Goal: Task Accomplishment & Management: Use online tool/utility

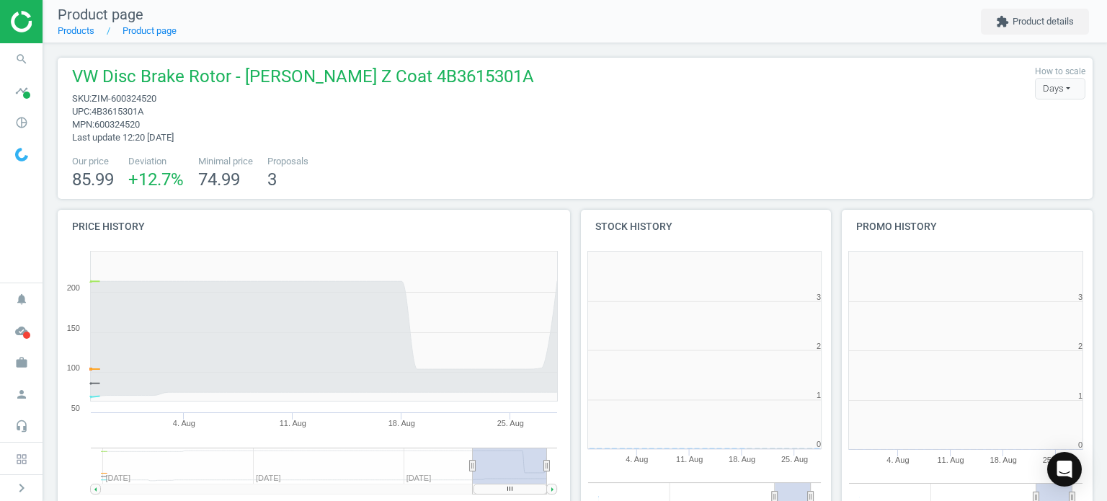
scroll to position [311, 270]
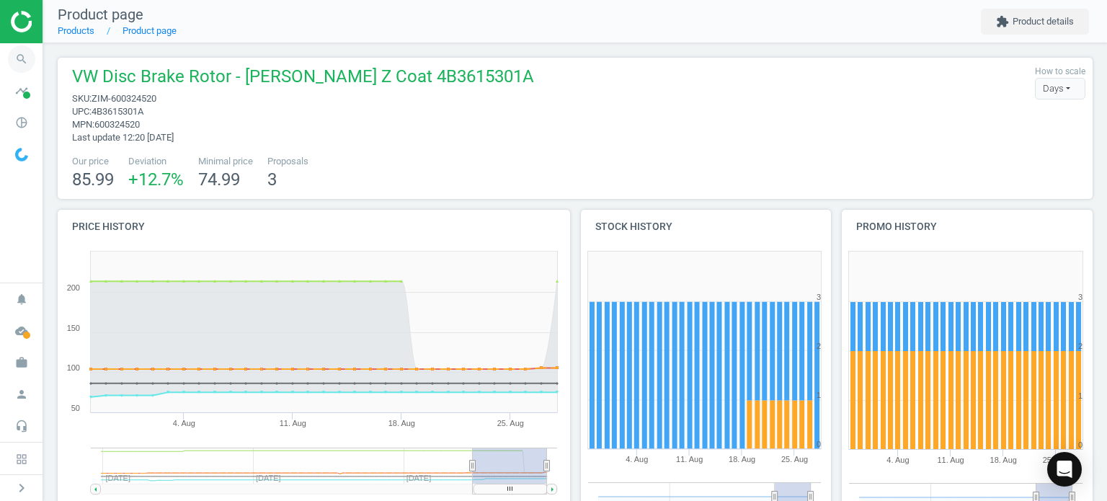
click at [12, 64] on icon "search" at bounding box center [21, 58] width 27 height 27
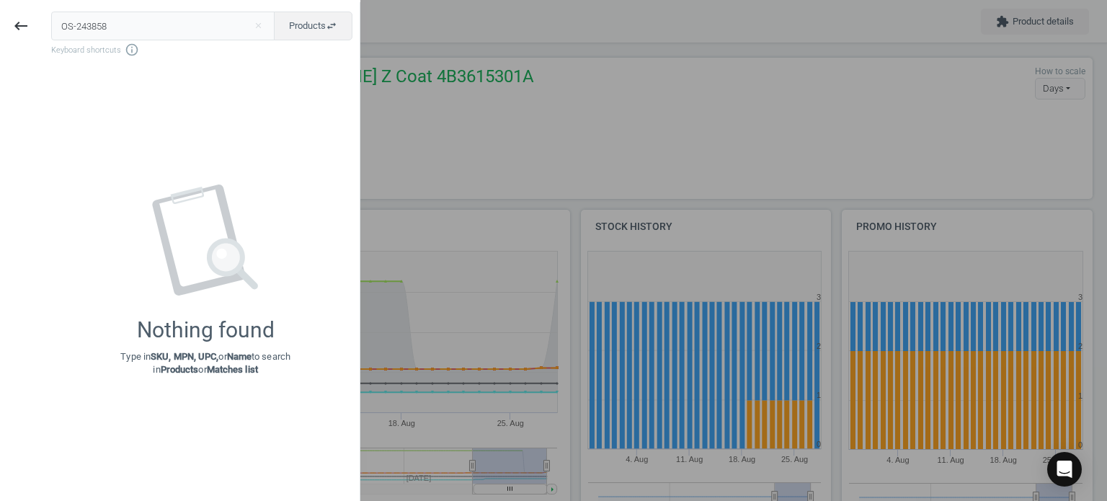
type input "OS-243858"
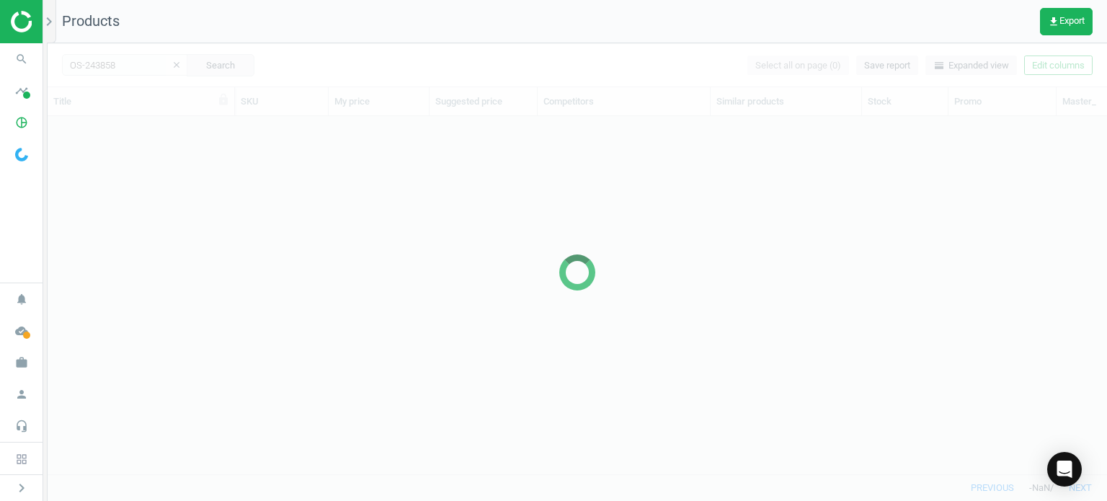
scroll to position [337, 1048]
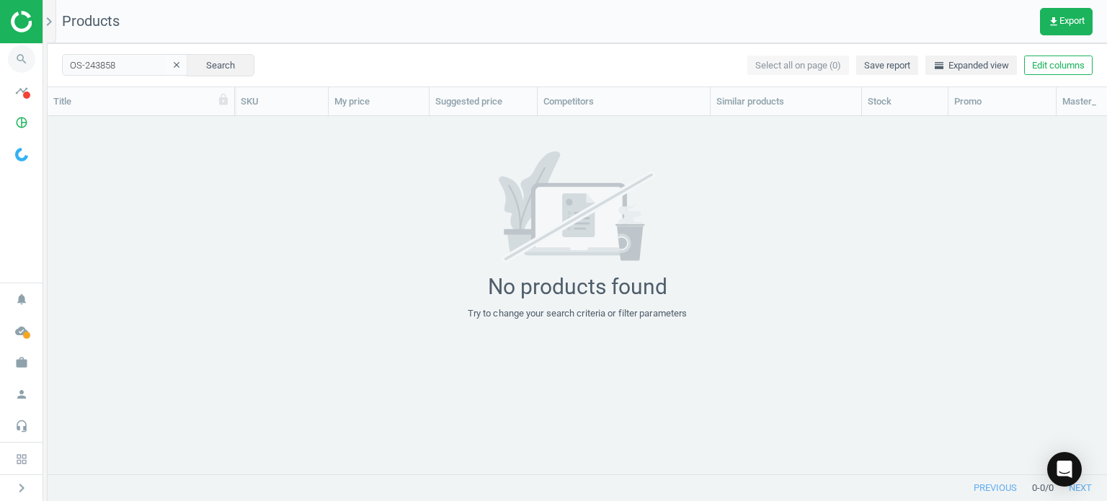
click at [38, 57] on span "search" at bounding box center [21, 59] width 43 height 32
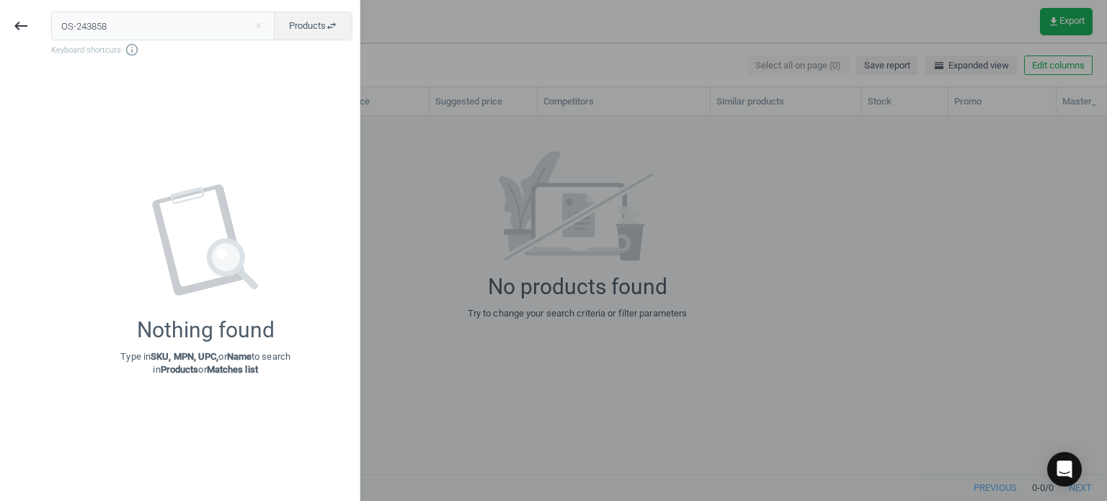
click at [468, 210] on div at bounding box center [553, 250] width 1107 height 501
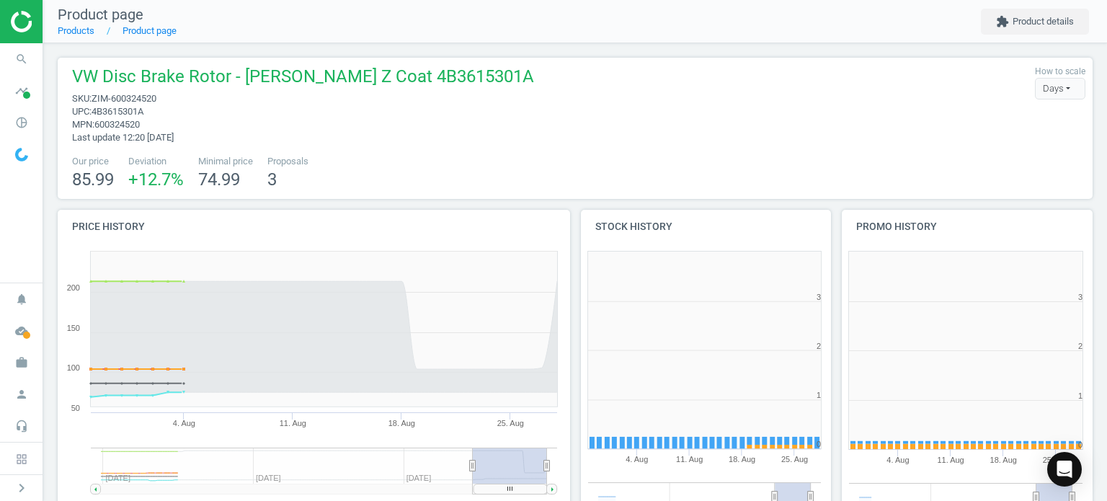
scroll to position [311, 270]
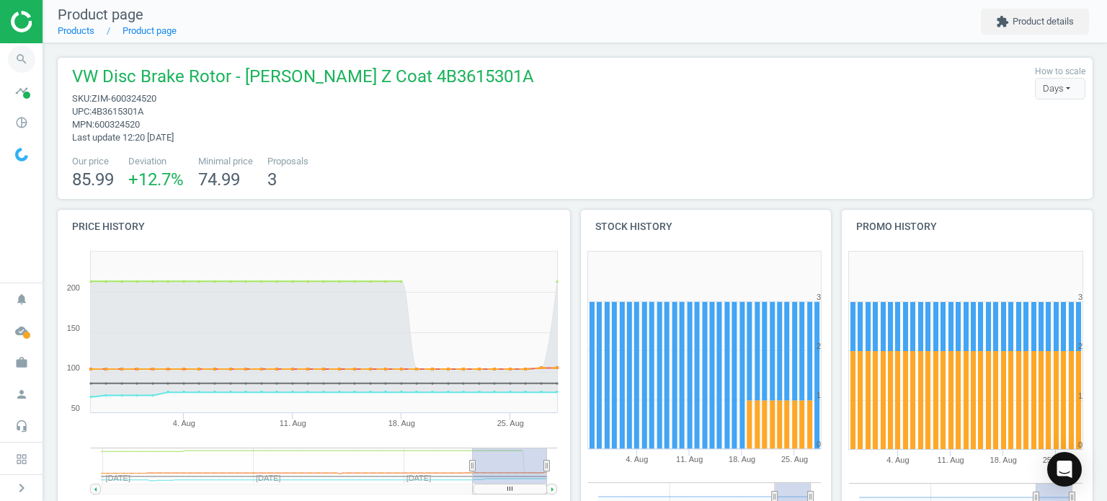
click at [22, 57] on icon "search" at bounding box center [21, 58] width 27 height 27
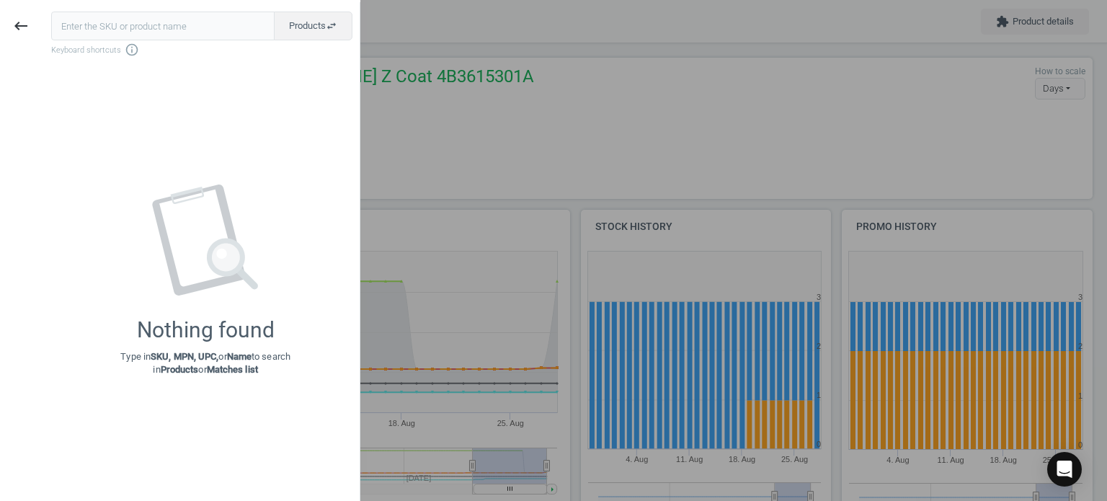
click at [110, 30] on input "text" at bounding box center [162, 26] width 223 height 29
type input "VAG-N90905502"
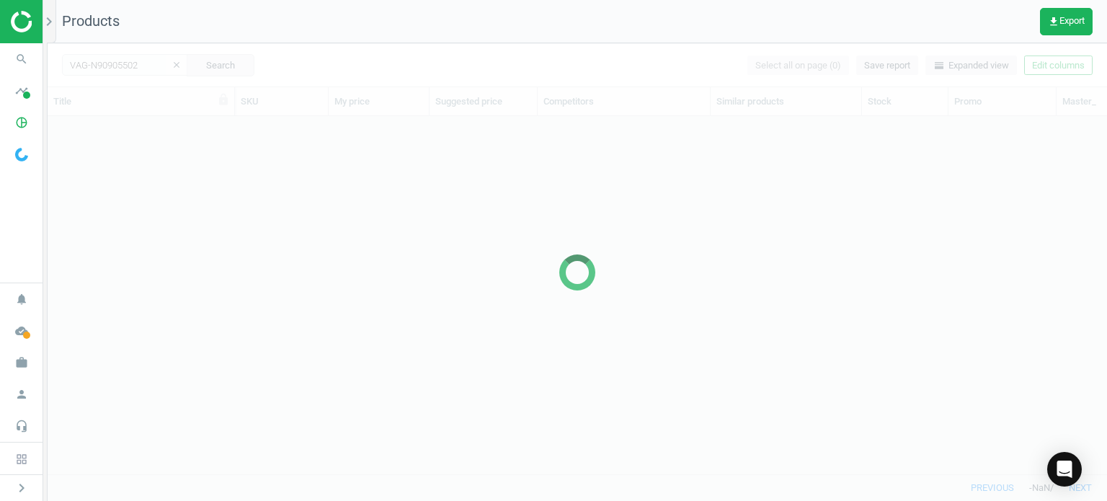
scroll to position [337, 1048]
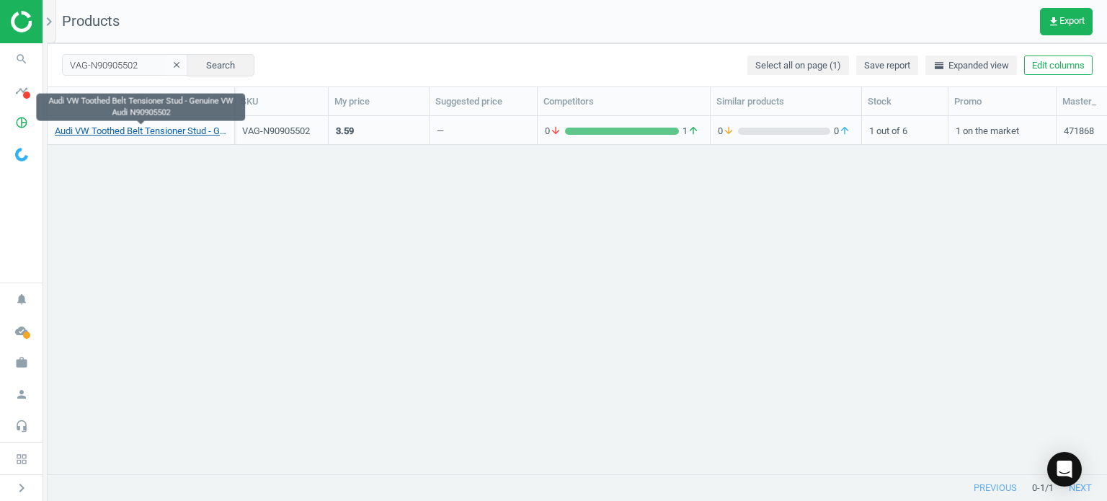
click at [110, 128] on link "Audi VW Toothed Belt Tensioner Stud - Genuine VW Audi N90905502" at bounding box center [141, 131] width 172 height 13
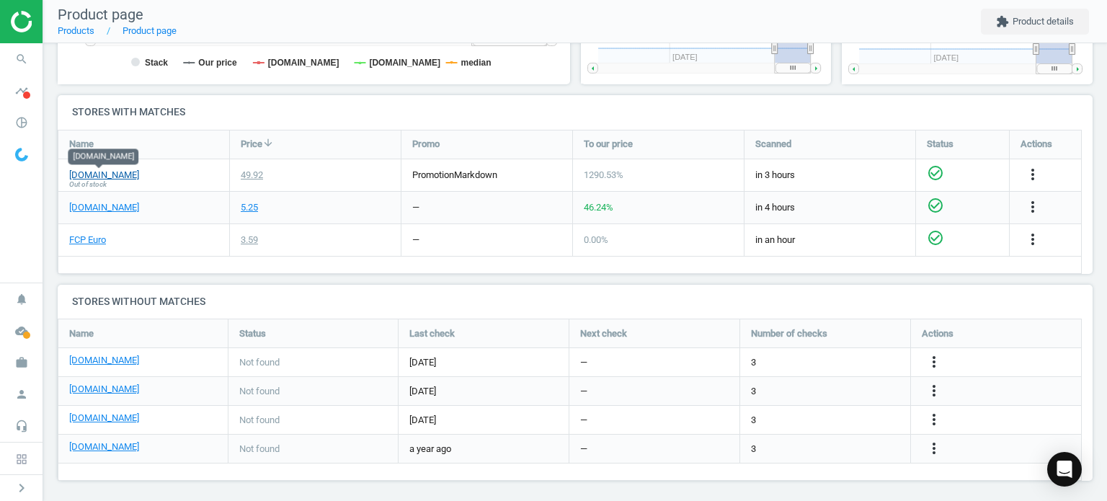
click at [123, 173] on link "[DOMAIN_NAME]" at bounding box center [104, 175] width 70 height 13
click at [37, 55] on span "search" at bounding box center [21, 59] width 43 height 32
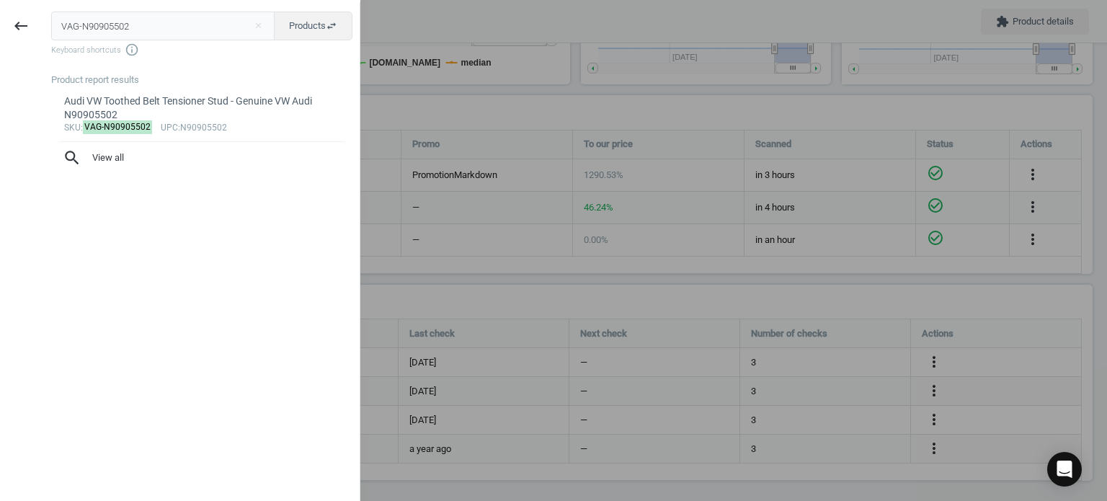
click at [136, 25] on input "VAG-N90905502" at bounding box center [163, 26] width 224 height 29
type input "GKN-306354"
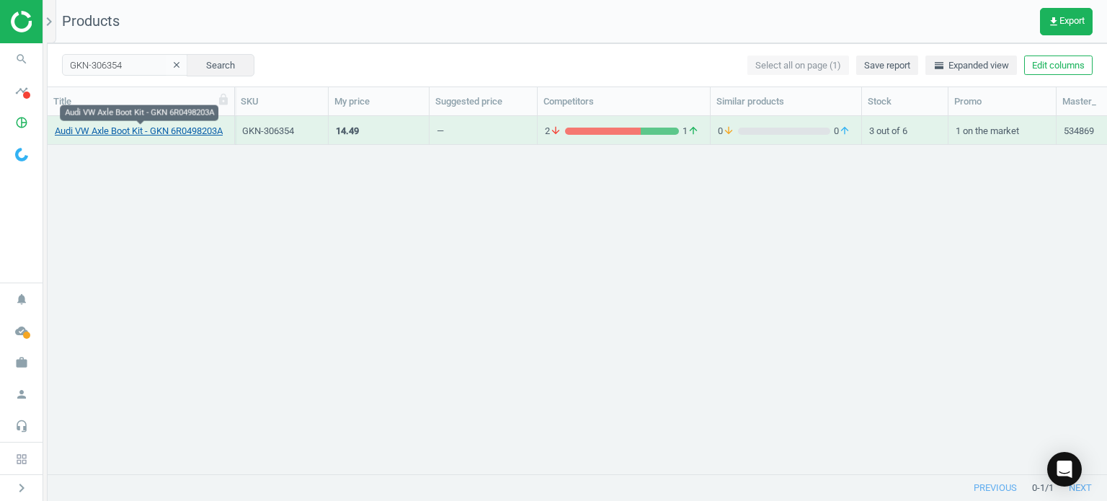
click at [169, 136] on link "Audi VW Axle Boot Kit - GKN 6R0498203A" at bounding box center [139, 131] width 168 height 13
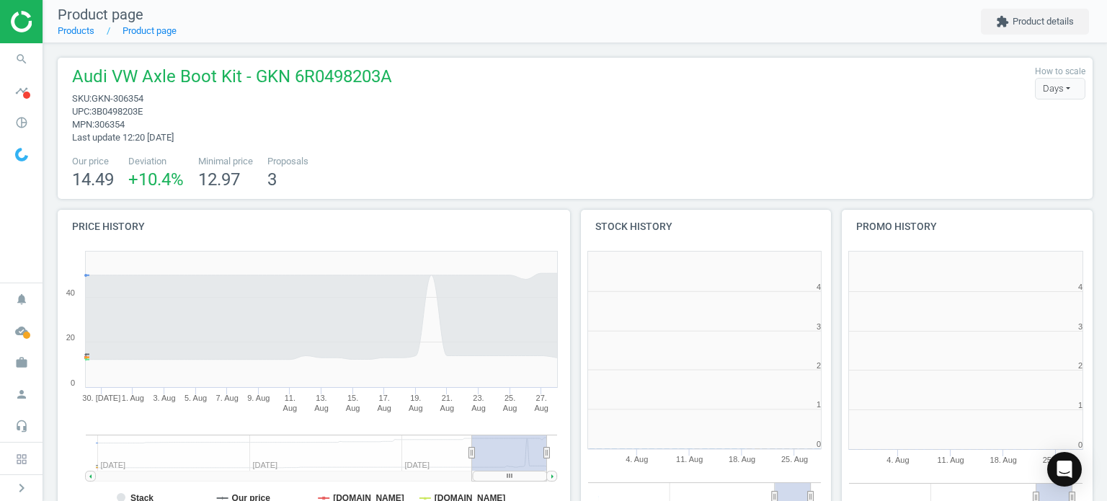
scroll to position [311, 529]
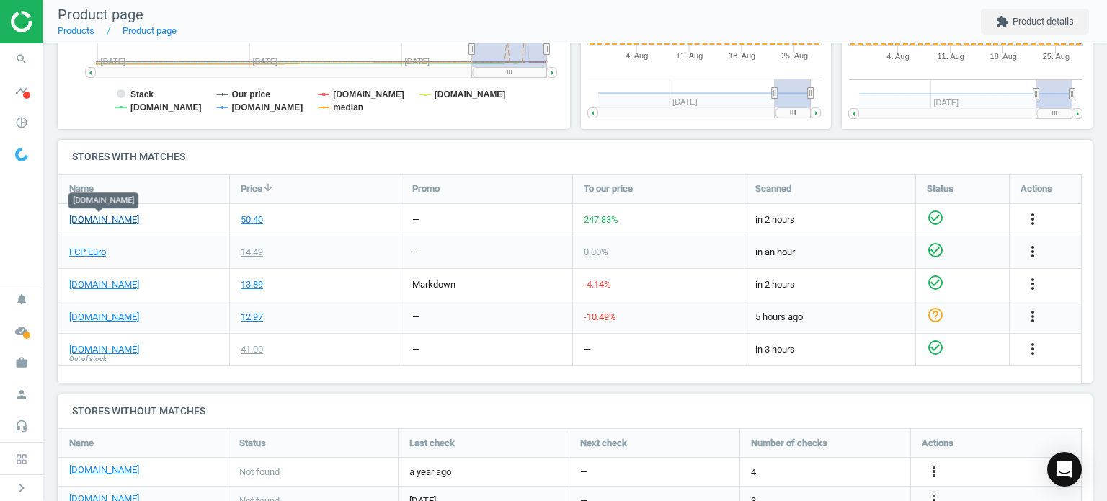
click at [112, 221] on link "[DOMAIN_NAME]" at bounding box center [104, 219] width 70 height 13
click at [21, 63] on icon "search" at bounding box center [21, 58] width 27 height 27
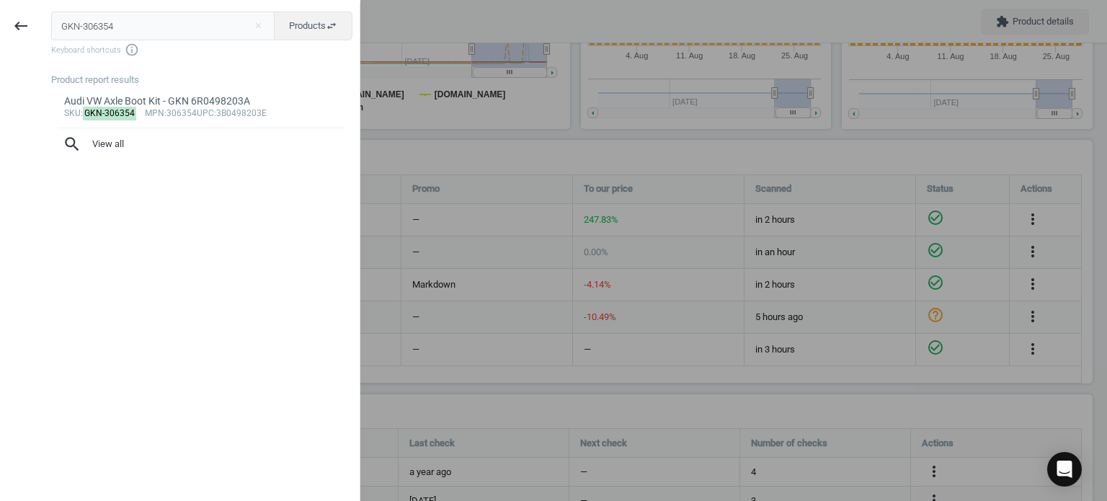
click at [156, 25] on input "GKN-306354" at bounding box center [163, 26] width 224 height 29
type input "CON-7DPK2074"
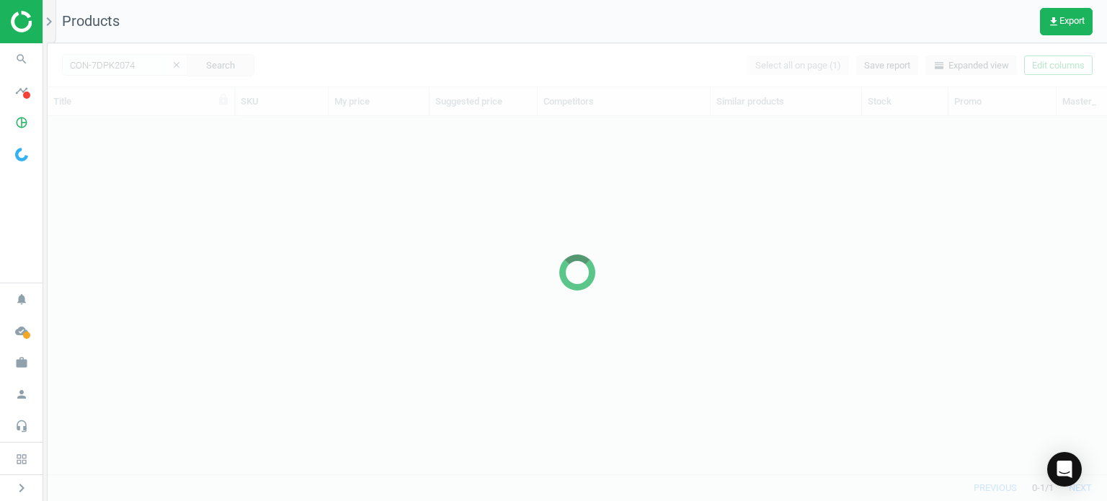
scroll to position [337, 1048]
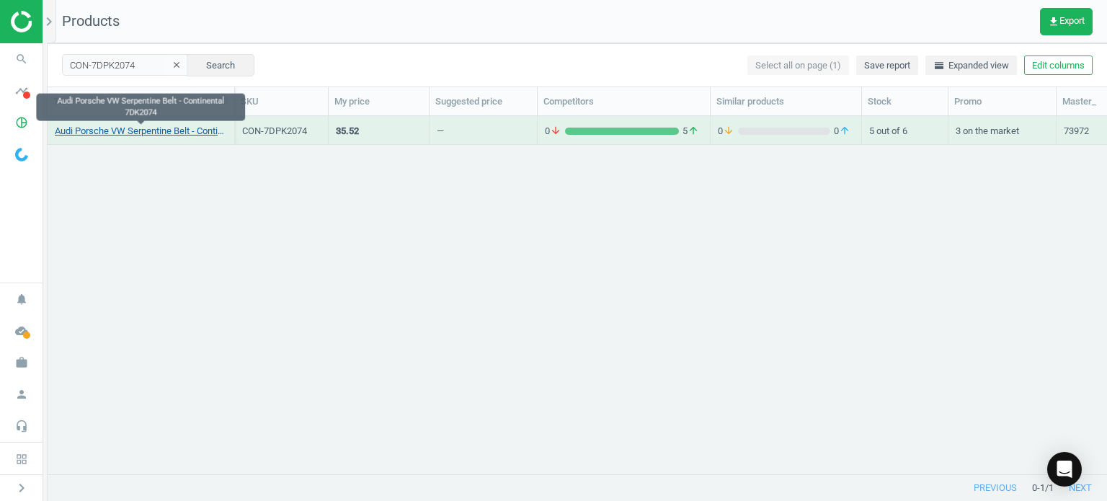
click at [199, 130] on link "Audi Porsche VW Serpentine Belt - Continental 7DK2074" at bounding box center [141, 131] width 172 height 13
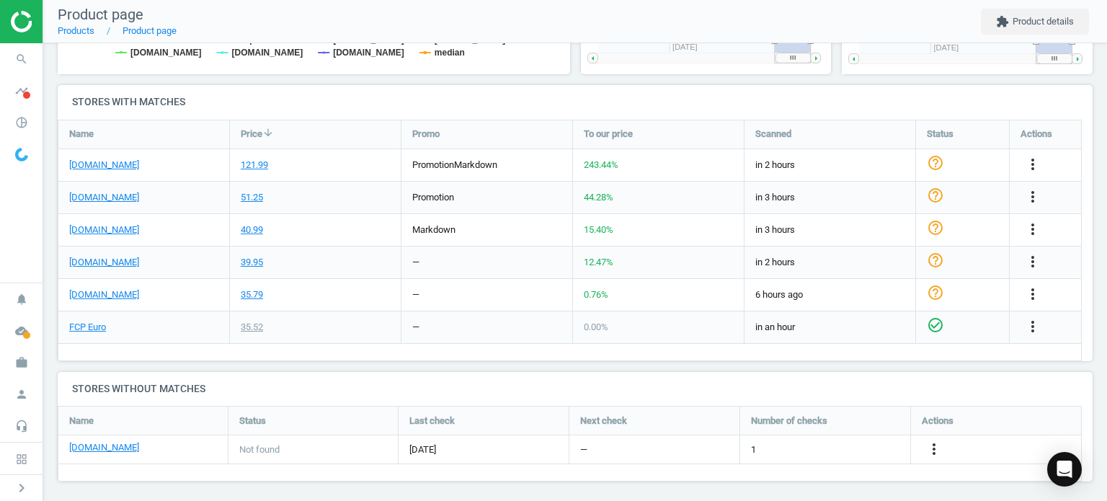
scroll to position [463, 0]
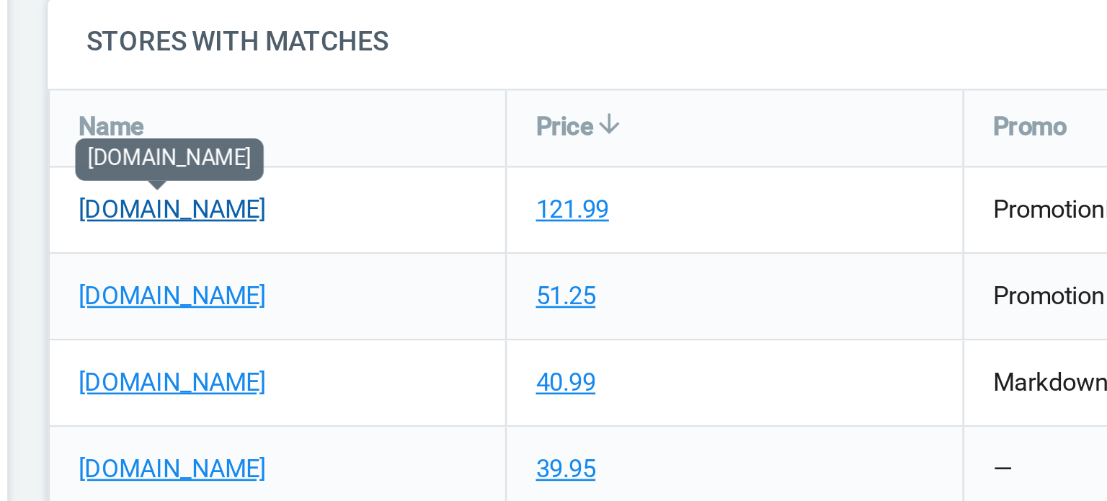
click at [89, 165] on link "[DOMAIN_NAME]" at bounding box center [104, 160] width 70 height 13
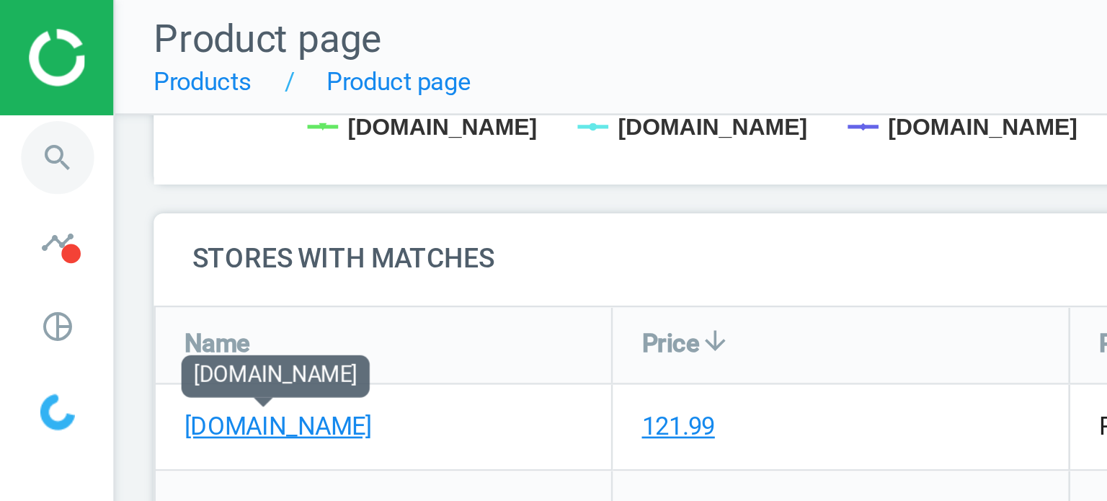
click at [30, 55] on icon "search" at bounding box center [21, 58] width 27 height 27
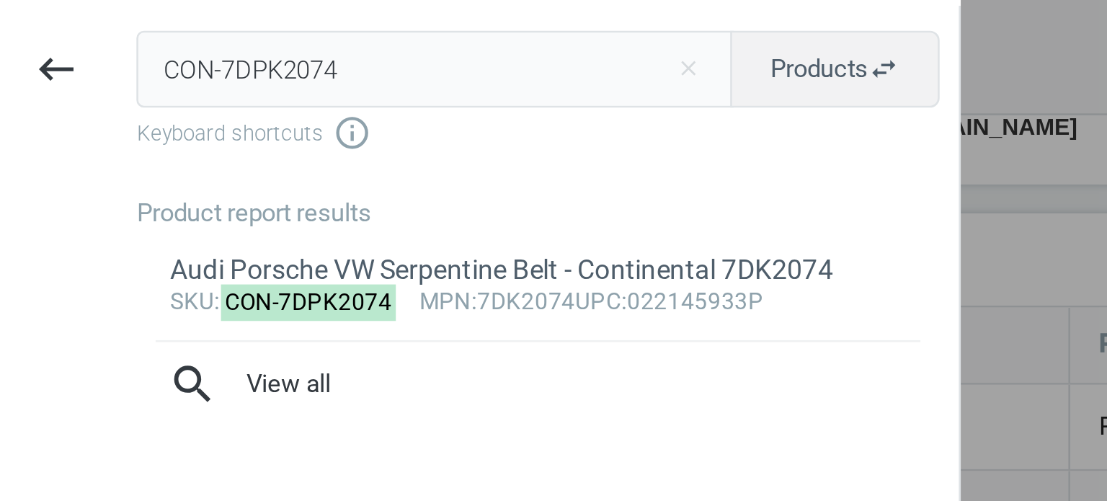
click at [117, 28] on input "CON-7DPK2074" at bounding box center [163, 26] width 224 height 29
type input "MAN-HU9326N"
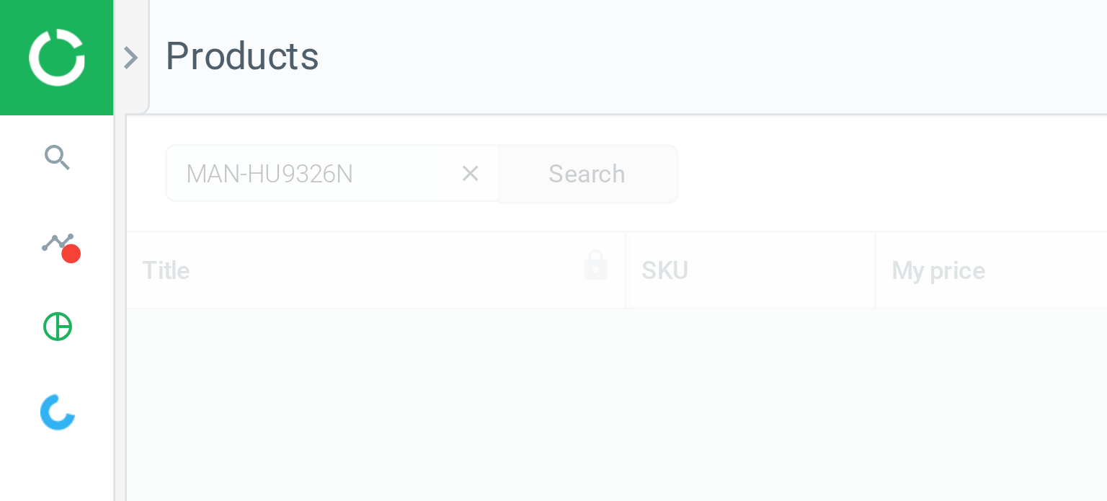
scroll to position [337, 1048]
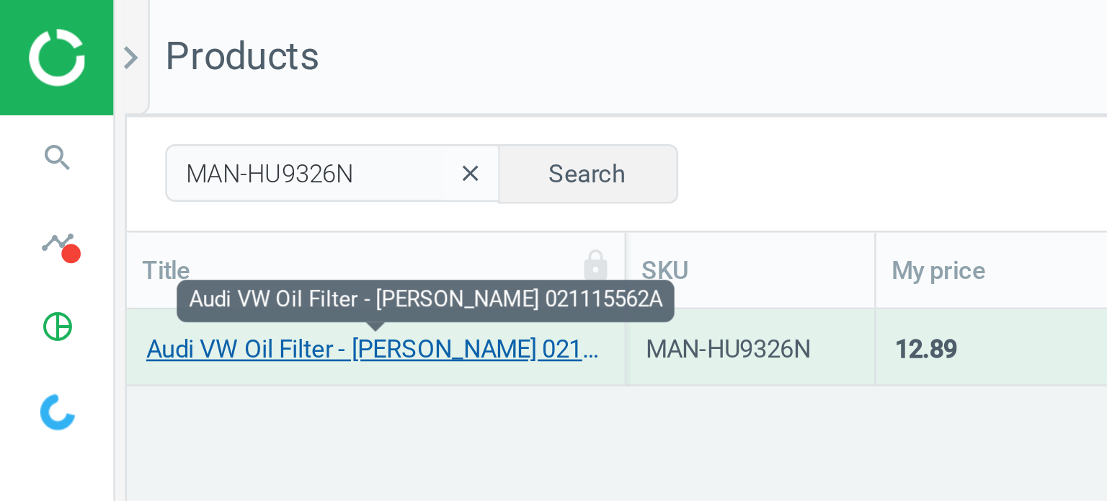
click at [114, 133] on link "Audi VW Oil Filter - Mann 021115562A" at bounding box center [141, 131] width 172 height 13
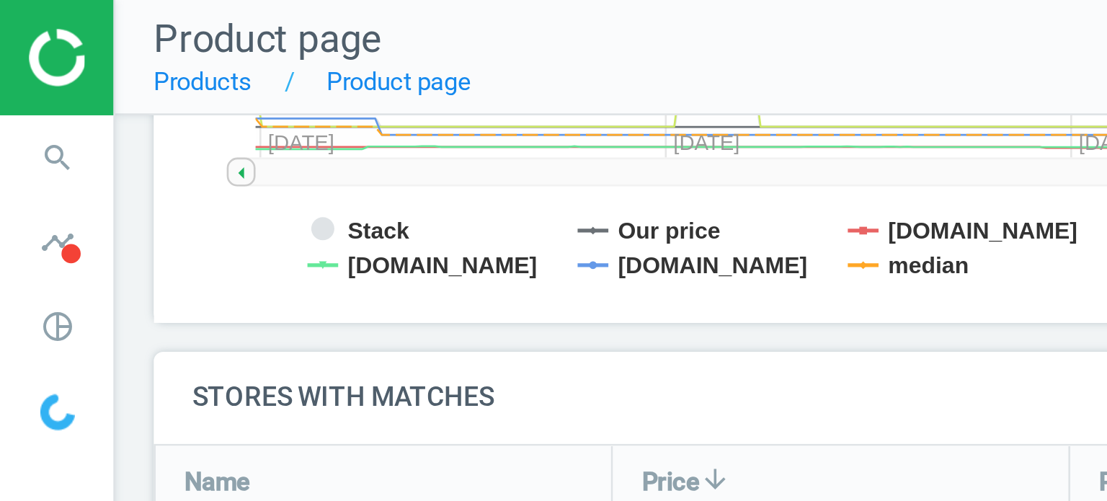
scroll to position [460, 0]
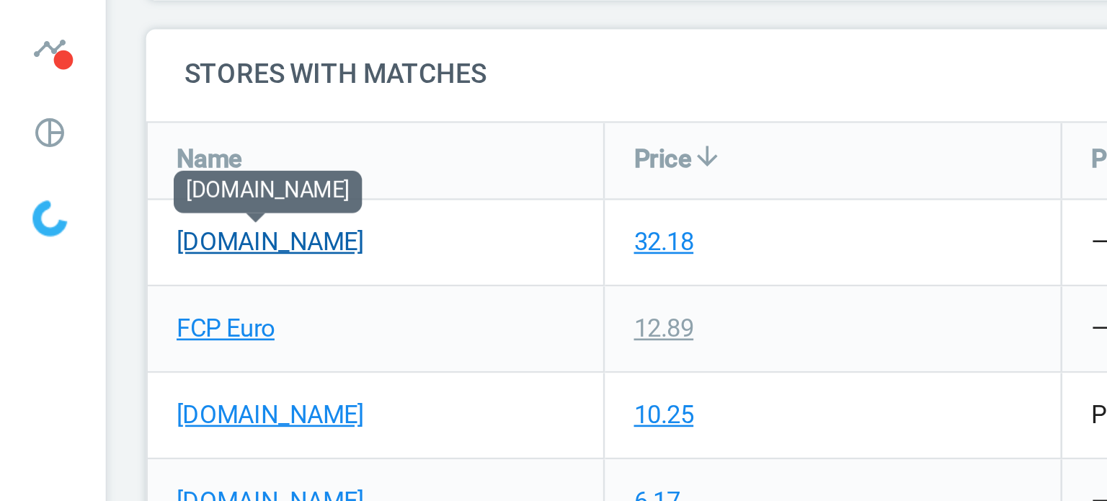
click at [107, 164] on link "[DOMAIN_NAME]" at bounding box center [104, 163] width 70 height 13
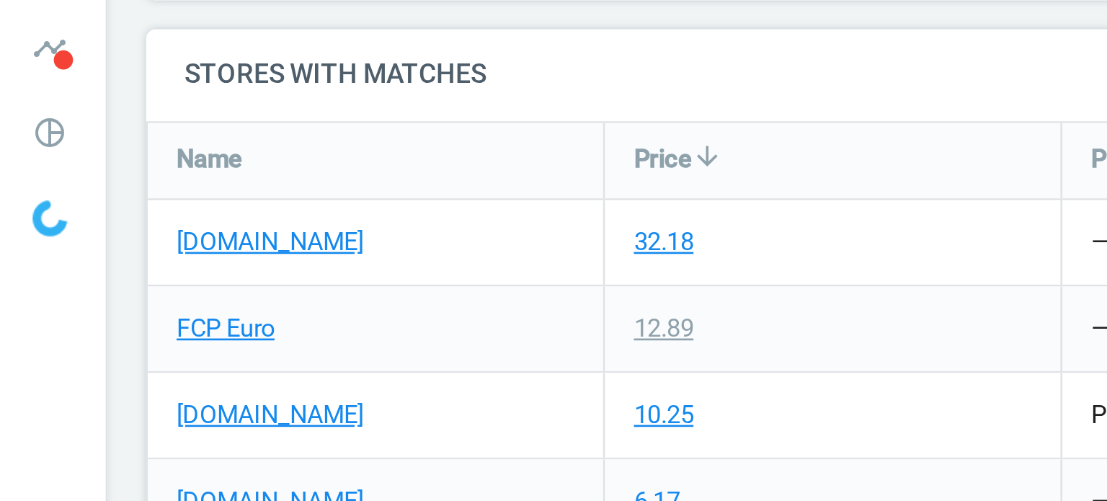
click at [183, 138] on div "Name" at bounding box center [143, 133] width 171 height 28
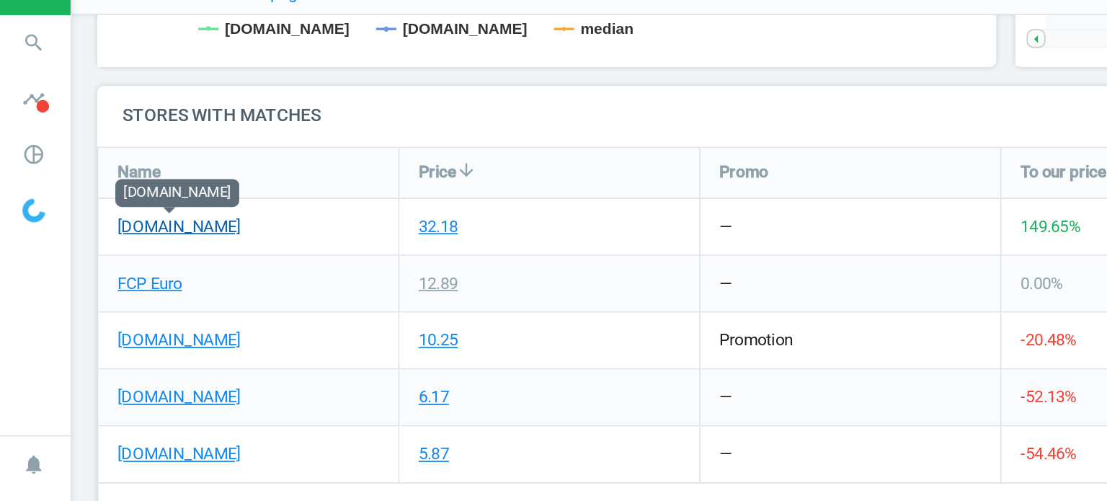
click at [105, 166] on link "[DOMAIN_NAME]" at bounding box center [104, 163] width 70 height 13
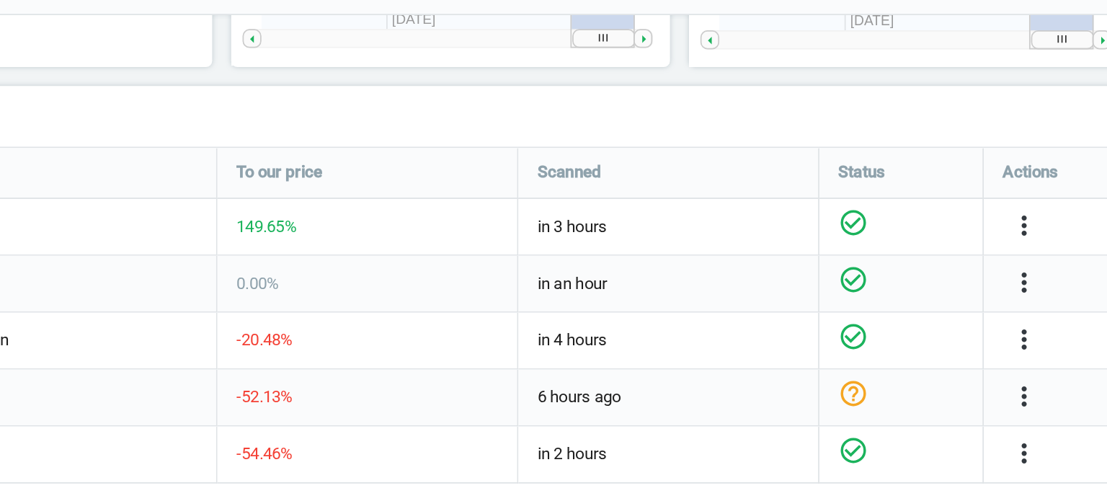
scroll to position [0, 0]
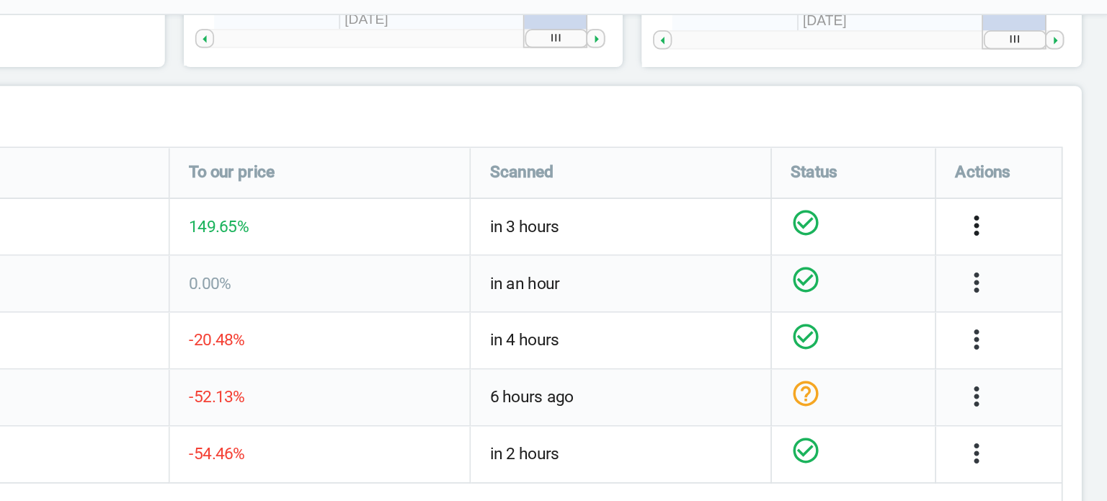
click at [1029, 154] on icon "more_vert" at bounding box center [1032, 162] width 17 height 17
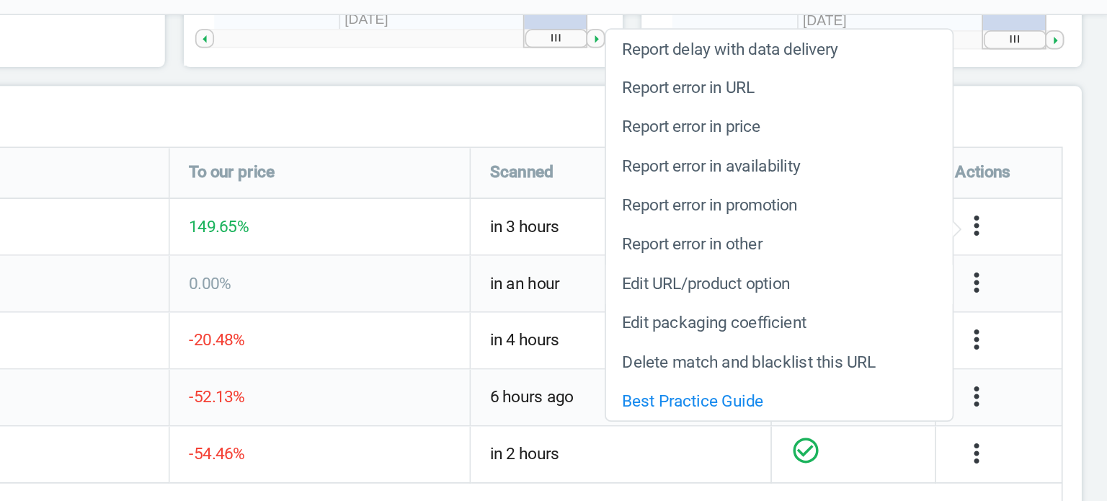
click at [878, 200] on link "Edit URL/product option" at bounding box center [919, 196] width 197 height 22
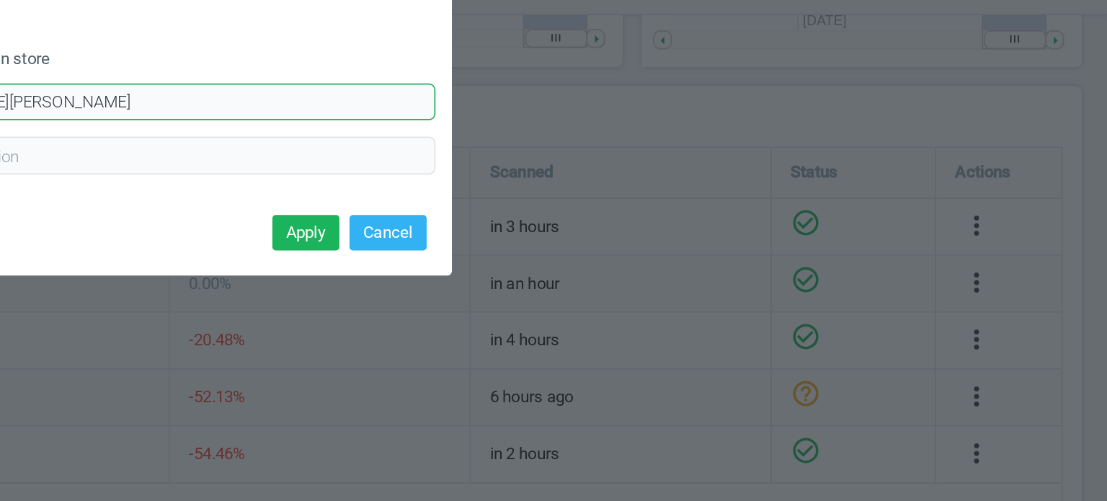
click at [665, 94] on input "https://www.ecstuning.com/b-mann-parts/oil-filter-priced-each/021115562a%7Eman/" at bounding box center [554, 93] width 342 height 22
paste input "continental-parts/accessory-belt/022145933p~co"
type input "https://www.ecstuning.com/b-continental-parts/accessory-belt/022145933p~con/"
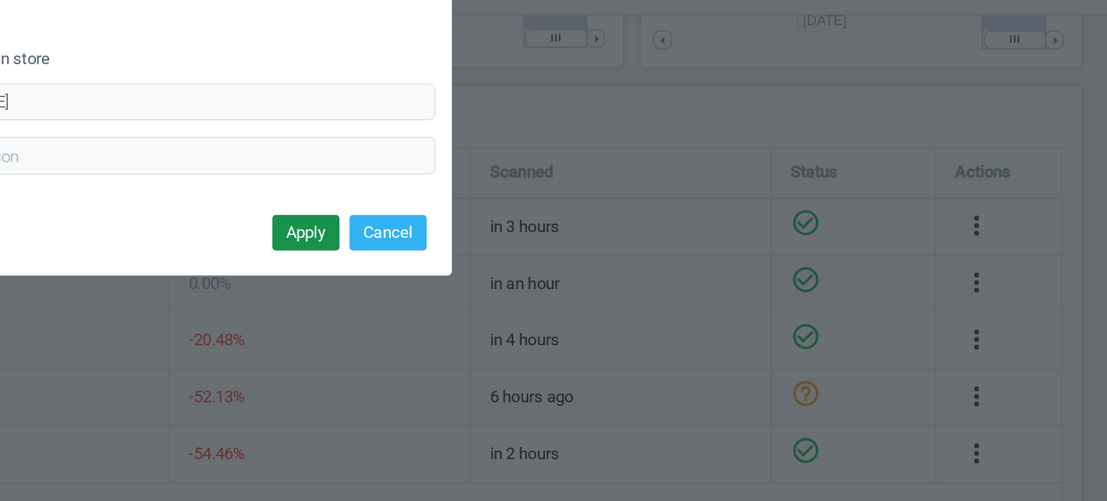
click at [654, 164] on button "Apply" at bounding box center [650, 167] width 38 height 20
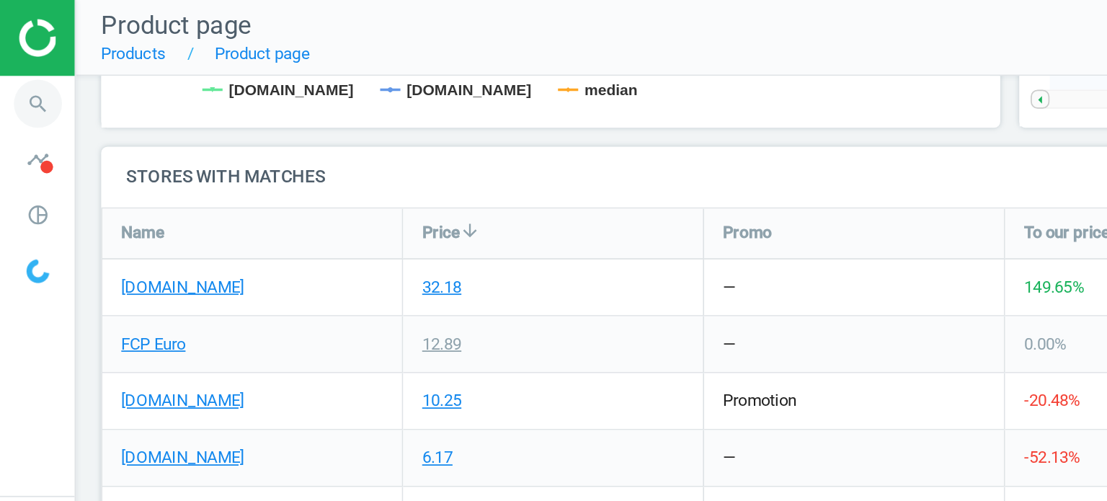
click at [19, 64] on icon "search" at bounding box center [21, 58] width 27 height 27
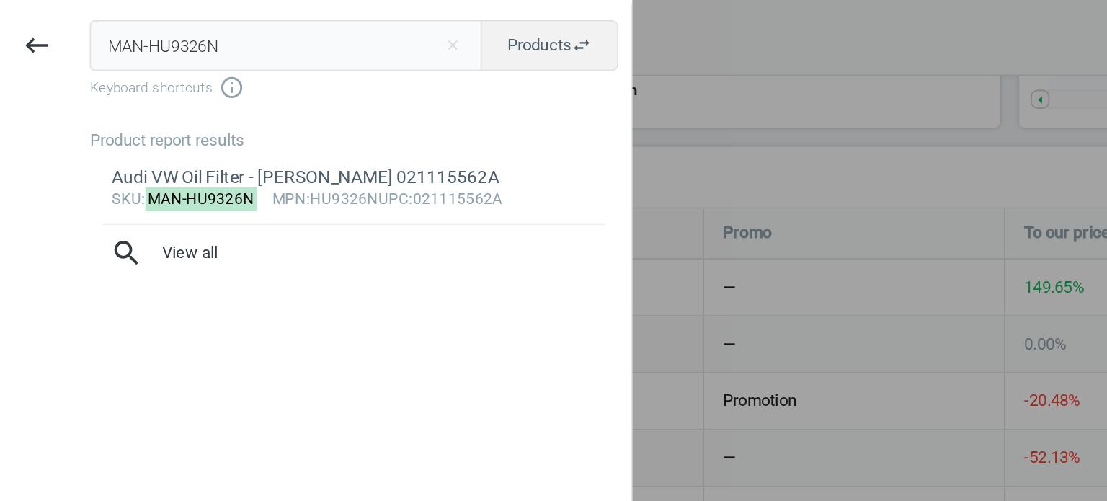
click at [123, 17] on input "MAN-HU9326N" at bounding box center [163, 26] width 224 height 29
type input "ZIM-150291920"
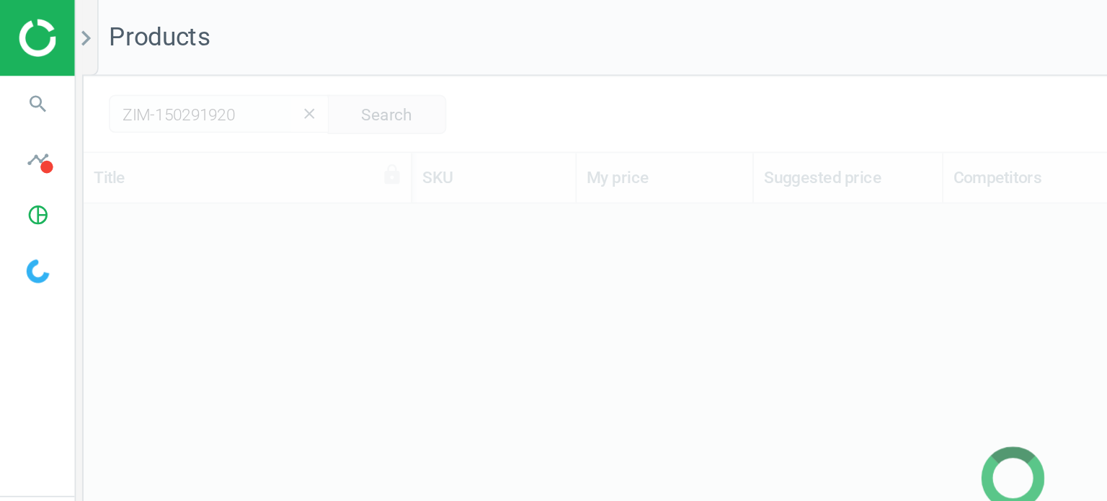
scroll to position [337, 1048]
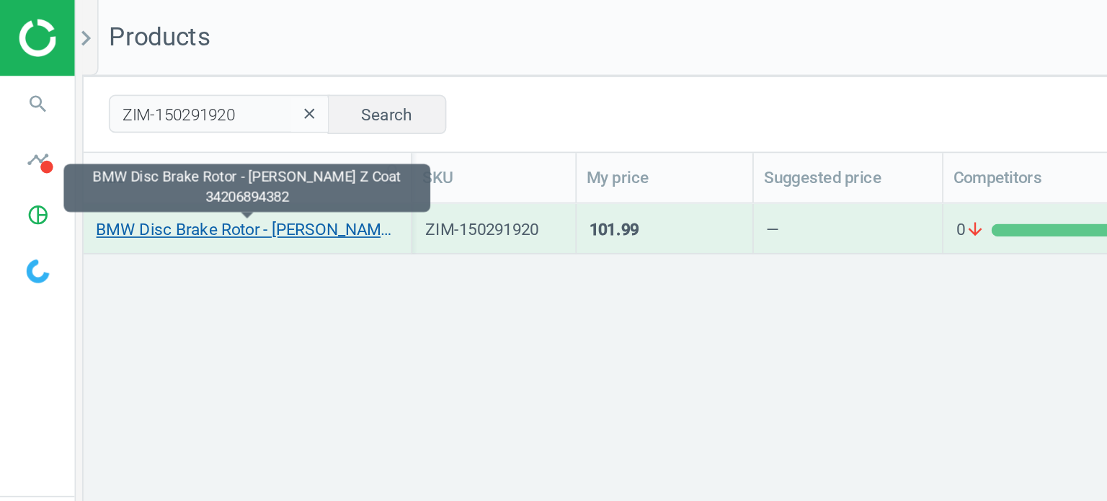
click at [169, 129] on link "BMW Disc Brake Rotor - Zimmermann Z Coat 34206894382" at bounding box center [141, 131] width 172 height 13
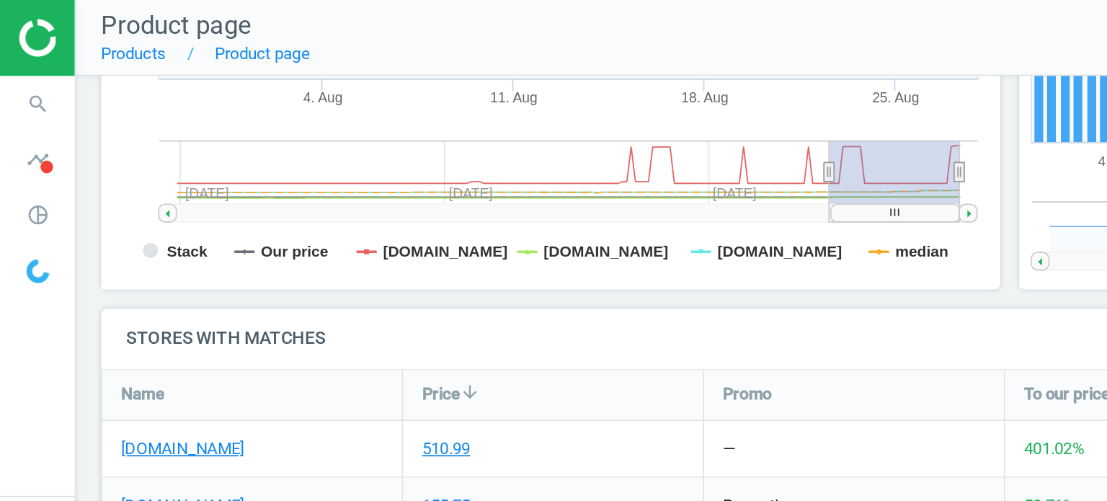
scroll to position [456, 0]
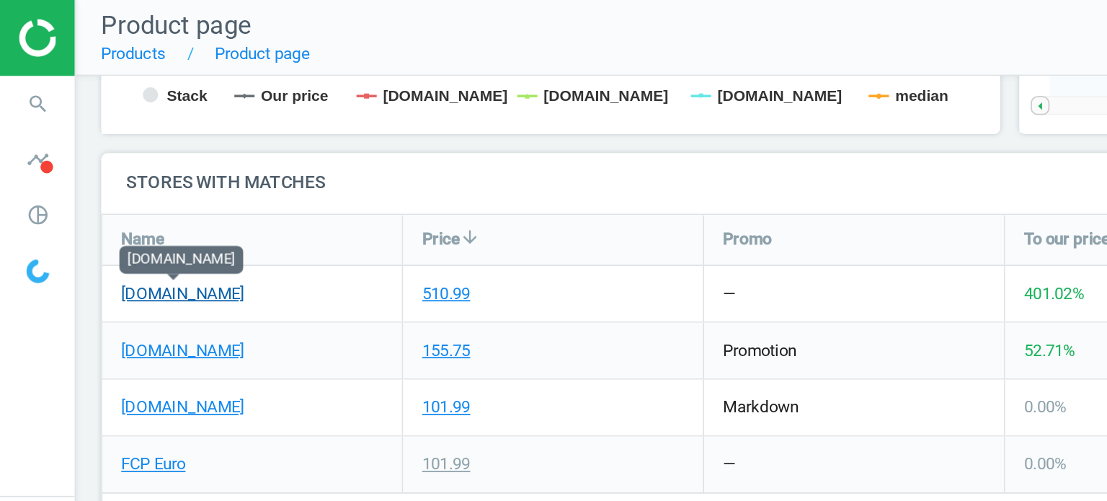
click at [124, 168] on link "[DOMAIN_NAME]" at bounding box center [104, 167] width 70 height 13
click at [88, 163] on link "[DOMAIN_NAME]" at bounding box center [104, 167] width 70 height 13
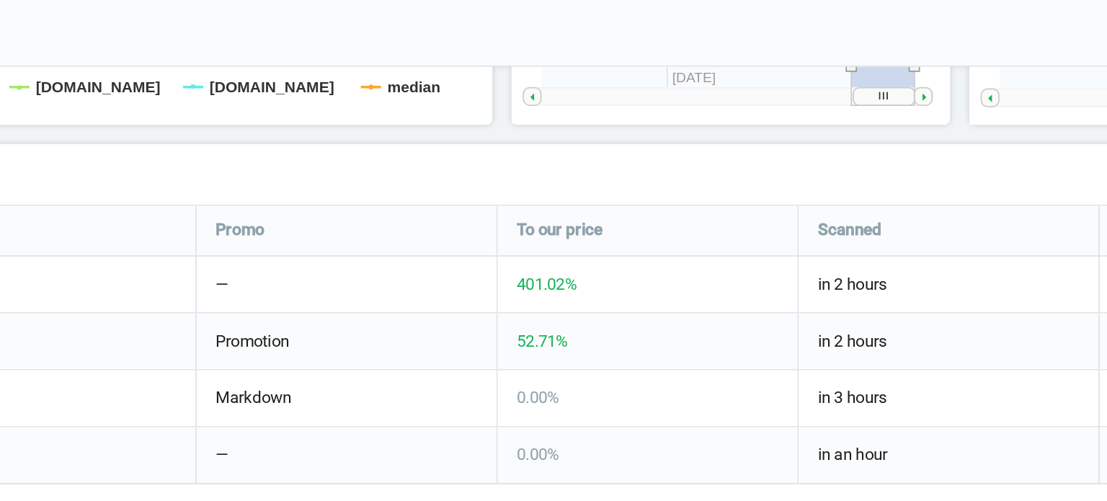
scroll to position [0, 0]
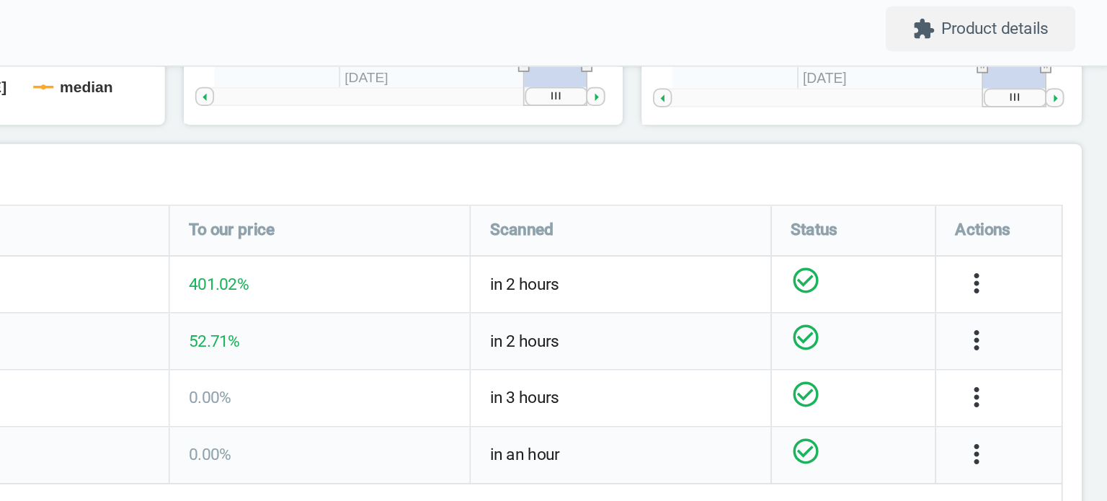
click at [1023, 169] on div "more_vert" at bounding box center [1035, 167] width 28 height 19
click at [1031, 166] on icon "more_vert" at bounding box center [1032, 166] width 17 height 17
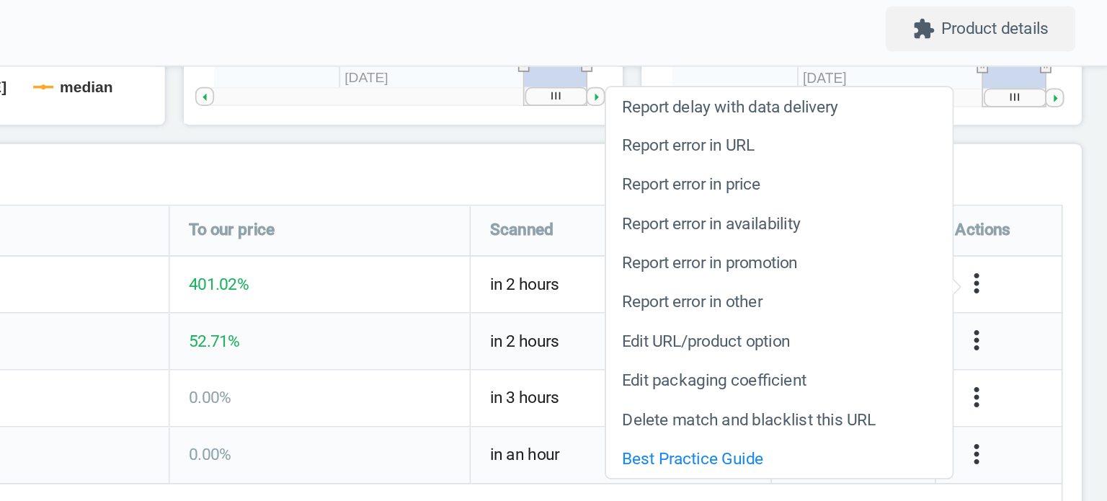
click at [762, 148] on div "Scanned" at bounding box center [830, 137] width 171 height 28
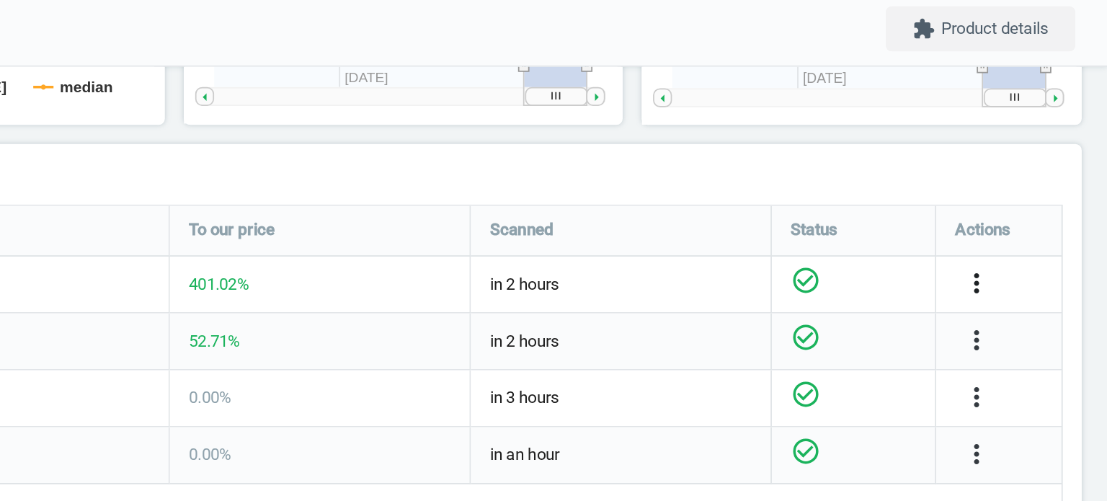
click at [1041, 172] on icon "more_vert" at bounding box center [1032, 166] width 17 height 17
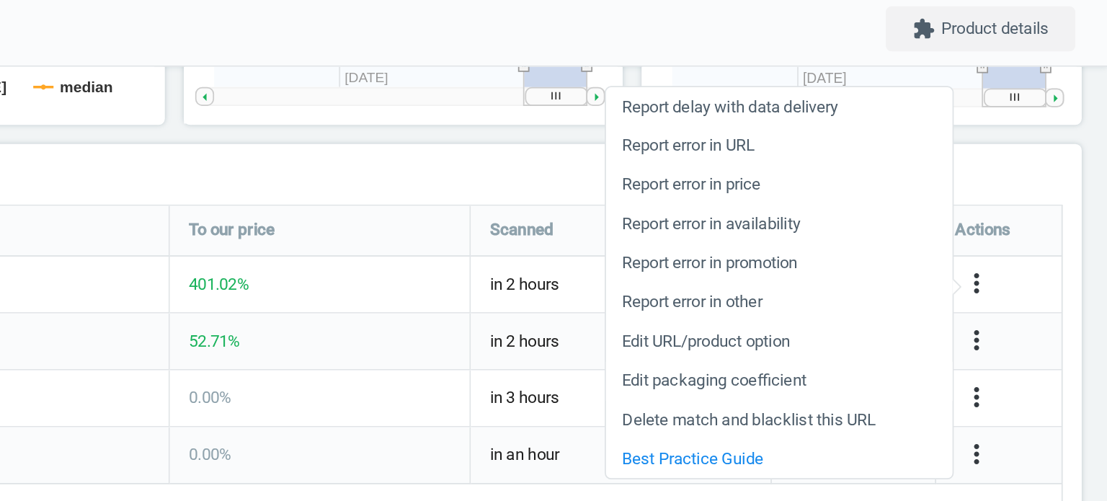
click at [909, 218] on link "Edit packaging coefficient" at bounding box center [919, 222] width 197 height 22
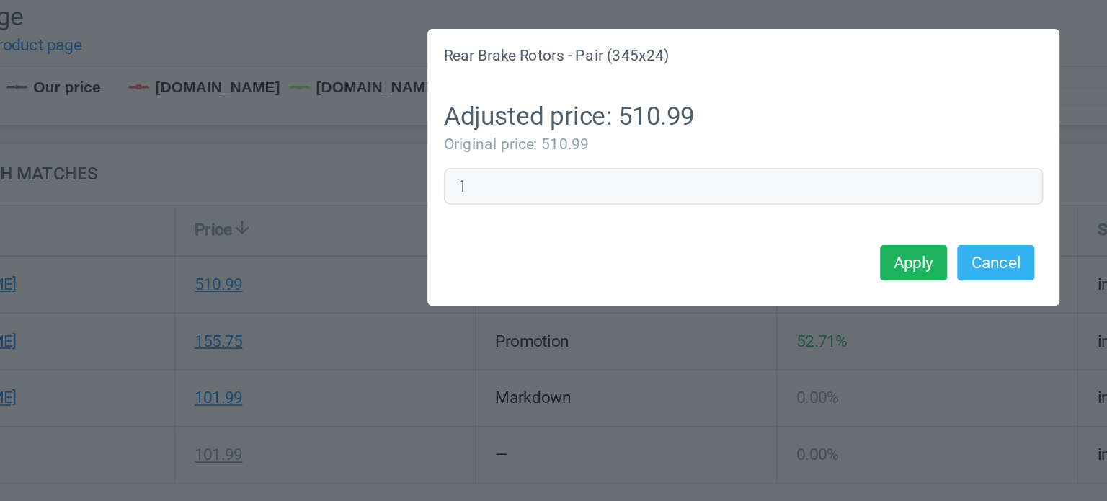
click at [388, 123] on div "Adjusted price: 510.99 Original price: 510.99 1 Error in formula" at bounding box center [553, 97] width 360 height 89
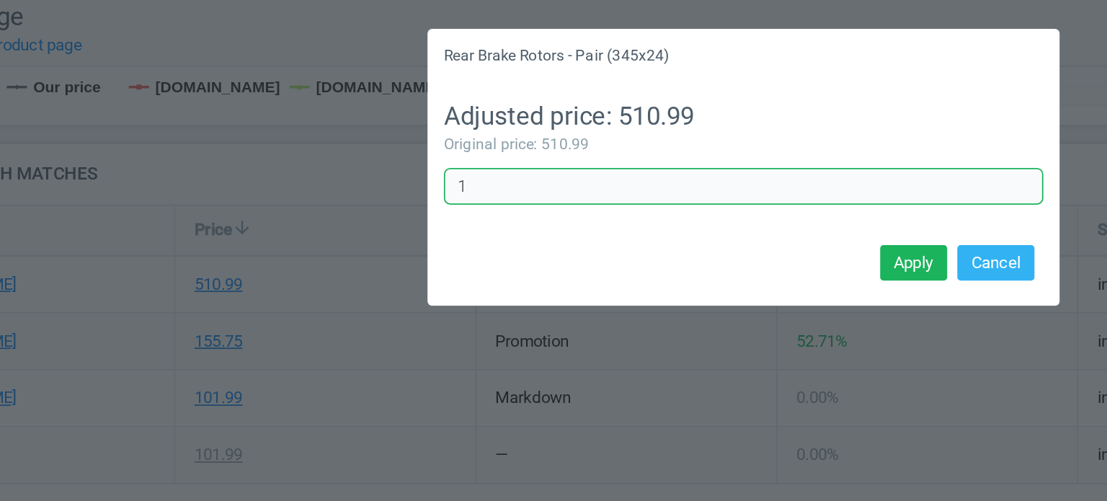
click at [399, 119] on input "1" at bounding box center [554, 112] width 342 height 22
type input "0.5"
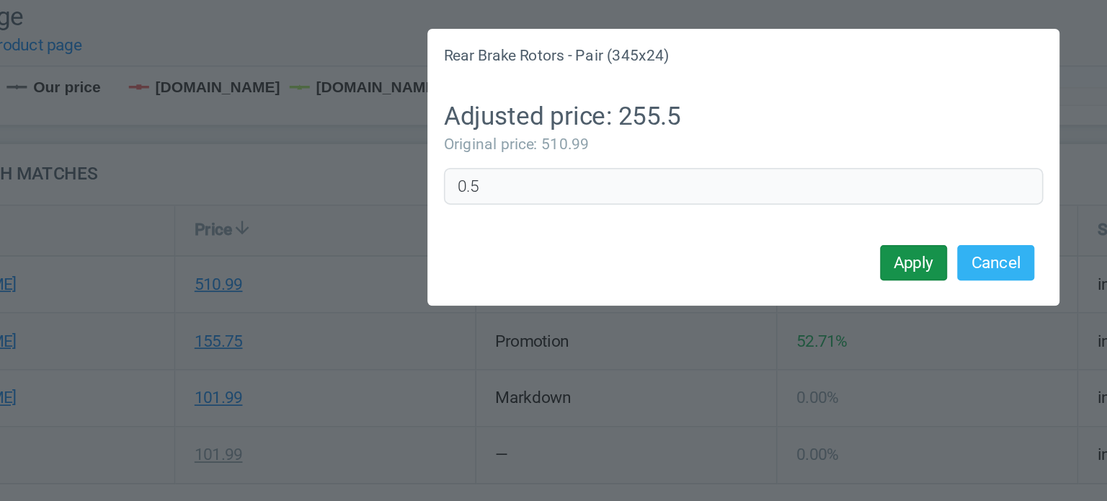
click at [654, 149] on button "Apply" at bounding box center [650, 155] width 38 height 20
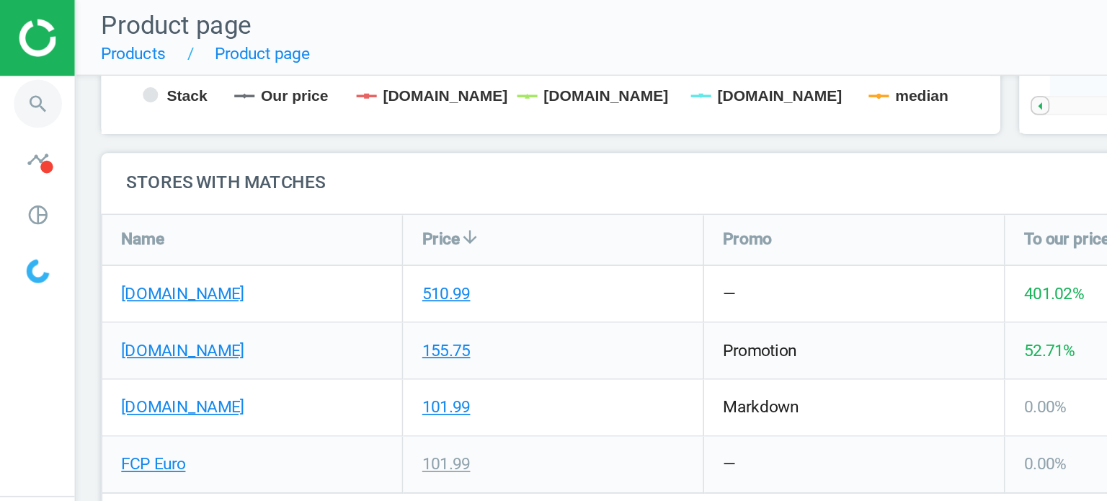
click at [17, 64] on icon "search" at bounding box center [21, 58] width 27 height 27
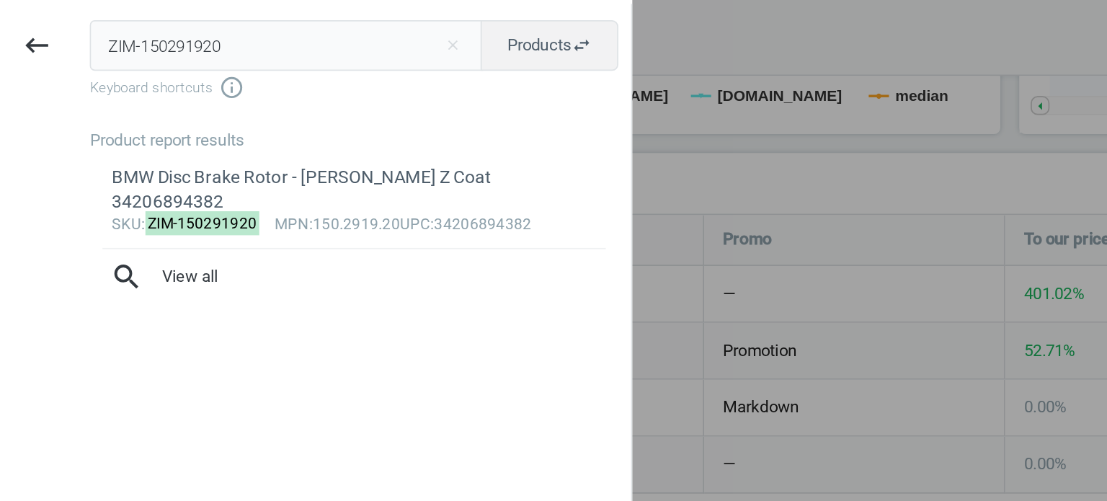
click at [145, 12] on input "ZIM-150291920" at bounding box center [163, 26] width 224 height 29
click at [148, 16] on input "ZIM-150291920" at bounding box center [163, 26] width 224 height 29
type input "BRE-09D33911"
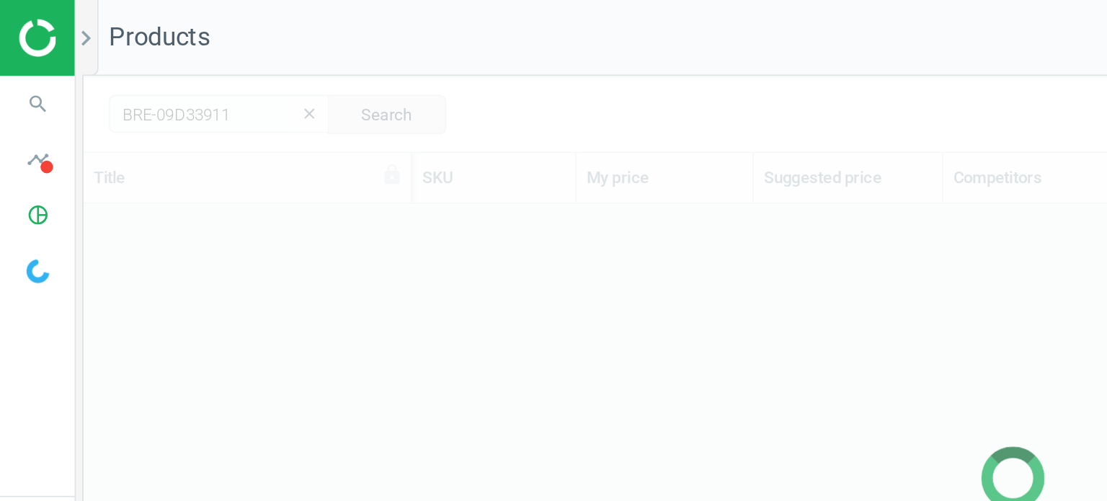
scroll to position [337, 1048]
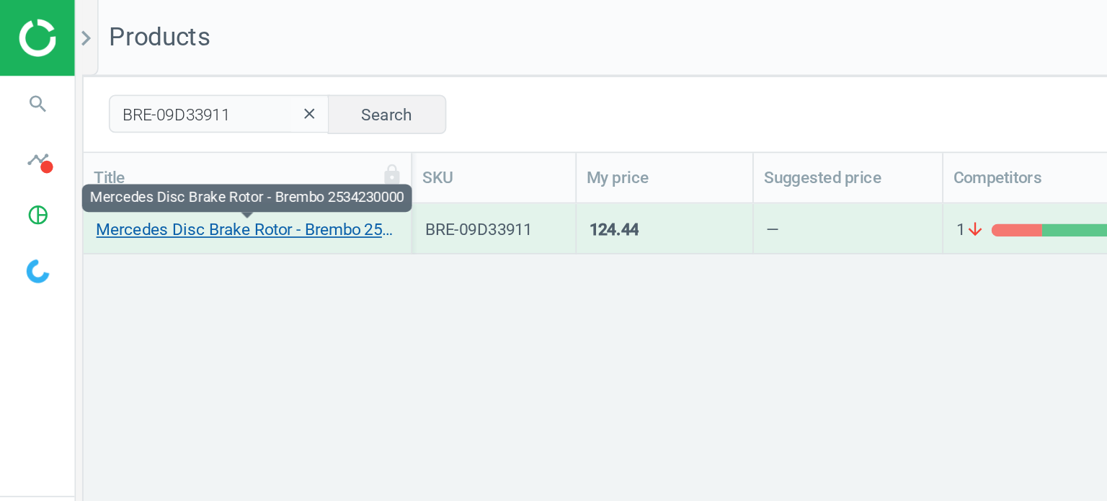
click at [156, 133] on link "Mercedes Disc Brake Rotor - Brembo 2534230000" at bounding box center [141, 131] width 172 height 13
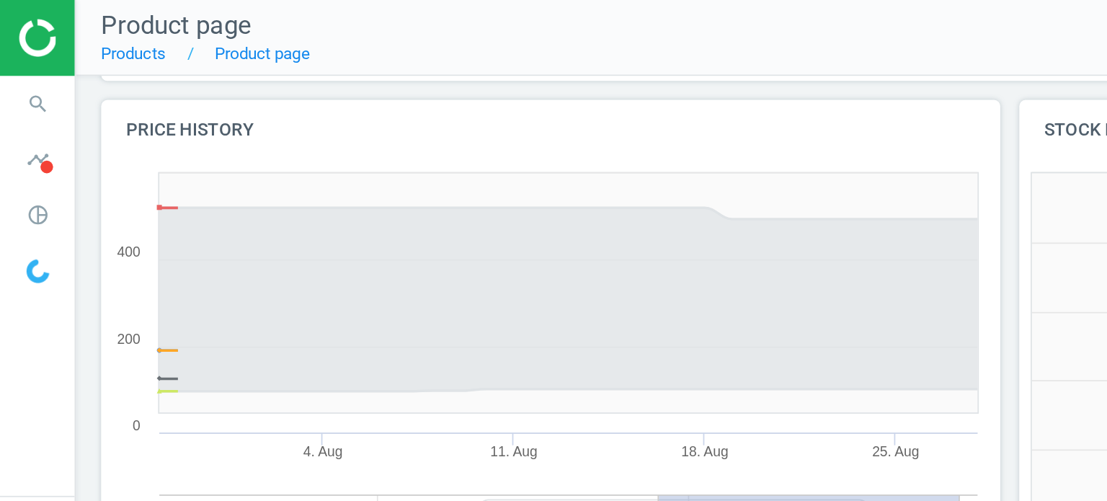
scroll to position [311, 270]
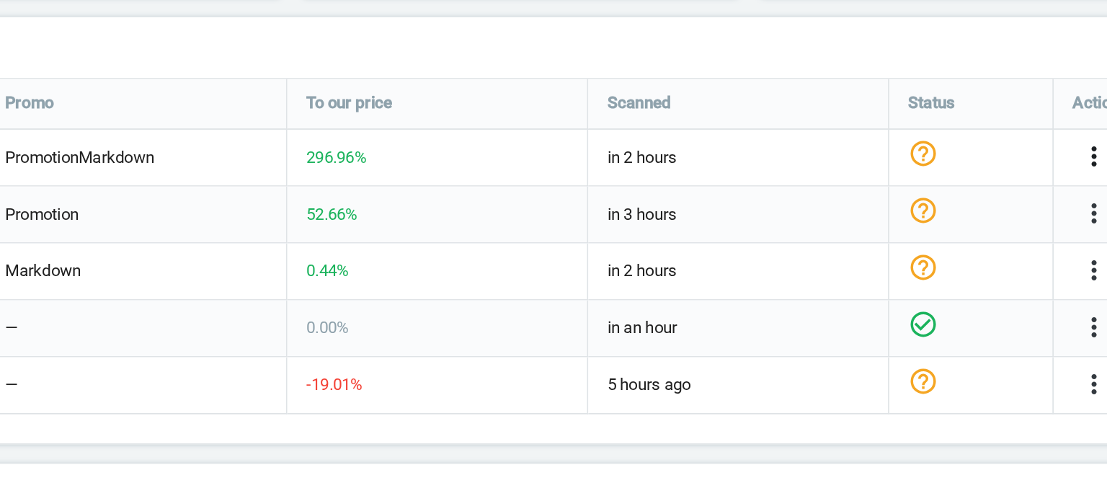
click at [1030, 160] on icon "more_vert" at bounding box center [1032, 162] width 17 height 17
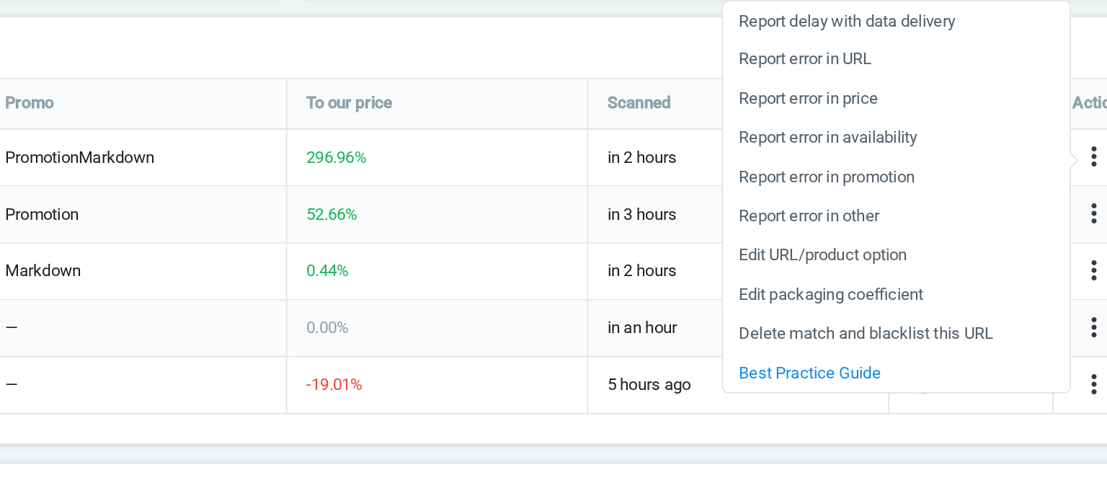
click at [895, 240] on link "Edit packaging coefficient" at bounding box center [919, 242] width 197 height 22
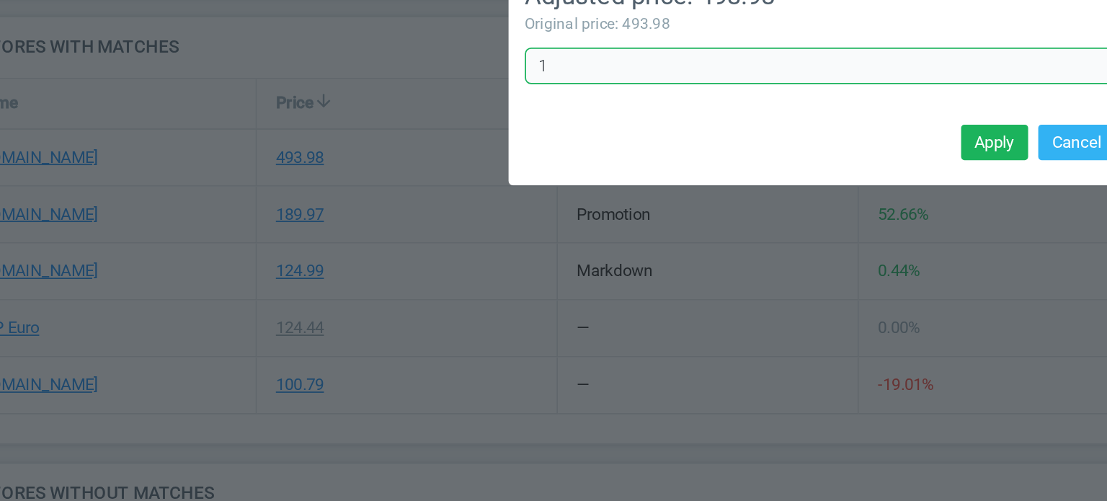
click at [393, 112] on input "1" at bounding box center [554, 112] width 342 height 22
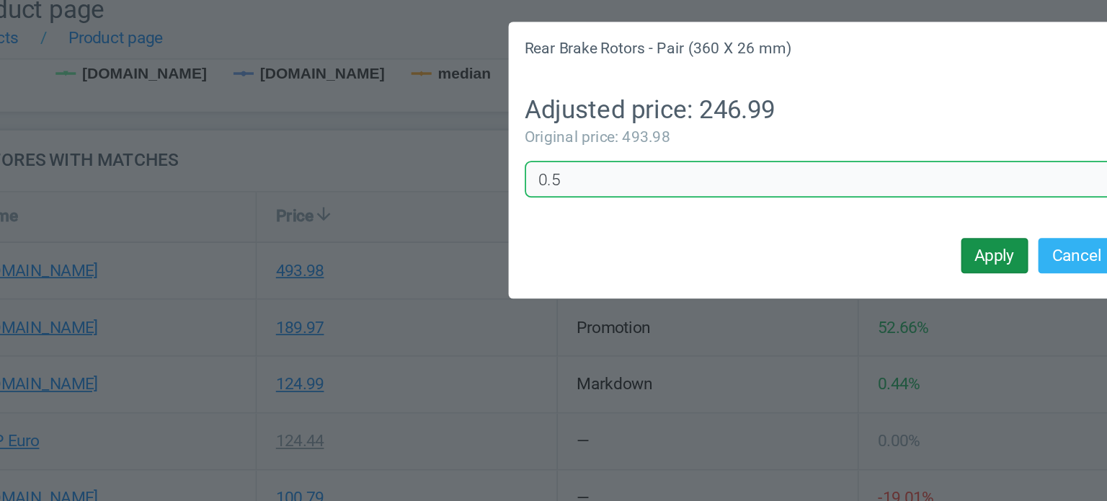
type input "0.5"
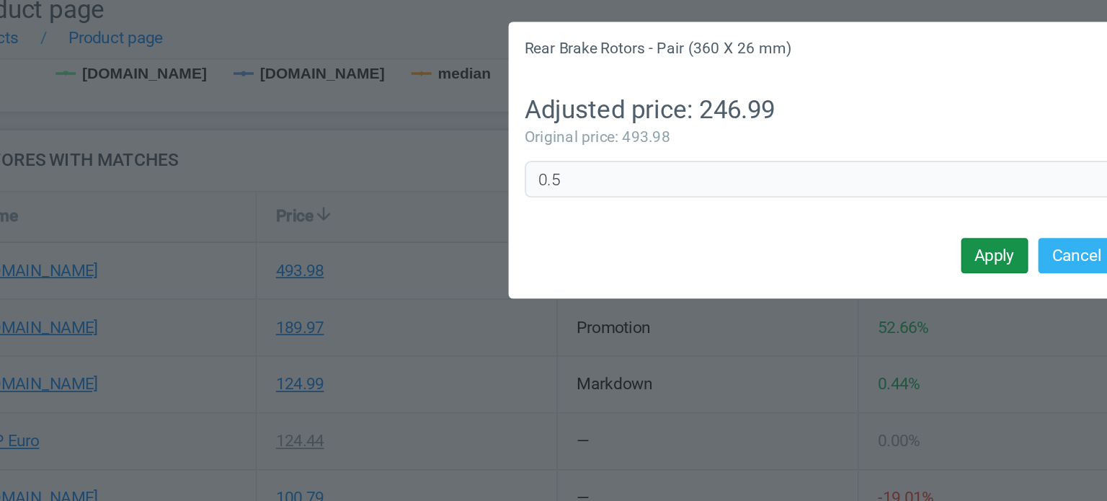
click at [647, 155] on button "Apply" at bounding box center [650, 155] width 38 height 20
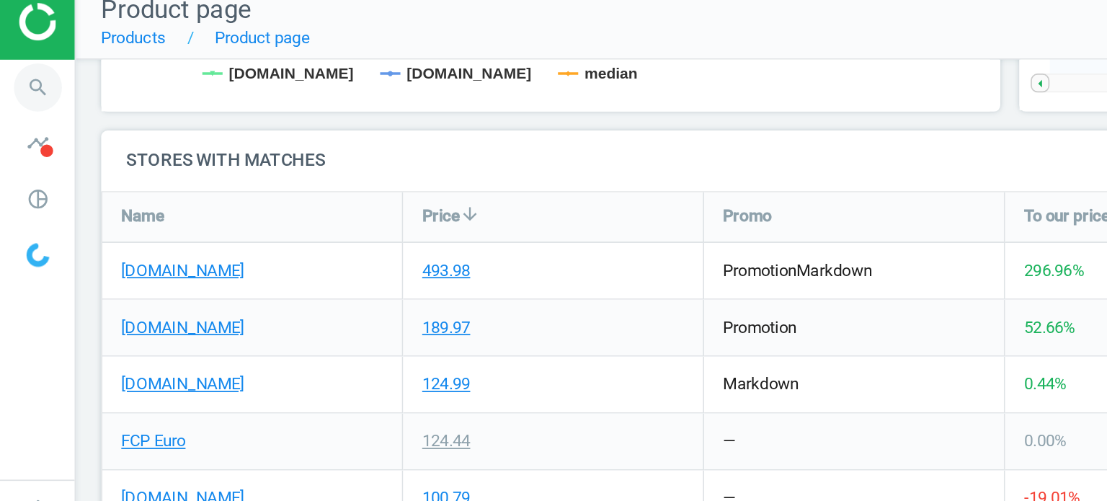
click at [27, 56] on icon "search" at bounding box center [21, 58] width 27 height 27
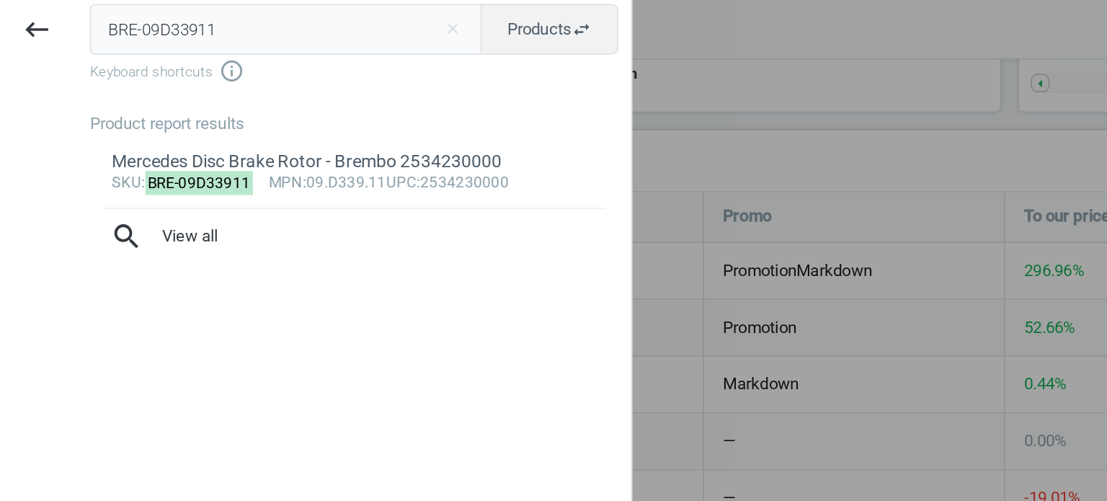
click at [112, 31] on input "BRE-09D33911" at bounding box center [163, 26] width 224 height 29
type input "ELR-780154"
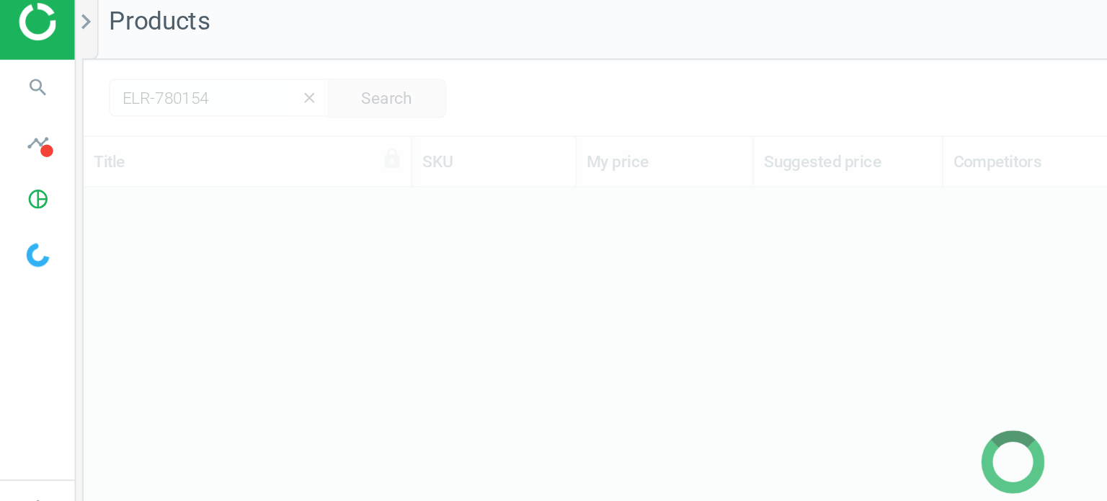
scroll to position [337, 1048]
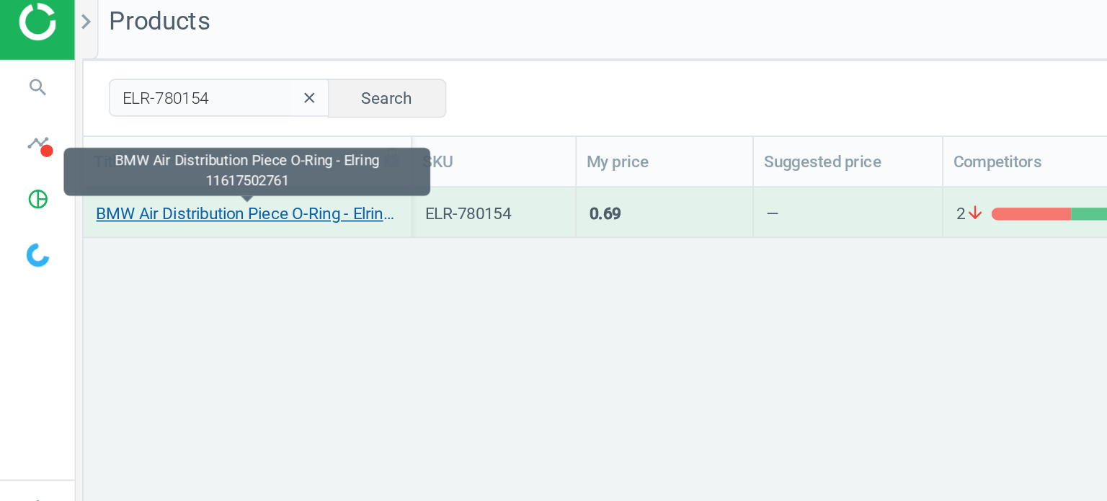
click at [177, 137] on link "BMW Air Distribution Piece O-Ring - Elring 11617502761" at bounding box center [141, 131] width 172 height 13
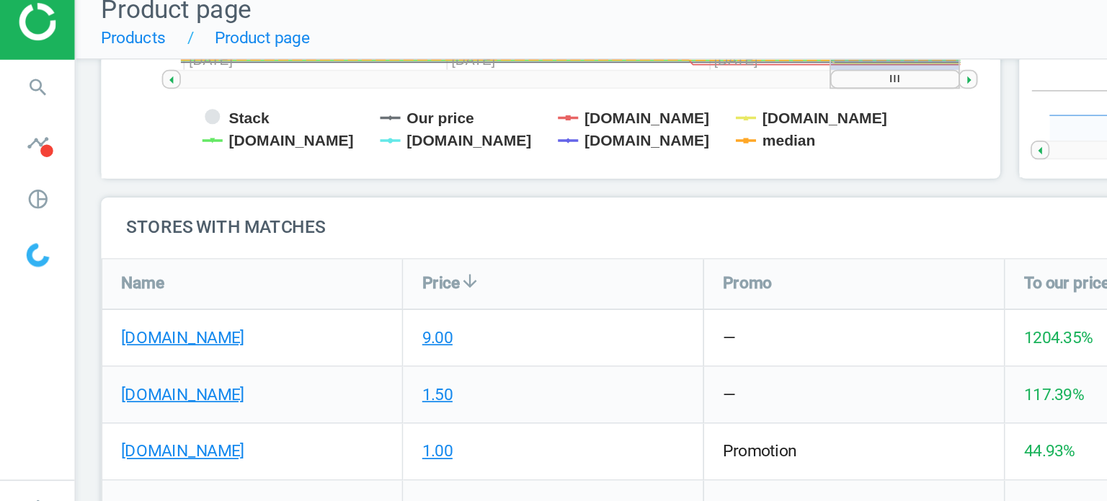
scroll to position [463, 0]
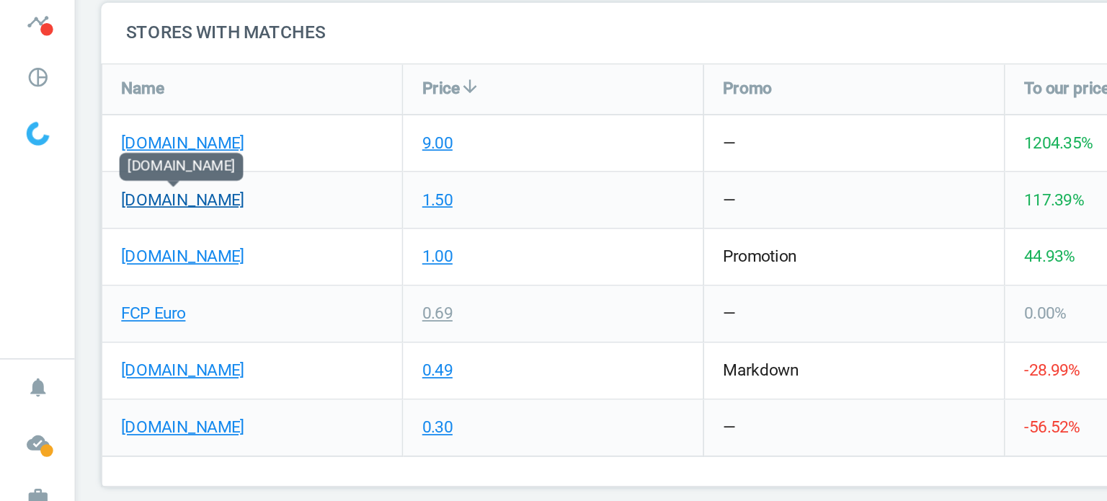
click at [112, 196] on link "[DOMAIN_NAME]" at bounding box center [104, 192] width 70 height 13
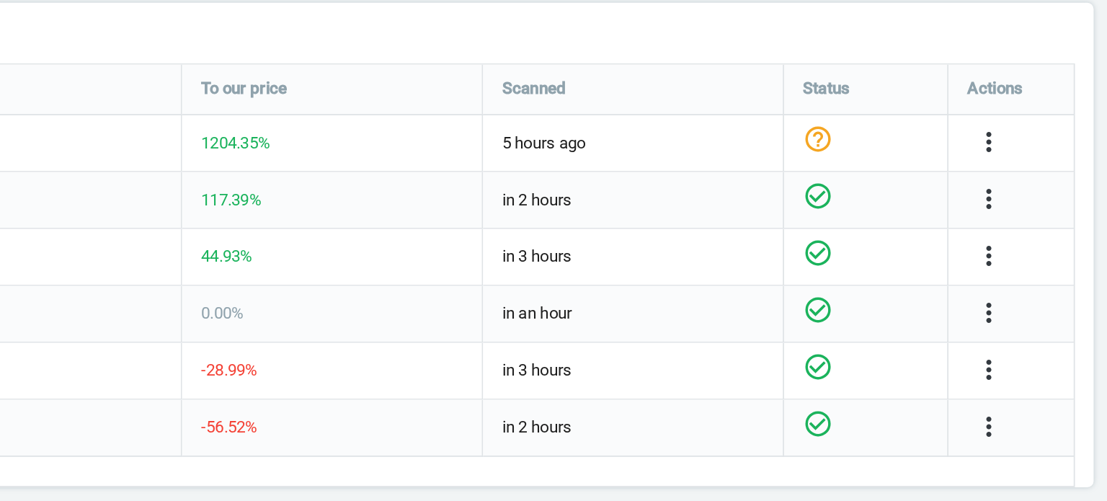
scroll to position [0, 0]
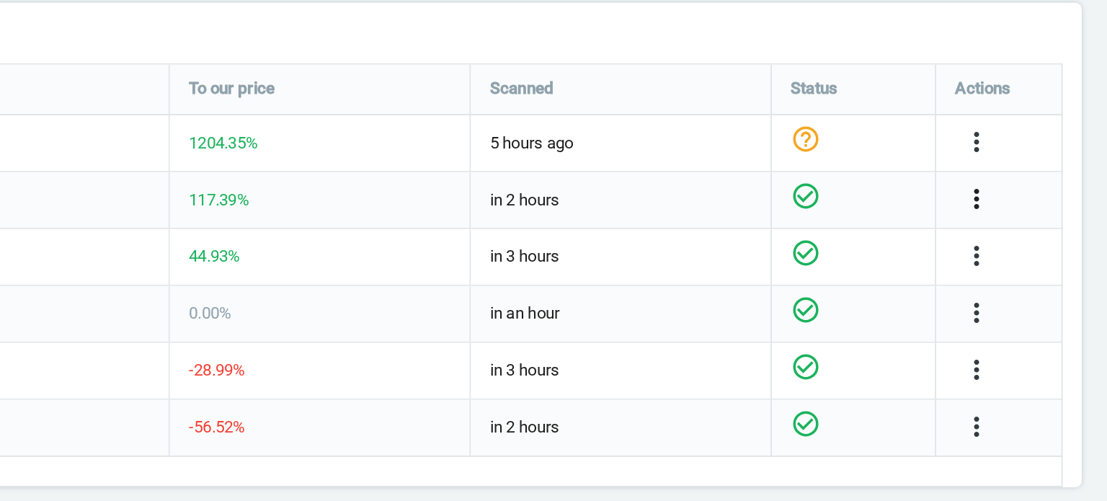
click at [1032, 191] on icon "more_vert" at bounding box center [1032, 191] width 17 height 17
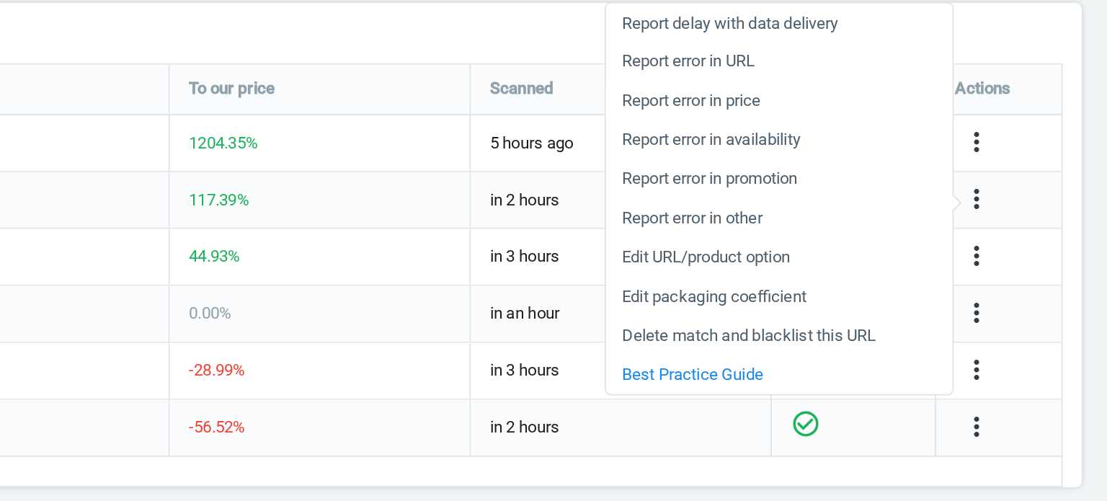
click at [891, 139] on link "Report error in price" at bounding box center [919, 136] width 197 height 22
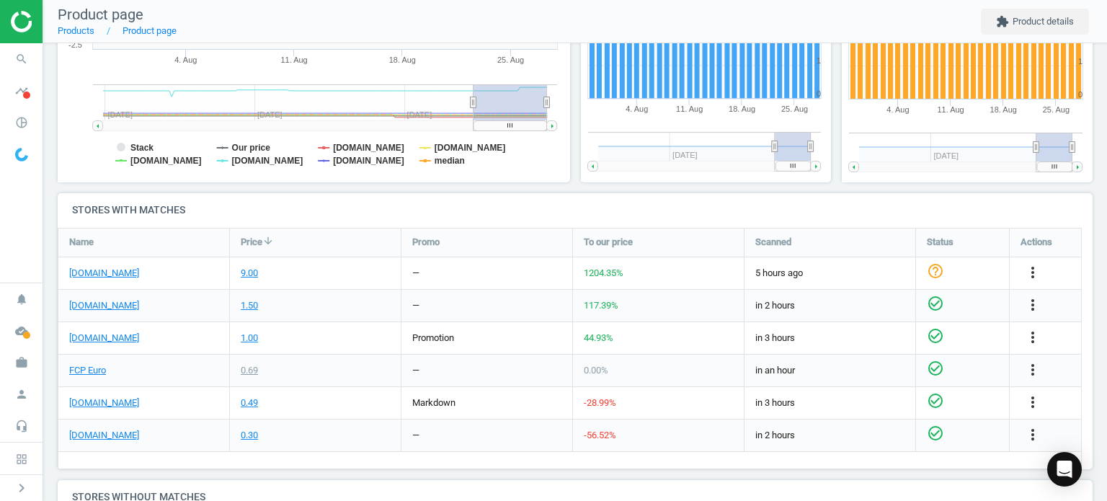
scroll to position [351, 0]
click at [18, 69] on icon "search" at bounding box center [21, 58] width 27 height 27
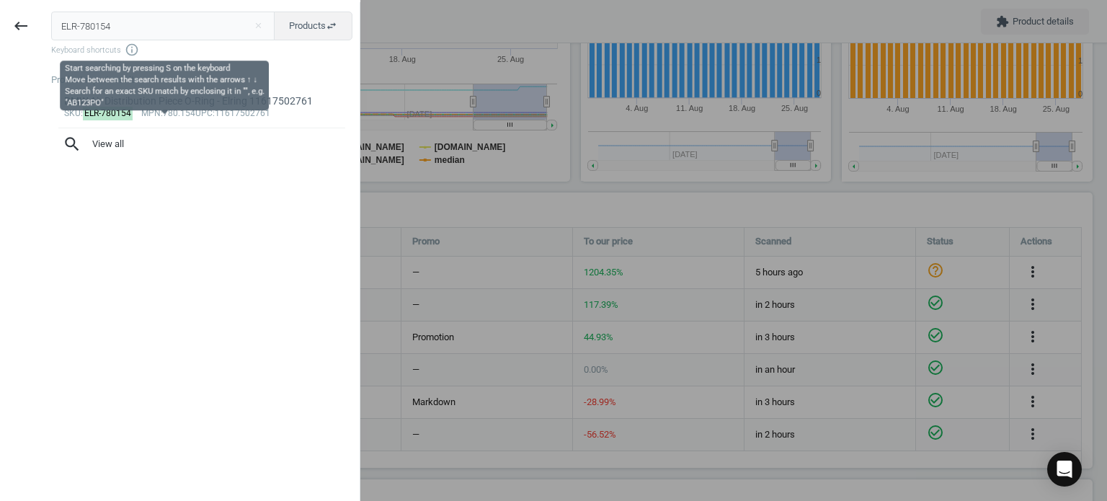
click at [130, 23] on input "ELR-780154" at bounding box center [163, 26] width 224 height 29
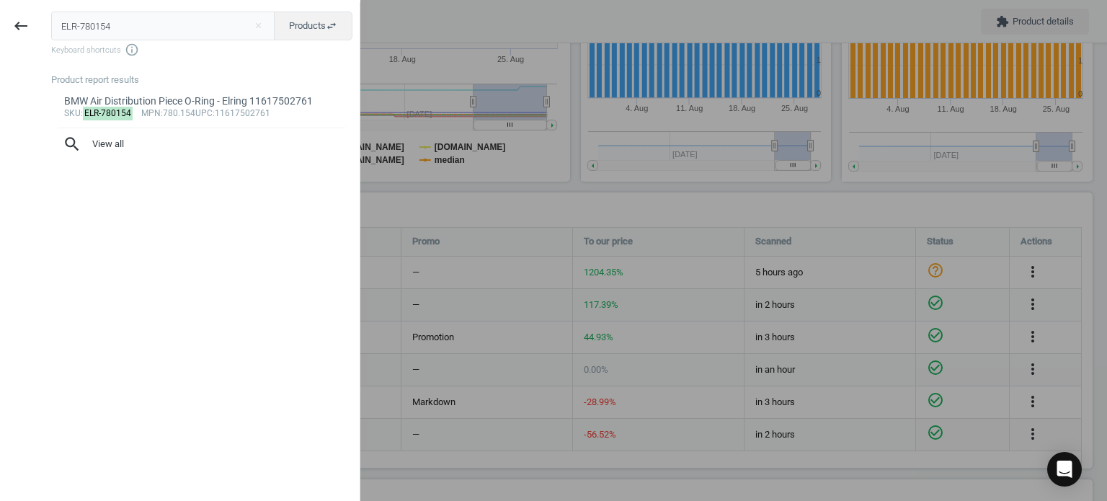
click at [130, 23] on input "ELR-780154" at bounding box center [163, 26] width 224 height 29
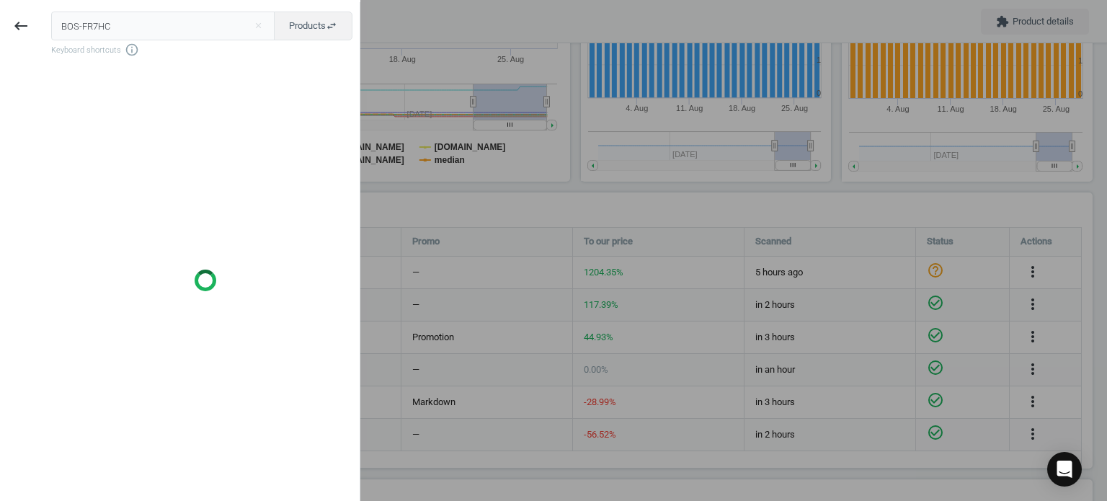
type input "BOS-FR7HC"
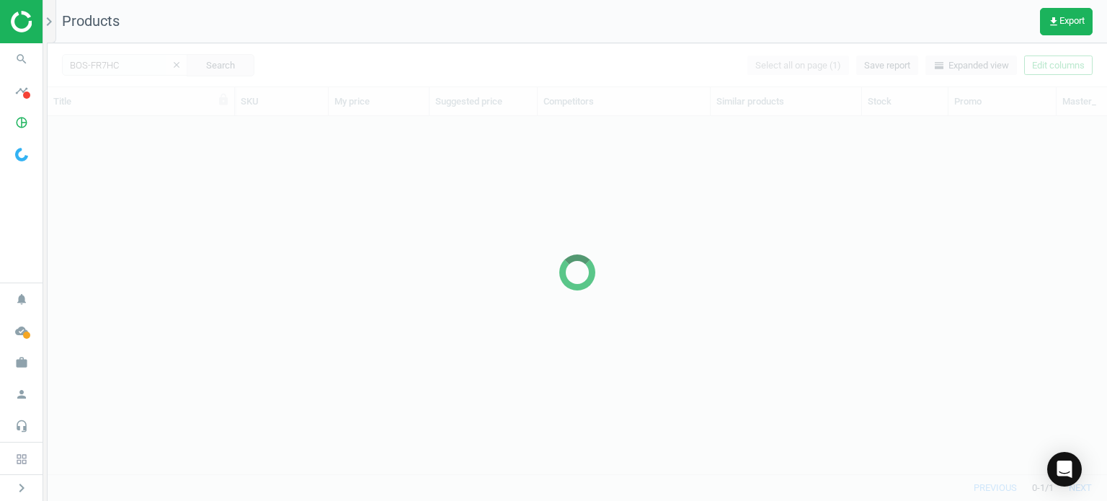
scroll to position [337, 1048]
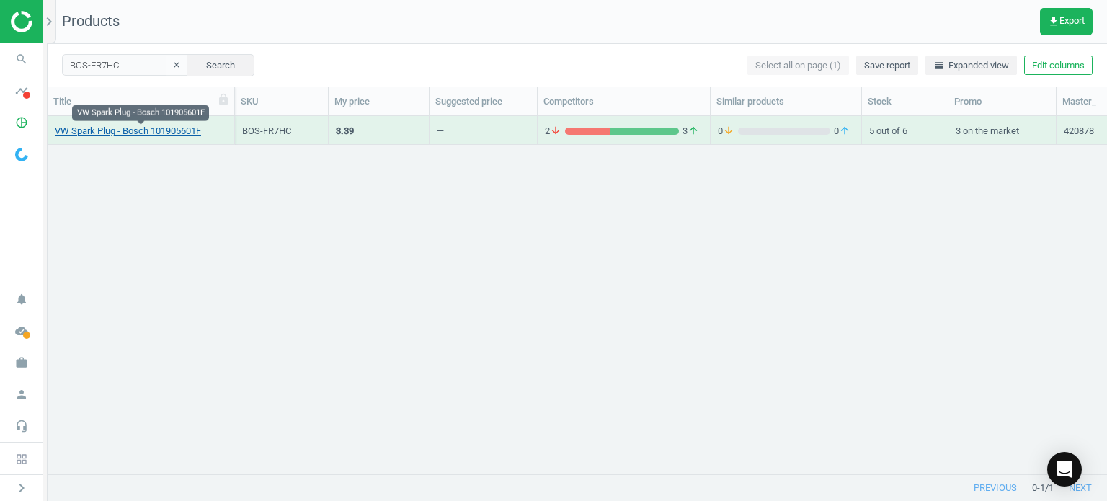
click at [185, 130] on link "VW Spark Plug - Bosch 101905601F" at bounding box center [128, 131] width 146 height 13
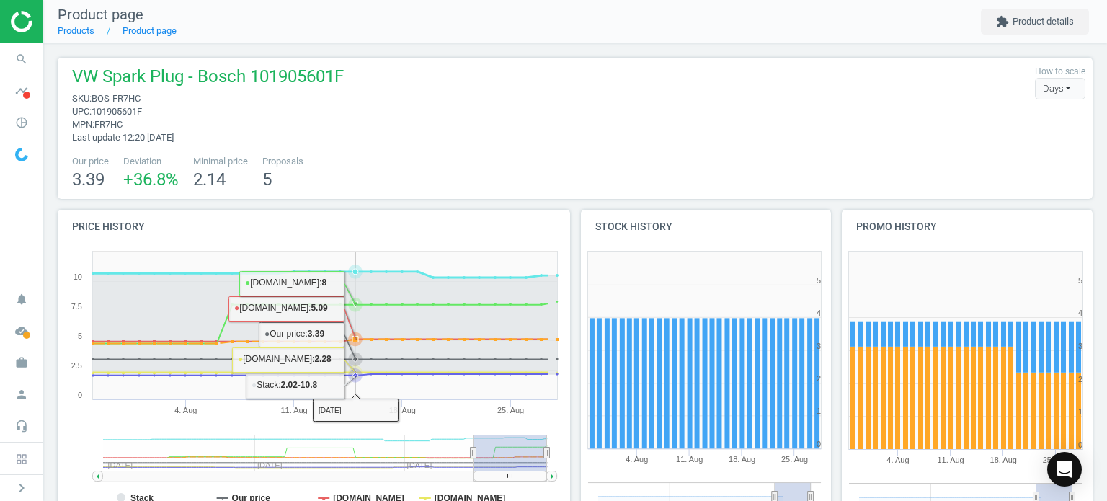
scroll to position [463, 0]
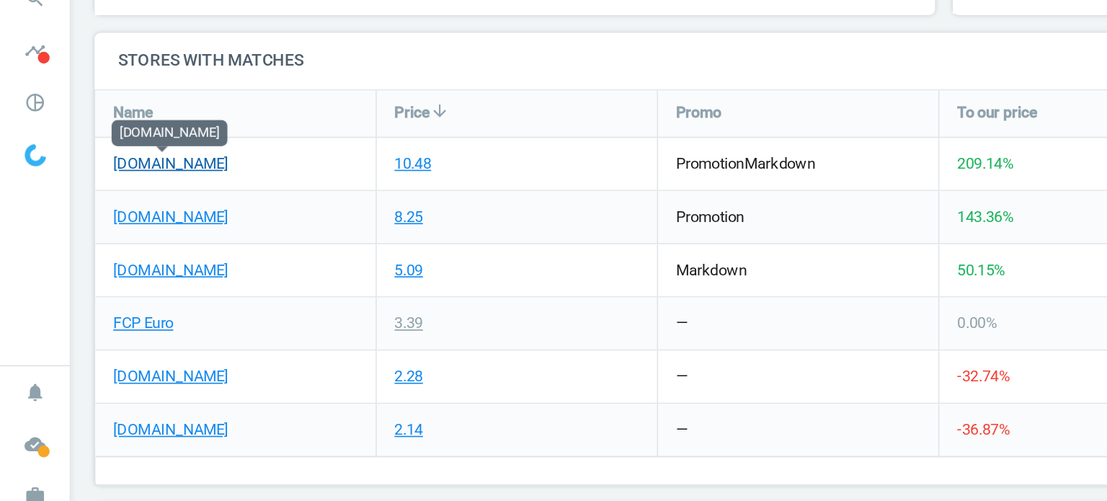
click at [91, 159] on link "[DOMAIN_NAME]" at bounding box center [104, 160] width 70 height 13
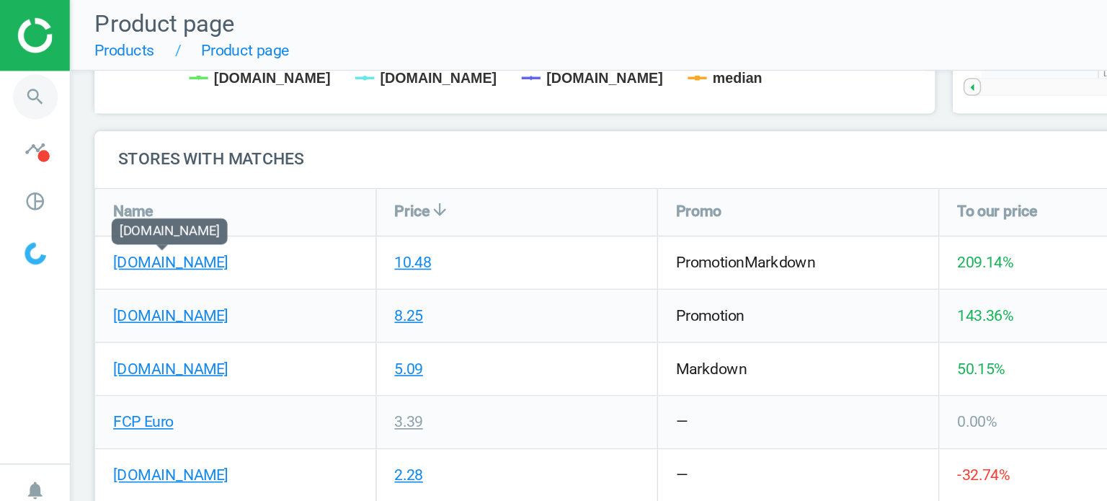
click at [23, 61] on icon "search" at bounding box center [21, 58] width 27 height 27
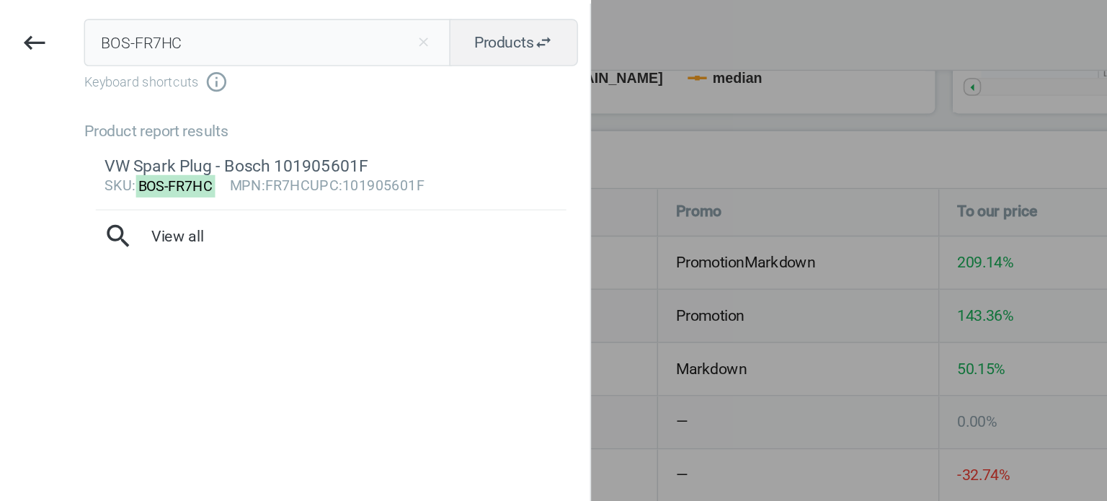
click at [141, 27] on input "BOS-FR7HC" at bounding box center [163, 26] width 224 height 29
type input "BMW-51141807495"
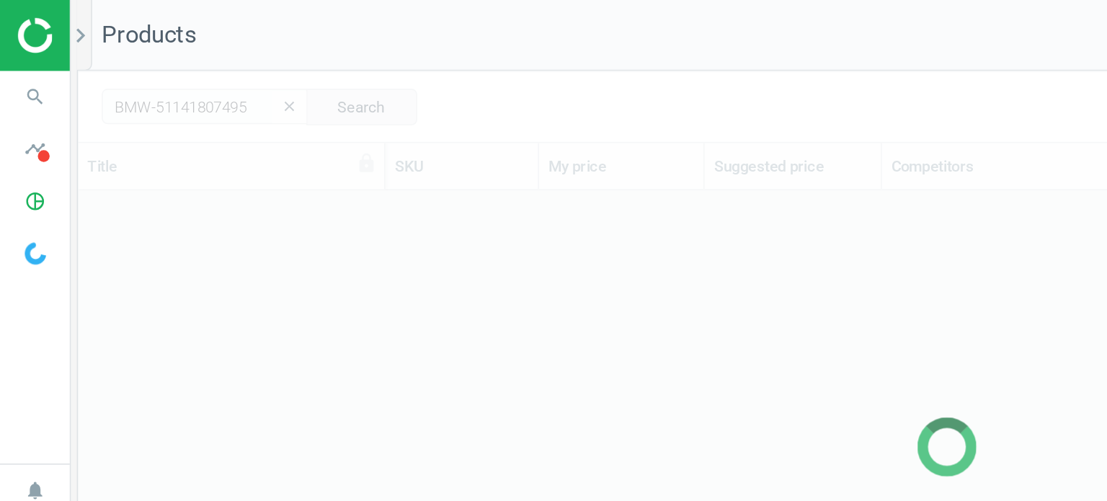
scroll to position [337, 1048]
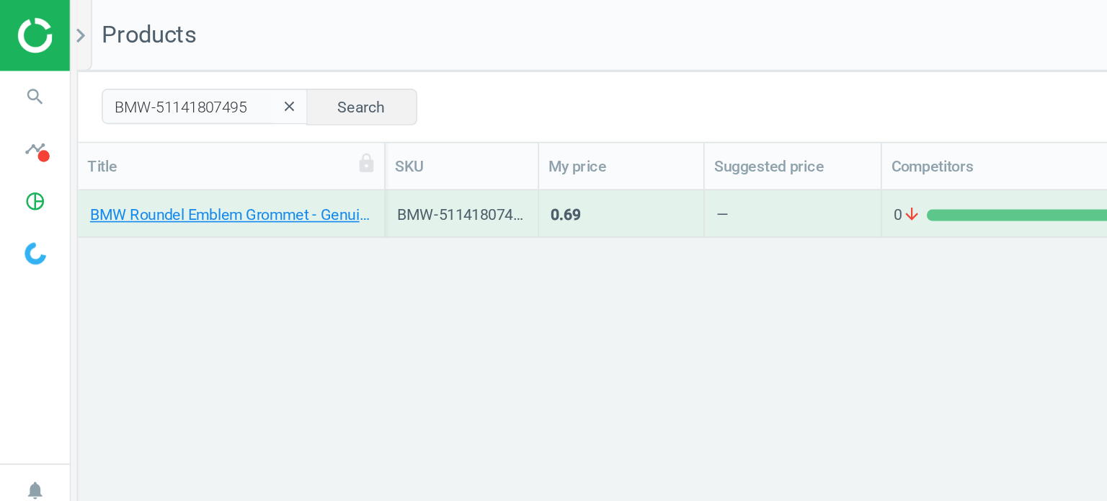
click at [205, 138] on div "BMW Roundel Emblem Grommet - Genuine BMW 51141807495" at bounding box center [141, 134] width 172 height 18
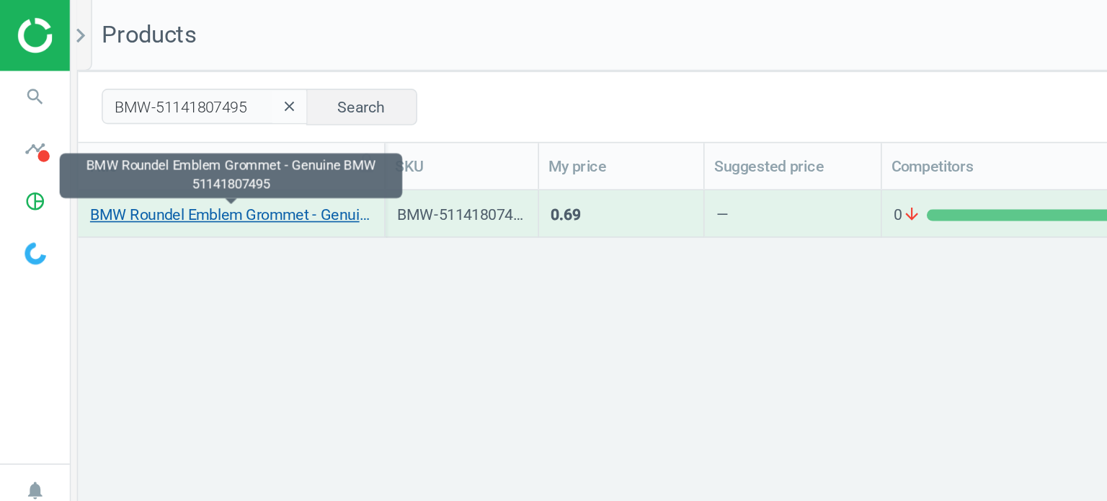
click at [201, 132] on link "BMW Roundel Emblem Grommet - Genuine BMW 51141807495" at bounding box center [141, 131] width 172 height 13
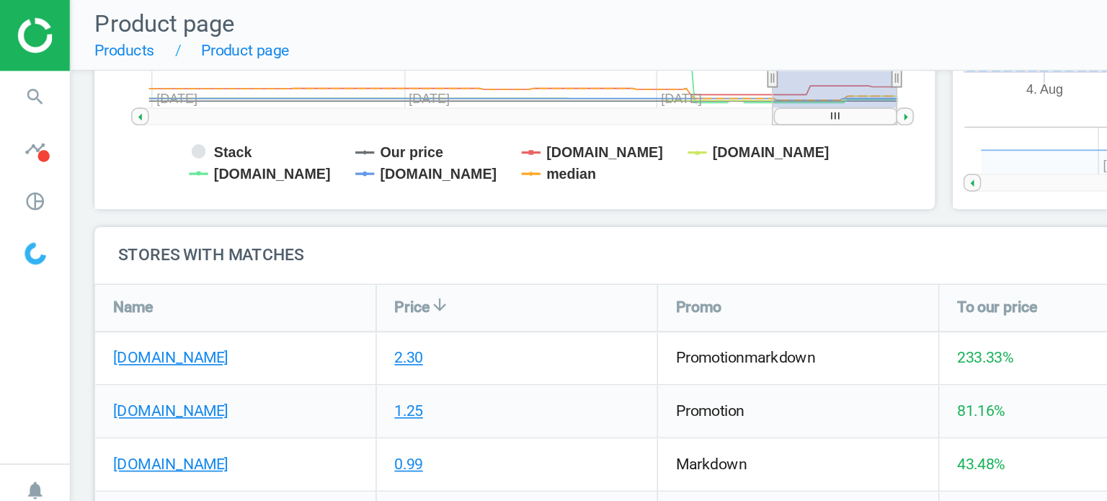
scroll to position [447, 0]
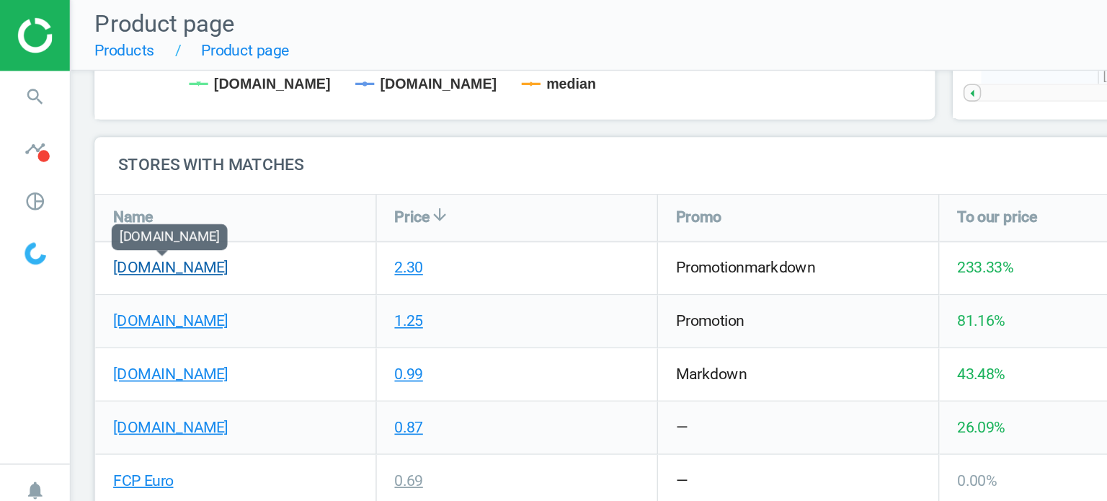
click at [108, 164] on link "[DOMAIN_NAME]" at bounding box center [104, 163] width 70 height 13
click at [26, 68] on icon "search" at bounding box center [21, 58] width 27 height 27
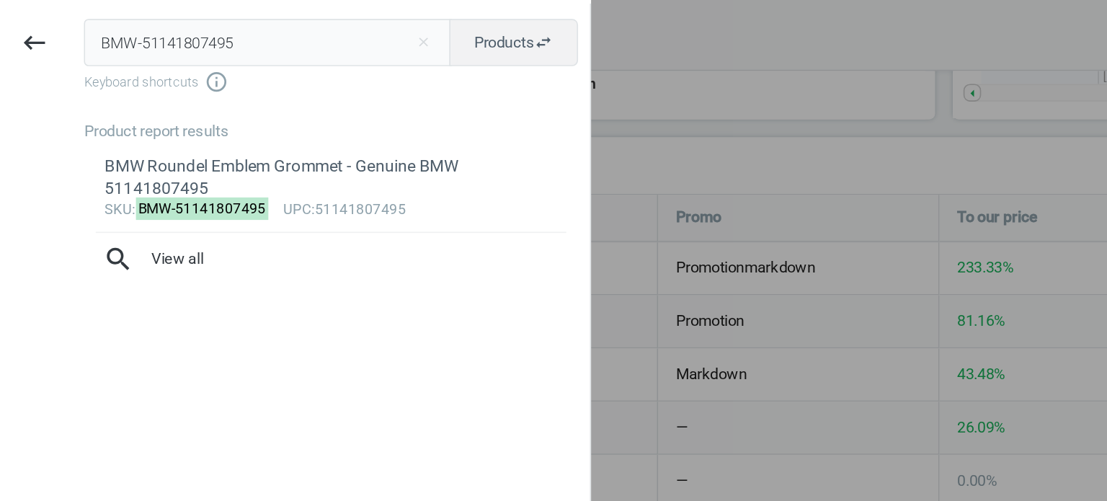
click at [133, 19] on input "BMW-51141807495" at bounding box center [163, 26] width 224 height 29
type input "REI-407666700"
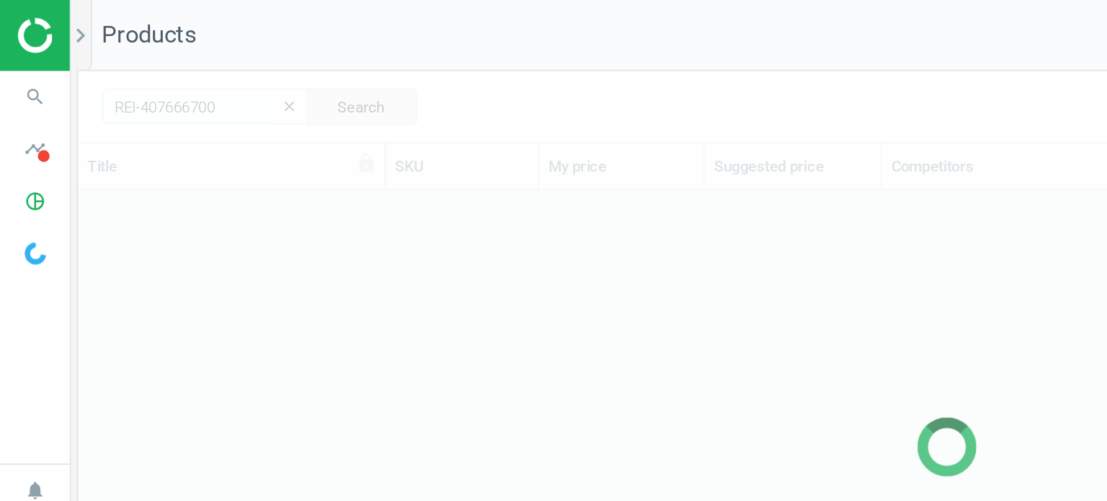
scroll to position [337, 1048]
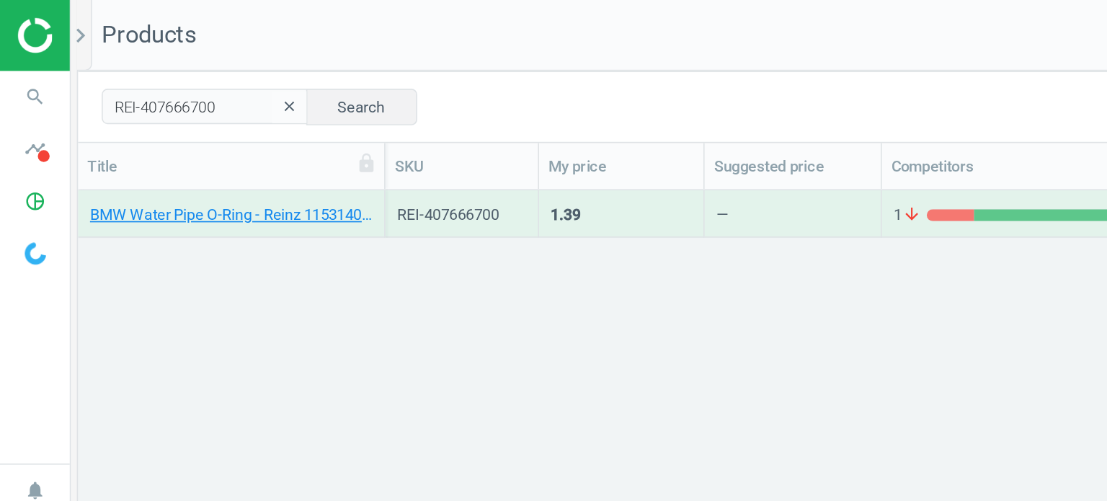
click at [181, 138] on div "BMW Water Pipe O-Ring - Reinz 11531406249" at bounding box center [141, 134] width 172 height 18
click at [179, 138] on div "BMW Water Pipe O-Ring - Reinz 11531406249" at bounding box center [141, 134] width 172 height 18
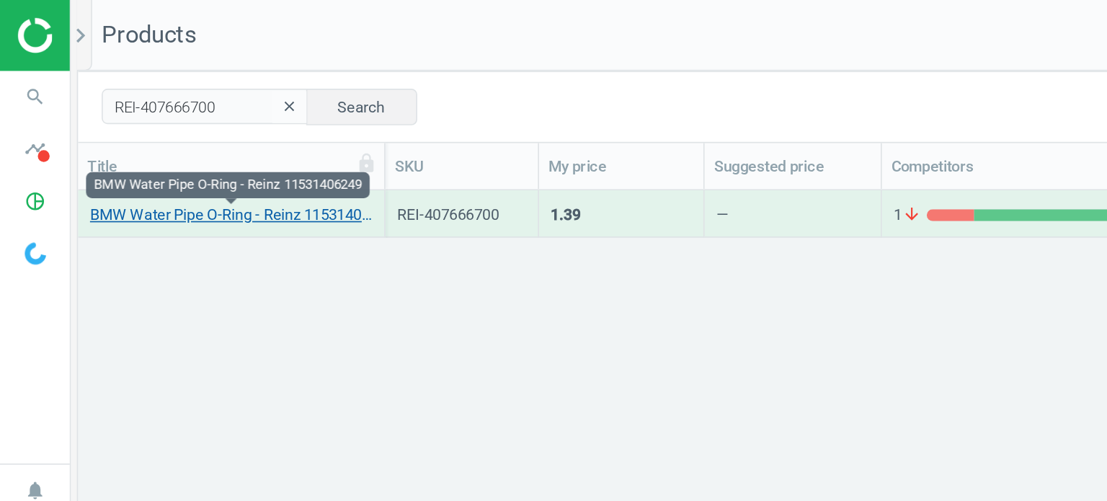
click at [177, 135] on link "BMW Water Pipe O-Ring - Reinz 11531406249" at bounding box center [141, 131] width 172 height 13
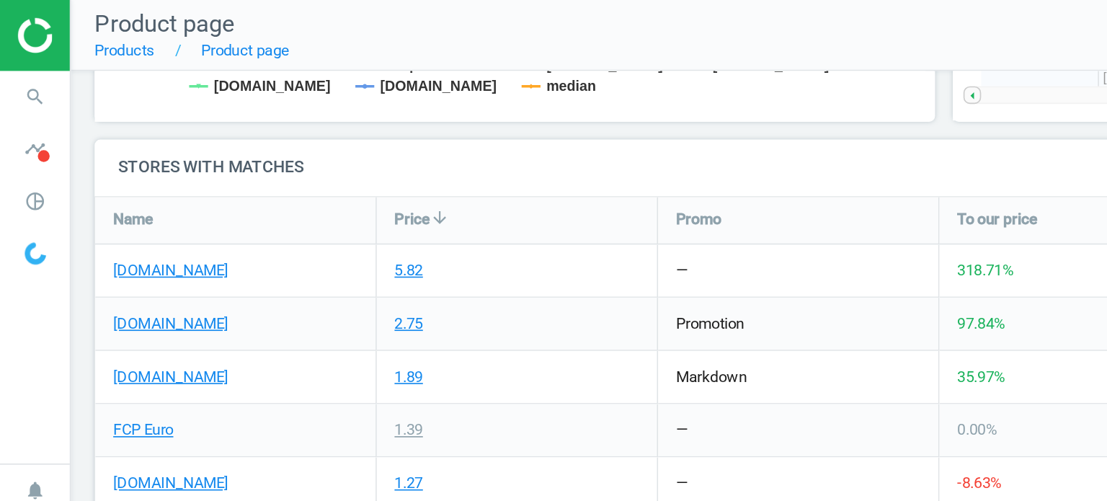
scroll to position [460, 0]
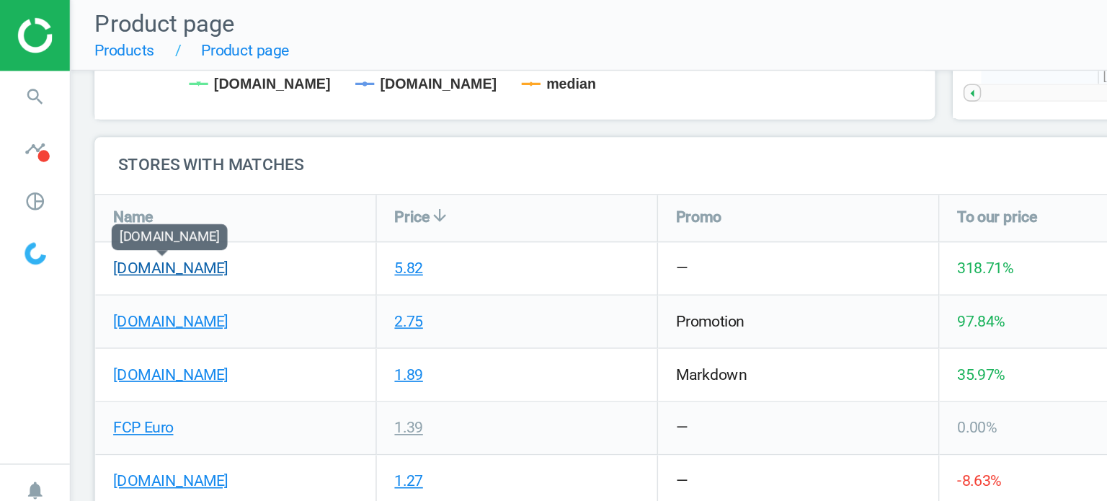
click at [123, 164] on link "[DOMAIN_NAME]" at bounding box center [104, 163] width 70 height 13
click at [14, 56] on icon "search" at bounding box center [21, 58] width 27 height 27
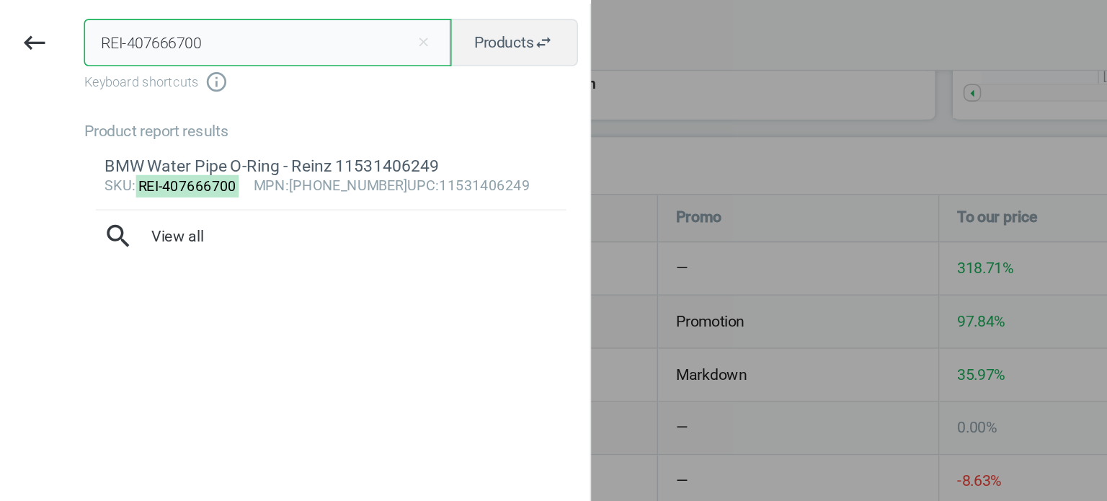
click at [102, 26] on input "REI-407666700" at bounding box center [163, 26] width 224 height 29
paste input "BOS-A330H"
type input "BOS-A330H"
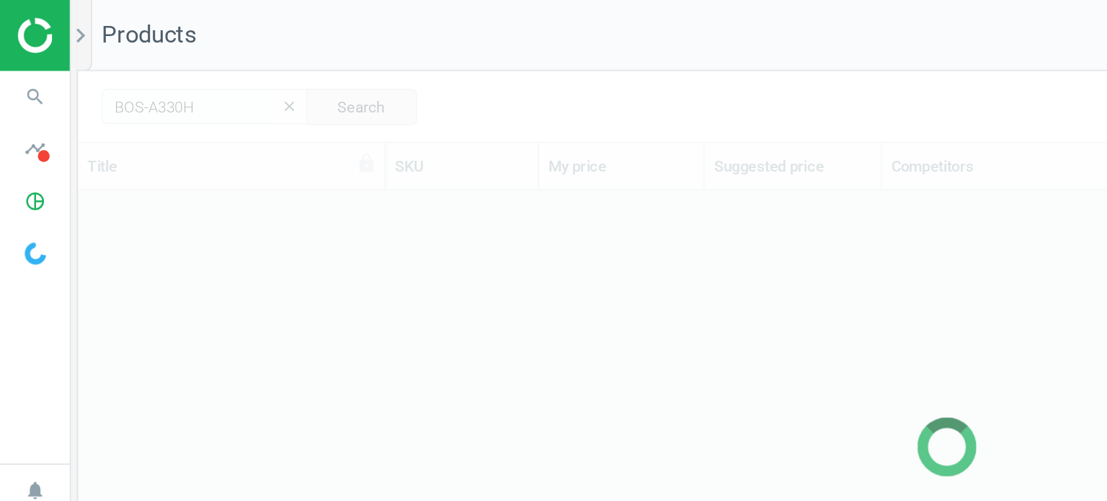
scroll to position [337, 1048]
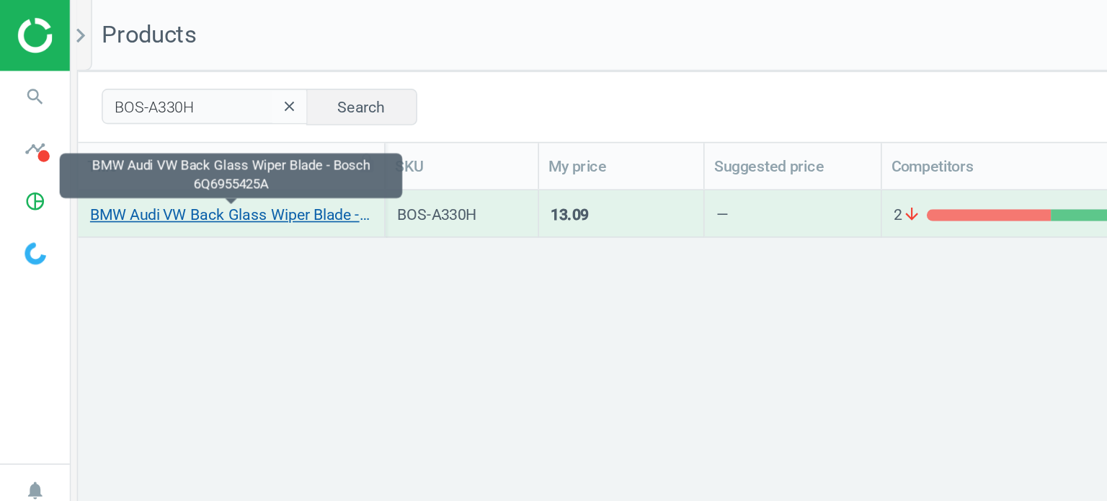
click at [158, 131] on link "BMW Audi VW Back Glass Wiper Blade - Bosch 6Q6955425A" at bounding box center [141, 131] width 172 height 13
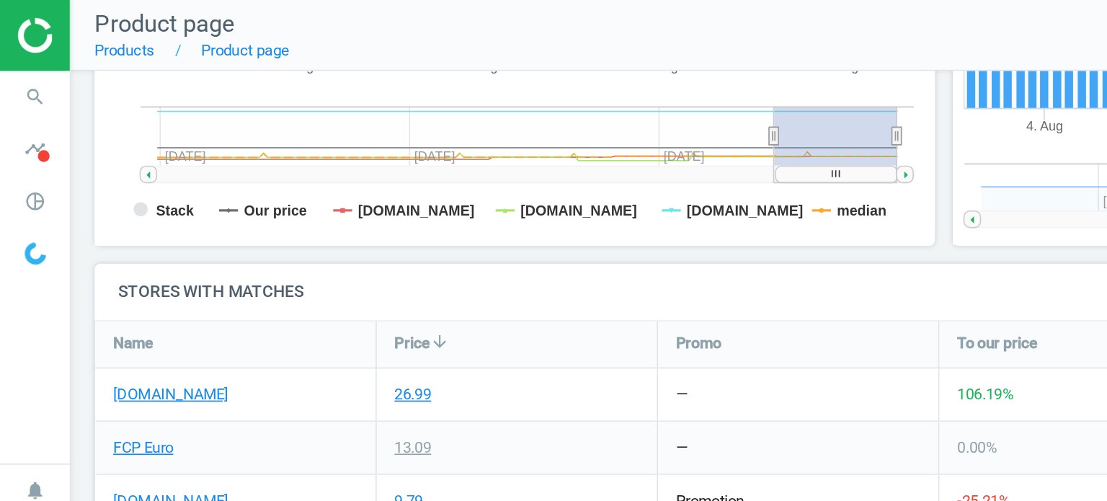
scroll to position [456, 0]
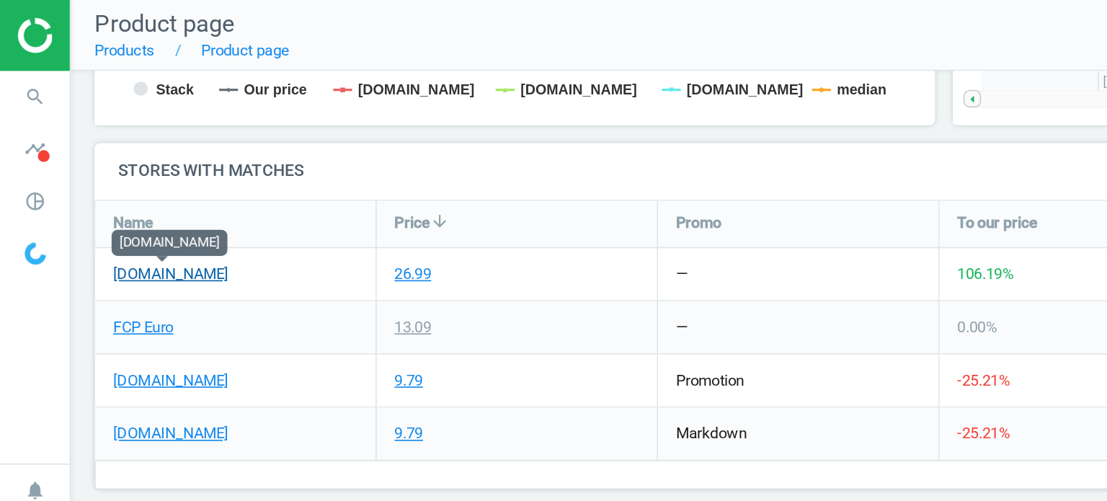
click at [117, 168] on link "[DOMAIN_NAME]" at bounding box center [104, 167] width 70 height 13
click at [25, 60] on icon "search" at bounding box center [21, 58] width 27 height 27
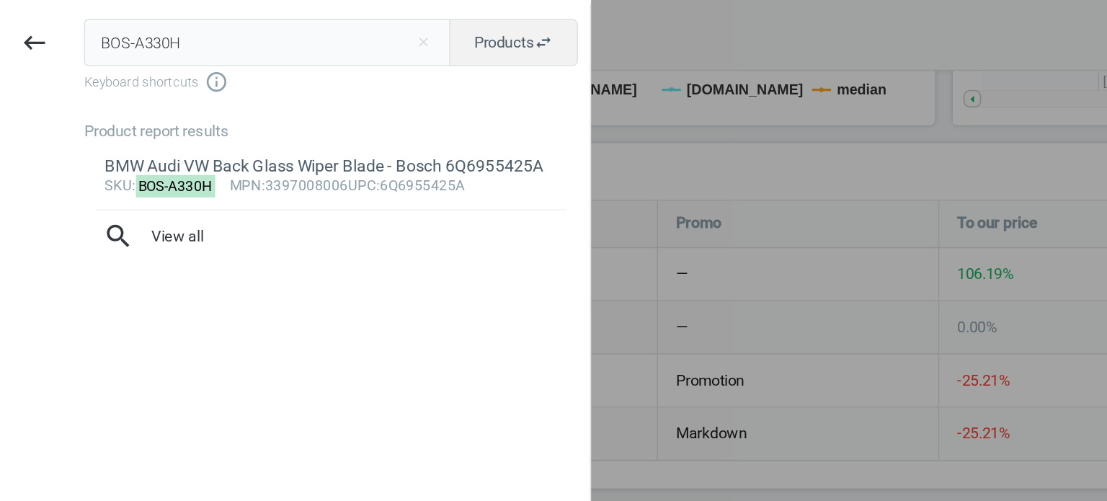
click at [123, 24] on input "BOS-A330H" at bounding box center [163, 26] width 224 height 29
type input "CTO-49310341"
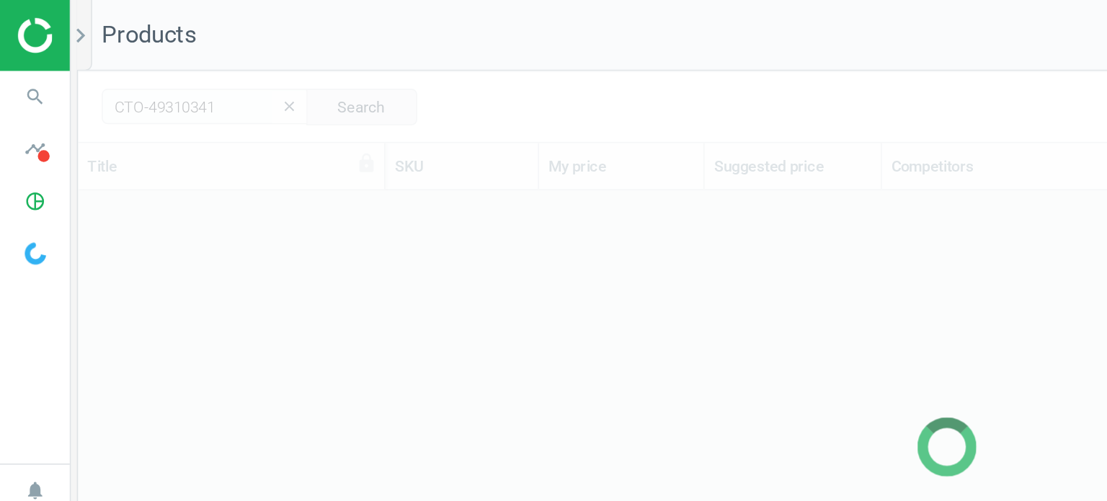
scroll to position [337, 1048]
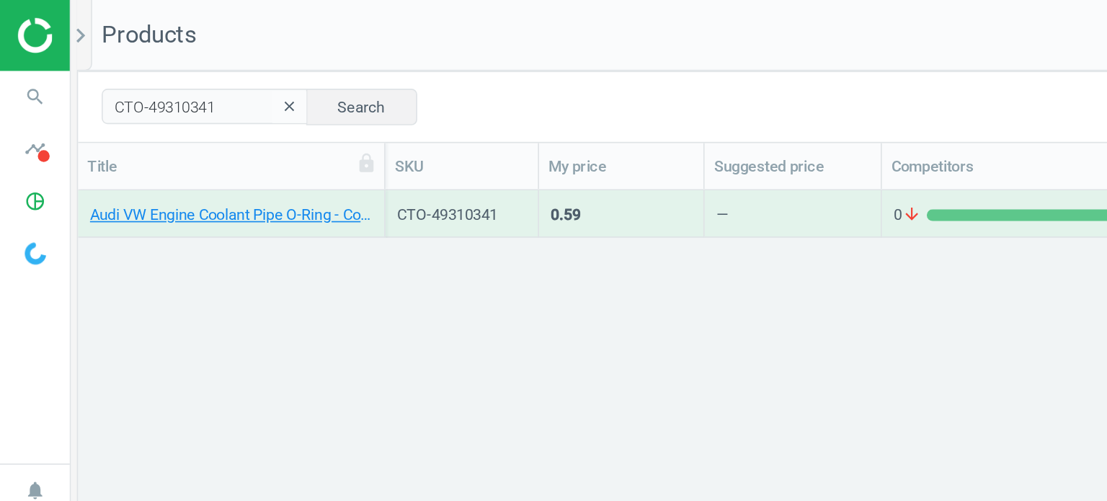
click at [169, 138] on div "Audi VW Engine Coolant Pipe O-Ring - Corteco WHT006407" at bounding box center [141, 134] width 172 height 18
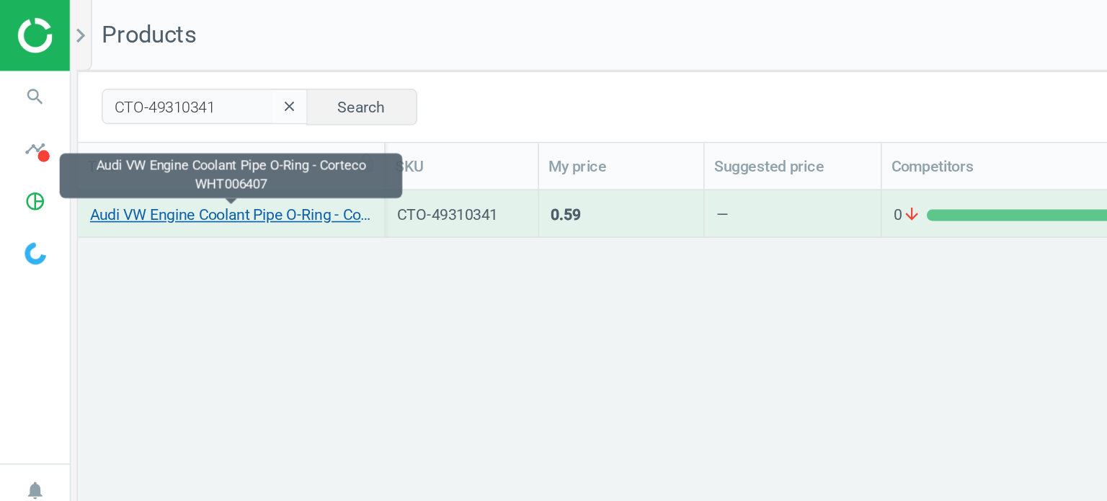
click at [163, 134] on link "Audi VW Engine Coolant Pipe O-Ring - Corteco WHT006407" at bounding box center [141, 131] width 172 height 13
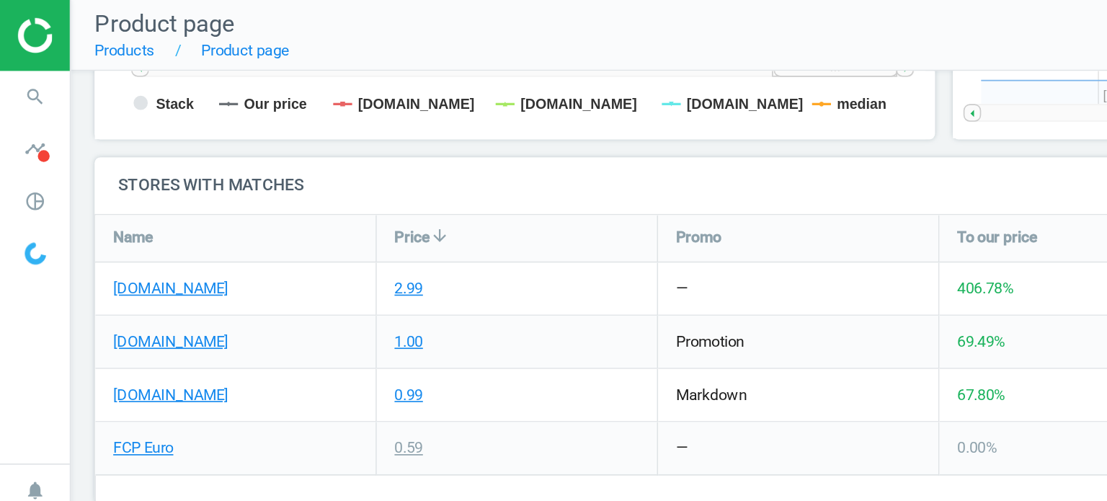
scroll to position [456, 0]
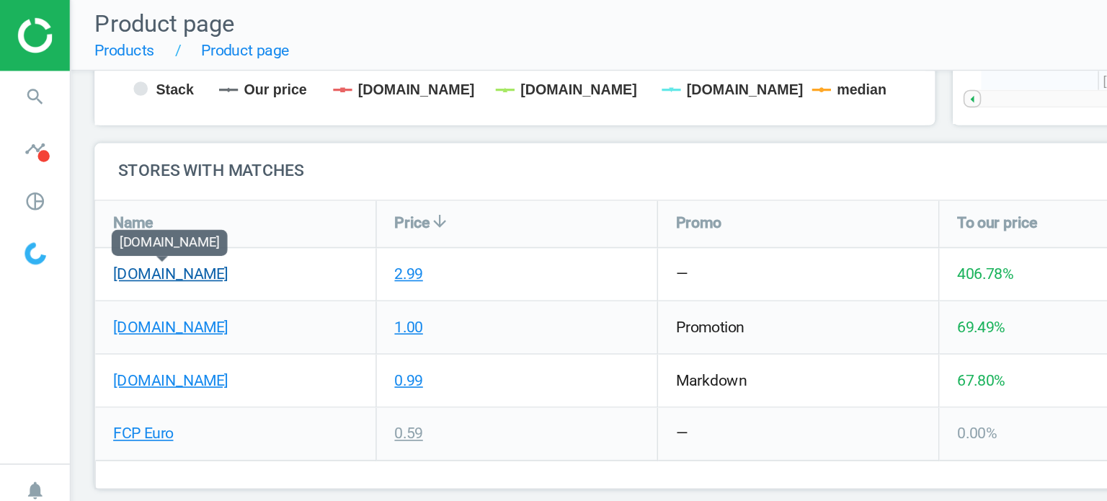
click at [116, 161] on link "[DOMAIN_NAME]" at bounding box center [104, 167] width 70 height 13
click at [28, 56] on icon "search" at bounding box center [21, 58] width 27 height 27
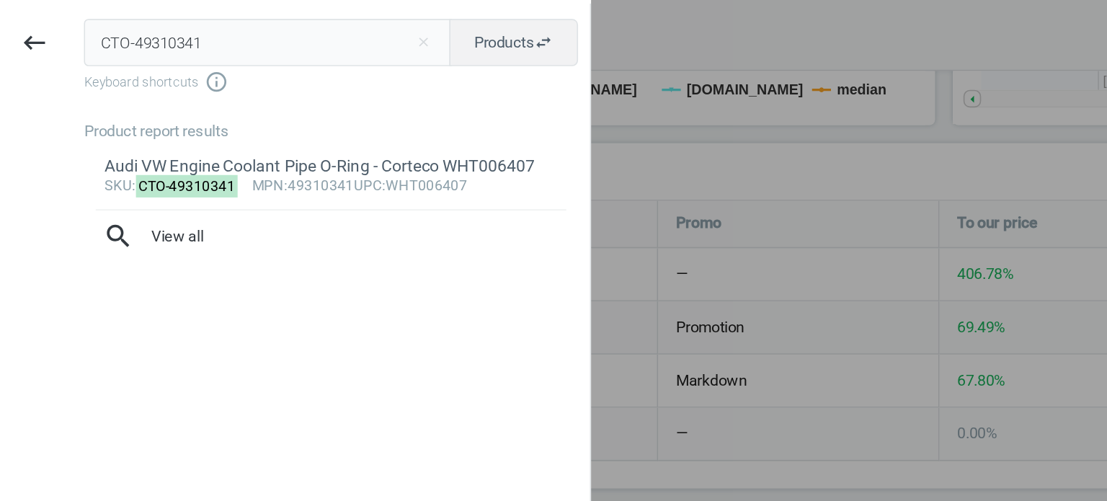
click at [125, 24] on input "CTO-49310341" at bounding box center [163, 26] width 224 height 29
type input "FEB-17377"
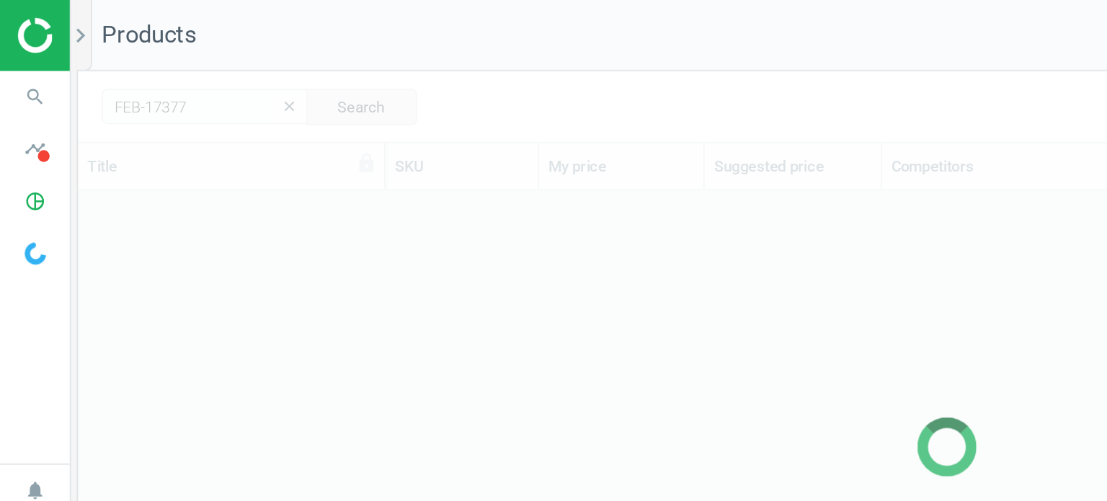
scroll to position [337, 1048]
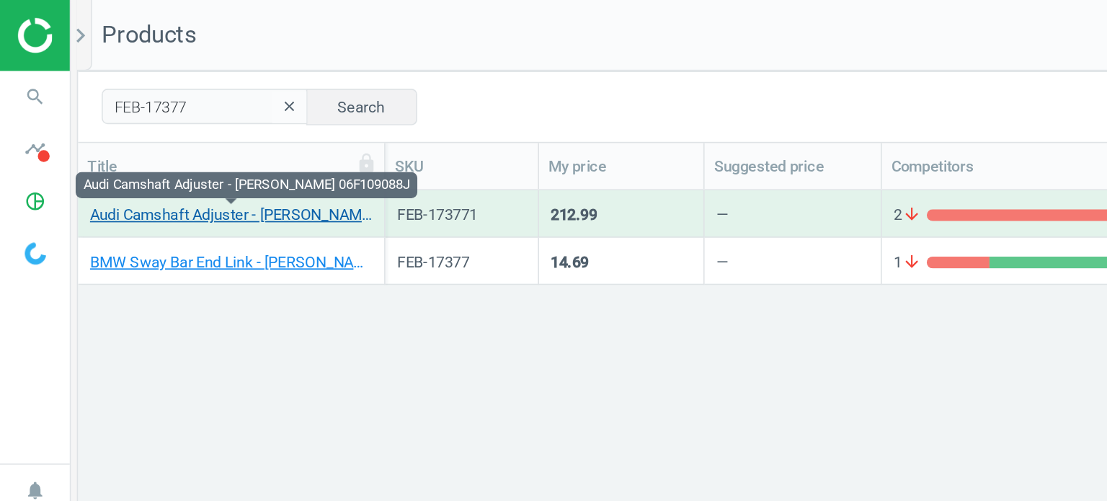
click at [143, 132] on link "Audi Camshaft Adjuster - Febi Bilstein 06F109088J" at bounding box center [141, 131] width 172 height 13
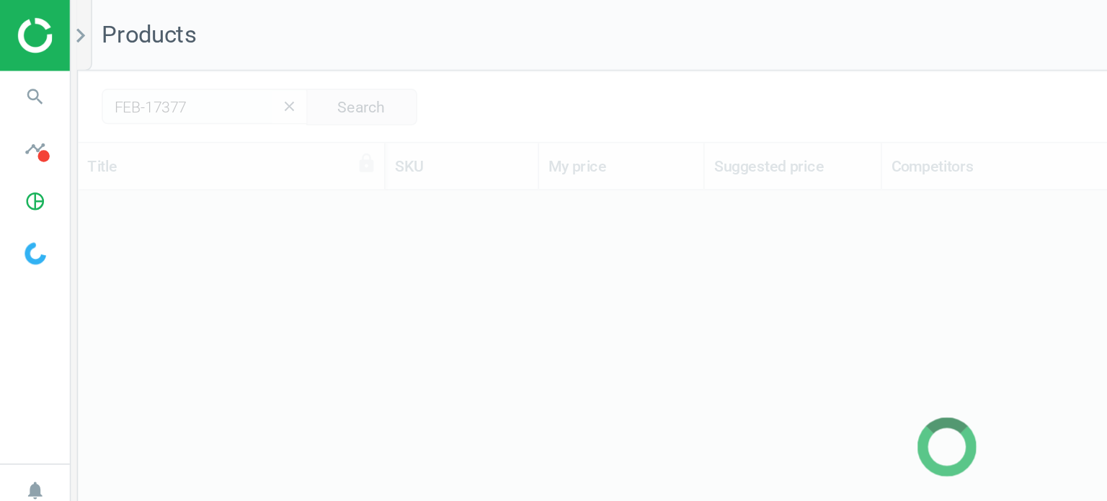
scroll to position [337, 1048]
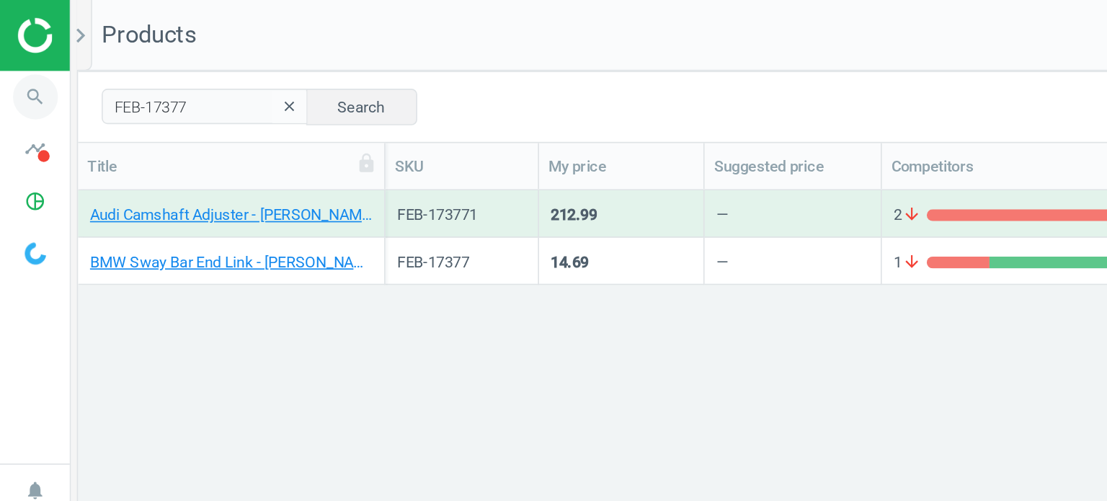
click at [20, 53] on icon "search" at bounding box center [21, 58] width 27 height 27
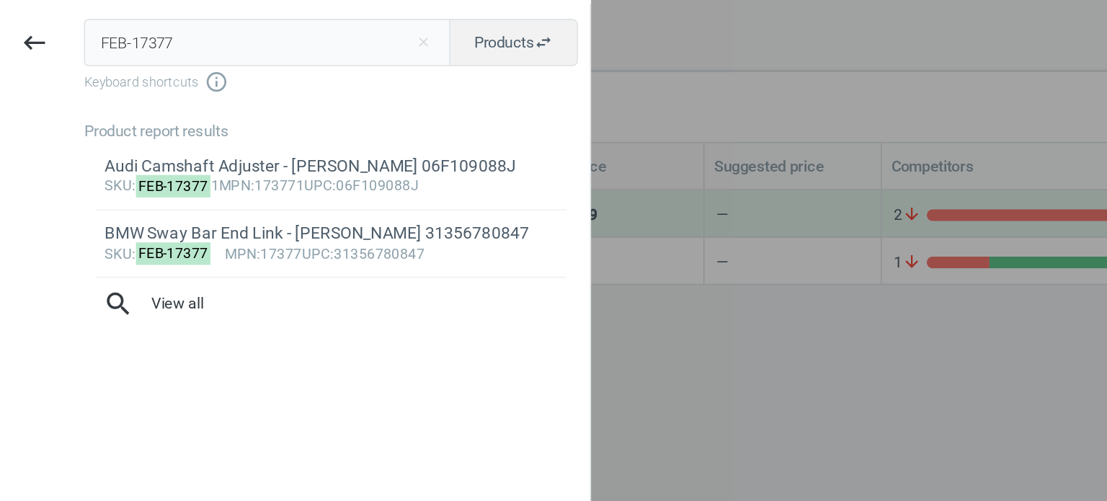
click at [92, 37] on input "FEB-17377" at bounding box center [163, 26] width 224 height 29
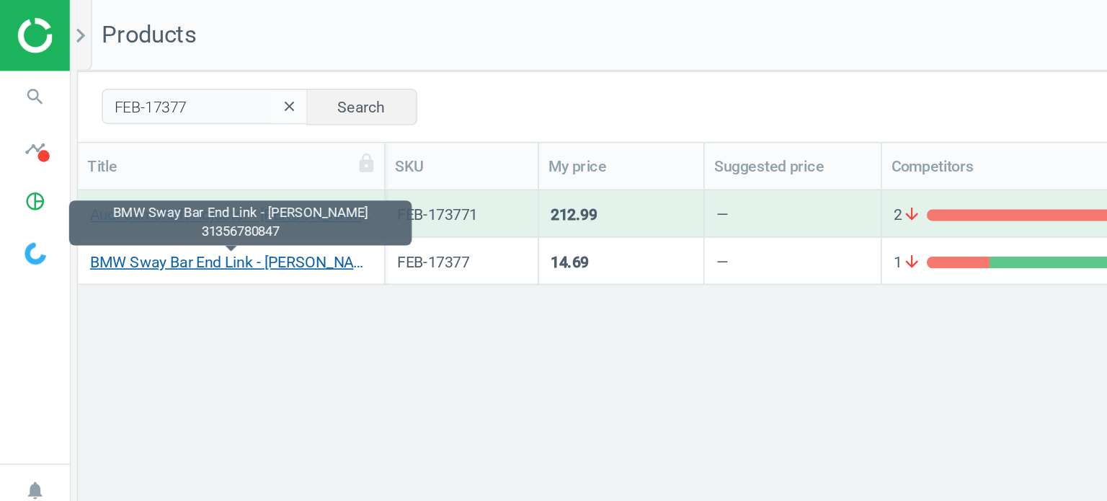
click at [159, 162] on link "BMW Sway Bar End Link - Febi Bilstein 31356780847" at bounding box center [141, 160] width 172 height 13
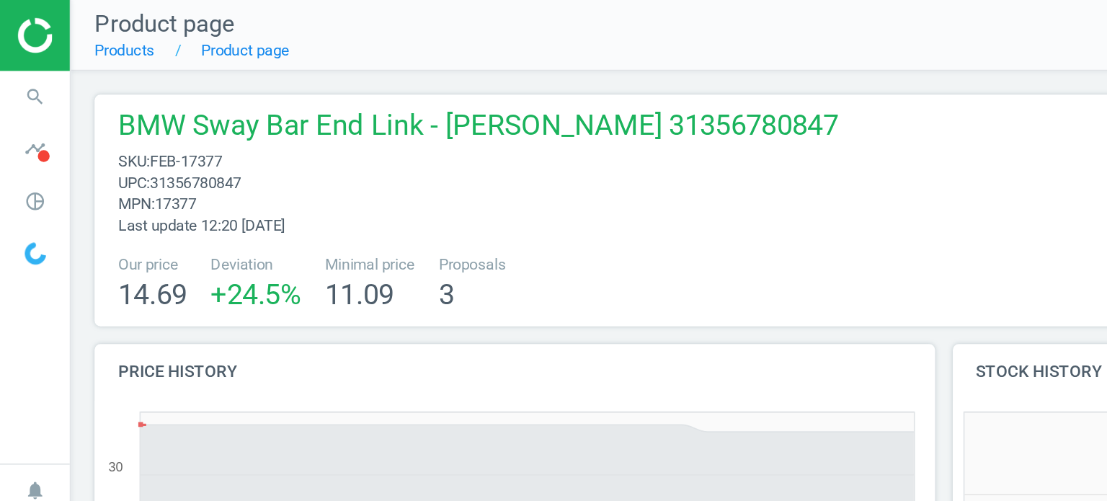
scroll to position [311, 529]
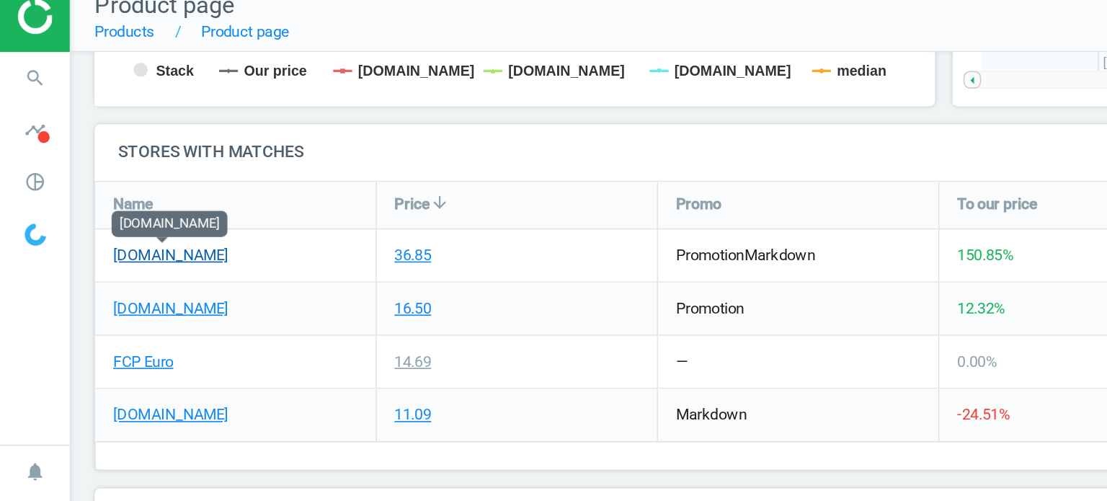
click at [115, 166] on link "[DOMAIN_NAME]" at bounding box center [104, 167] width 70 height 13
click at [26, 62] on icon "search" at bounding box center [21, 58] width 27 height 27
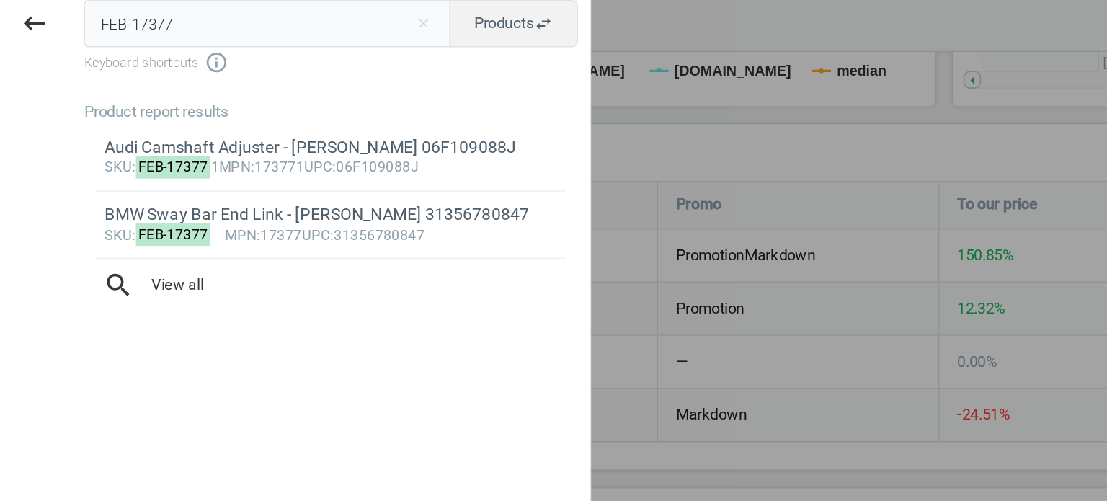
click at [123, 32] on input "FEB-17377" at bounding box center [163, 26] width 224 height 29
type input "FEB-26079"
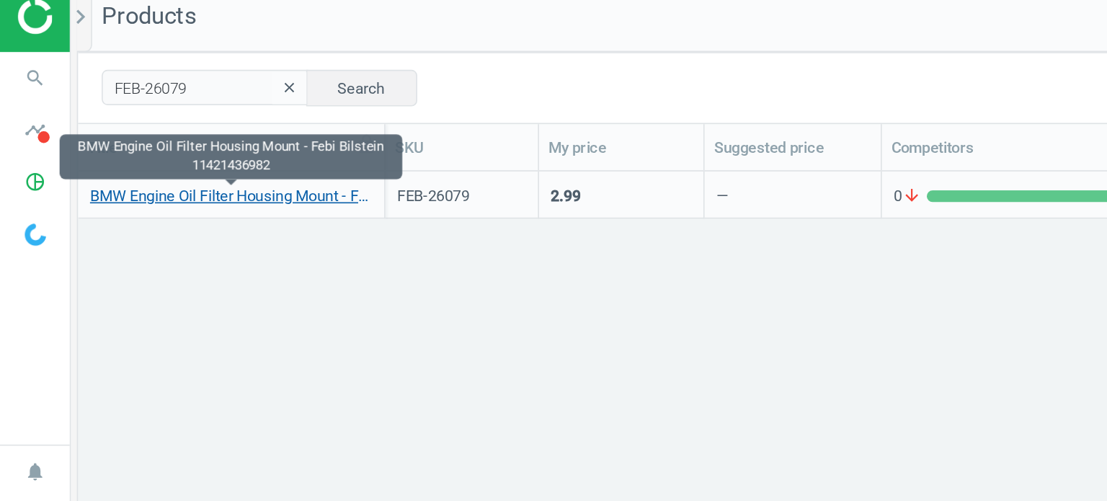
click at [190, 130] on link "BMW Engine Oil Filter Housing Mount - Febi Bilstein 11421436982" at bounding box center [141, 131] width 172 height 13
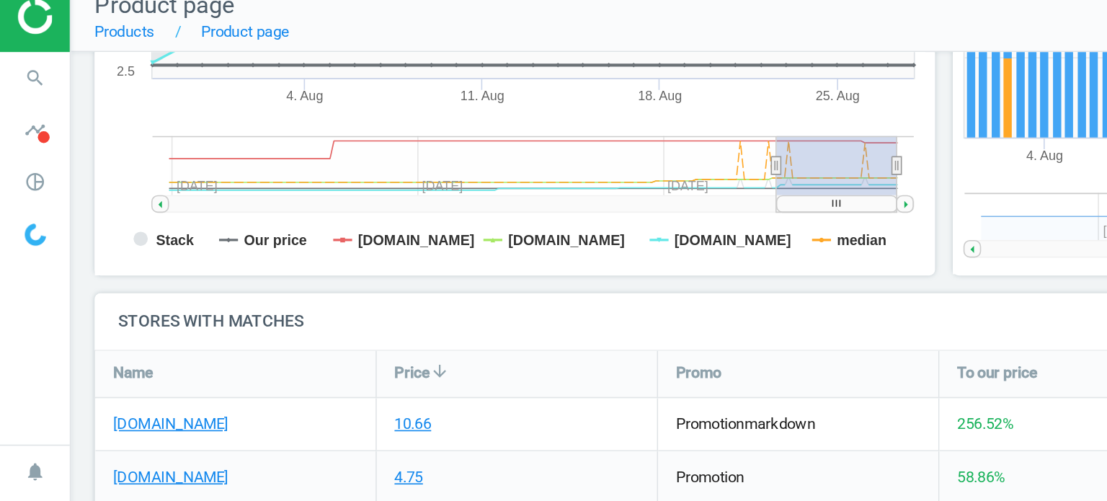
scroll to position [456, 0]
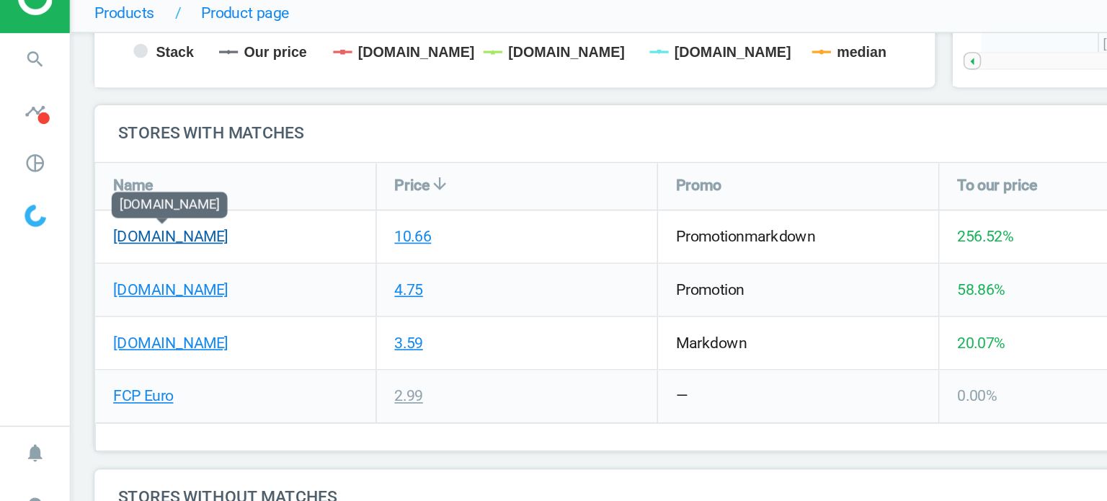
click at [119, 167] on link "[DOMAIN_NAME]" at bounding box center [104, 167] width 70 height 13
click at [15, 56] on icon "search" at bounding box center [21, 58] width 27 height 27
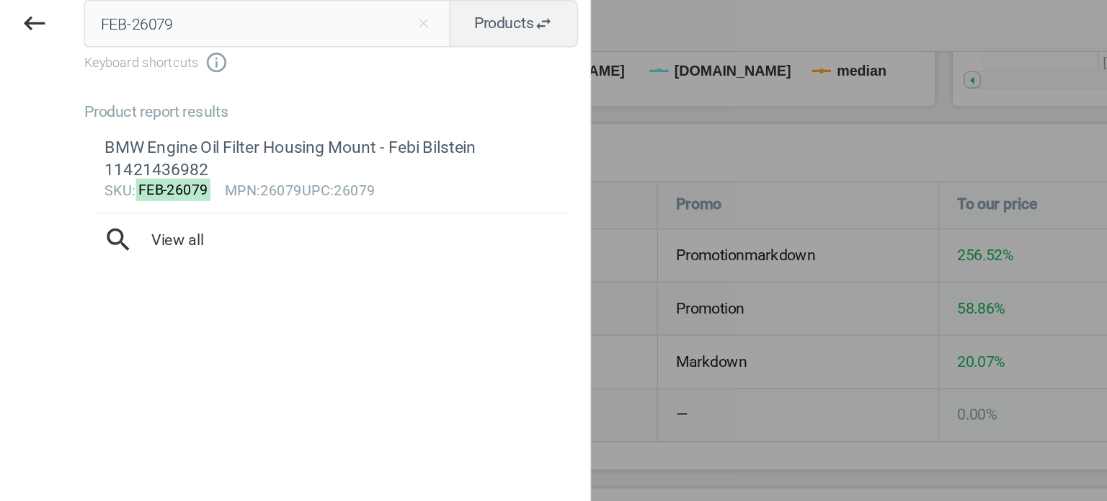
click at [106, 38] on input "FEB-26079" at bounding box center [163, 26] width 224 height 29
type input "OEM-51471840960"
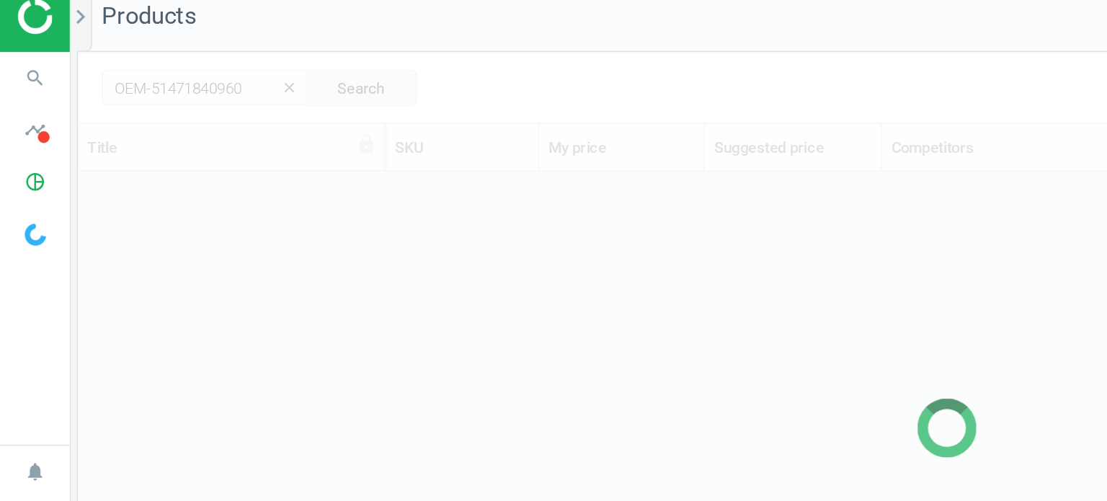
scroll to position [337, 1048]
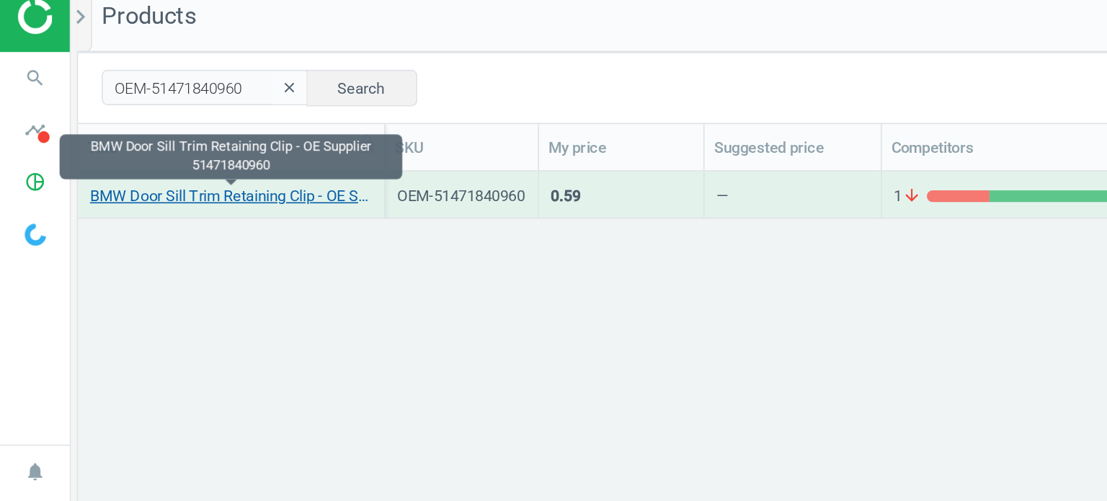
click at [200, 134] on link "BMW Door Sill Trim Retaining Clip - OE Supplier 51471840960" at bounding box center [141, 131] width 172 height 13
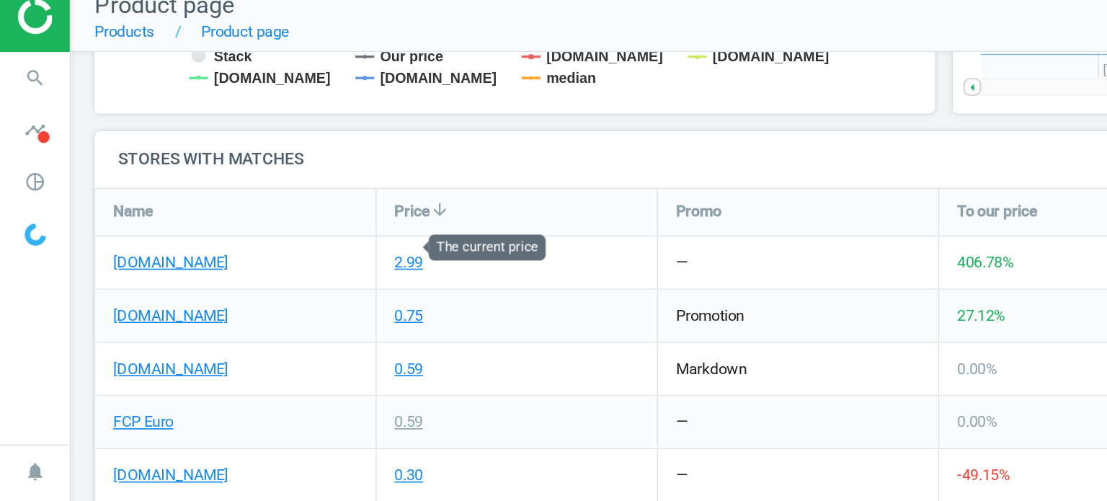
scroll to position [460, 0]
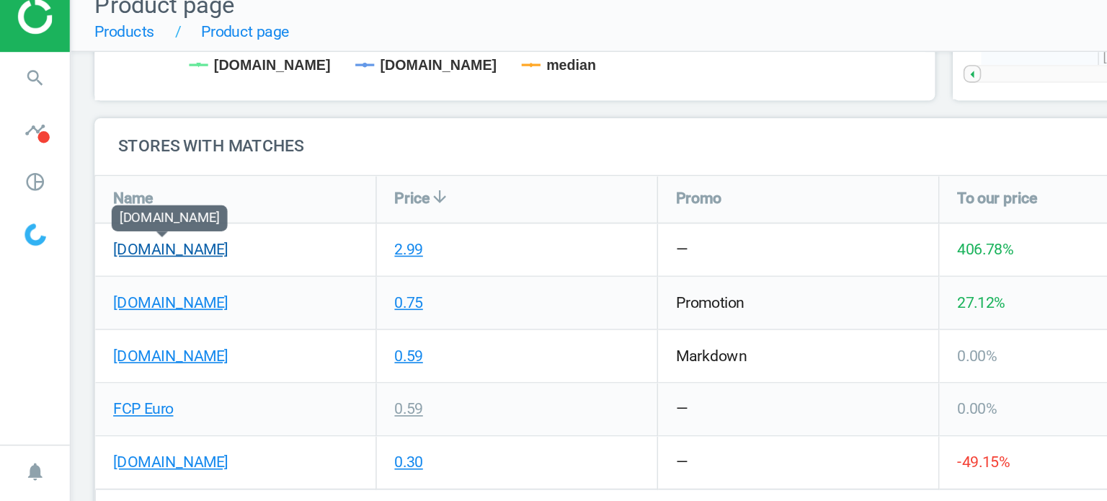
click at [121, 165] on link "[DOMAIN_NAME]" at bounding box center [104, 163] width 70 height 13
click at [22, 55] on icon "search" at bounding box center [21, 58] width 27 height 27
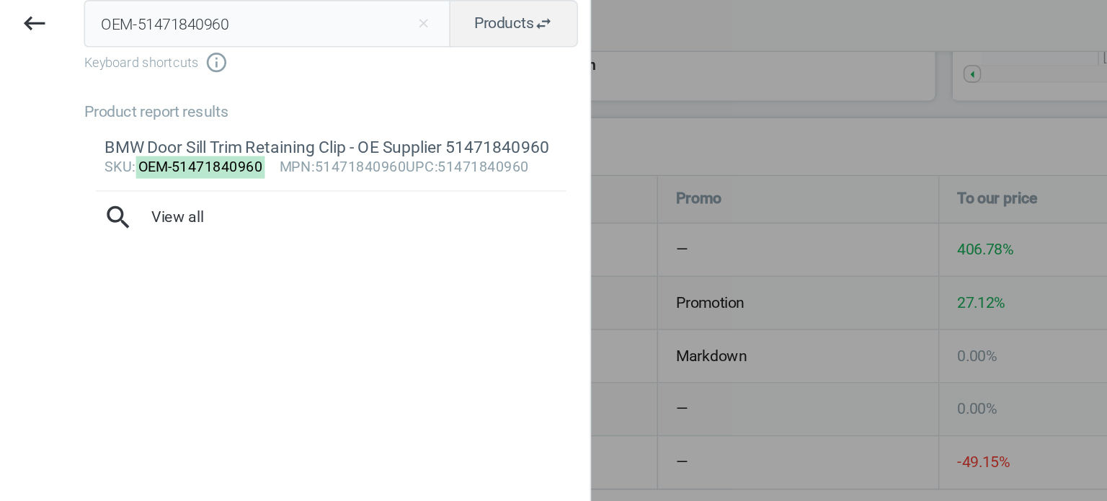
click at [125, 16] on input "OEM-51471840960" at bounding box center [163, 26] width 224 height 29
type input "VAI-V102034"
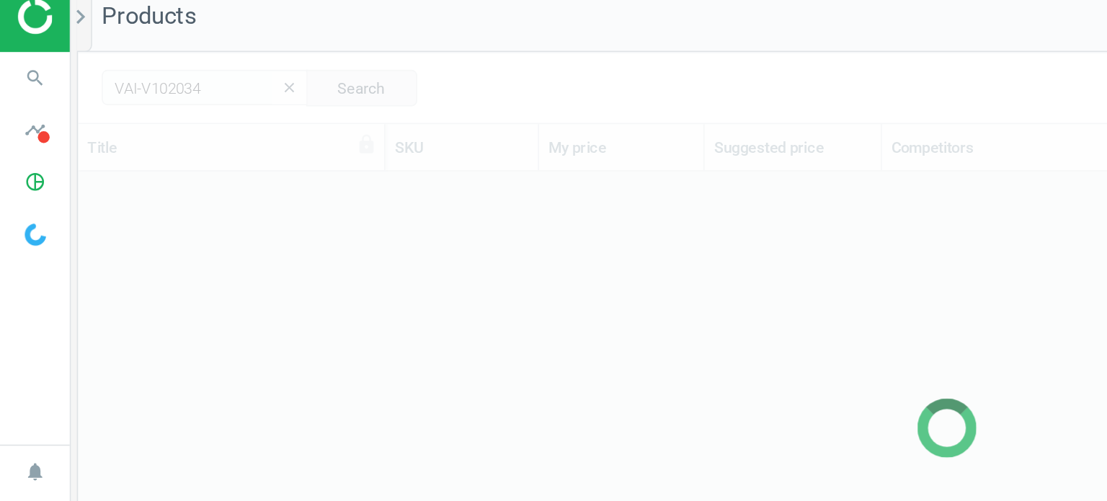
scroll to position [337, 1048]
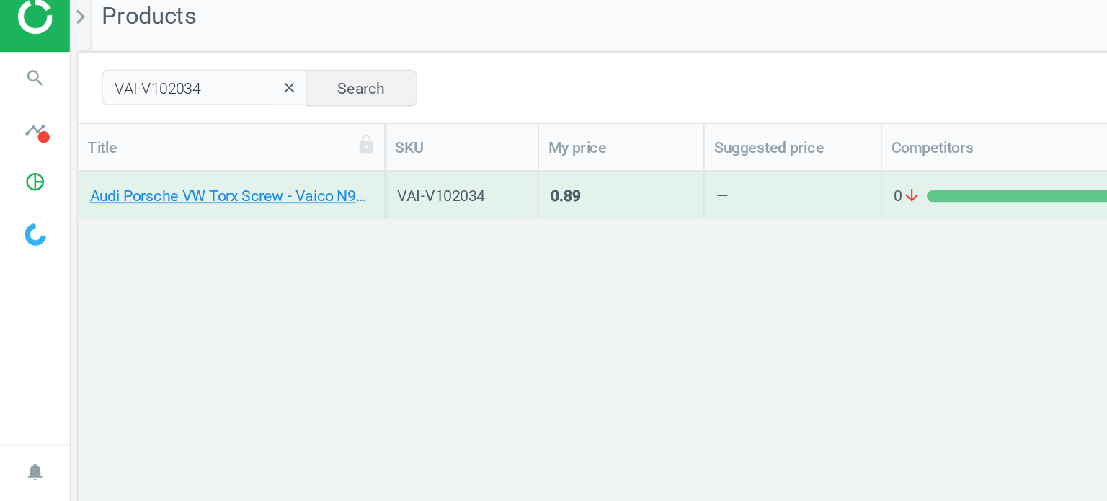
click at [184, 139] on div "Audi Porsche VW Torx Screw - Vaico N90775001" at bounding box center [141, 134] width 172 height 18
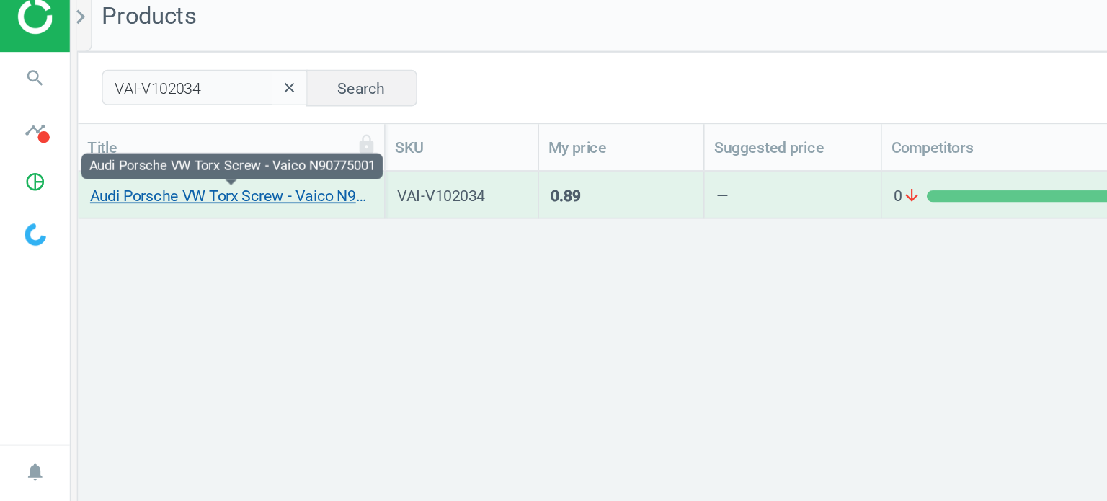
click at [175, 133] on link "Audi Porsche VW Torx Screw - Vaico N90775001" at bounding box center [141, 131] width 172 height 13
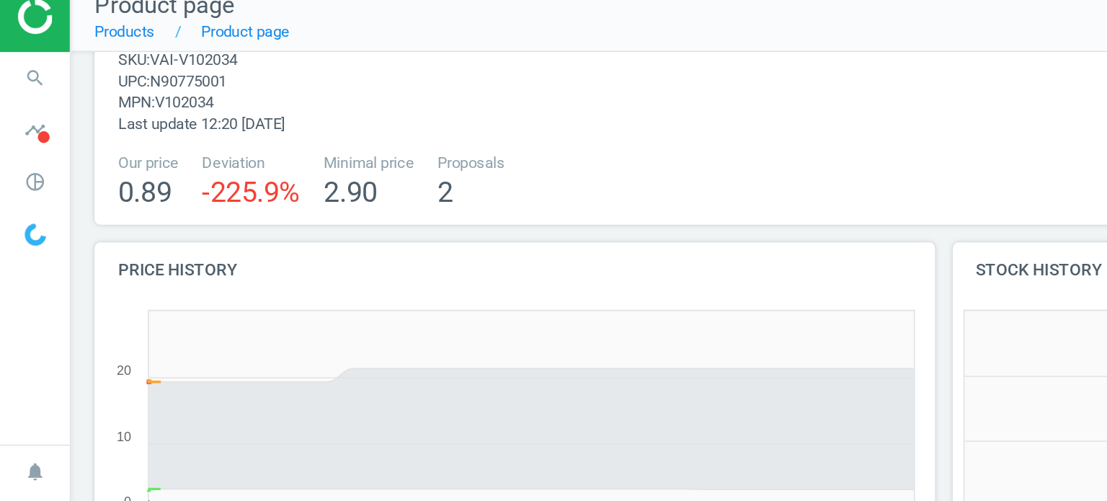
scroll to position [6, 7]
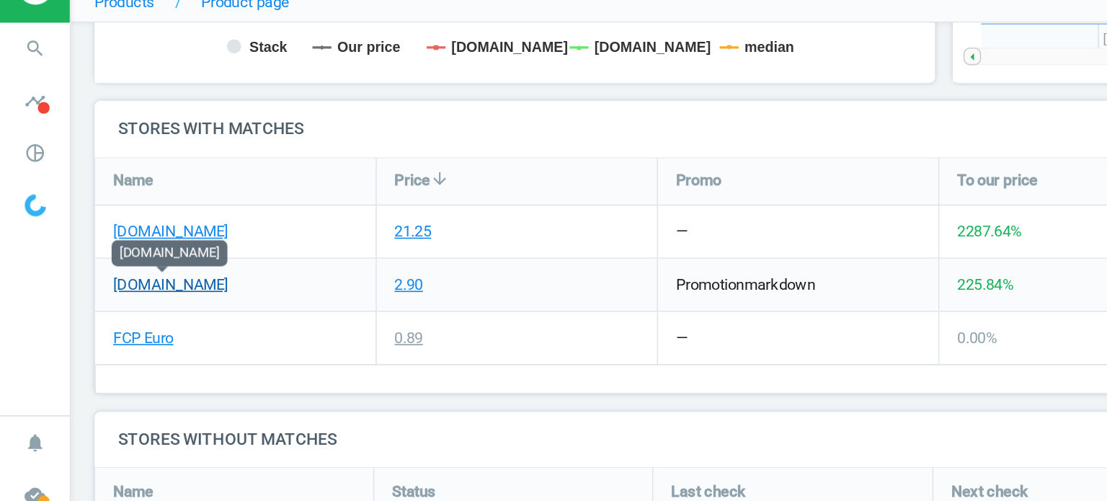
click at [122, 201] on link "[DOMAIN_NAME]" at bounding box center [104, 203] width 70 height 13
click at [103, 203] on link "[DOMAIN_NAME]" at bounding box center [104, 203] width 70 height 13
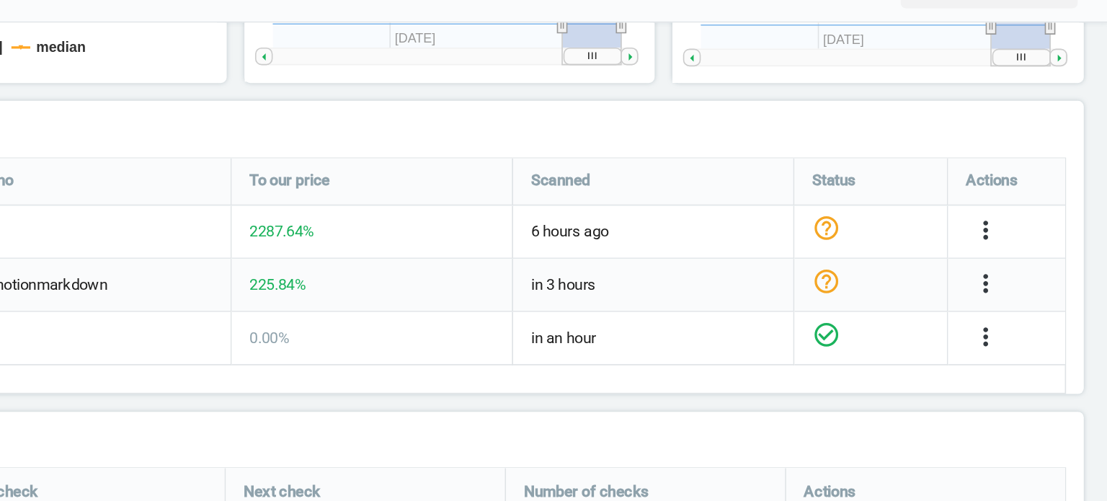
click at [1035, 205] on icon "more_vert" at bounding box center [1032, 202] width 17 height 17
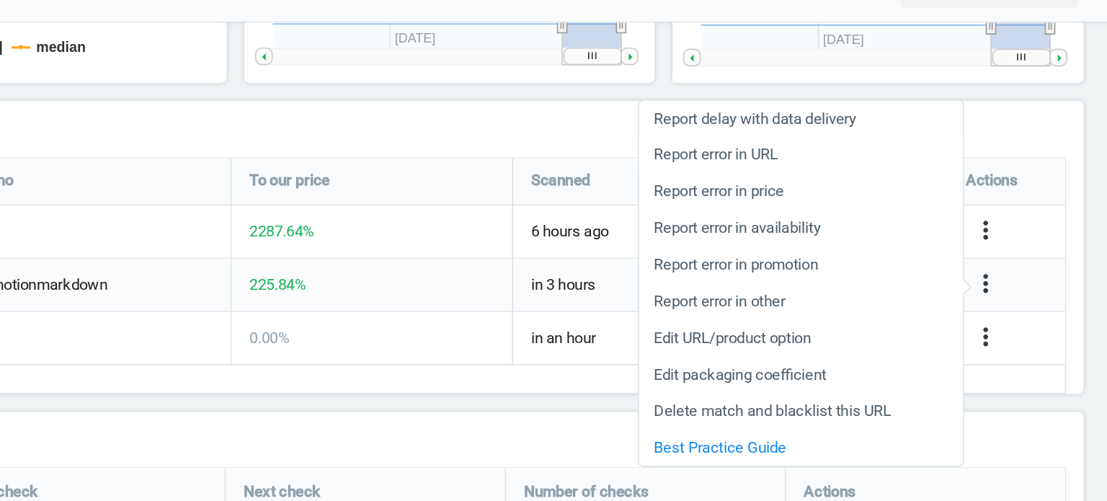
click at [886, 127] on link "Report error in URL" at bounding box center [919, 124] width 197 height 22
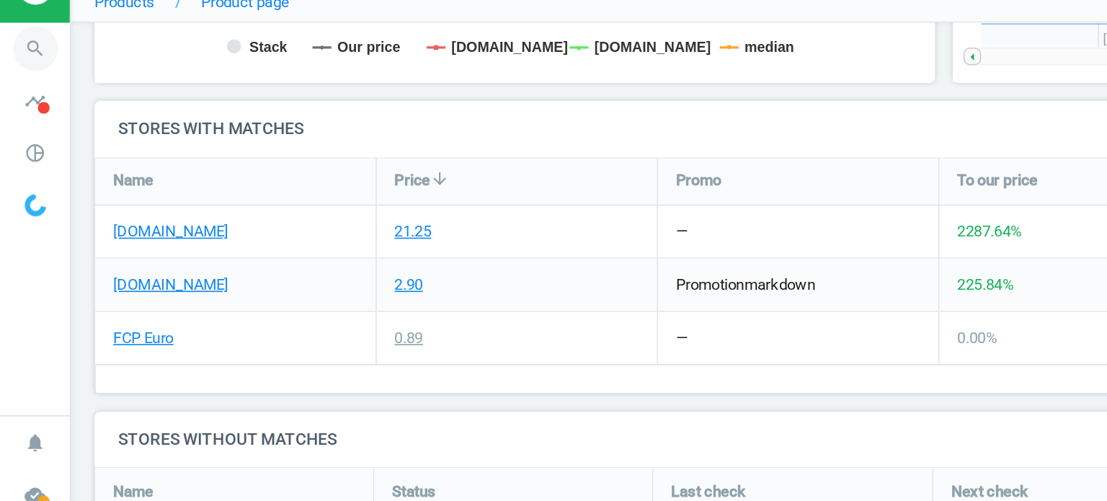
click at [19, 65] on icon "search" at bounding box center [21, 58] width 27 height 27
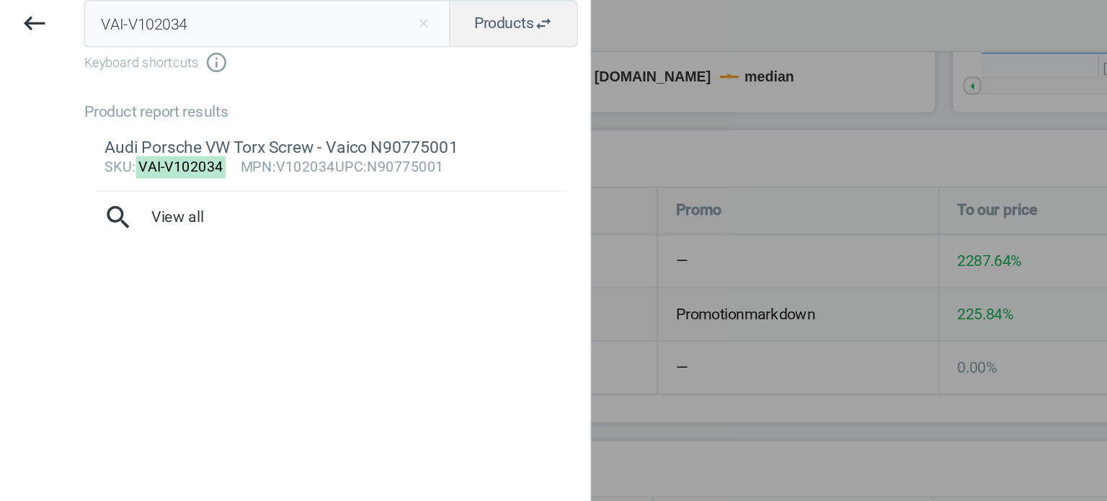
click at [103, 35] on input "VAI-V102034" at bounding box center [163, 26] width 224 height 29
type input "FEB-47393"
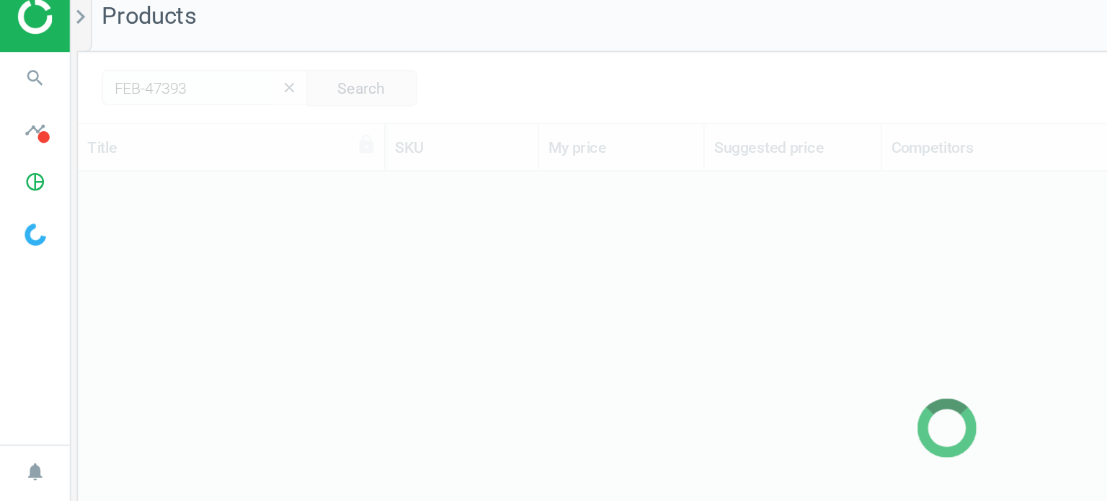
scroll to position [337, 1048]
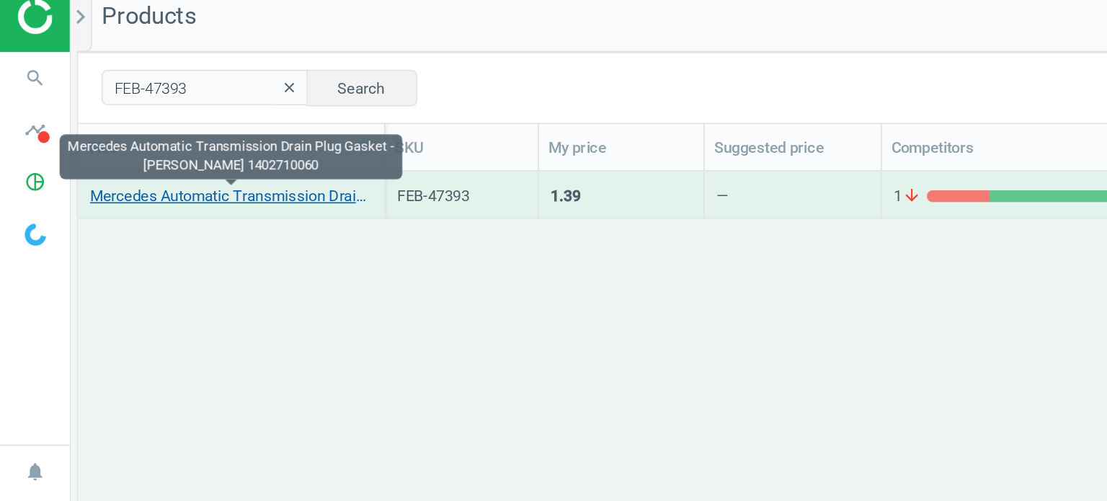
click at [82, 128] on link "Mercedes Automatic Transmission Drain Plug Gasket - Febi Bilstein 1402710060" at bounding box center [141, 131] width 172 height 13
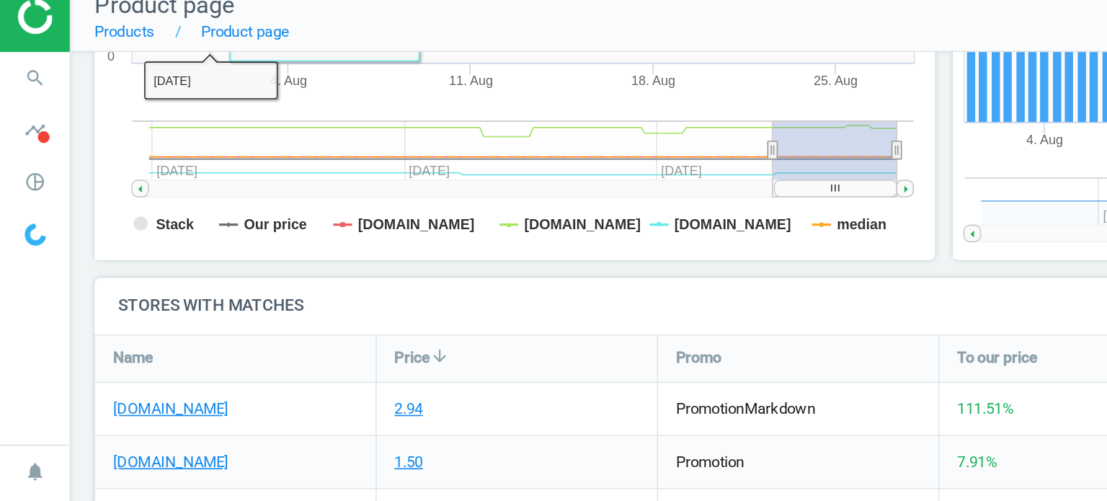
scroll to position [403, 0]
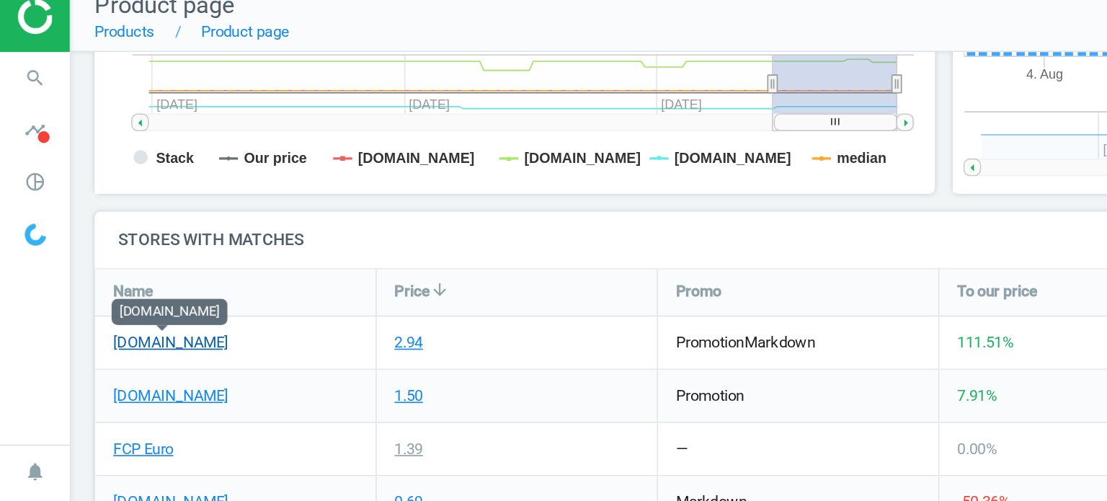
click at [126, 217] on link "[DOMAIN_NAME]" at bounding box center [104, 220] width 70 height 13
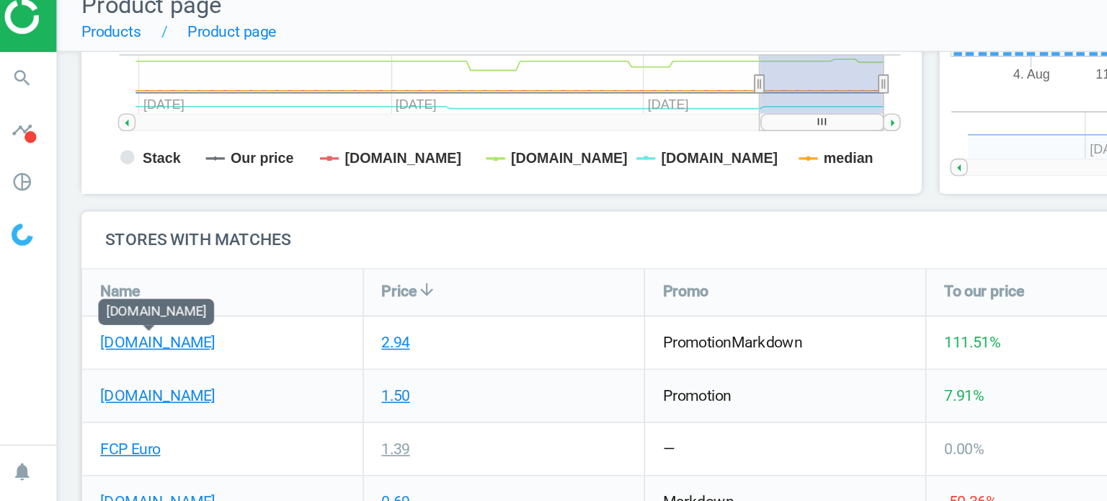
scroll to position [456, 0]
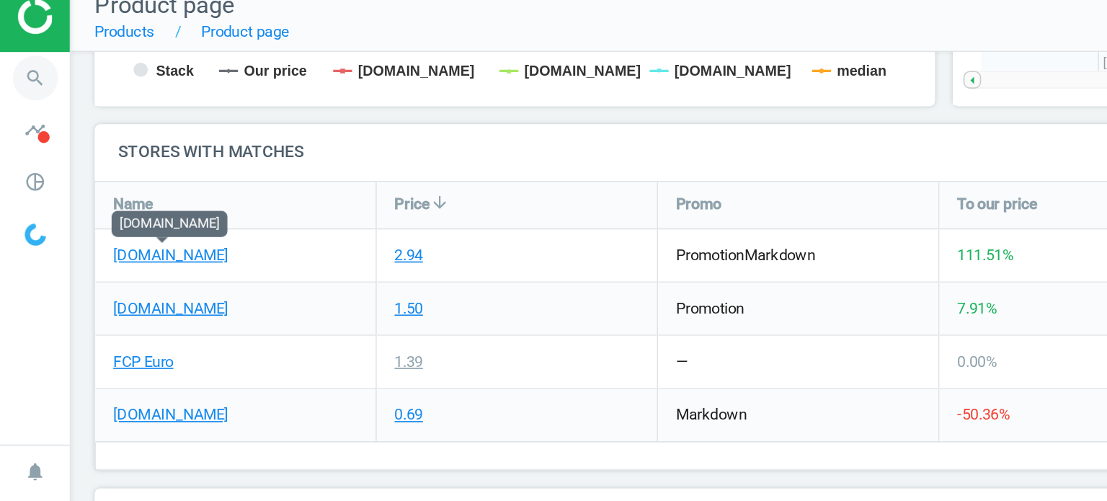
click at [31, 51] on icon "search" at bounding box center [21, 58] width 27 height 27
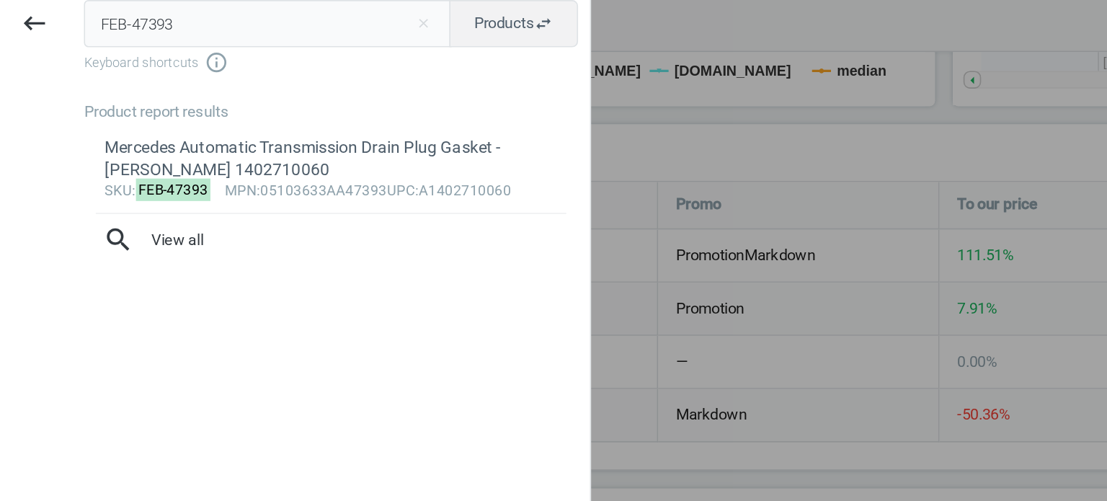
click at [102, 25] on input "FEB-47393" at bounding box center [163, 26] width 224 height 29
type input "STB-3445FO"
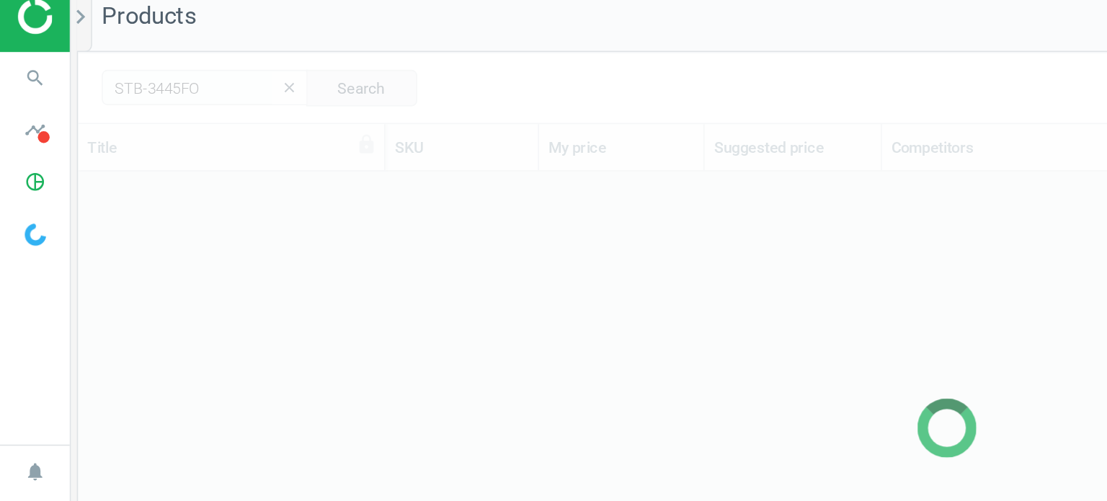
scroll to position [337, 1048]
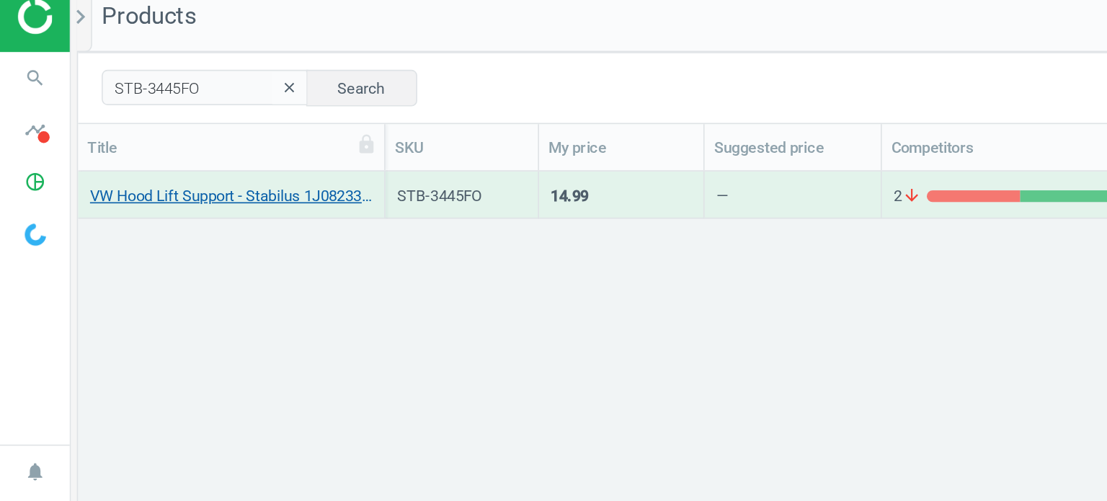
click at [169, 133] on link "VW Hood Lift Support - Stabilus 1J0823359D" at bounding box center [141, 131] width 172 height 13
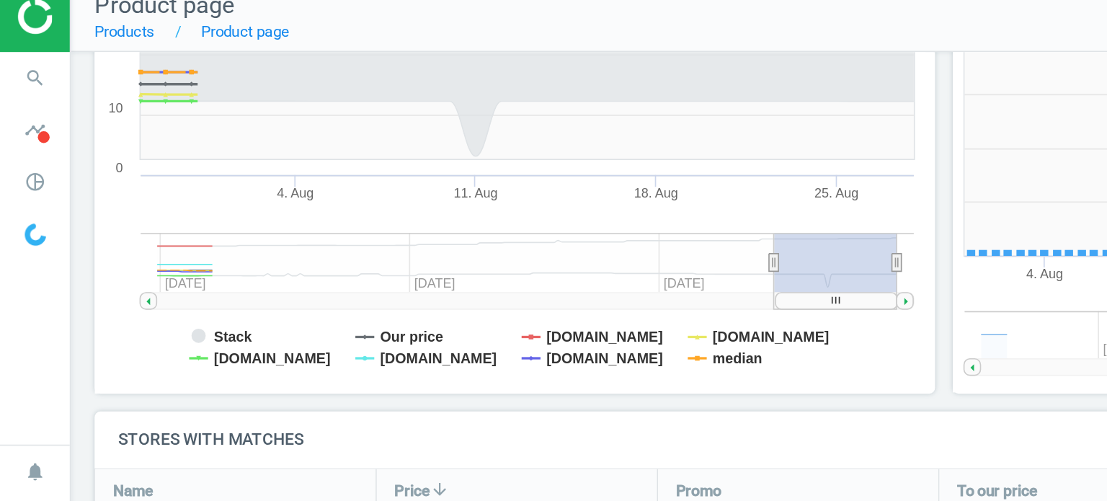
scroll to position [311, 270]
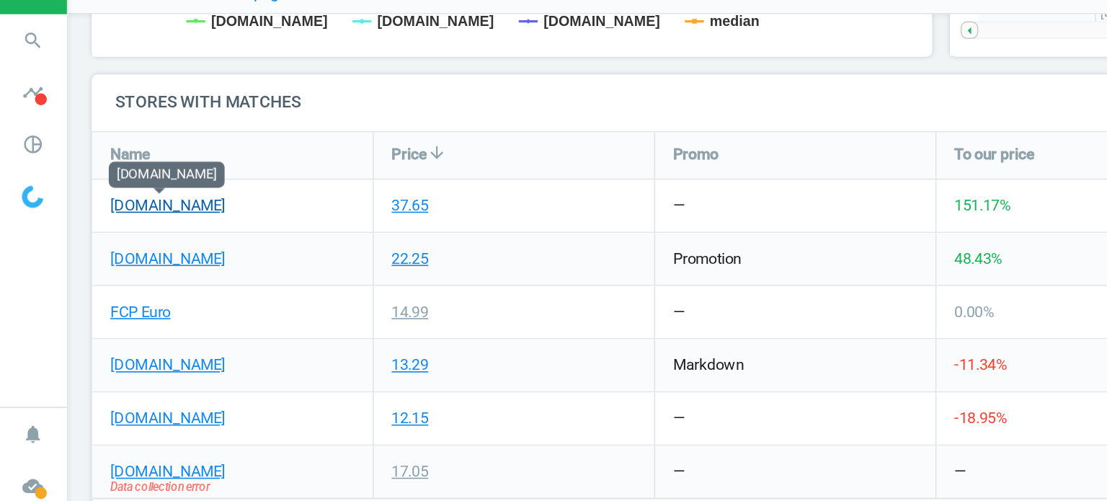
click at [111, 158] on link "[DOMAIN_NAME]" at bounding box center [104, 160] width 70 height 13
click at [18, 57] on icon "search" at bounding box center [21, 58] width 27 height 27
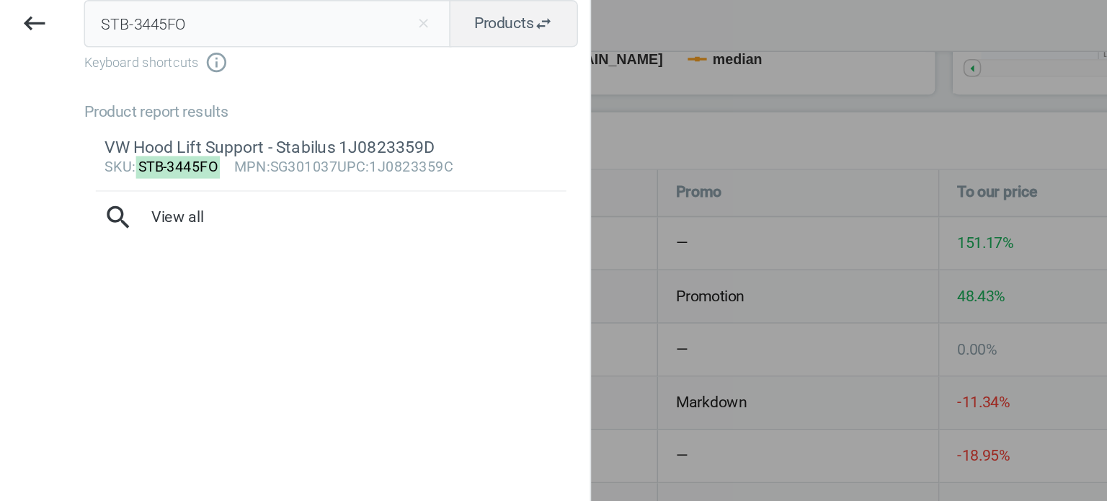
click at [99, 29] on input "STB-3445FO" at bounding box center [163, 26] width 224 height 29
type input "VAI-V102710"
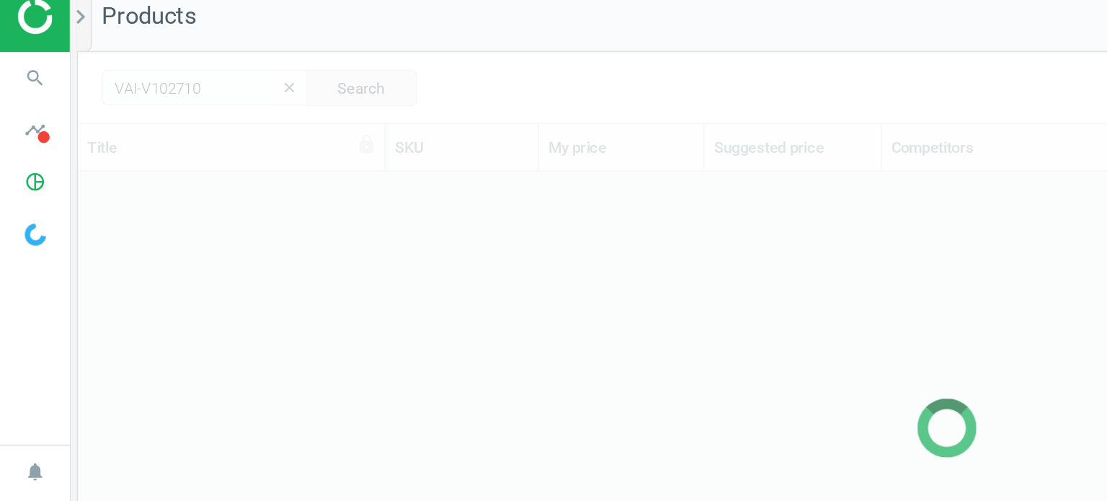
scroll to position [337, 1048]
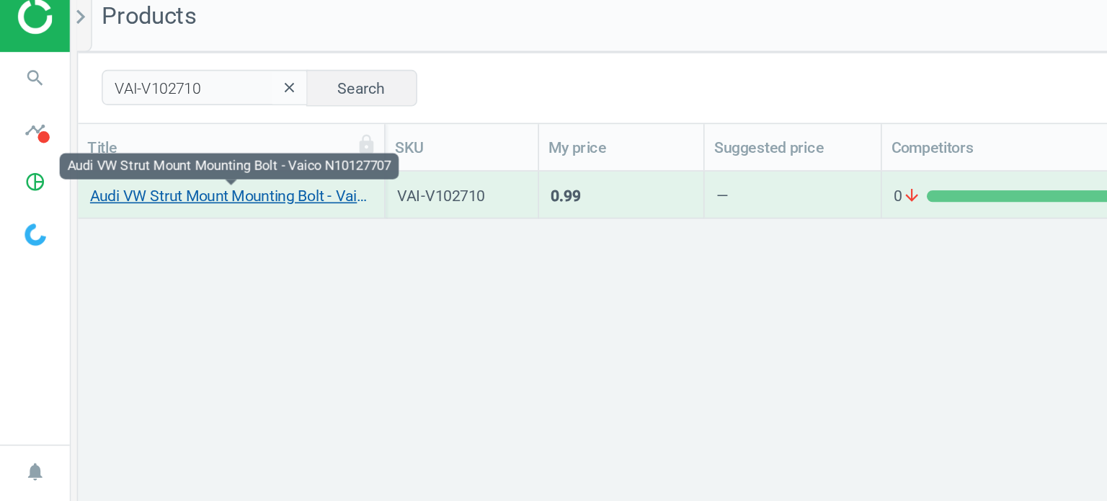
click at [172, 133] on link "Audi VW Strut Mount Mounting Bolt - Vaico N10127707" at bounding box center [141, 131] width 172 height 13
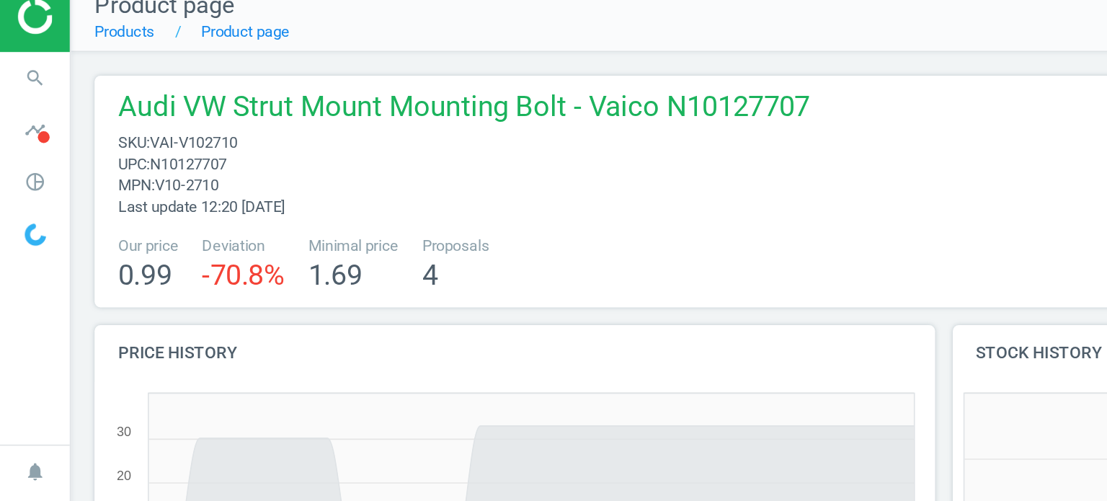
scroll to position [311, 529]
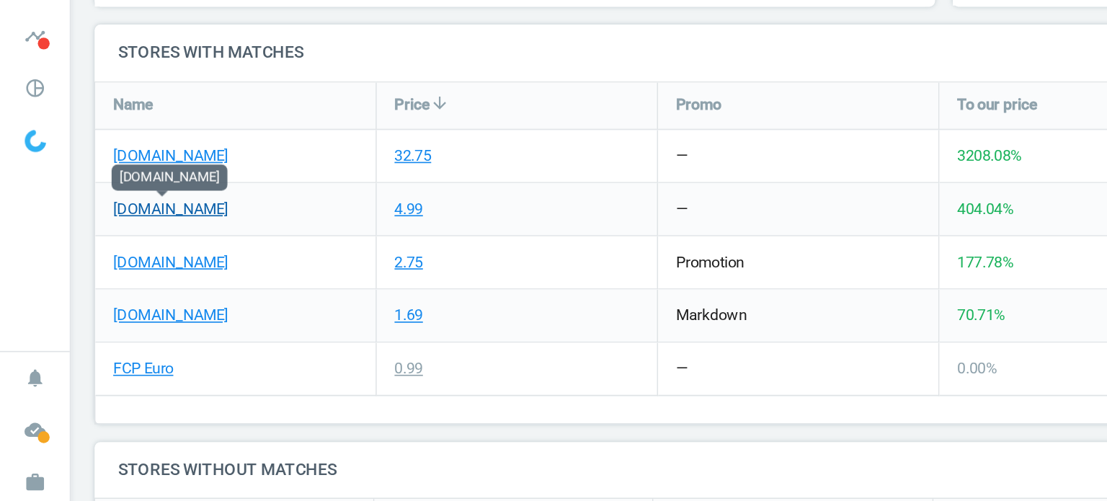
click at [95, 197] on link "[DOMAIN_NAME]" at bounding box center [104, 196] width 70 height 13
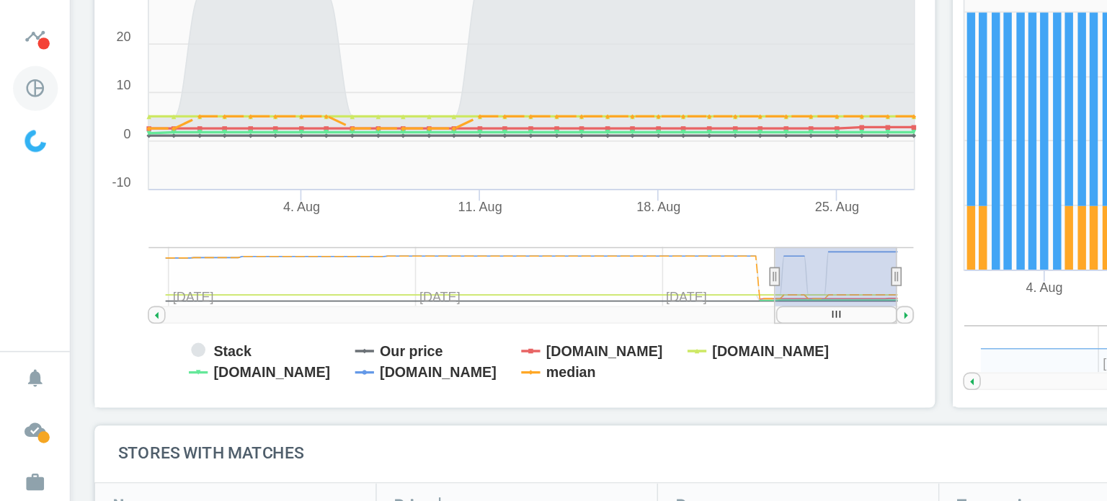
scroll to position [173, 0]
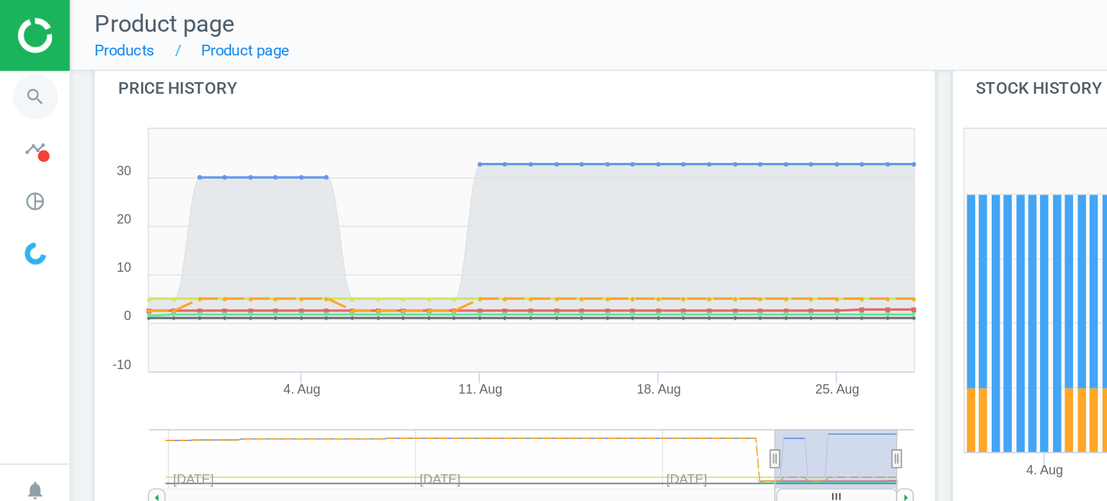
click at [21, 56] on icon "search" at bounding box center [21, 58] width 27 height 27
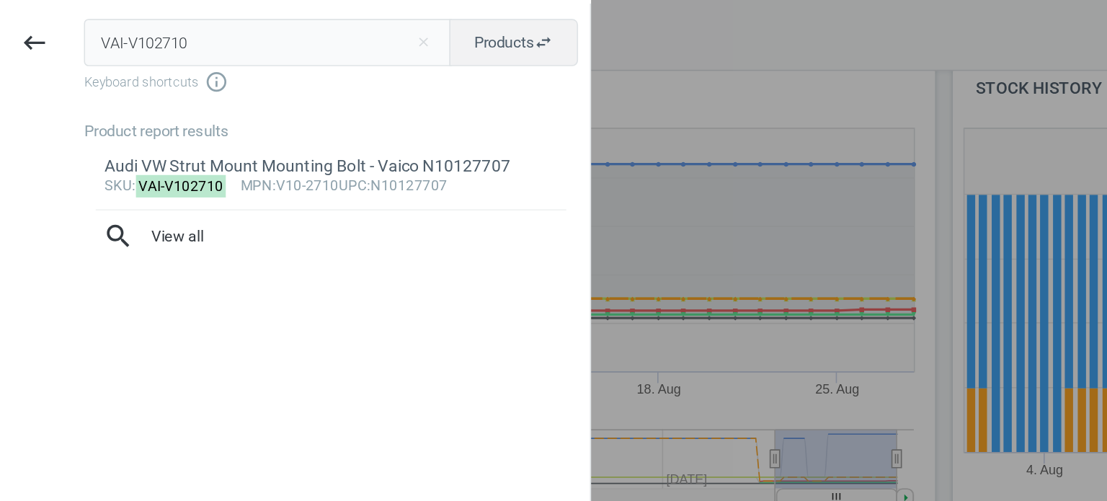
click at [88, 30] on input "VAI-V102710" at bounding box center [163, 26] width 224 height 29
type input "CRP-EPT0018"
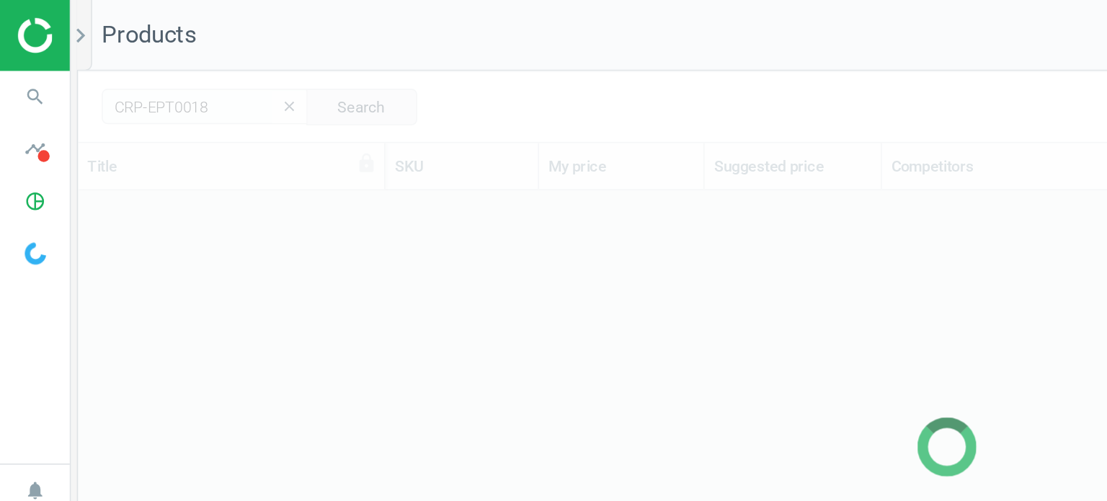
scroll to position [337, 1048]
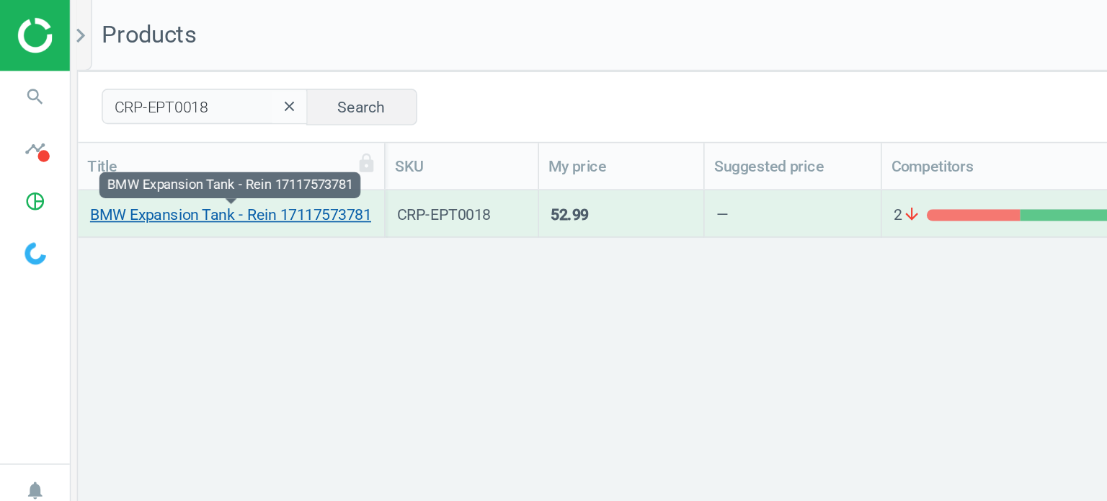
click at [180, 130] on link "BMW Expansion Tank - Rein 17117573781" at bounding box center [141, 131] width 172 height 13
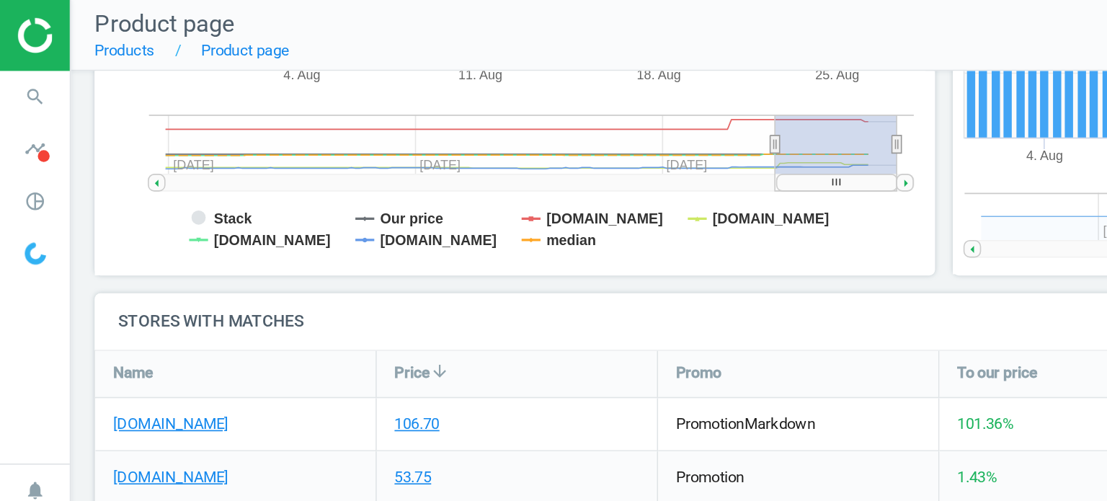
scroll to position [460, 0]
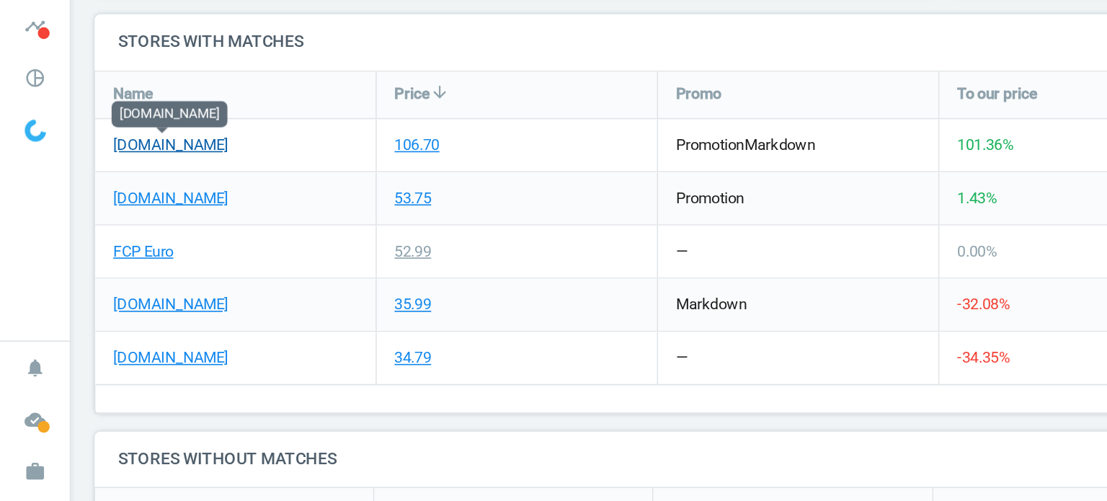
click at [111, 160] on link "[DOMAIN_NAME]" at bounding box center [104, 163] width 70 height 13
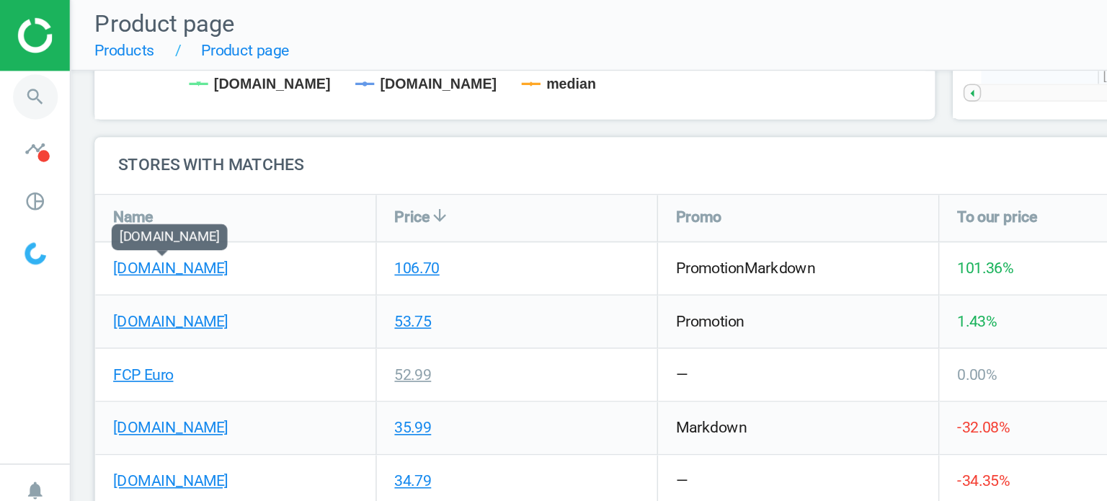
click at [19, 50] on icon "search" at bounding box center [21, 58] width 27 height 27
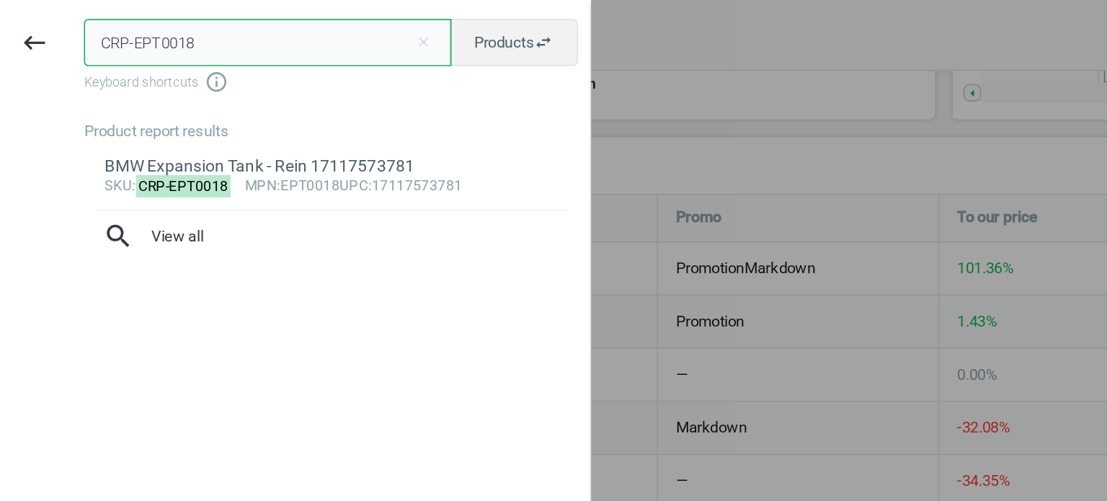
click at [124, 17] on input "CRP-EPT0018" at bounding box center [163, 26] width 224 height 29
paste input "FEB-38699"
type input "FEB-38699"
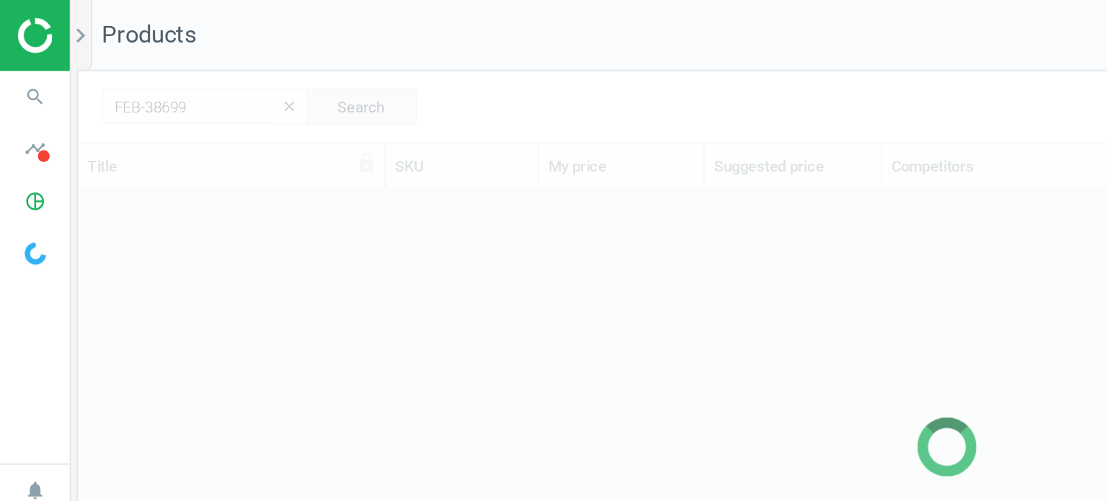
scroll to position [337, 1048]
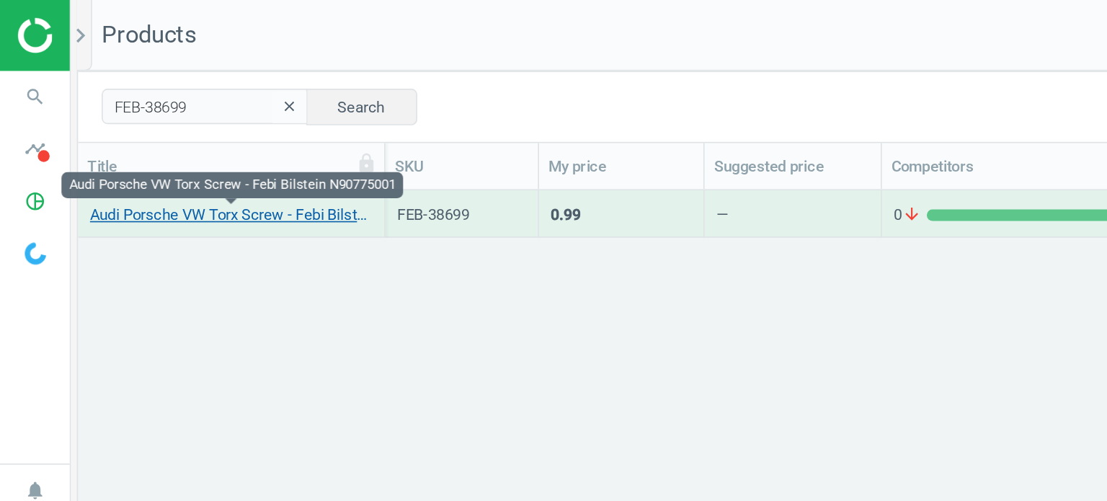
click at [189, 129] on link "Audi Porsche VW Torx Screw - Febi Bilstein N90775001" at bounding box center [141, 131] width 172 height 13
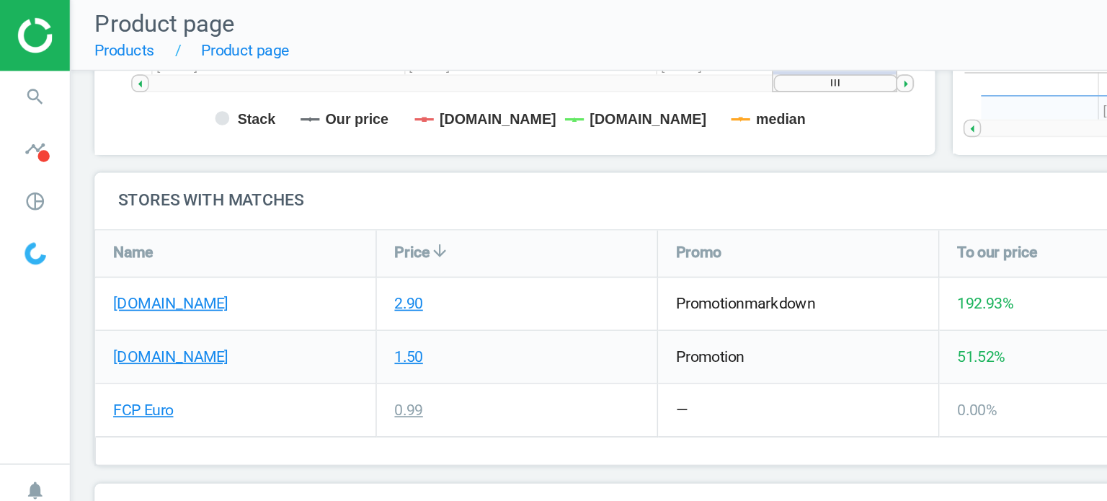
scroll to position [453, 0]
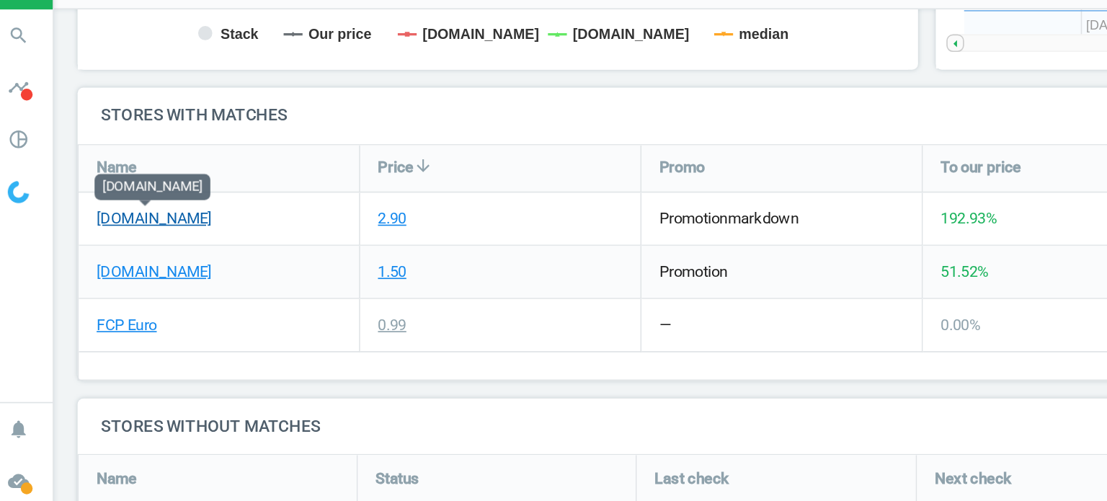
click at [110, 170] on link "[DOMAIN_NAME]" at bounding box center [104, 170] width 70 height 13
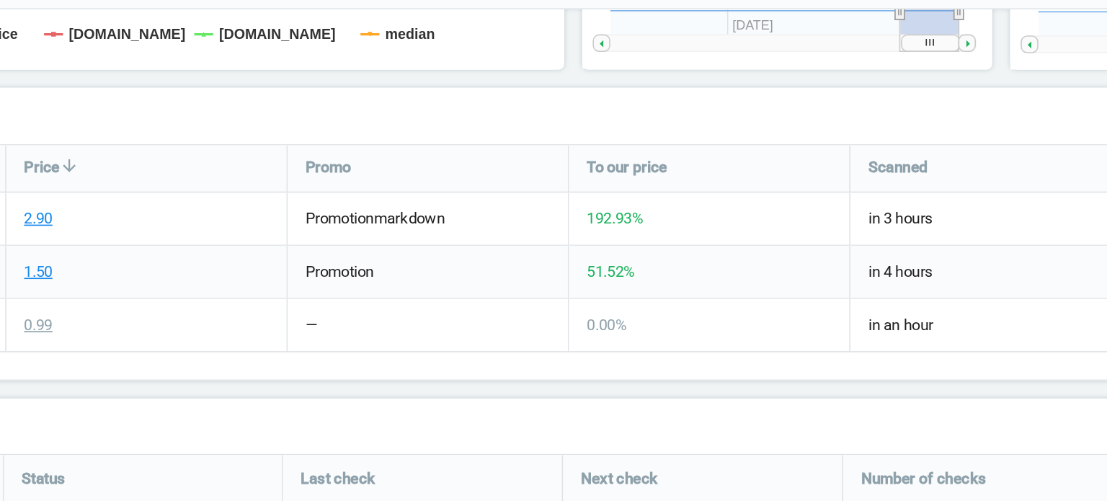
click at [530, 93] on h4 "Stores with matches" at bounding box center [575, 108] width 1035 height 34
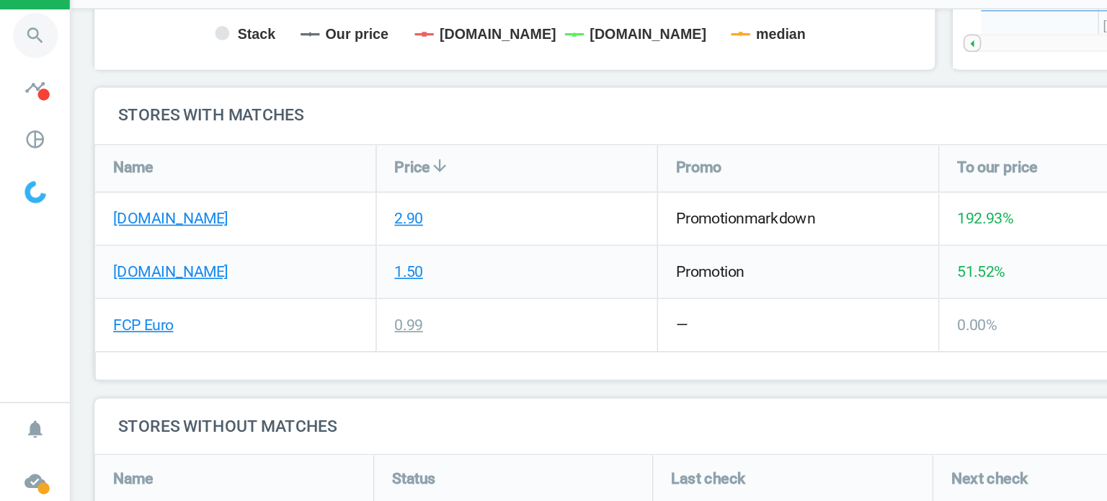
click at [25, 64] on icon "search" at bounding box center [21, 58] width 27 height 27
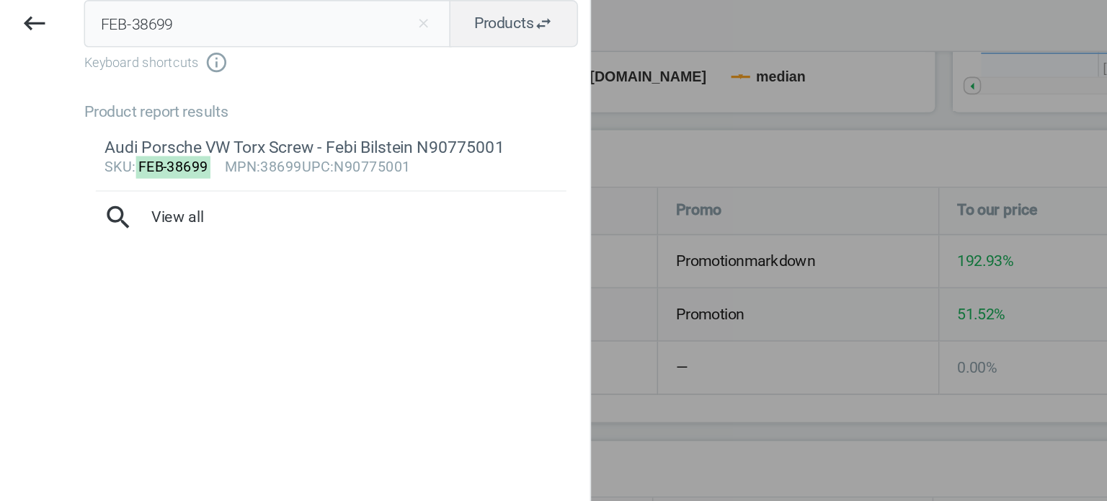
click at [136, 38] on input "FEB-38699" at bounding box center [163, 26] width 224 height 29
type input "BOS-KS01000686"
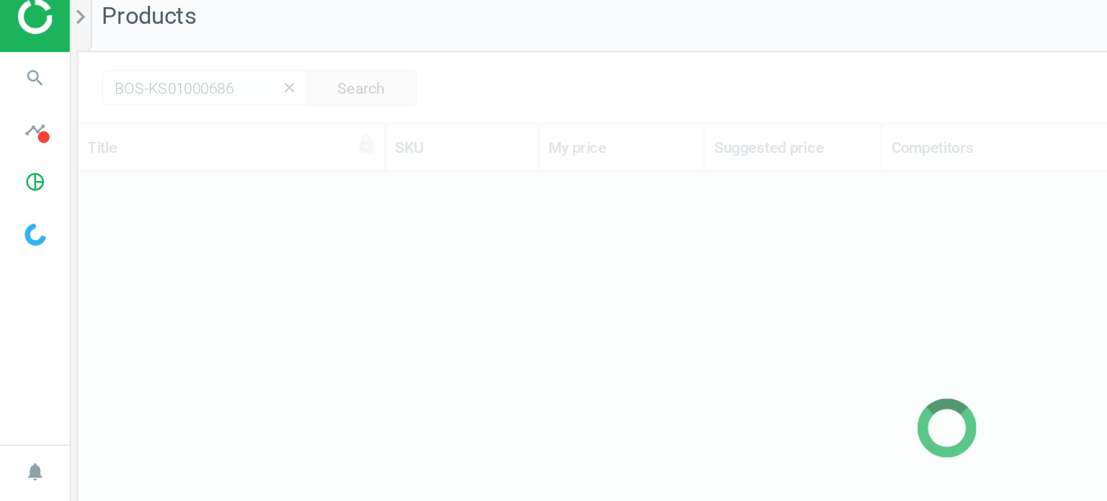
scroll to position [337, 1048]
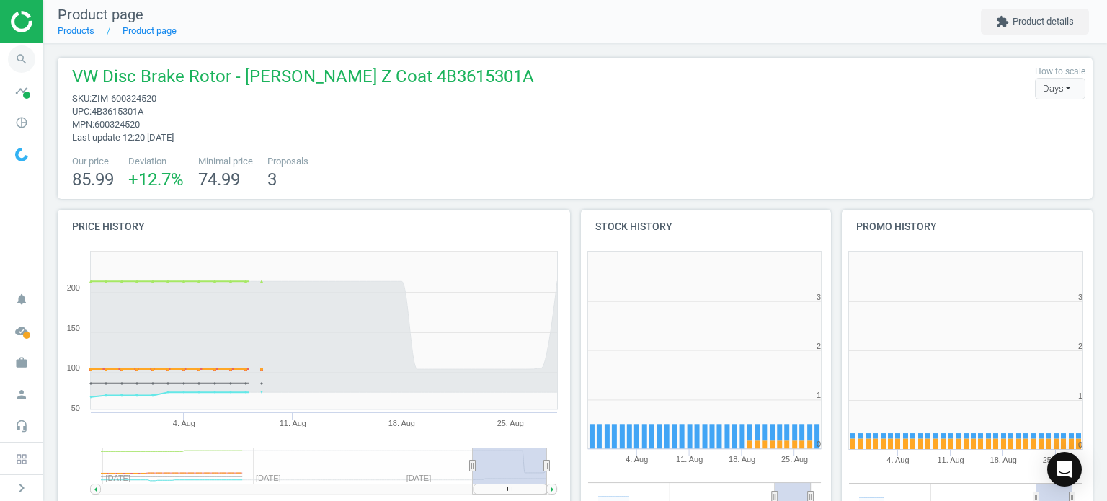
scroll to position [311, 270]
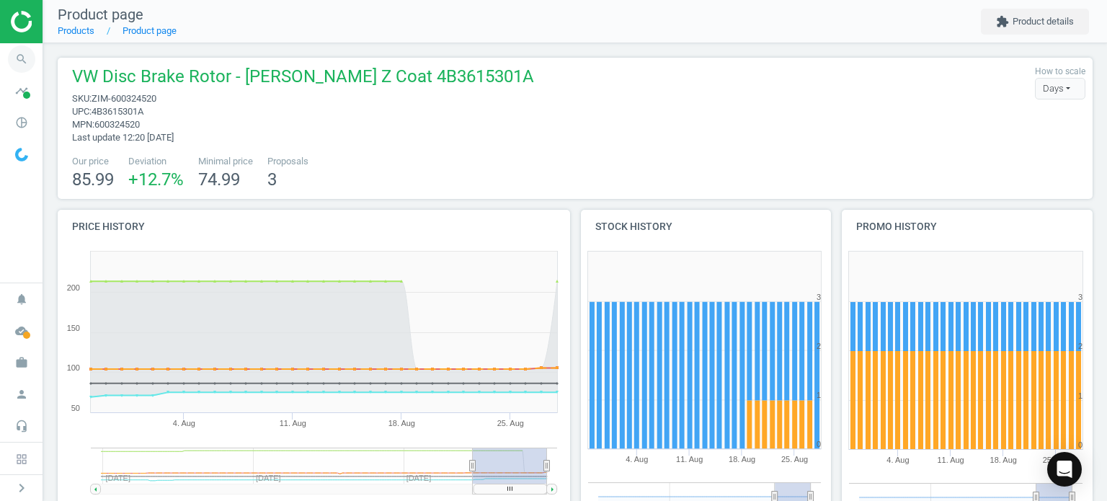
drag, startPoint x: 25, startPoint y: 60, endPoint x: 14, endPoint y: 65, distance: 11.9
click at [14, 65] on icon "search" at bounding box center [21, 58] width 27 height 27
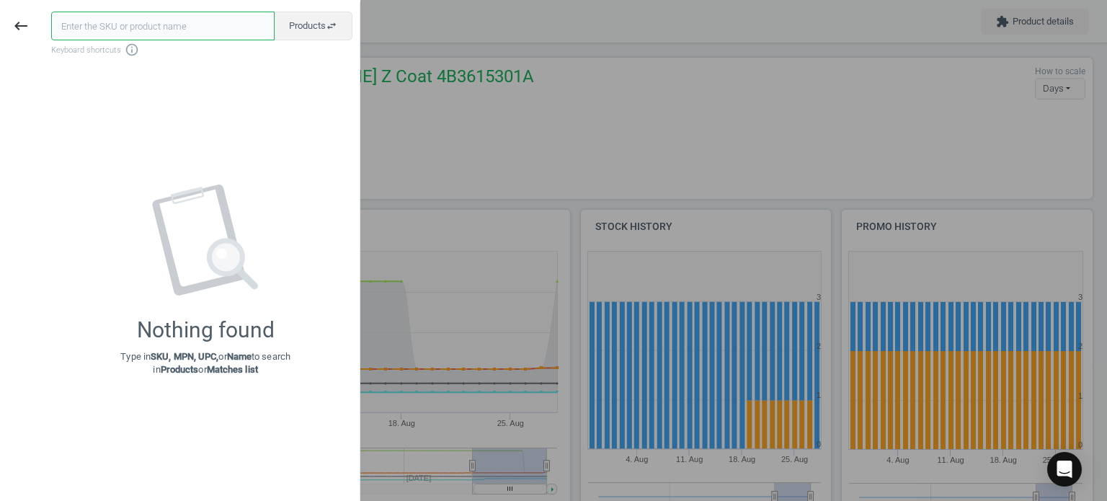
click at [127, 23] on input "text" at bounding box center [162, 26] width 223 height 29
paste input "BOS-KS01000686"
type input "BOS-KS01000686"
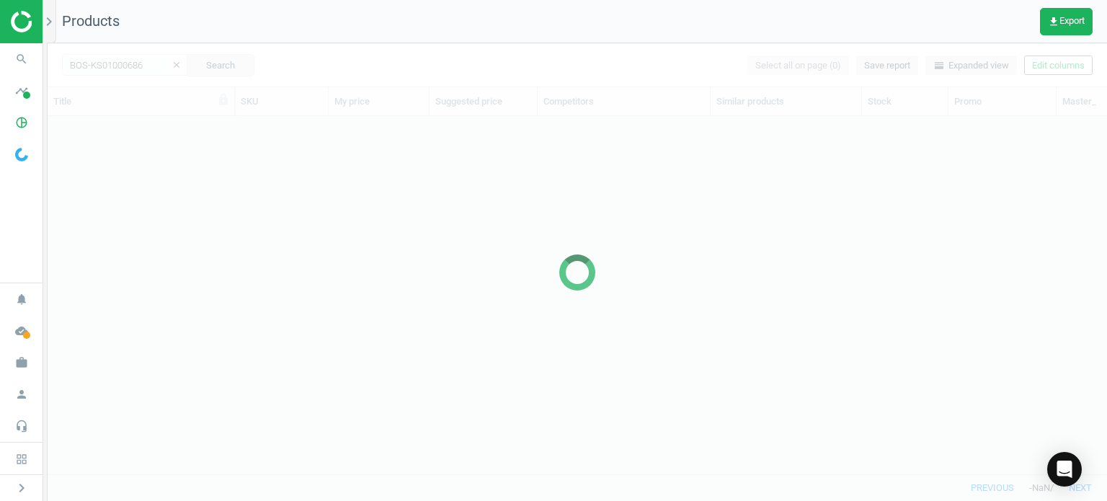
scroll to position [337, 1048]
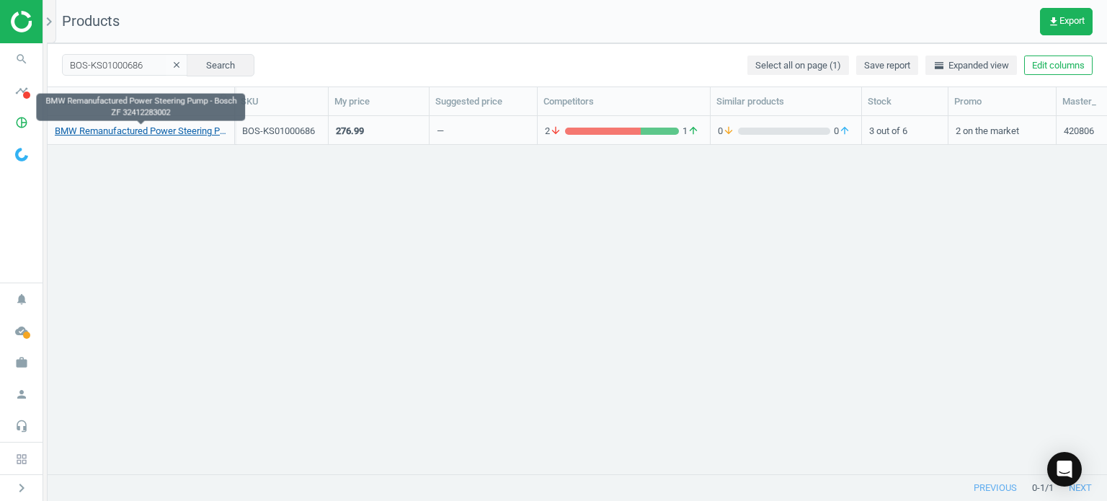
click at [150, 128] on link "BMW Remanufactured Power Steering Pump - Bosch ZF 32412283002" at bounding box center [141, 131] width 172 height 13
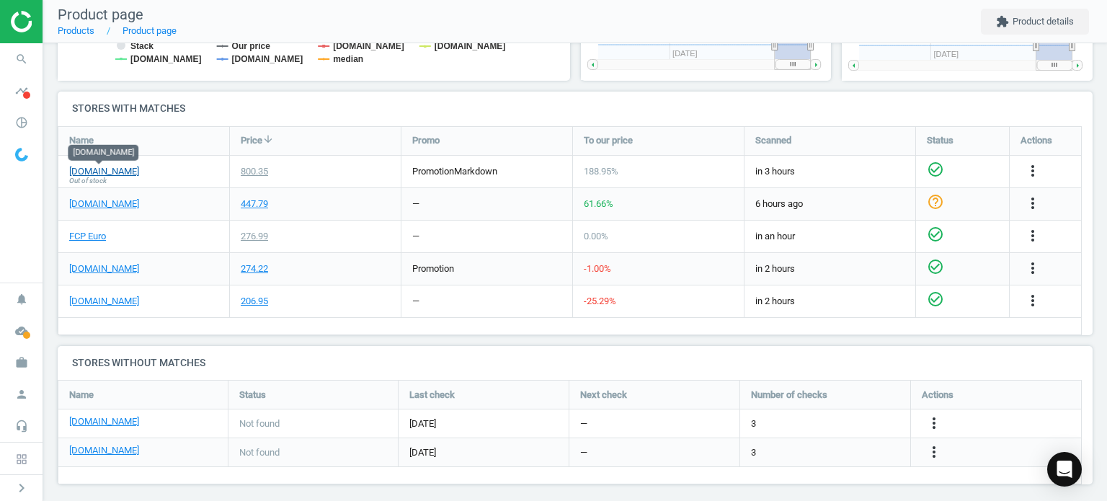
click at [104, 169] on link "[DOMAIN_NAME]" at bounding box center [104, 171] width 70 height 13
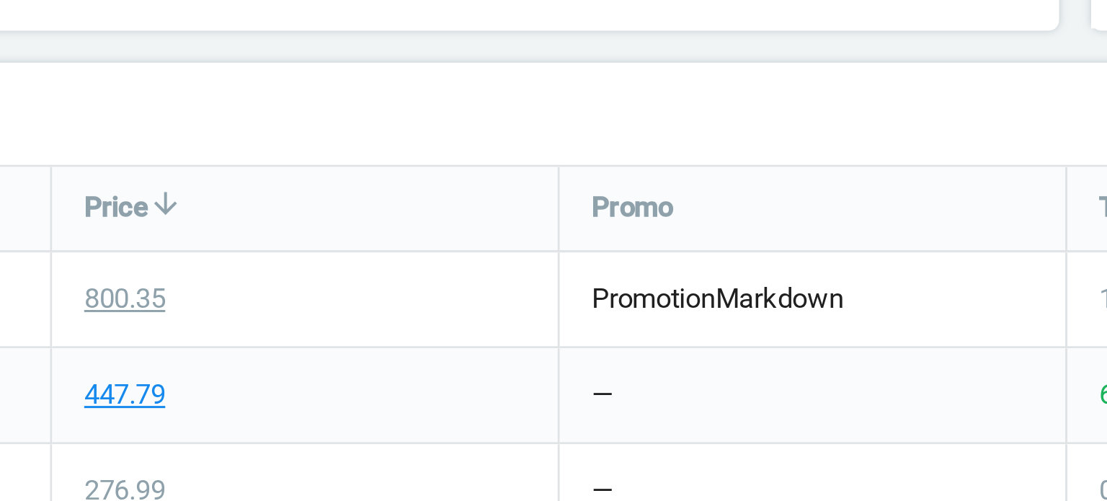
scroll to position [460, 0]
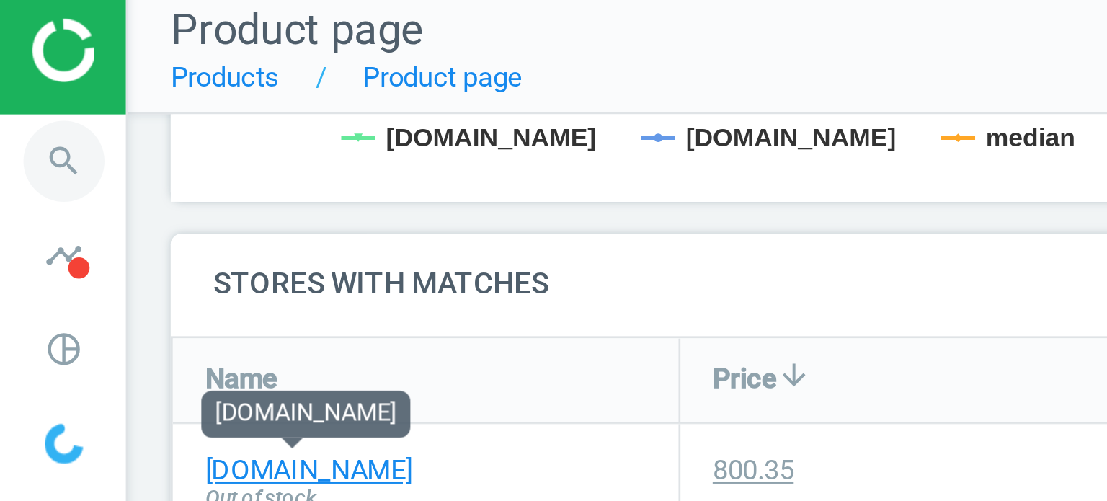
click at [27, 54] on icon "search" at bounding box center [21, 58] width 27 height 27
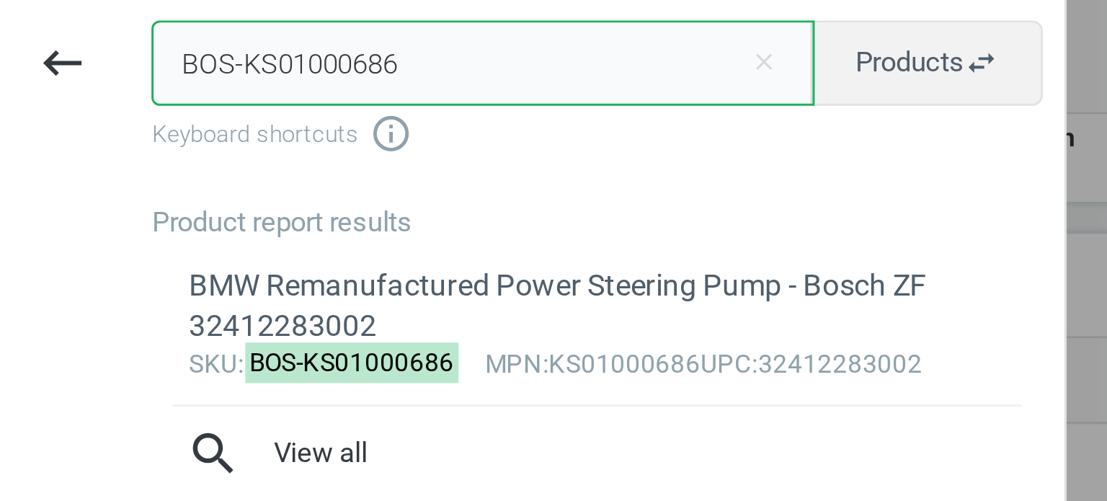
click at [74, 30] on input "BOS-KS01000686" at bounding box center [163, 26] width 224 height 29
paste input "026123026"
type input "BOS-0261230266"
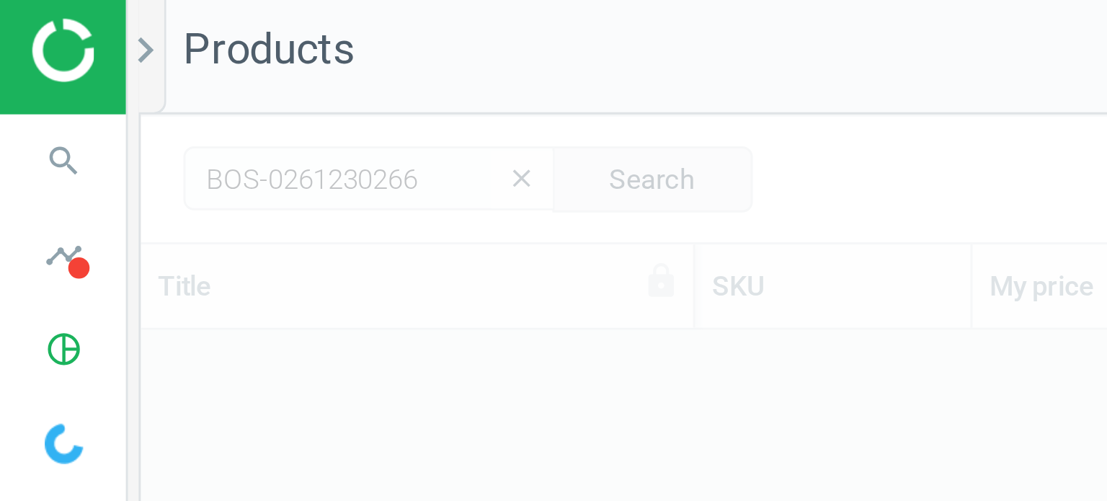
scroll to position [337, 1048]
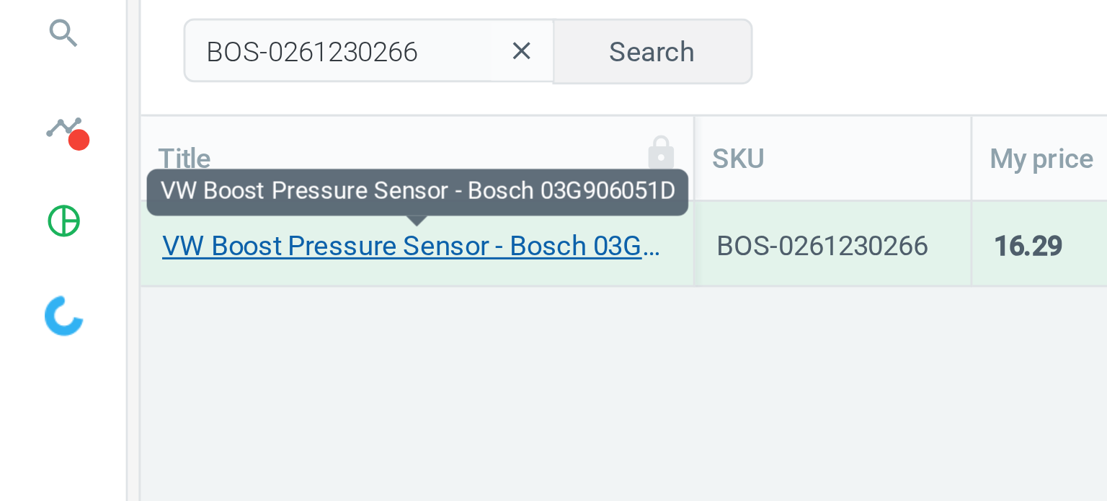
click at [175, 135] on link "VW Boost Pressure Sensor - Bosch 03G906051D" at bounding box center [141, 131] width 172 height 13
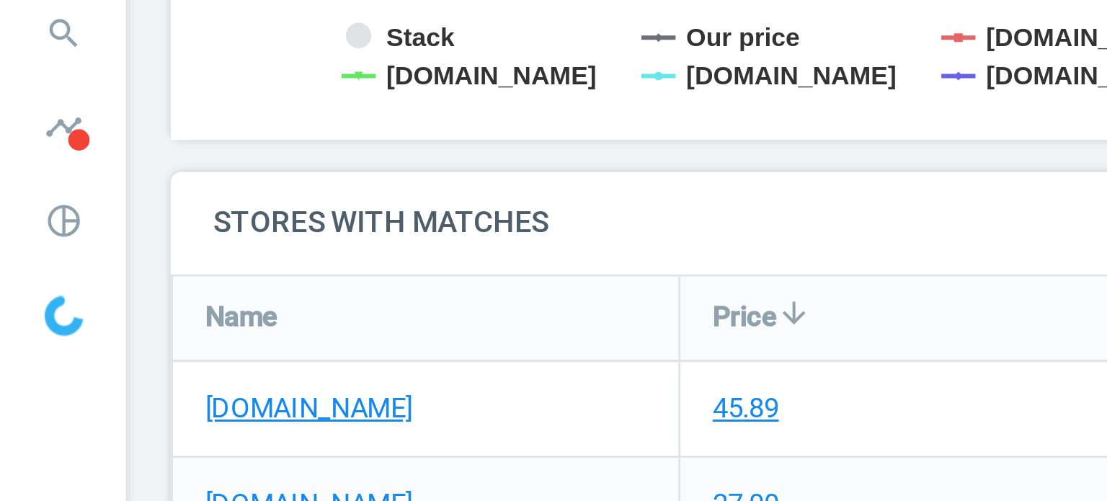
scroll to position [463, 0]
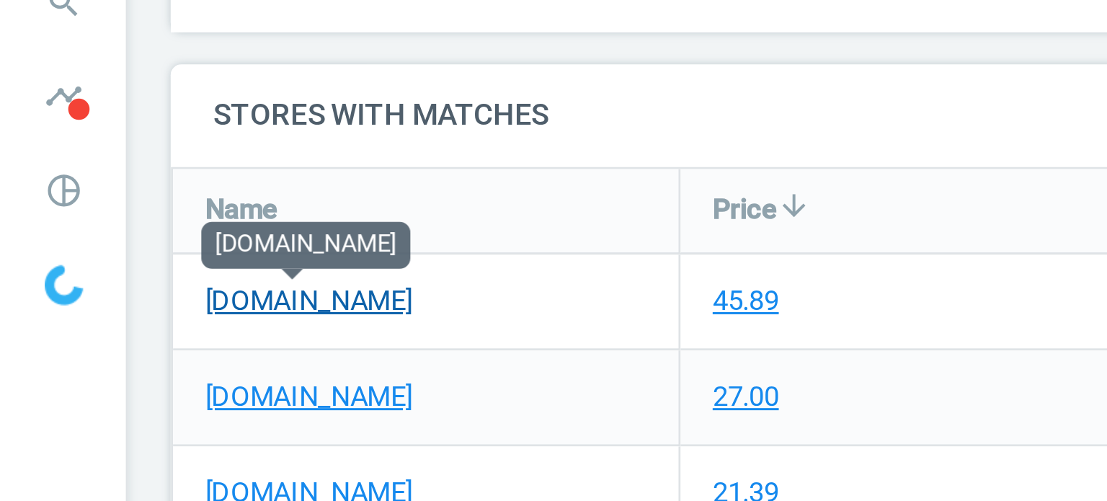
click at [124, 158] on link "[DOMAIN_NAME]" at bounding box center [104, 160] width 70 height 13
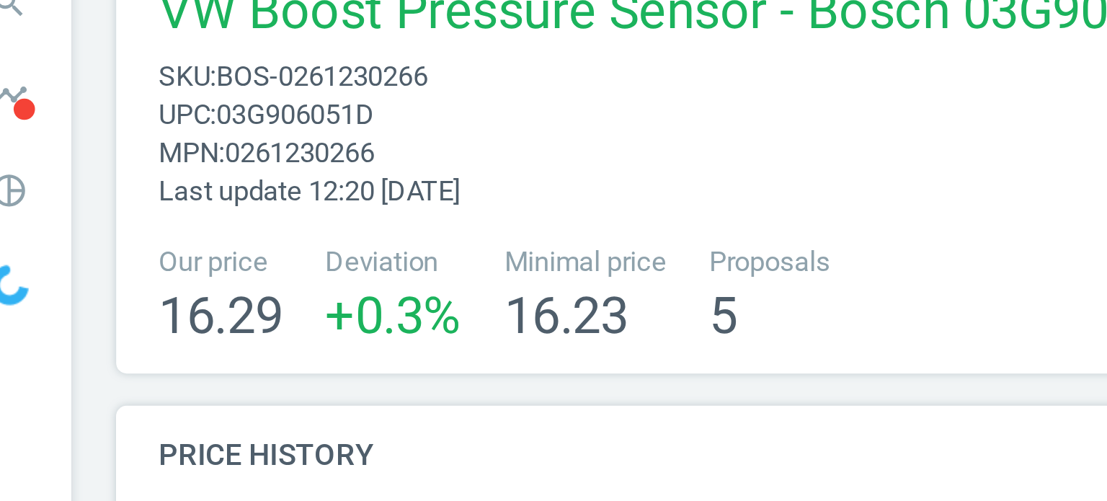
scroll to position [0, 0]
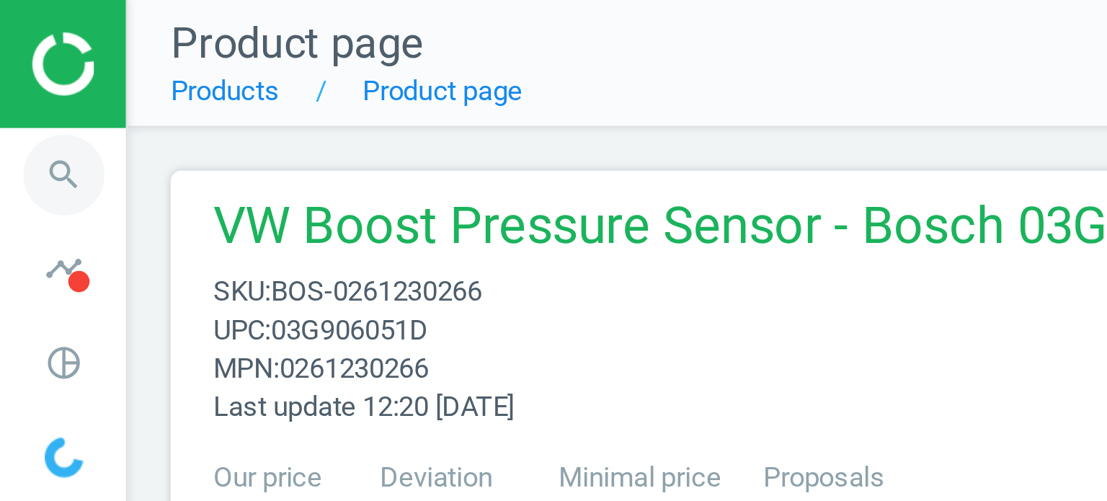
click at [22, 56] on icon "search" at bounding box center [21, 58] width 27 height 27
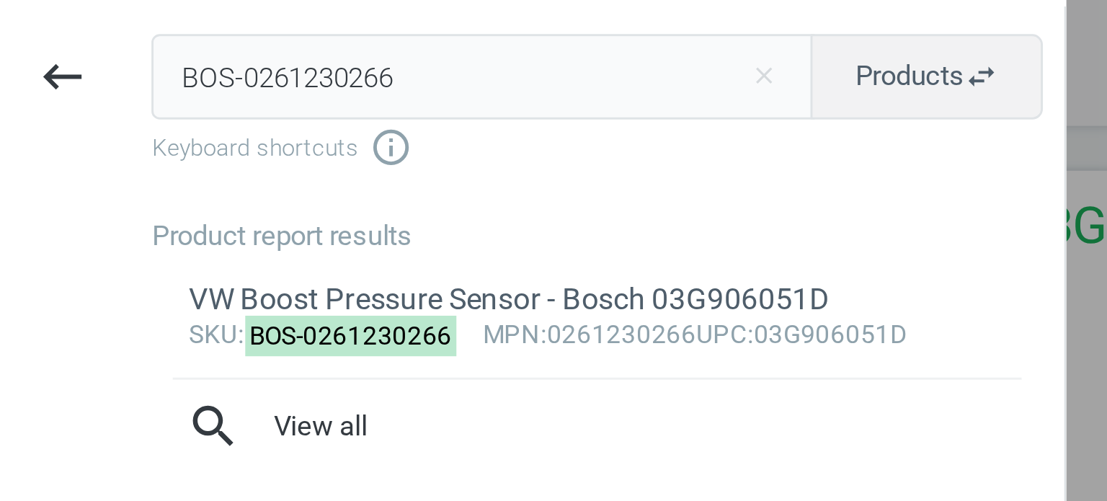
click at [99, 29] on input "BOS-0261230266" at bounding box center [163, 26] width 224 height 29
type input "ELR-863590"
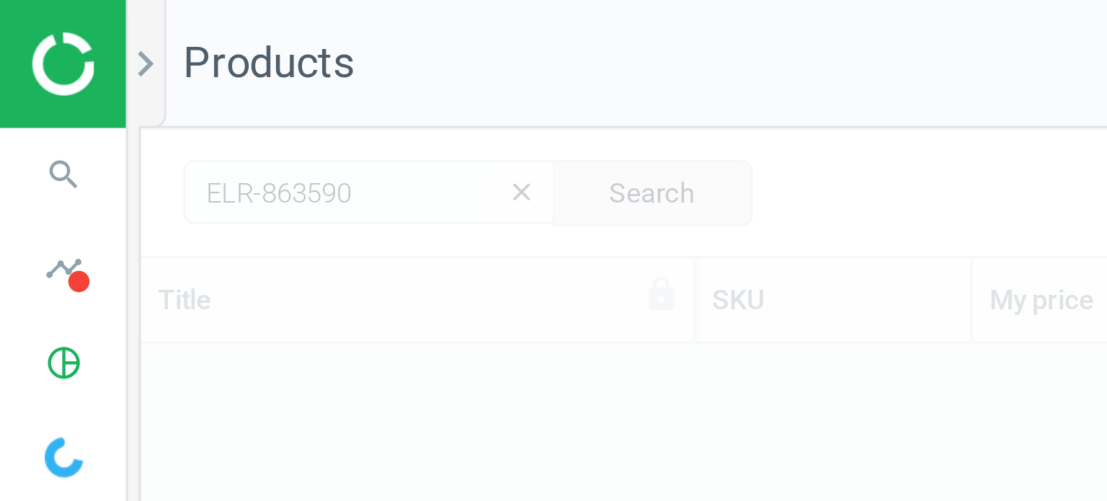
scroll to position [337, 1048]
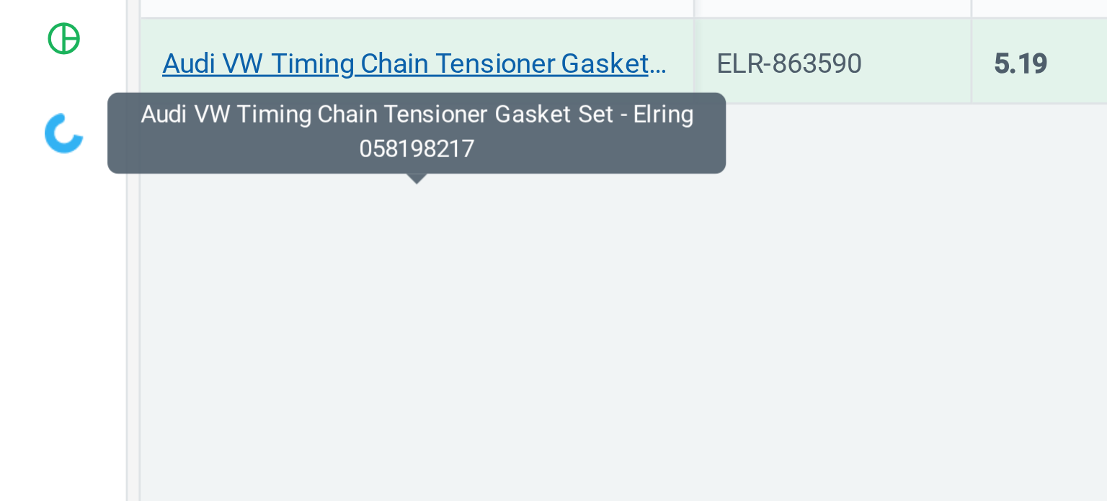
click at [154, 135] on link "Audi VW Timing Chain Tensioner Gasket Set - Elring 058198217" at bounding box center [141, 131] width 172 height 13
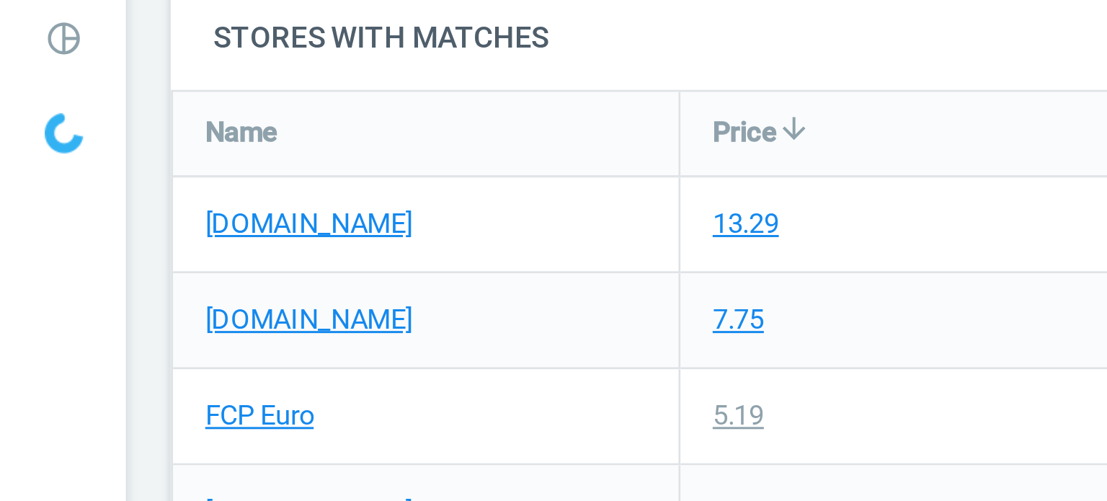
scroll to position [463, 0]
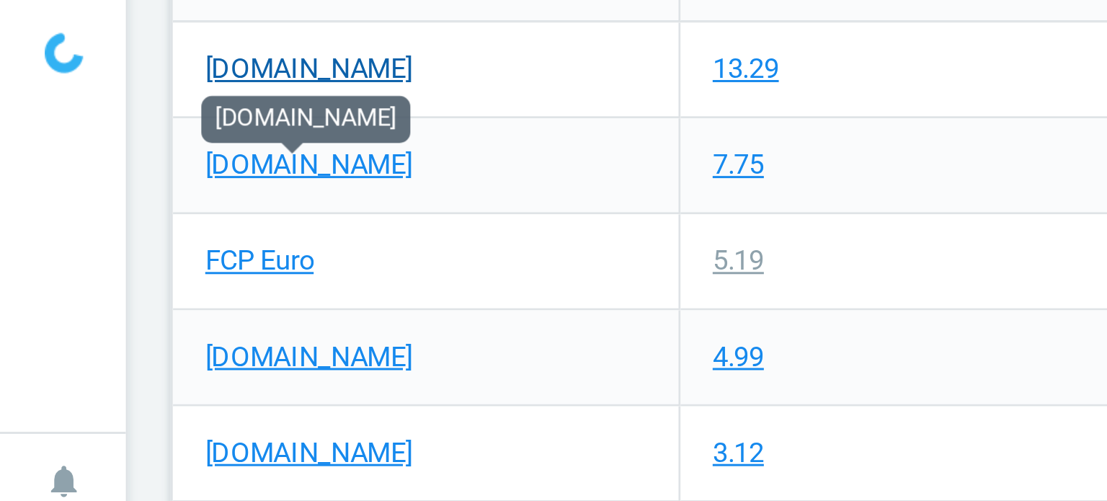
click at [116, 159] on link "[DOMAIN_NAME]" at bounding box center [104, 160] width 70 height 13
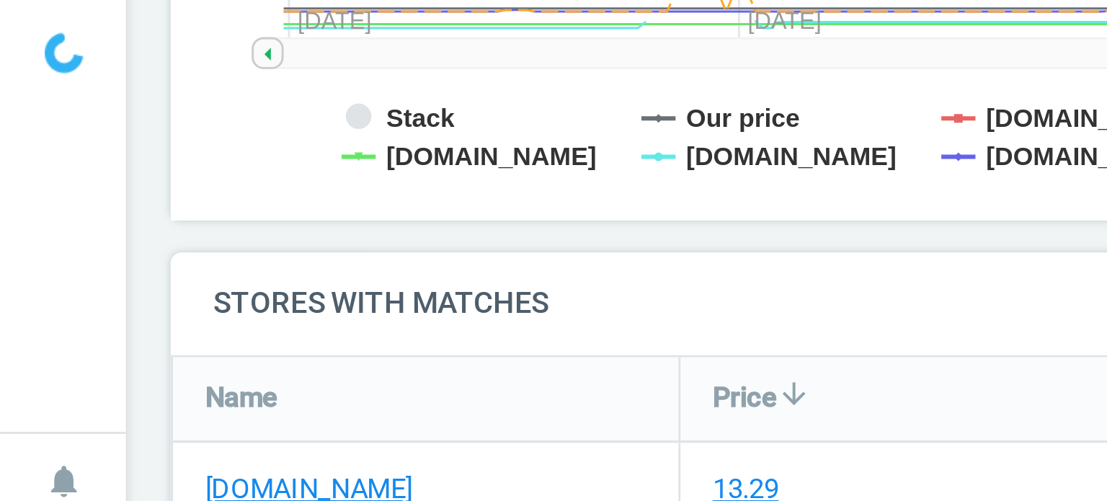
scroll to position [303, 0]
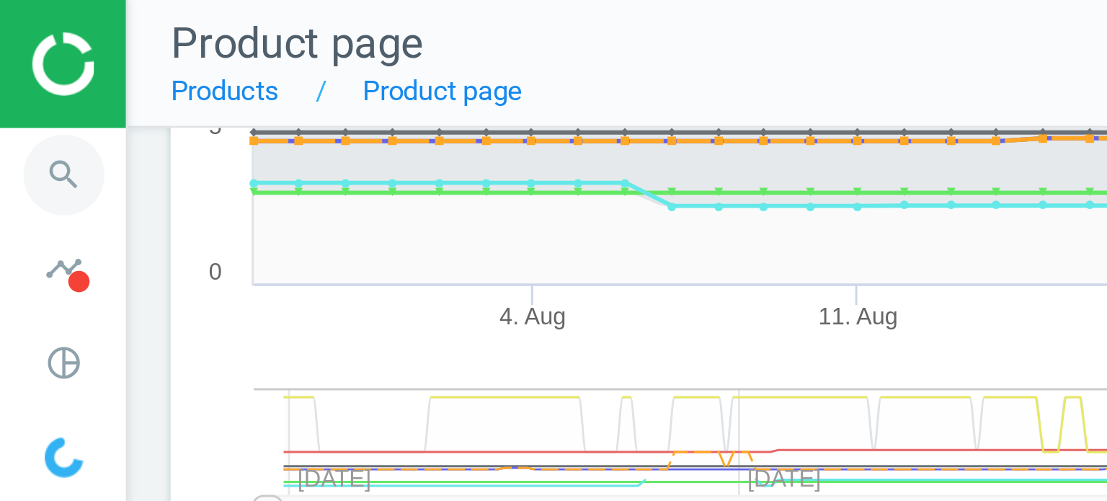
click at [21, 63] on icon "search" at bounding box center [21, 58] width 27 height 27
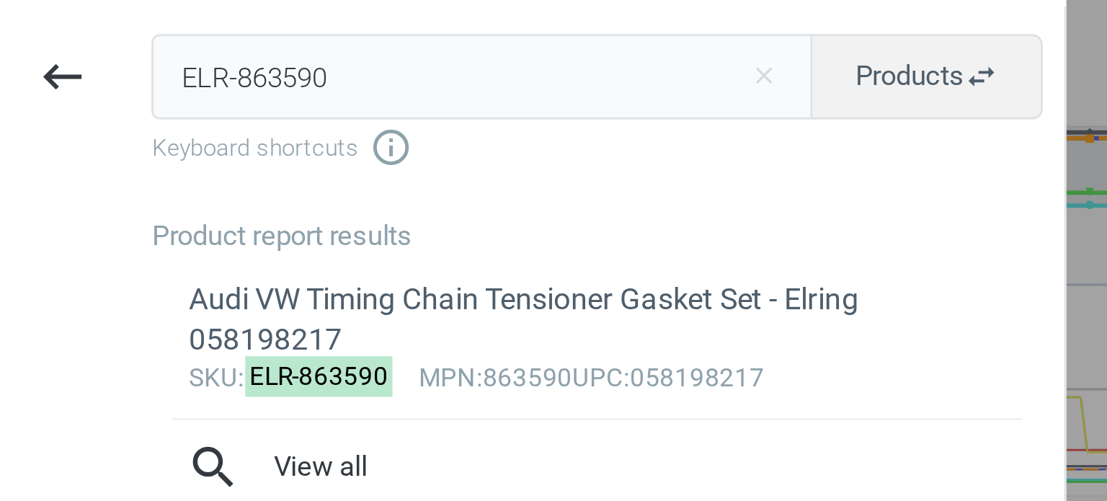
click at [86, 19] on input "ELR-863590" at bounding box center [163, 26] width 224 height 29
type input "BOW-A083011"
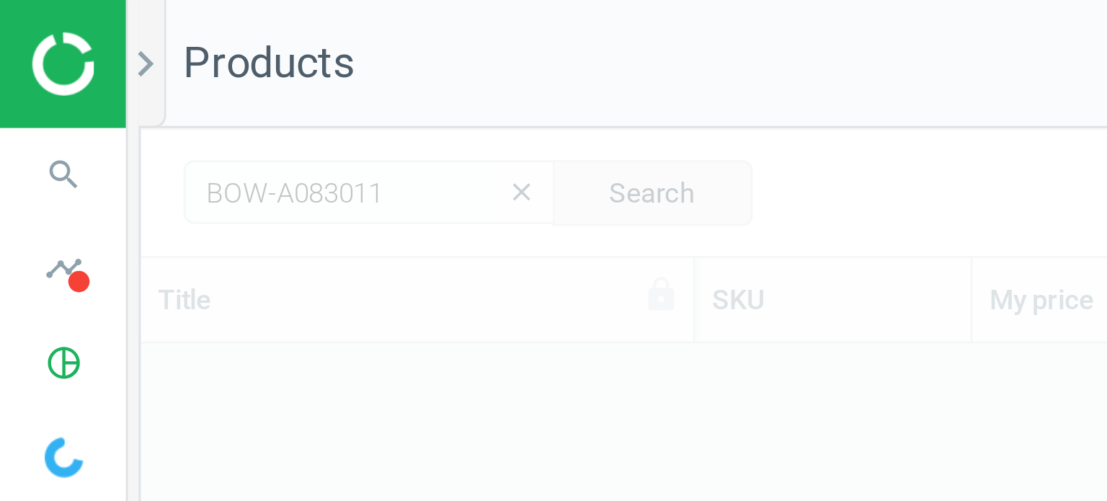
scroll to position [337, 1048]
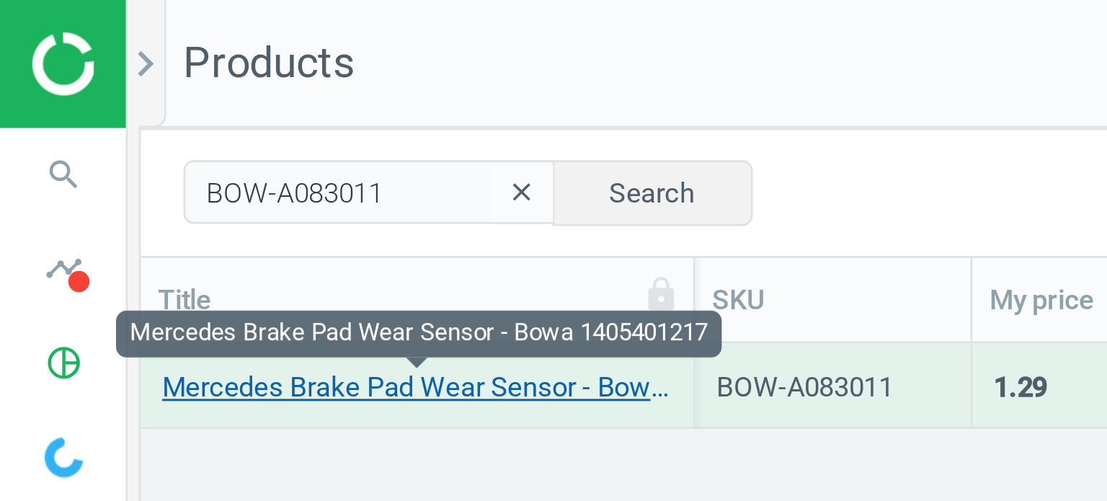
drag, startPoint x: 124, startPoint y: 132, endPoint x: 111, endPoint y: 132, distance: 13.0
click at [111, 132] on link "Mercedes Brake Pad Wear Sensor - Bowa 1405401217" at bounding box center [141, 131] width 172 height 13
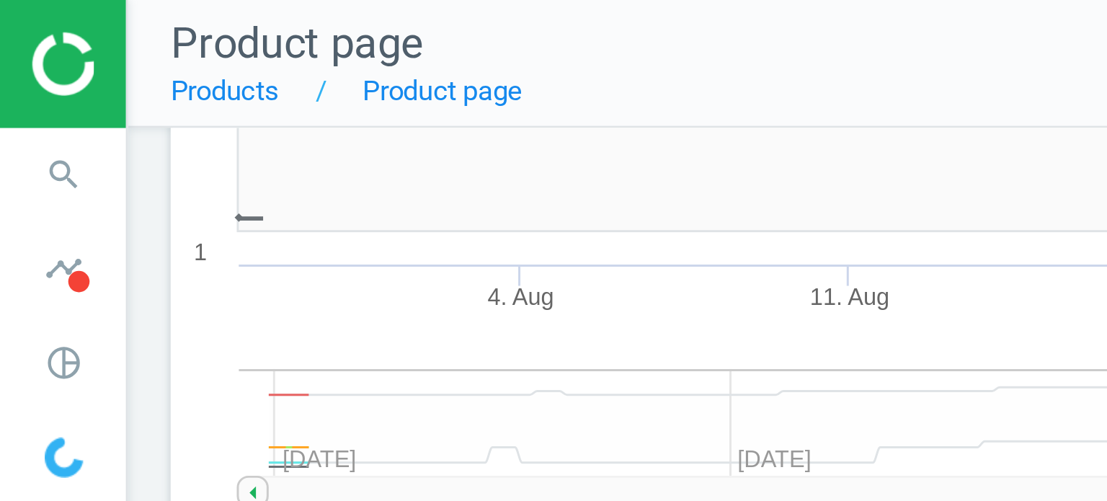
scroll to position [6, 7]
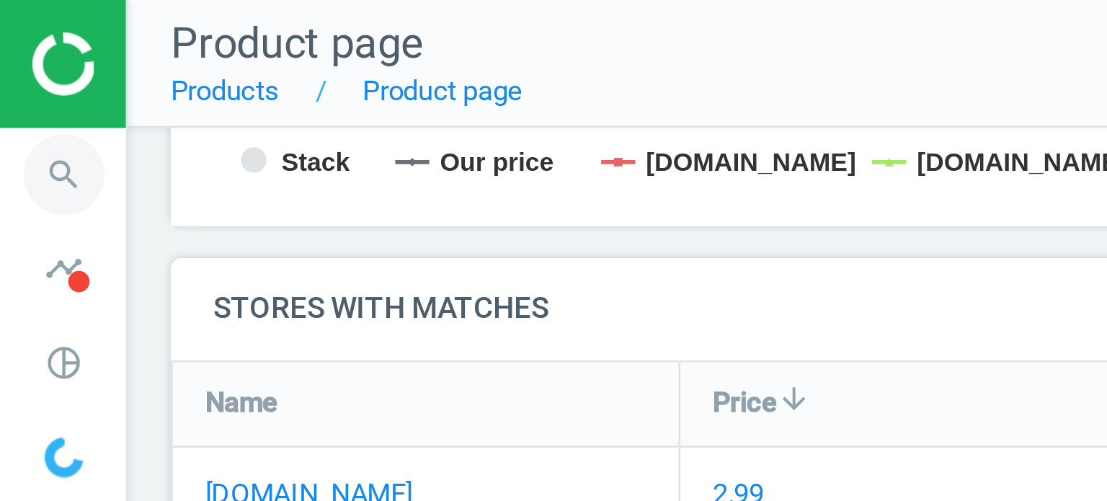
click at [26, 54] on icon "search" at bounding box center [21, 58] width 27 height 27
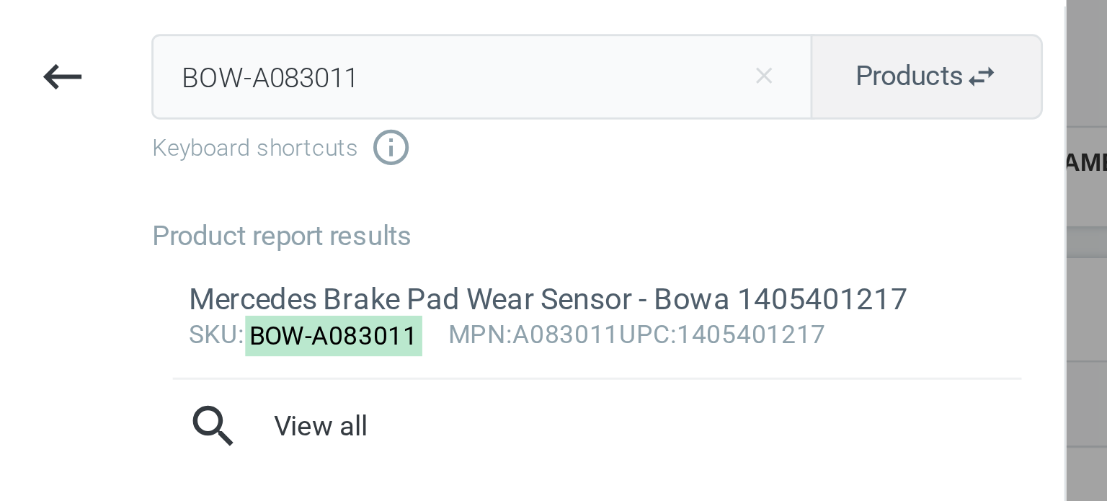
click at [84, 29] on input "BOW-A083011" at bounding box center [163, 26] width 224 height 29
type input "BOS-0242235668"
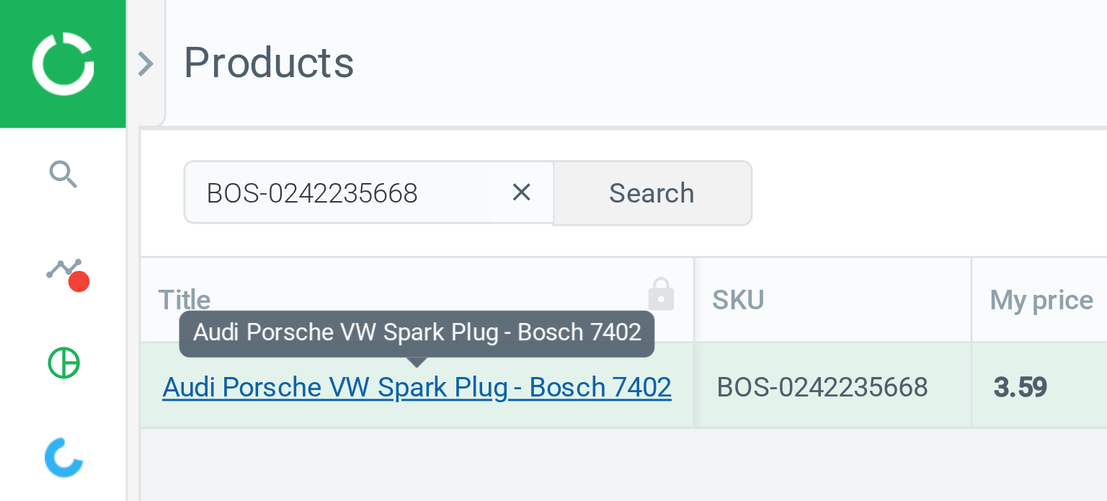
click at [134, 135] on link "Audi Porsche VW Spark Plug - Bosch 7402" at bounding box center [141, 131] width 172 height 13
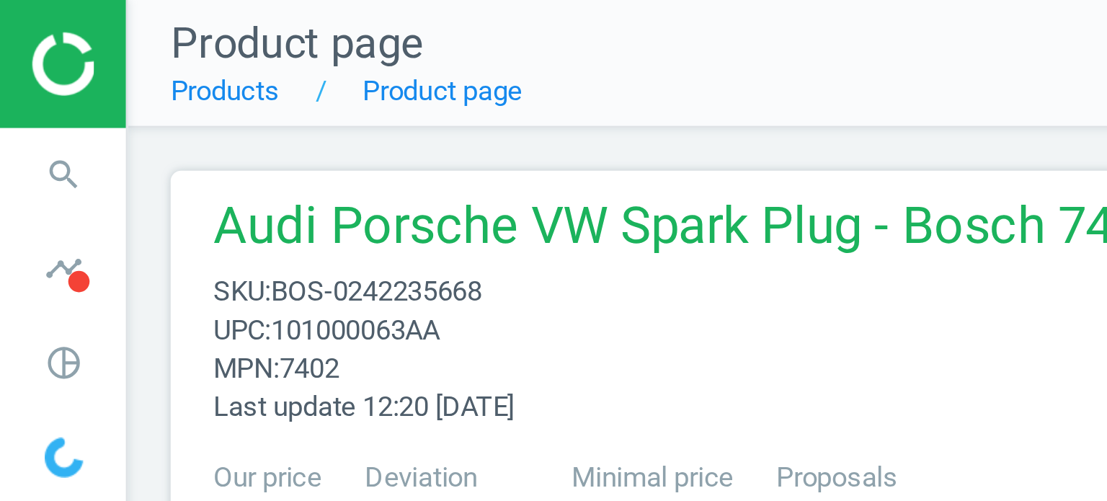
scroll to position [311, 270]
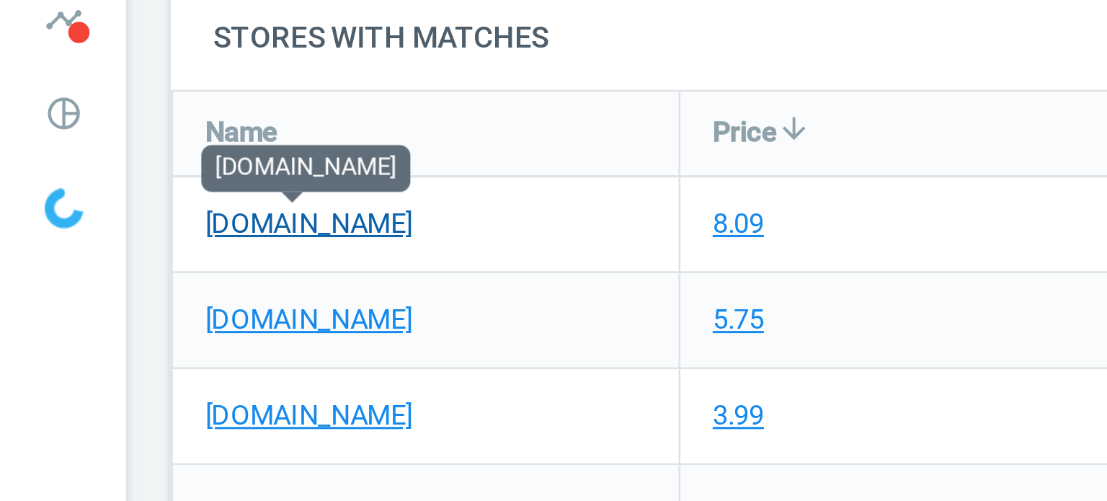
click at [110, 158] on link "[DOMAIN_NAME]" at bounding box center [104, 160] width 70 height 13
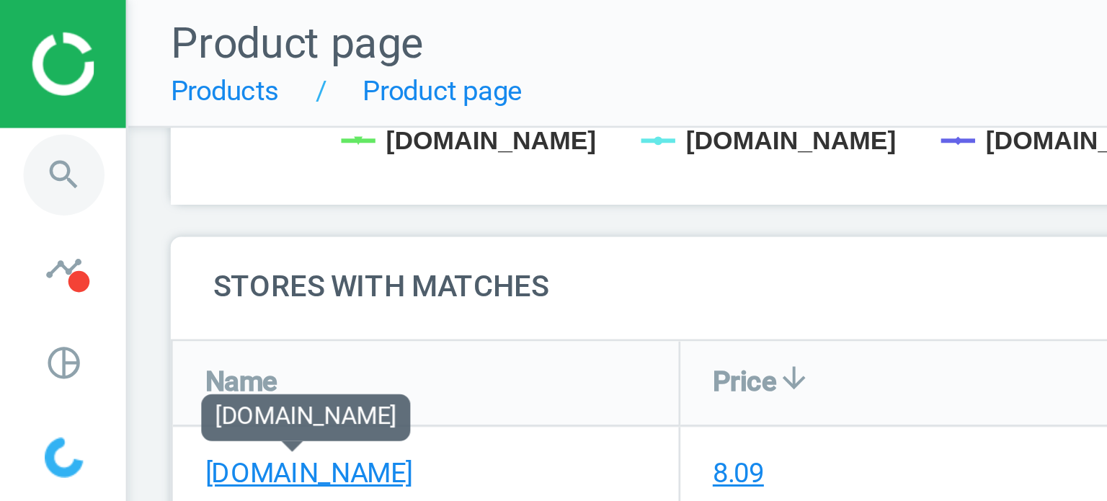
click at [20, 60] on icon "search" at bounding box center [21, 58] width 27 height 27
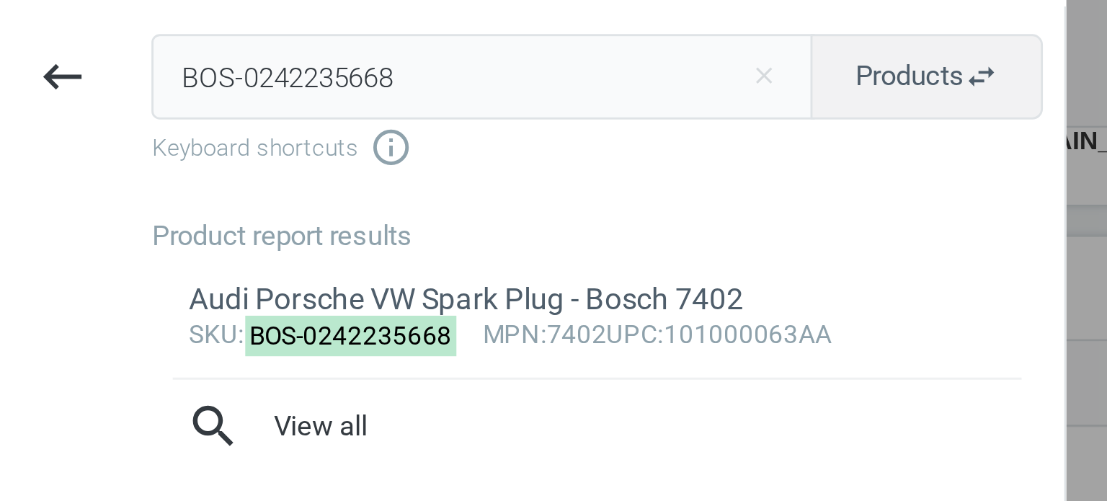
click at [107, 22] on input "BOS-0242235668" at bounding box center [163, 26] width 224 height 29
type input "FIS-1006734"
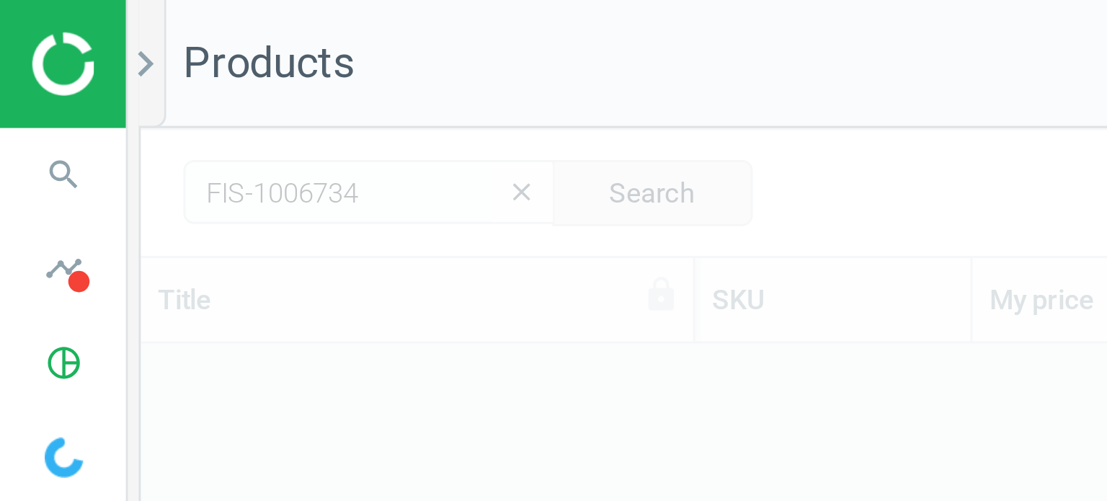
scroll to position [337, 1048]
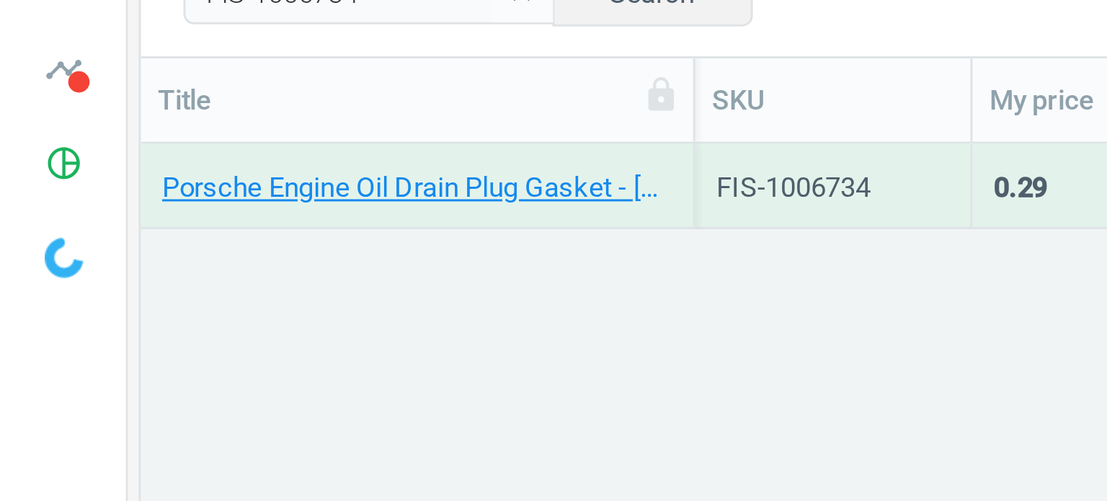
click at [150, 141] on div "Porsche Engine Oil Drain Plug Gasket - Fischer & Plath 90012315230" at bounding box center [141, 134] width 172 height 18
click at [148, 138] on div "Porsche Engine Oil Drain Plug Gasket - Fischer & Plath 90012315230" at bounding box center [141, 134] width 172 height 18
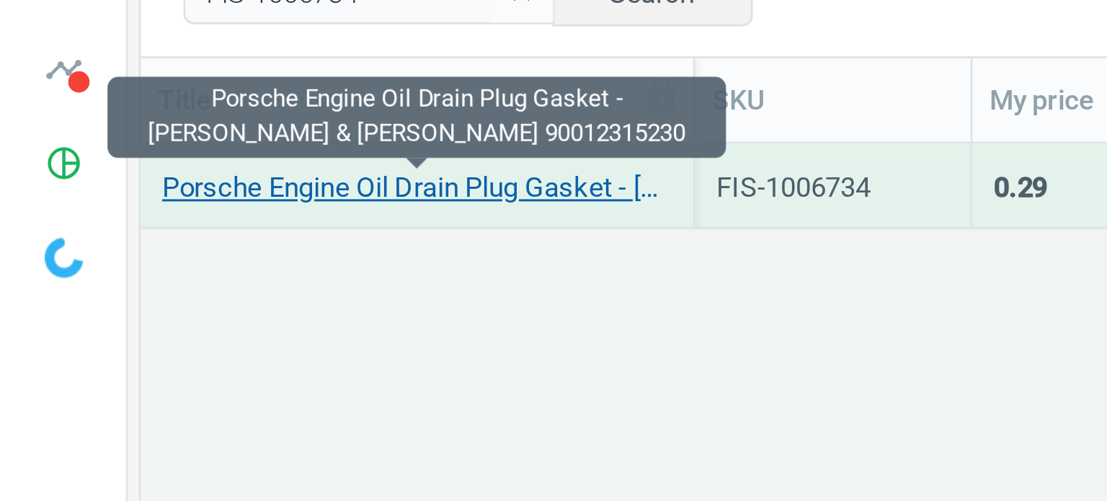
click at [145, 135] on link "Porsche Engine Oil Drain Plug Gasket - Fischer & Plath 90012315230" at bounding box center [141, 131] width 172 height 13
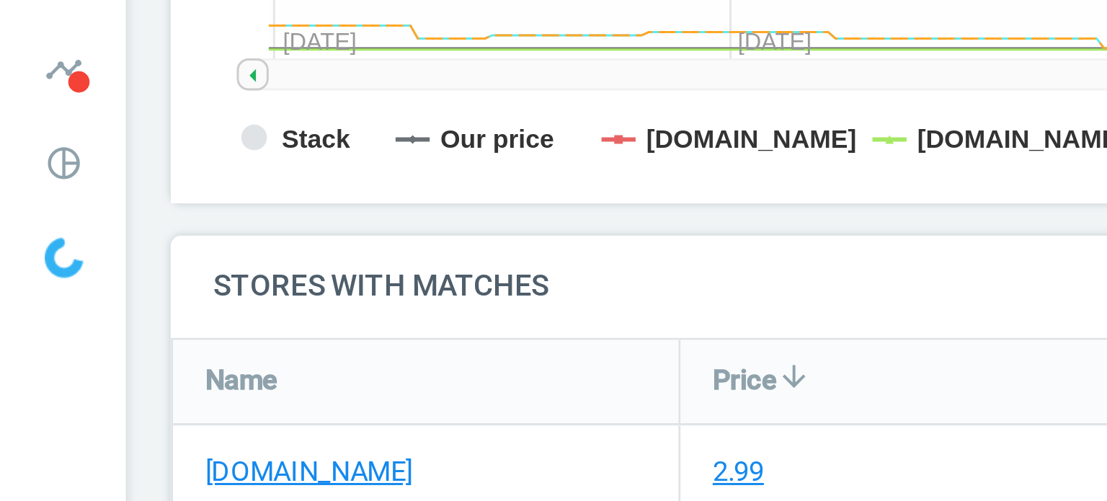
scroll to position [456, 0]
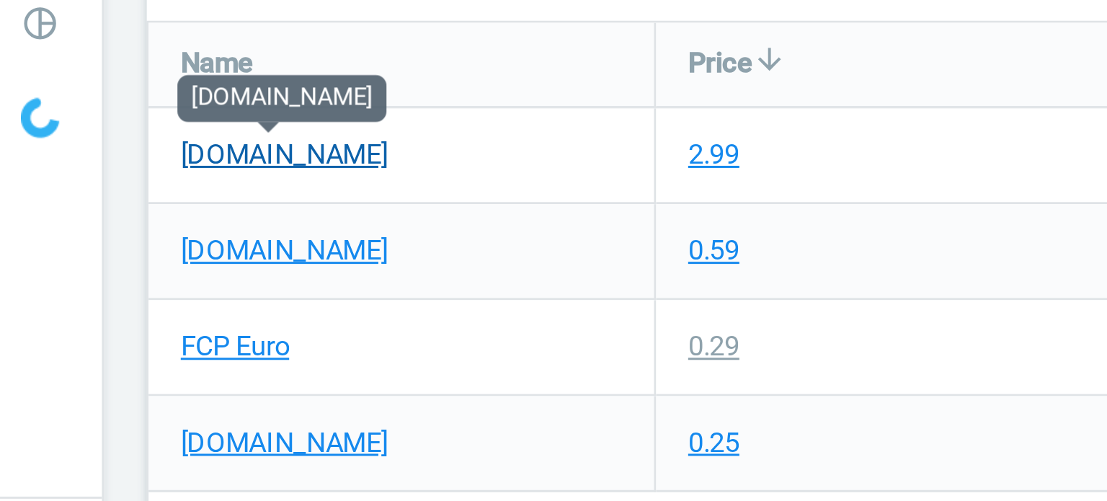
click at [119, 171] on link "[DOMAIN_NAME]" at bounding box center [104, 167] width 70 height 13
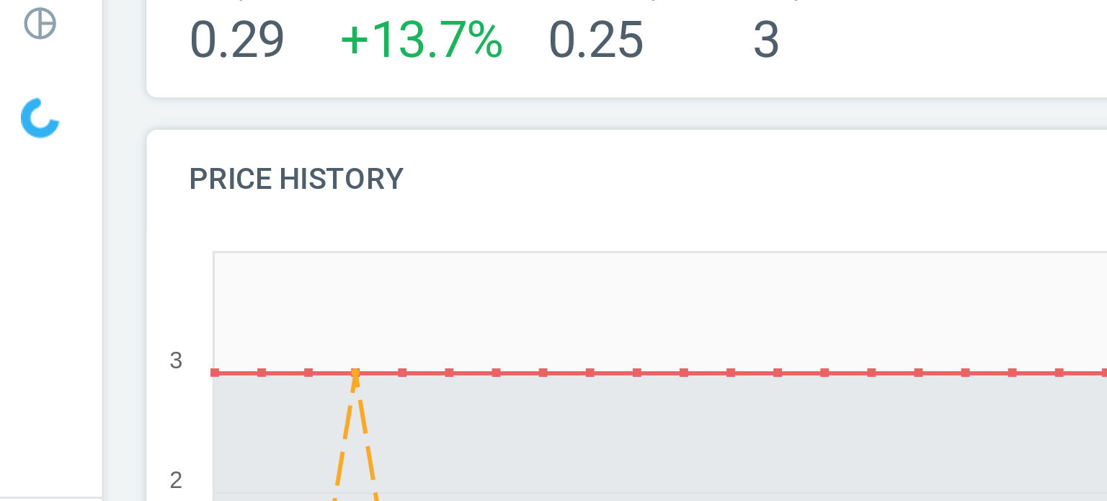
scroll to position [0, 0]
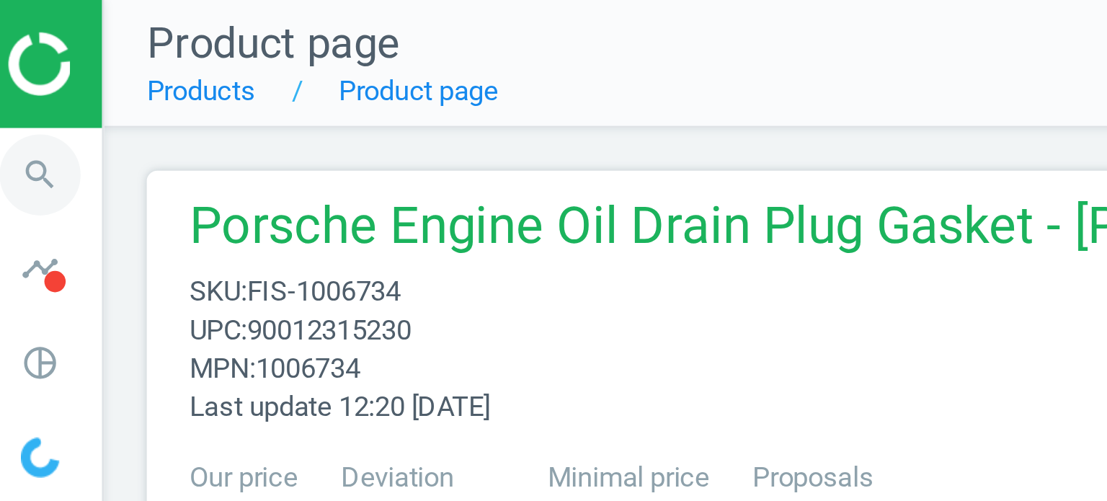
click at [17, 56] on icon "search" at bounding box center [21, 58] width 27 height 27
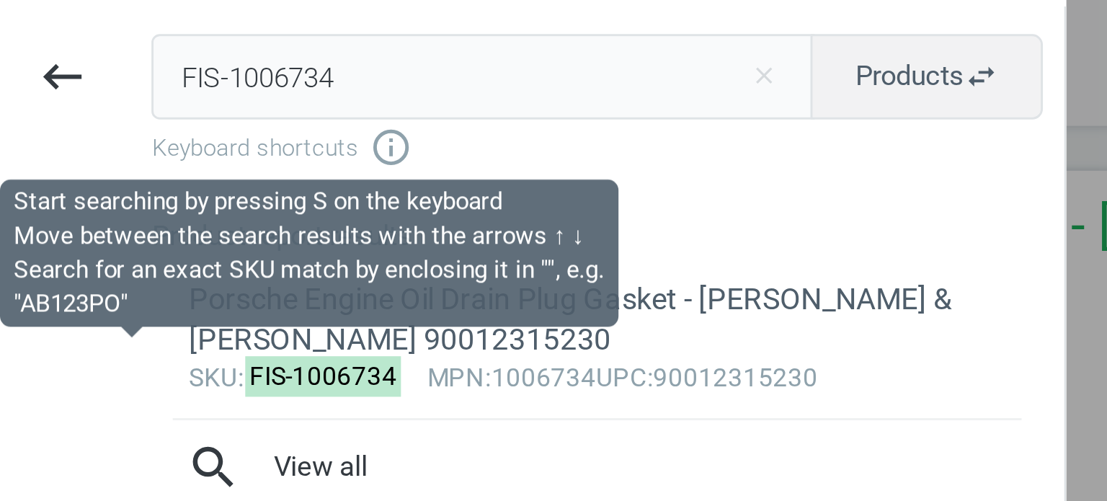
click at [92, 27] on input "FIS-1006734" at bounding box center [163, 26] width 224 height 29
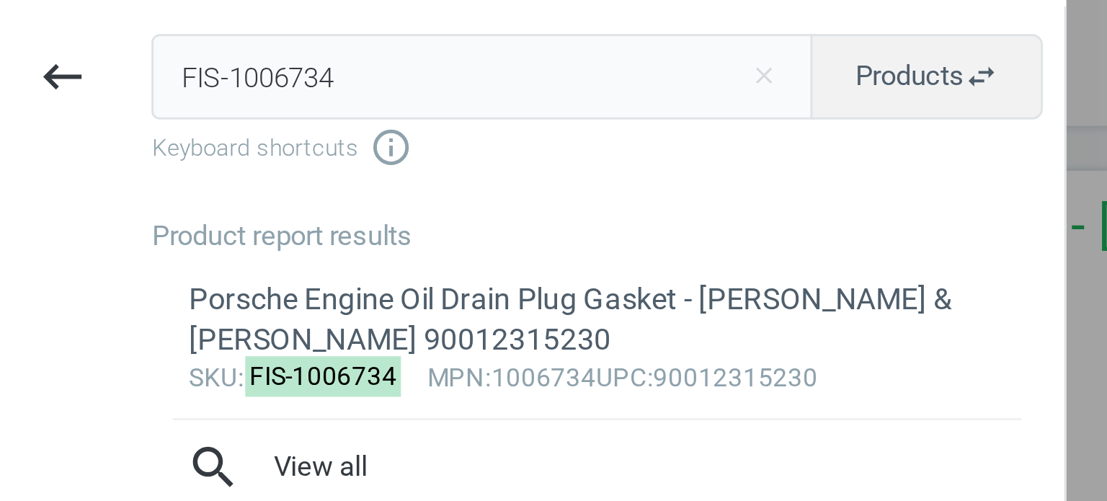
click at [92, 27] on input "FIS-1006734" at bounding box center [163, 26] width 224 height 29
type input "REI-407337300"
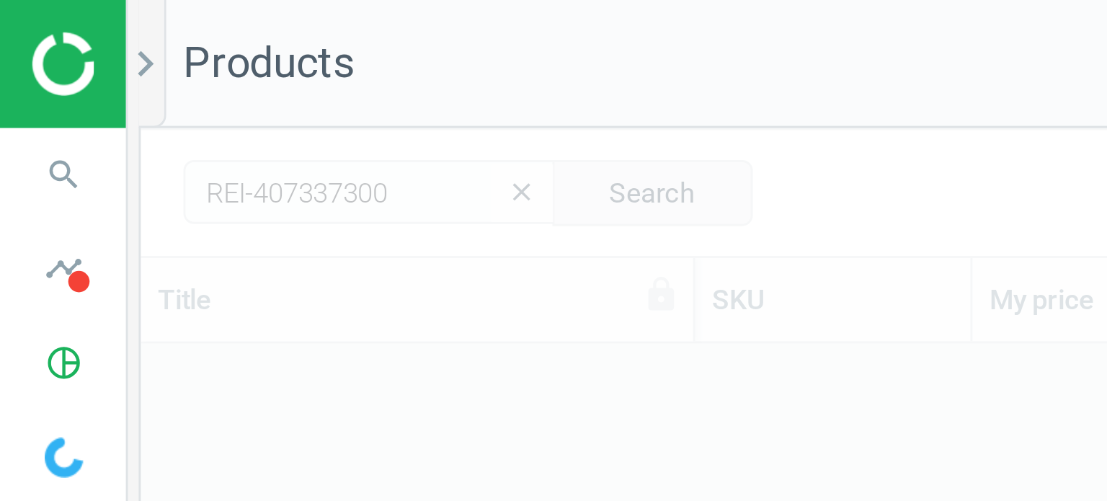
scroll to position [337, 1048]
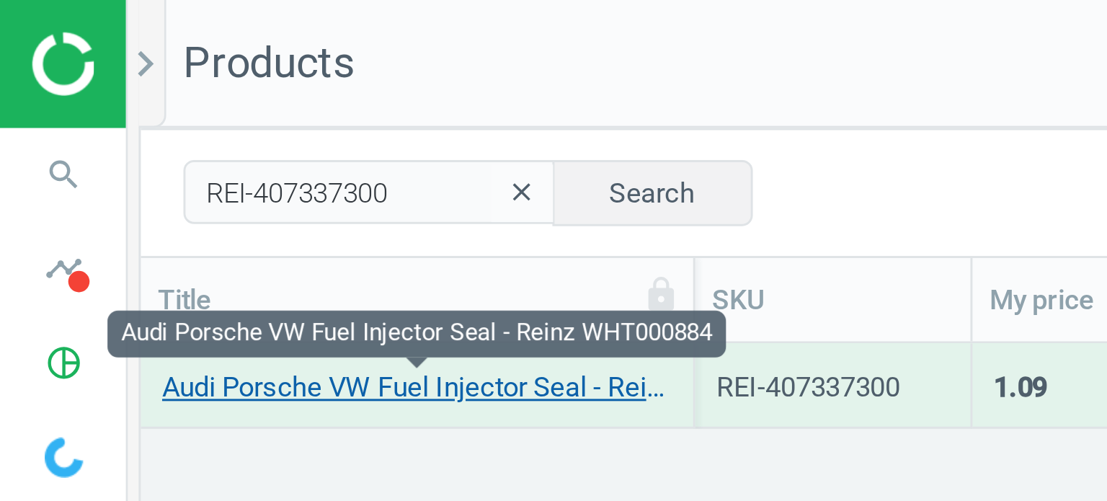
click at [170, 136] on link "Audi Porsche VW Fuel Injector Seal - Reinz WHT000884" at bounding box center [141, 131] width 172 height 13
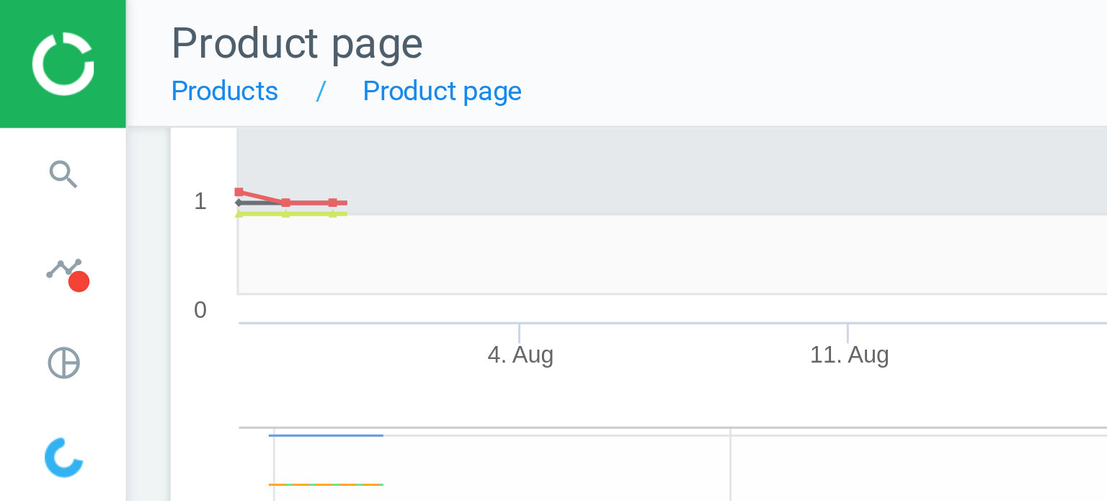
scroll to position [6, 6]
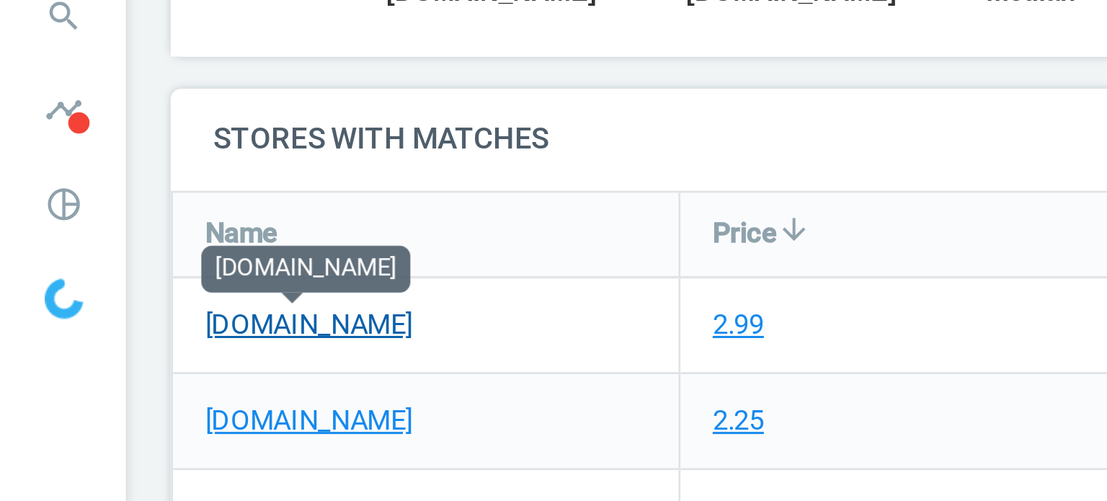
click at [110, 168] on link "[DOMAIN_NAME]" at bounding box center [104, 163] width 70 height 13
click at [20, 61] on icon "search" at bounding box center [21, 58] width 27 height 27
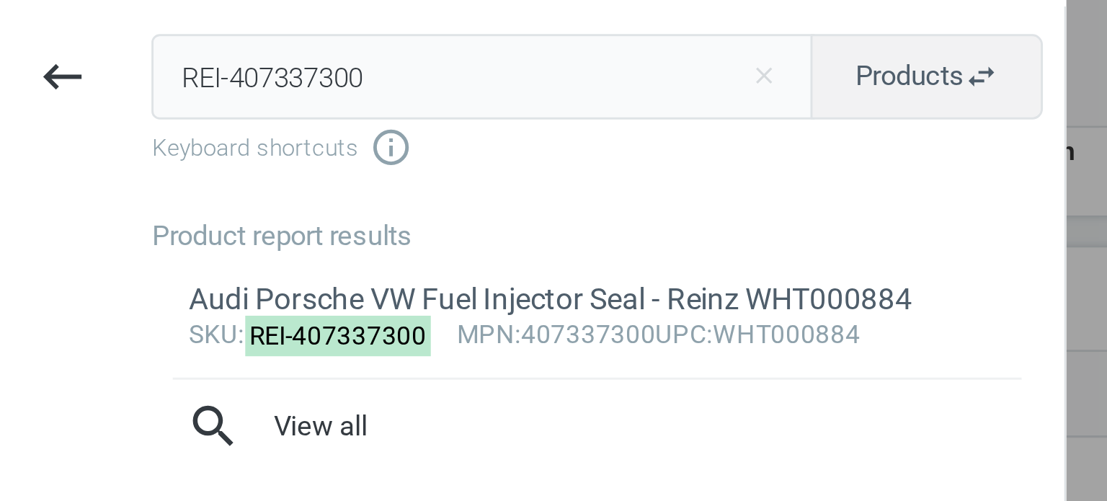
click at [69, 17] on input "REI-407337300" at bounding box center [163, 26] width 224 height 29
type input "ATE-SP12210"
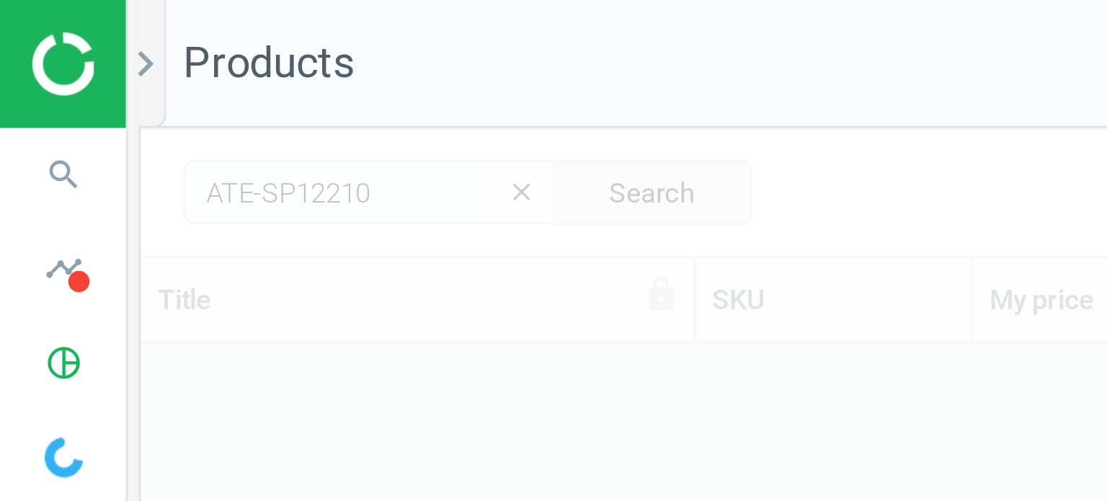
scroll to position [337, 1048]
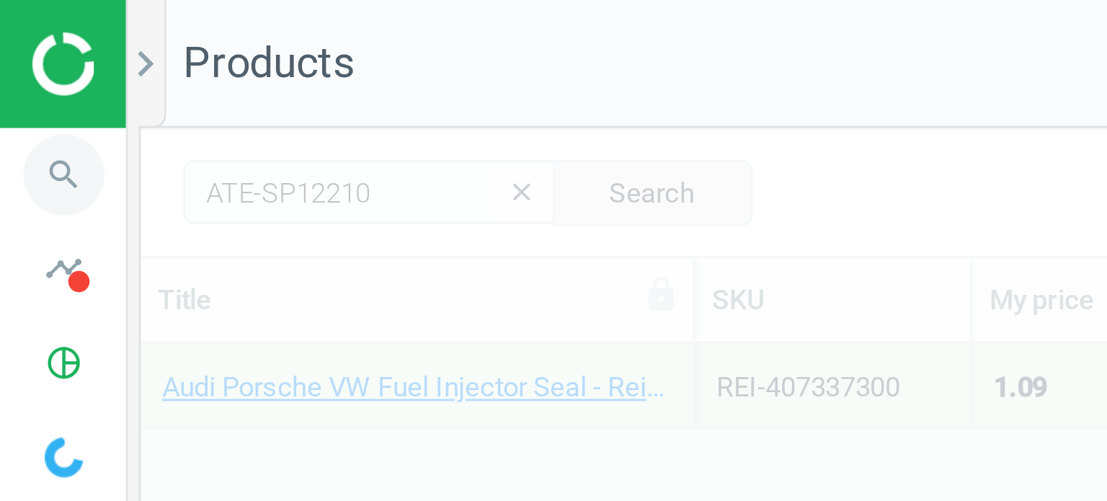
click at [17, 63] on icon "search" at bounding box center [21, 58] width 27 height 27
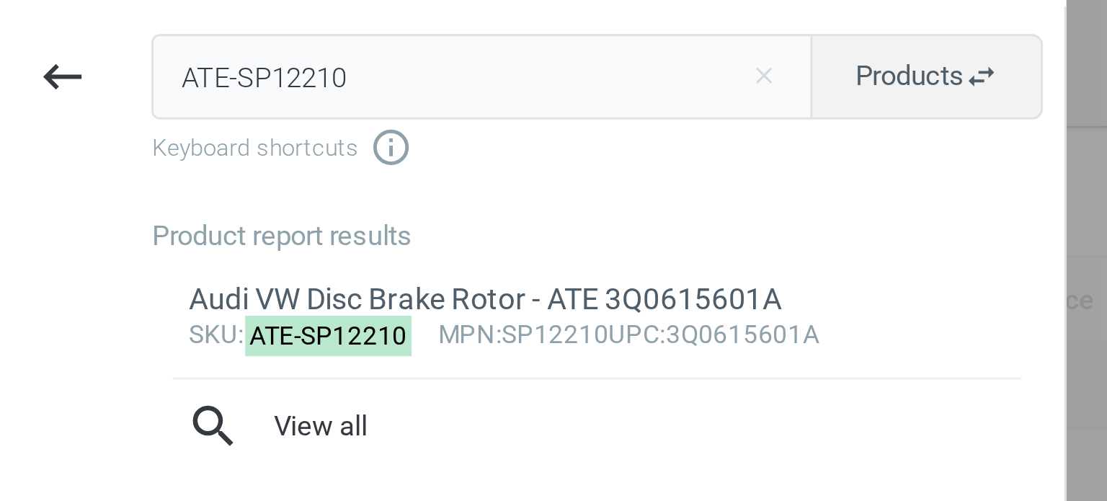
click at [90, 33] on input "ATE-SP12210" at bounding box center [163, 26] width 224 height 29
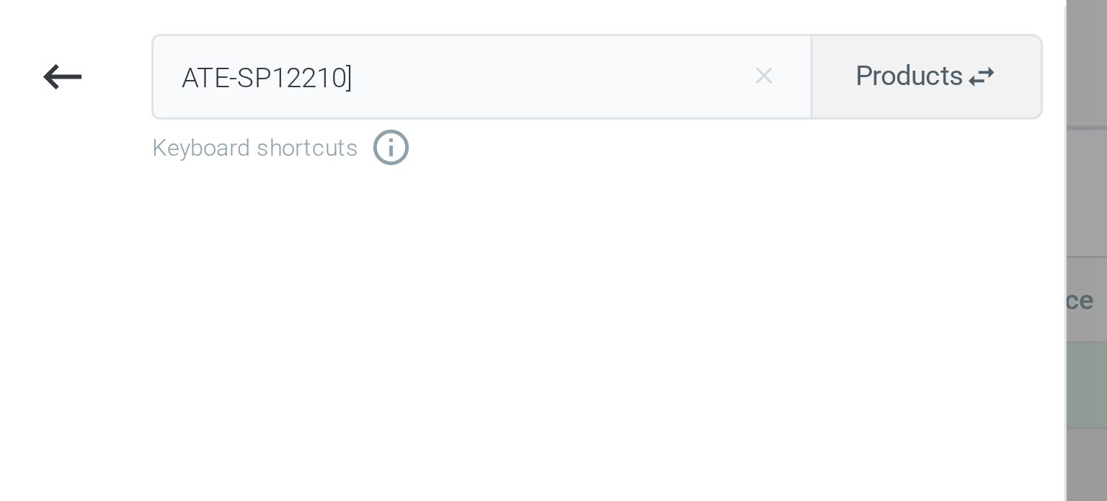
type input "ATE-SP12210"
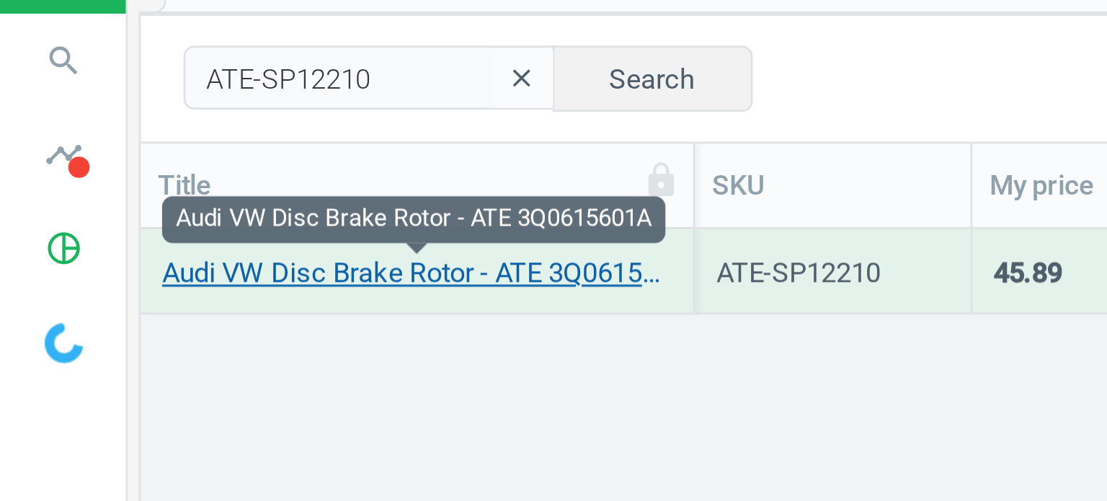
click at [151, 130] on link "Audi VW Disc Brake Rotor - ATE 3Q0615601A" at bounding box center [141, 131] width 172 height 13
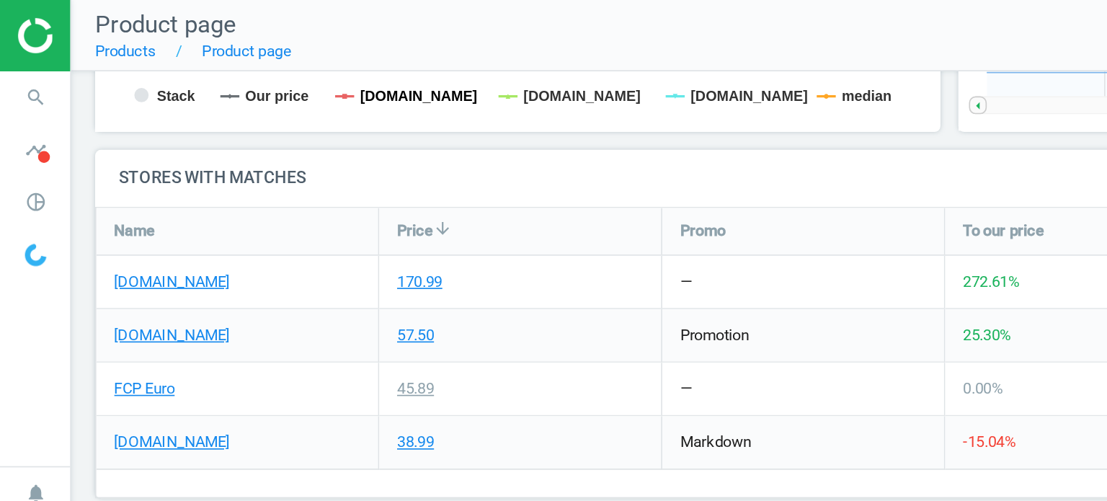
scroll to position [456, 0]
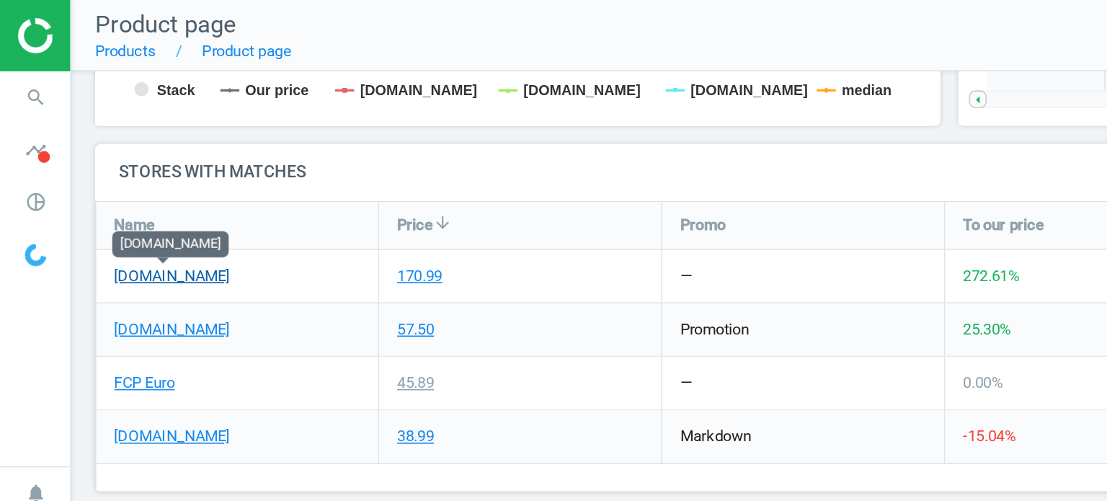
click at [123, 165] on link "[DOMAIN_NAME]" at bounding box center [104, 167] width 70 height 13
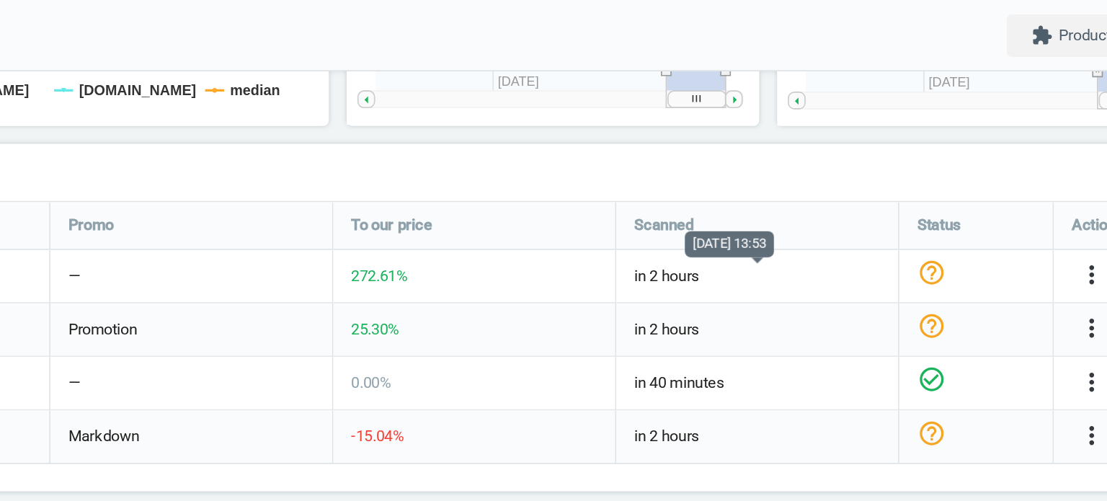
scroll to position [0, 0]
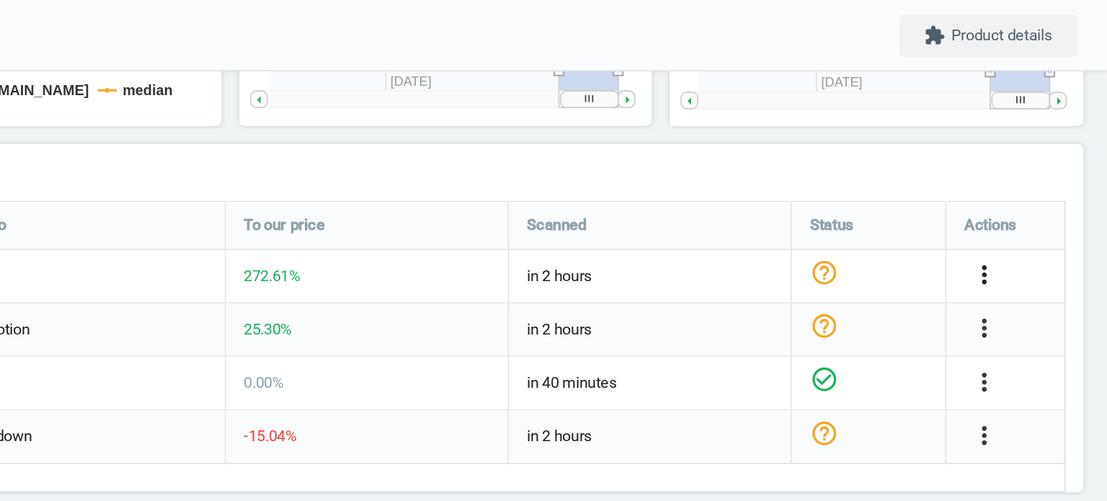
click at [1034, 162] on icon "more_vert" at bounding box center [1032, 166] width 17 height 17
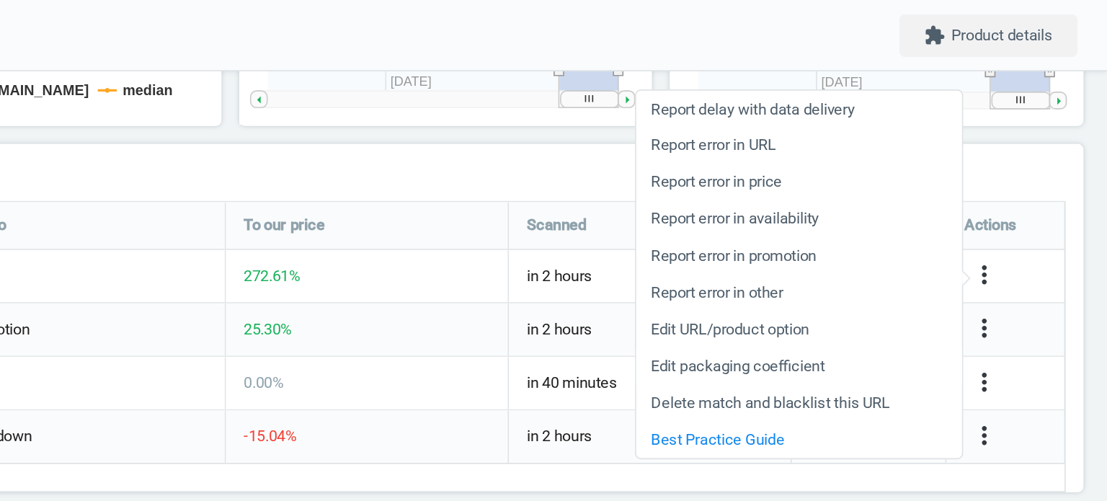
click at [889, 218] on link "Edit packaging coefficient" at bounding box center [919, 222] width 197 height 22
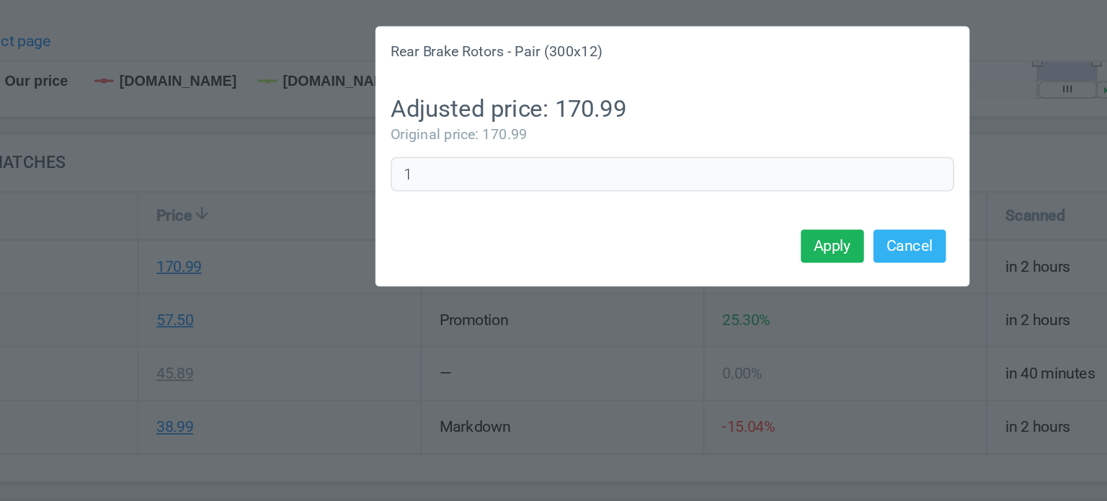
click at [413, 122] on div "1 Error in formula" at bounding box center [554, 112] width 342 height 22
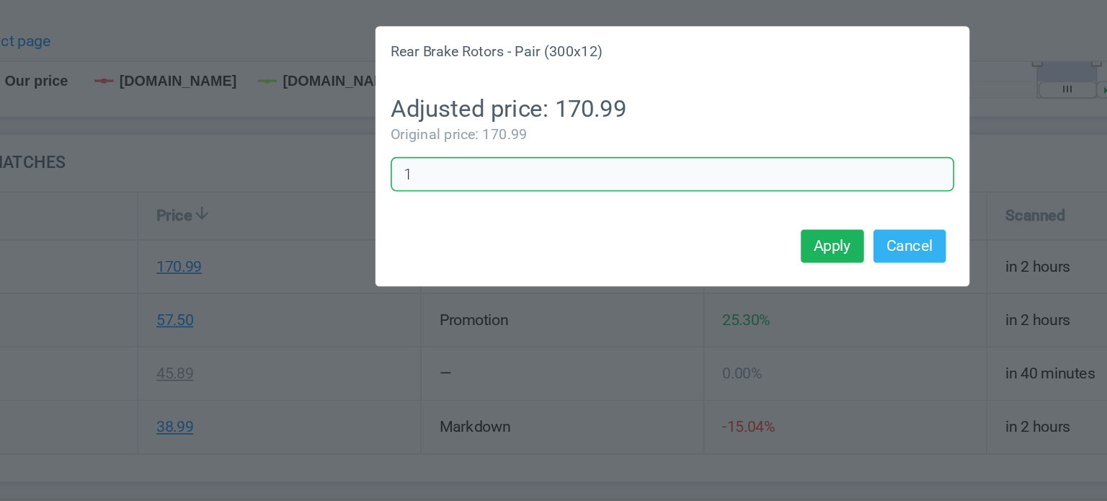
click at [404, 110] on input "1" at bounding box center [554, 112] width 342 height 22
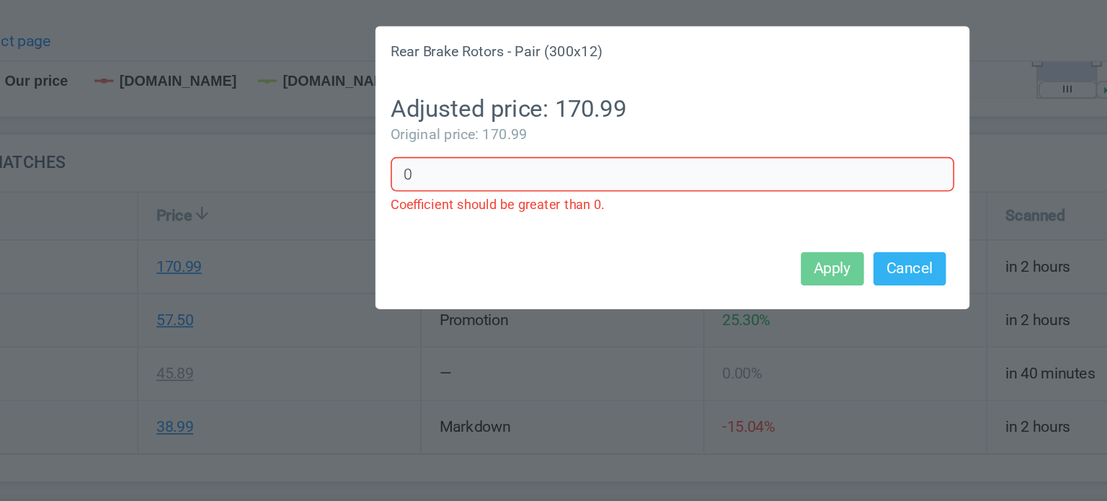
type input "0.5"
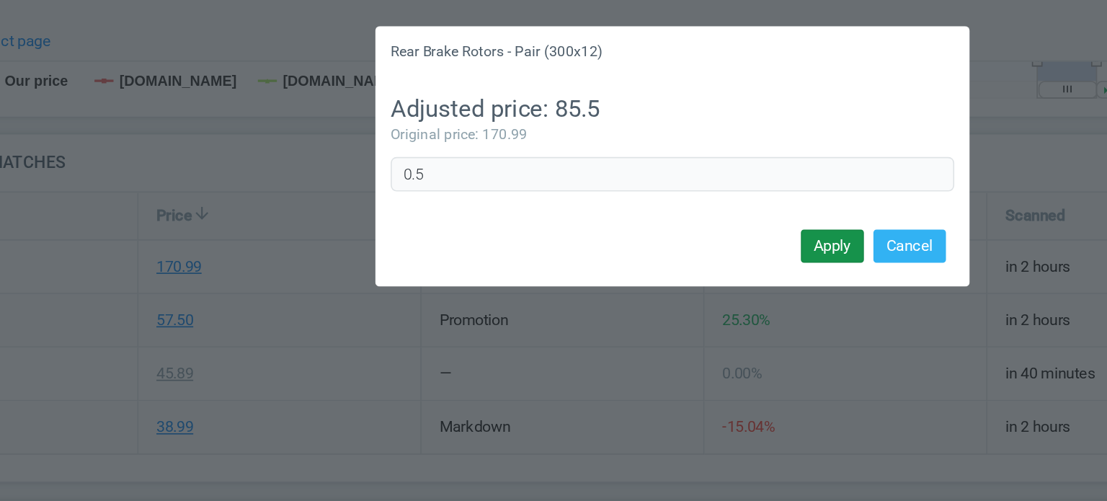
click at [647, 161] on button "Apply" at bounding box center [650, 155] width 38 height 20
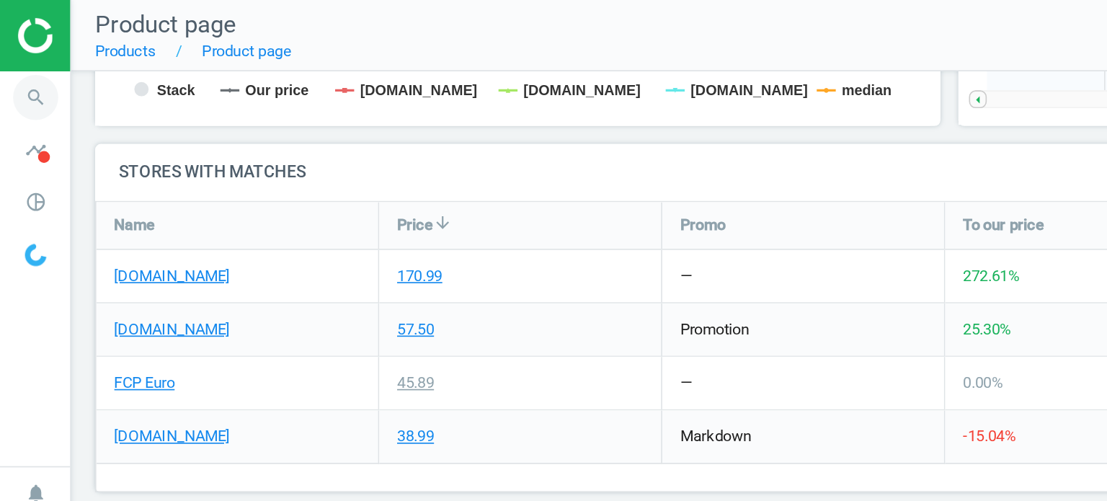
click at [16, 61] on icon "search" at bounding box center [21, 58] width 27 height 27
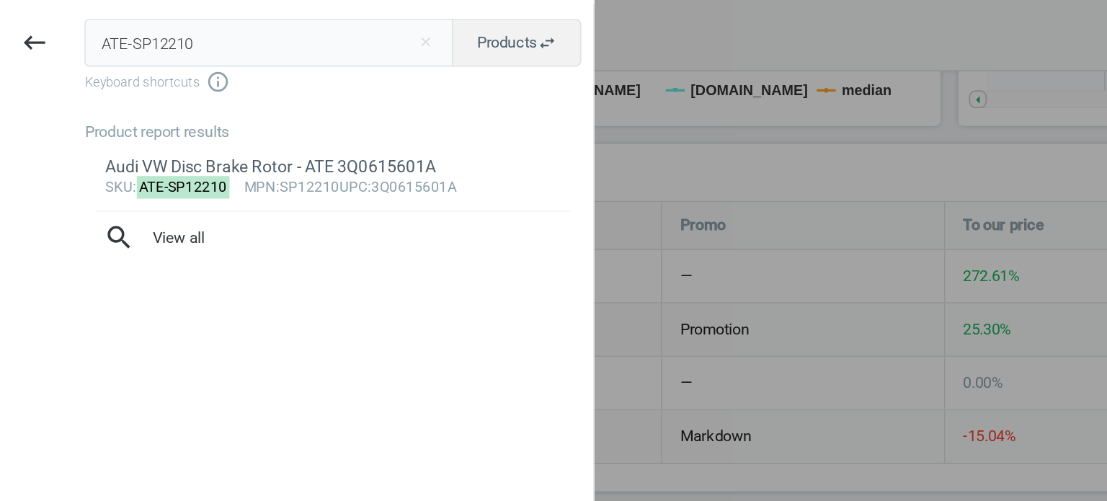
click at [143, 35] on input "ATE-SP12210" at bounding box center [163, 26] width 224 height 29
type input "CRP-CHR0113R"
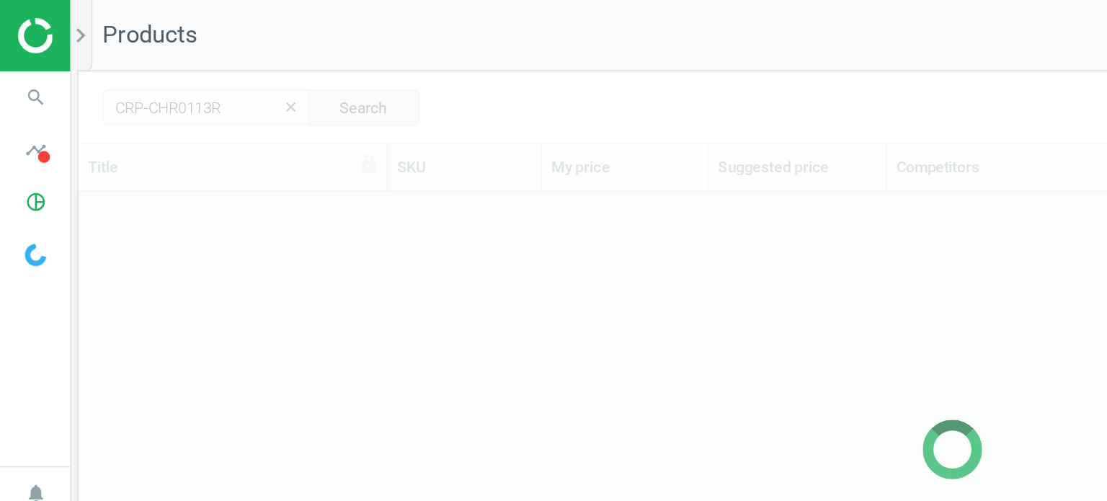
scroll to position [337, 1048]
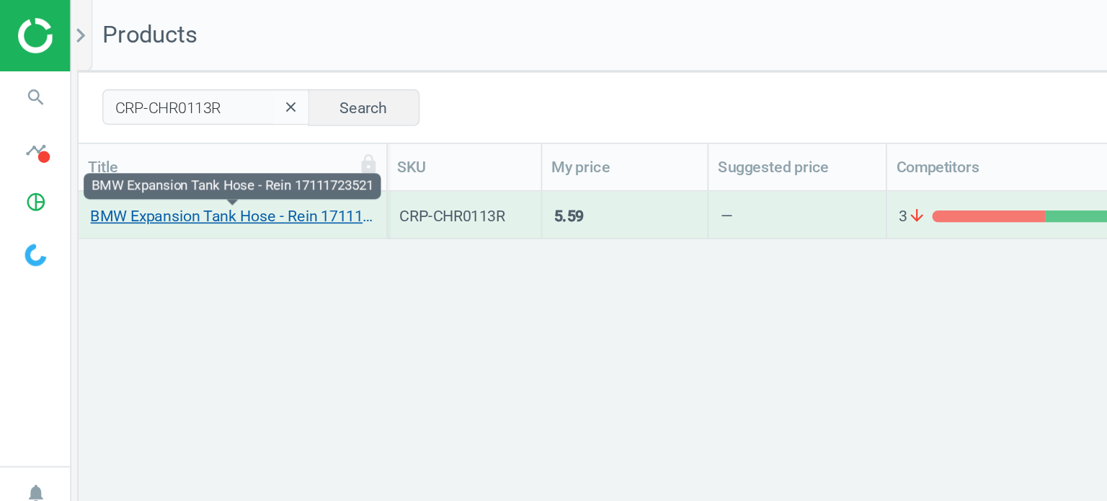
click at [168, 134] on link "BMW Expansion Tank Hose - Rein 17111723521" at bounding box center [141, 131] width 172 height 13
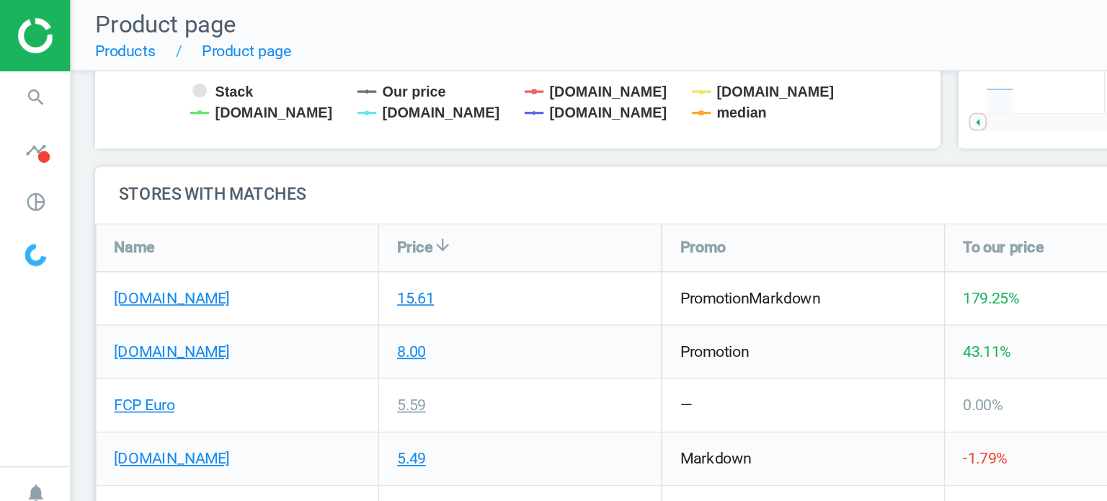
scroll to position [311, 270]
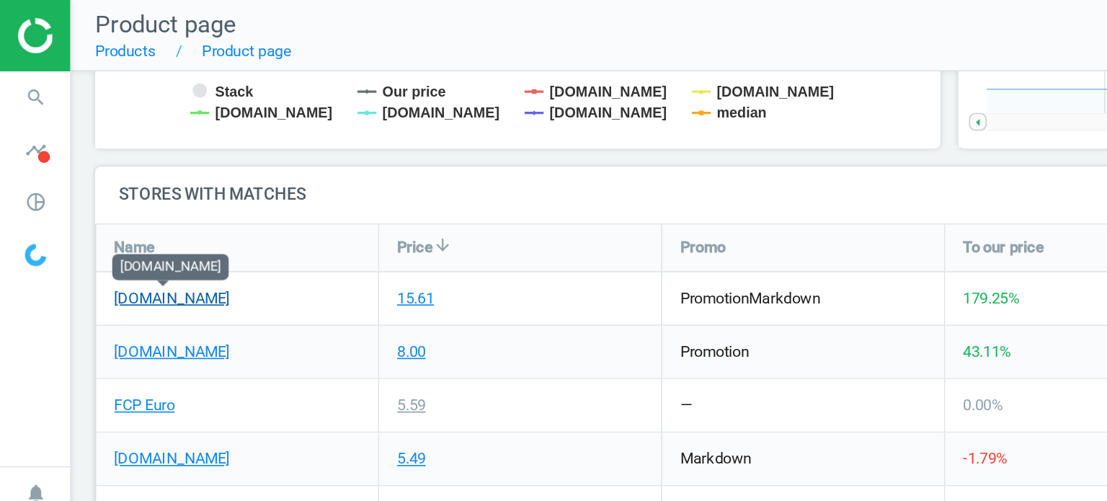
click at [109, 185] on link "[DOMAIN_NAME]" at bounding box center [104, 180] width 70 height 13
click at [23, 69] on icon "search" at bounding box center [21, 58] width 27 height 27
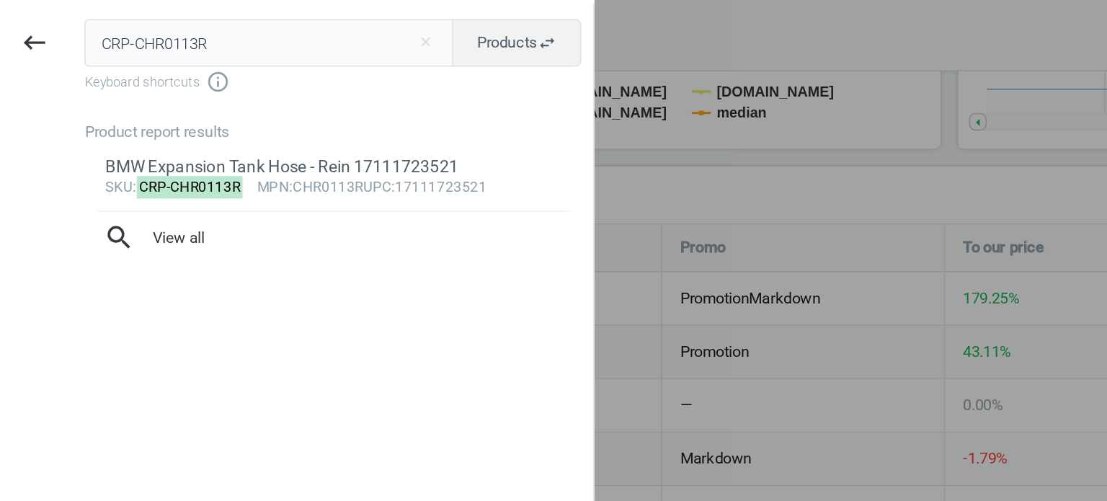
click at [166, 26] on input "CRP-CHR0113R" at bounding box center [163, 26] width 224 height 29
type input "BOS-628S1"
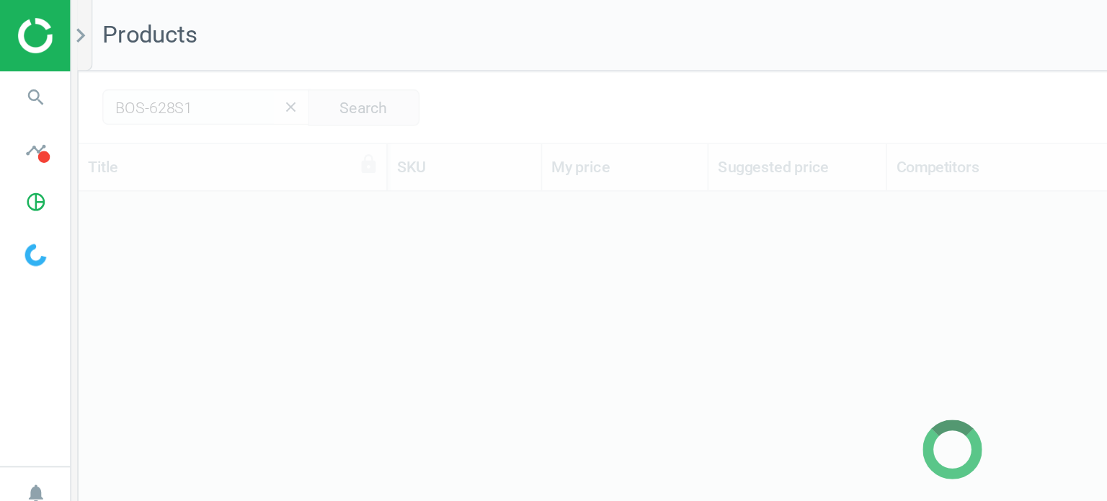
scroll to position [337, 1048]
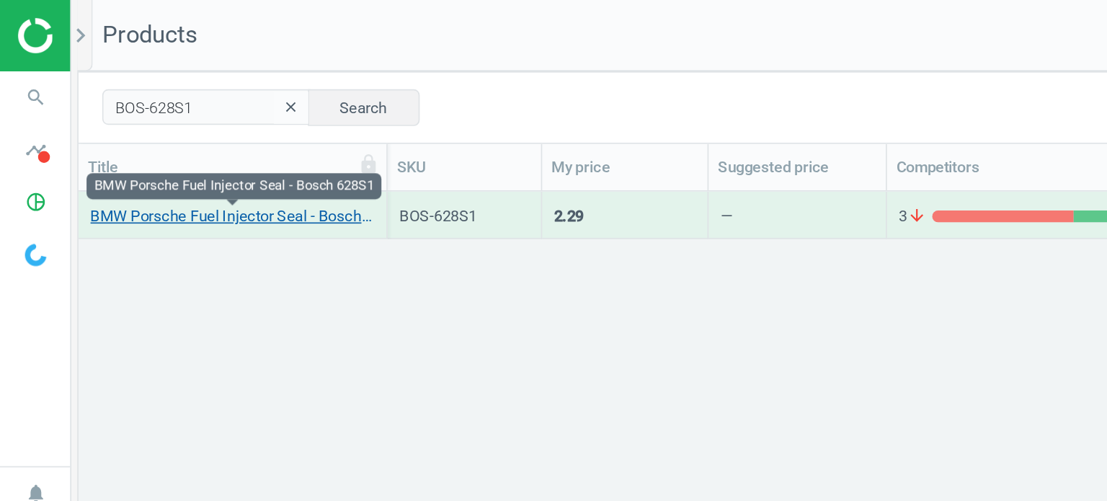
click at [156, 133] on link "BMW Porsche Fuel Injector Seal - Bosch 628S1" at bounding box center [141, 131] width 172 height 13
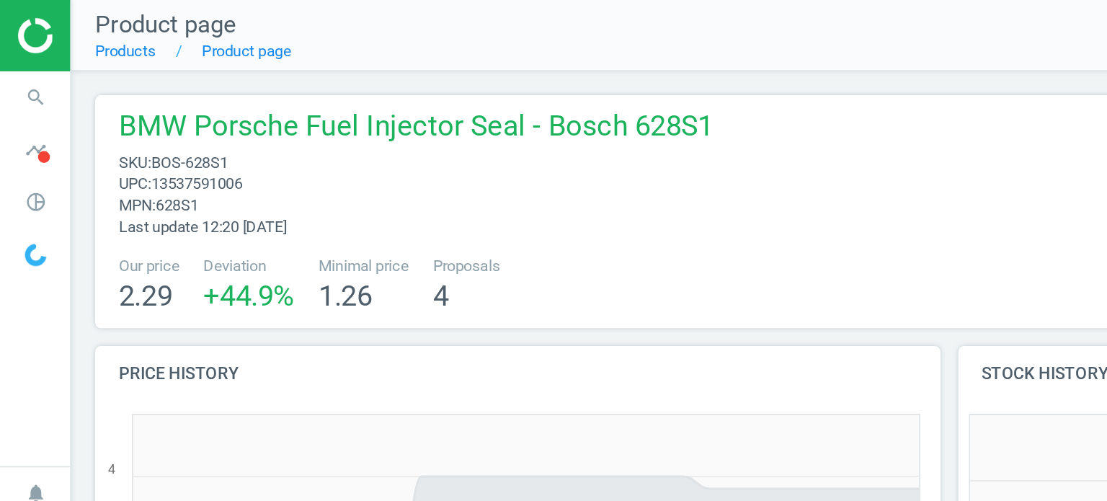
scroll to position [311, 529]
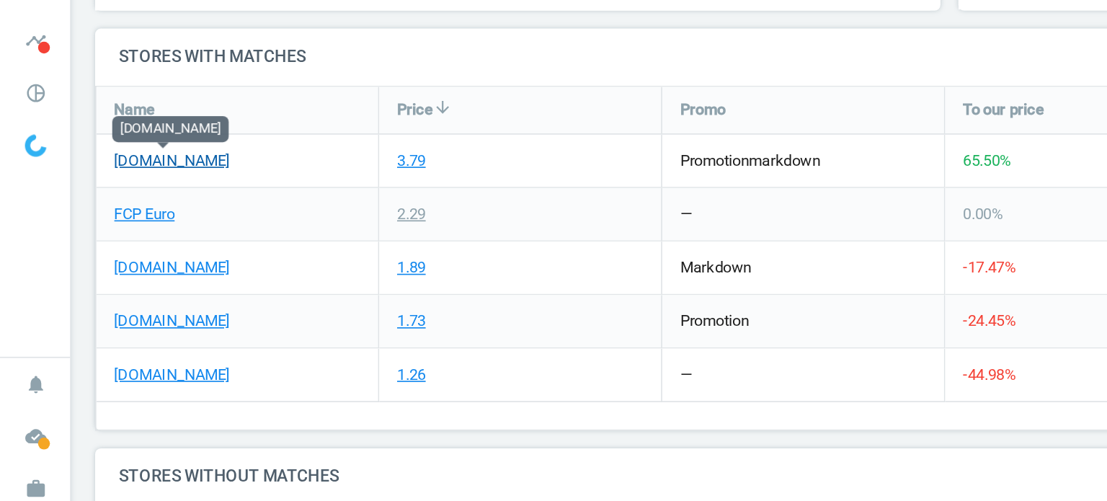
click at [104, 160] on link "[DOMAIN_NAME]" at bounding box center [104, 163] width 70 height 13
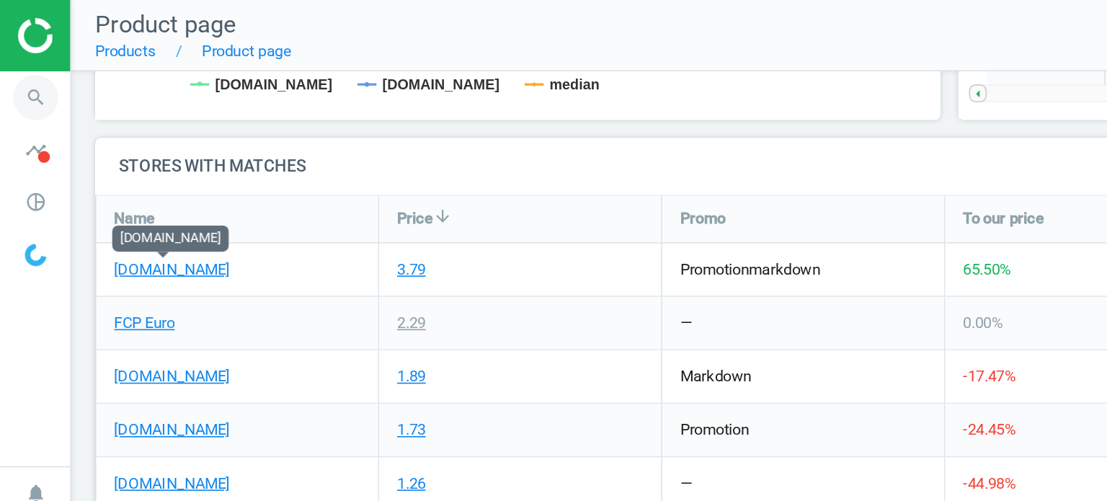
click at [25, 48] on icon "search" at bounding box center [21, 58] width 27 height 27
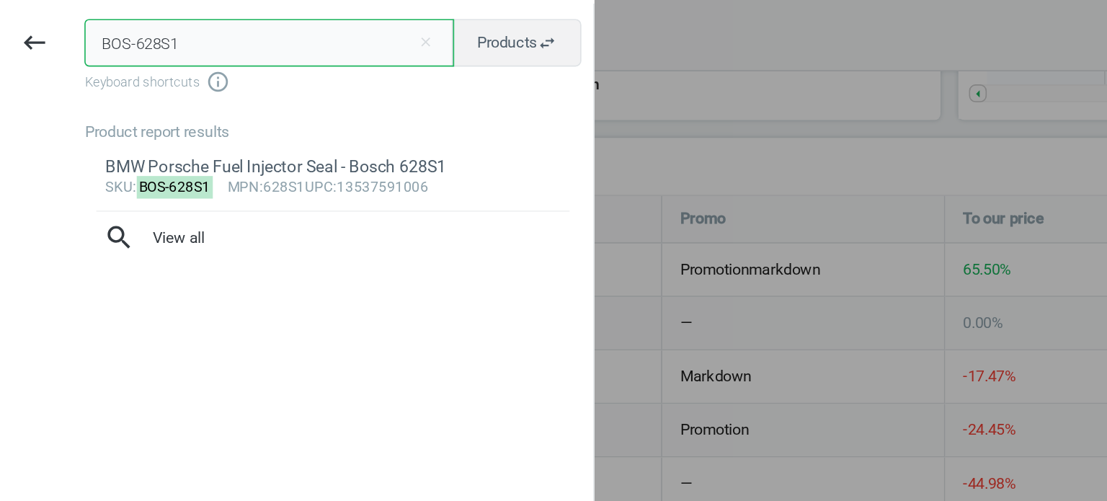
click at [128, 32] on input "BOS-628S1" at bounding box center [163, 26] width 224 height 29
paste input "RE-09C12733"
type input "BRE-09C12733"
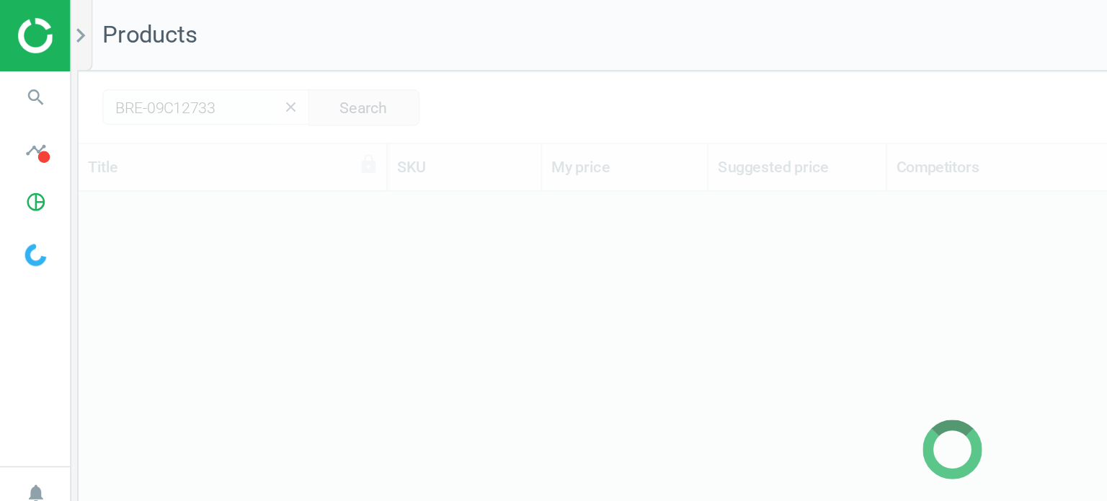
scroll to position [337, 1048]
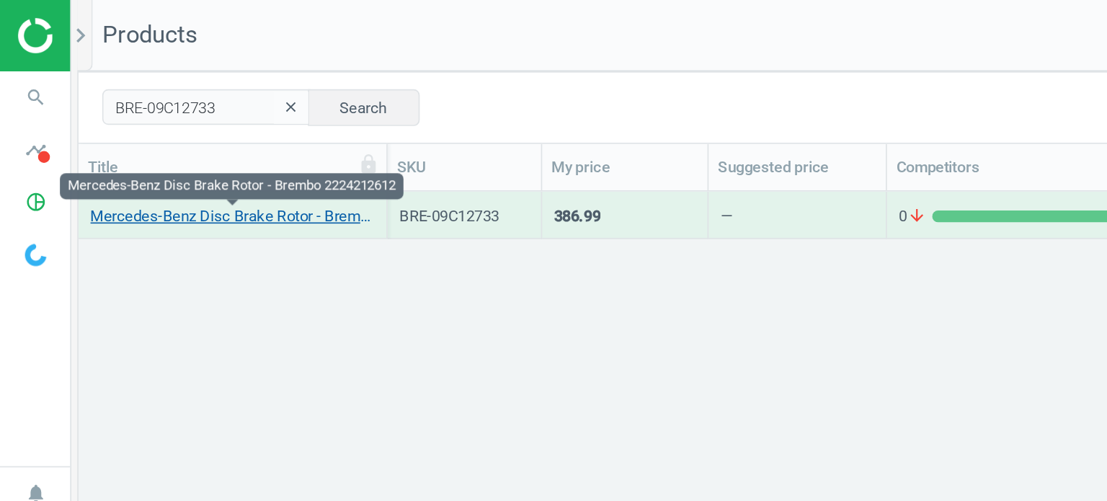
click at [137, 132] on link "Mercedes-Benz Disc Brake Rotor - Brembo 2224212612" at bounding box center [141, 131] width 172 height 13
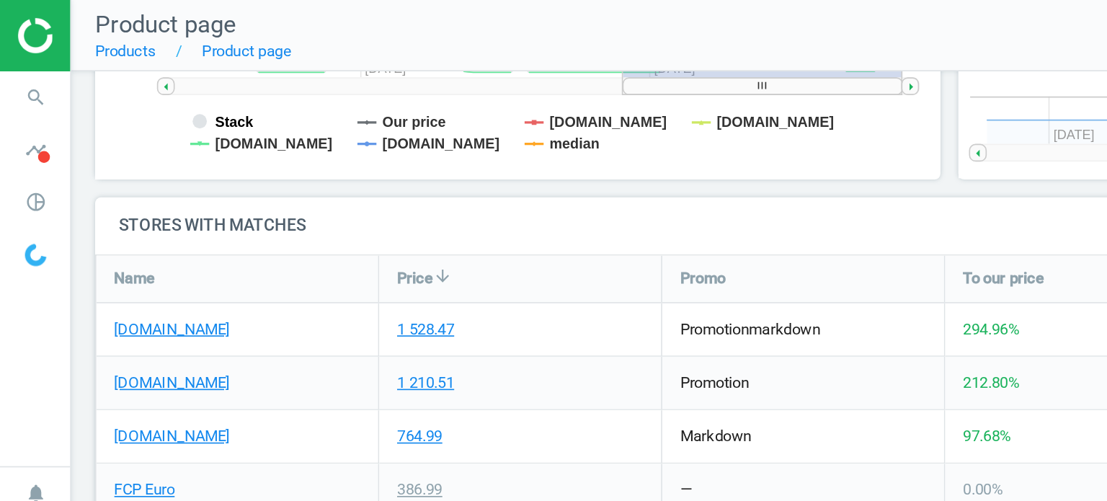
scroll to position [439, 0]
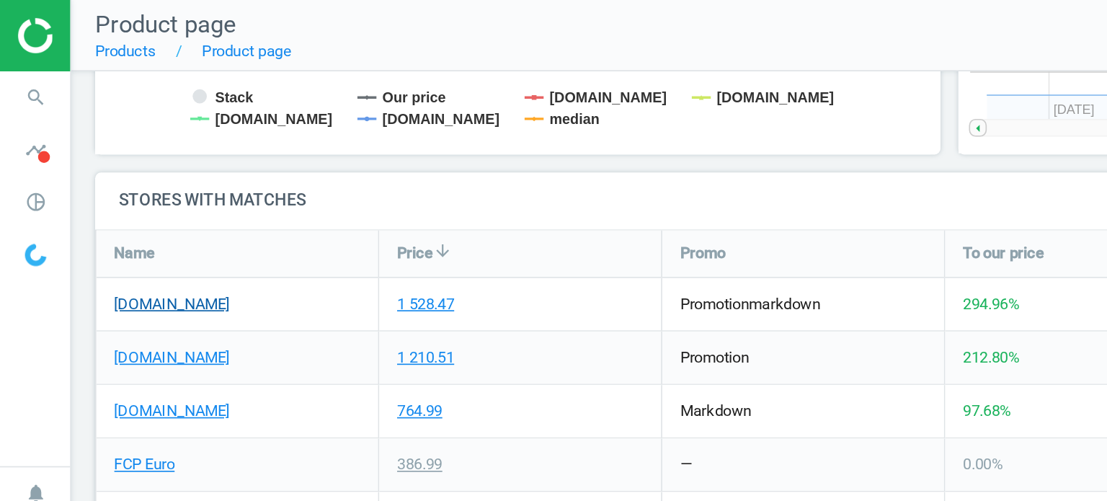
click at [120, 182] on link "[DOMAIN_NAME]" at bounding box center [104, 184] width 70 height 13
click at [200, 156] on div "Name" at bounding box center [143, 154] width 171 height 28
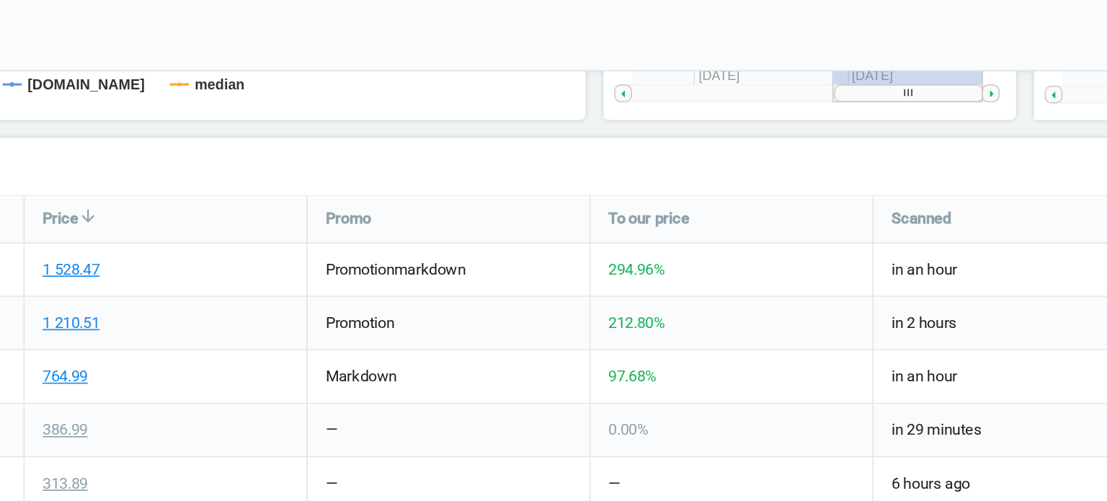
scroll to position [0, 0]
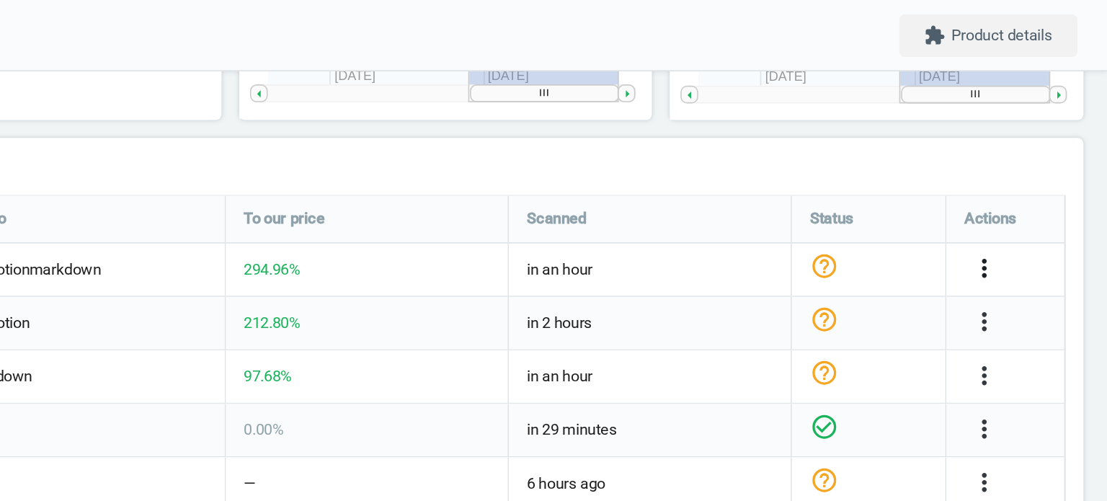
click at [1035, 161] on icon "more_vert" at bounding box center [1032, 162] width 17 height 17
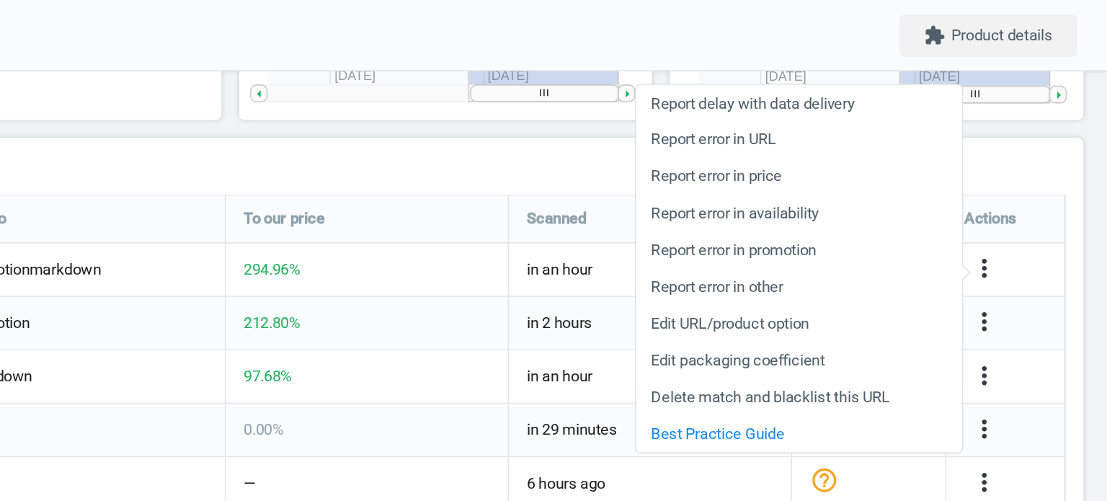
click at [889, 216] on link "Edit packaging coefficient" at bounding box center [919, 219] width 197 height 22
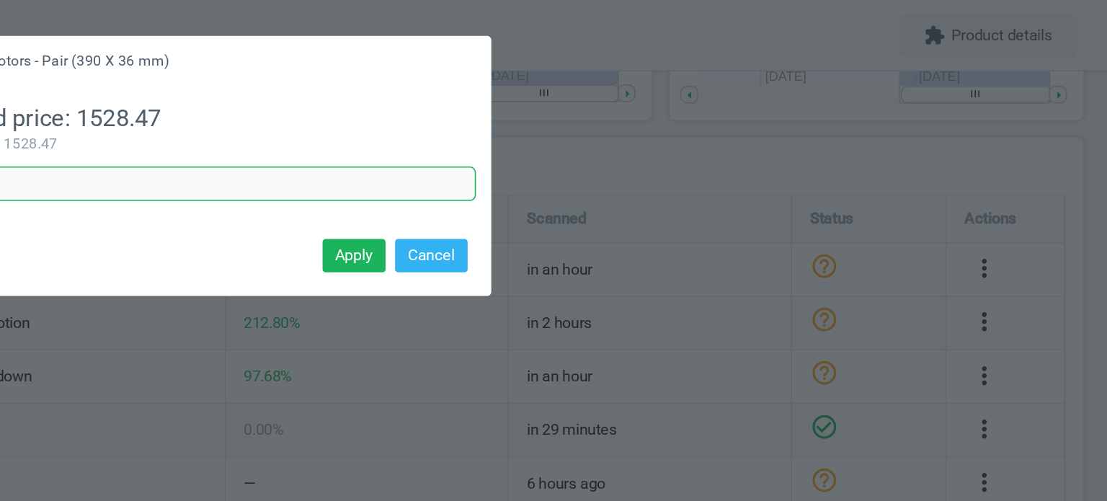
click at [568, 112] on input "1" at bounding box center [554, 112] width 342 height 22
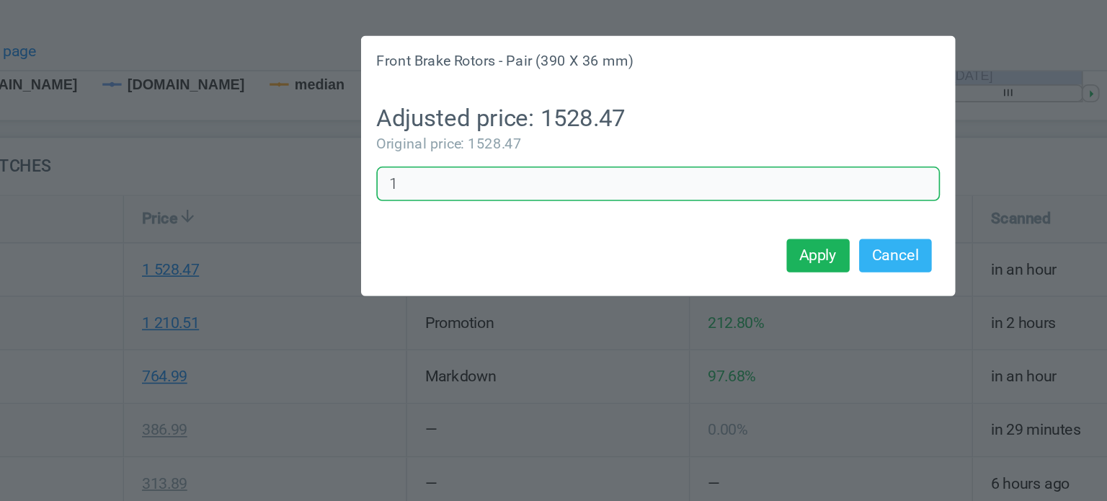
click at [468, 112] on input "1" at bounding box center [554, 112] width 342 height 22
click at [425, 122] on input "1" at bounding box center [554, 112] width 342 height 22
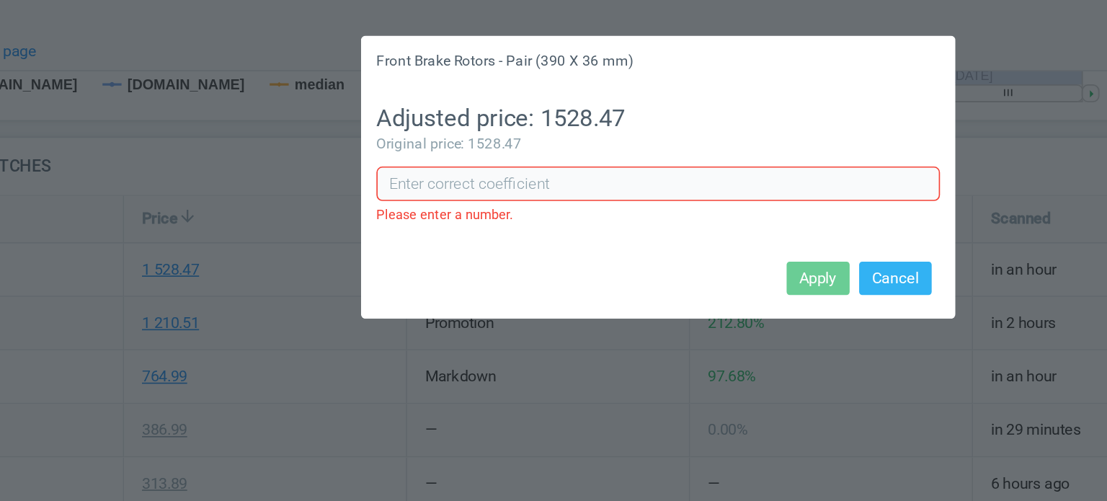
click at [425, 122] on input "text" at bounding box center [554, 112] width 342 height 22
type input "0.5"
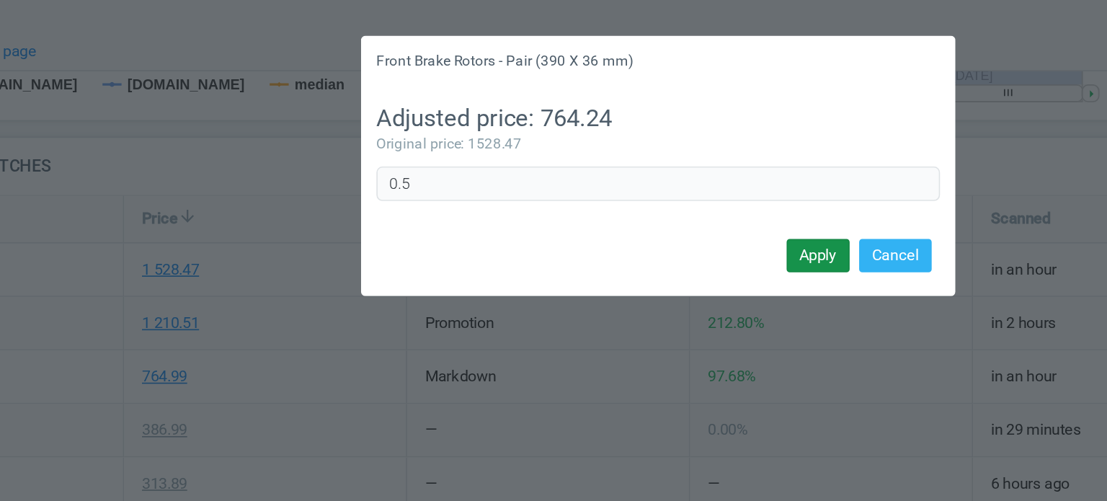
click at [650, 162] on button "Apply" at bounding box center [650, 155] width 38 height 20
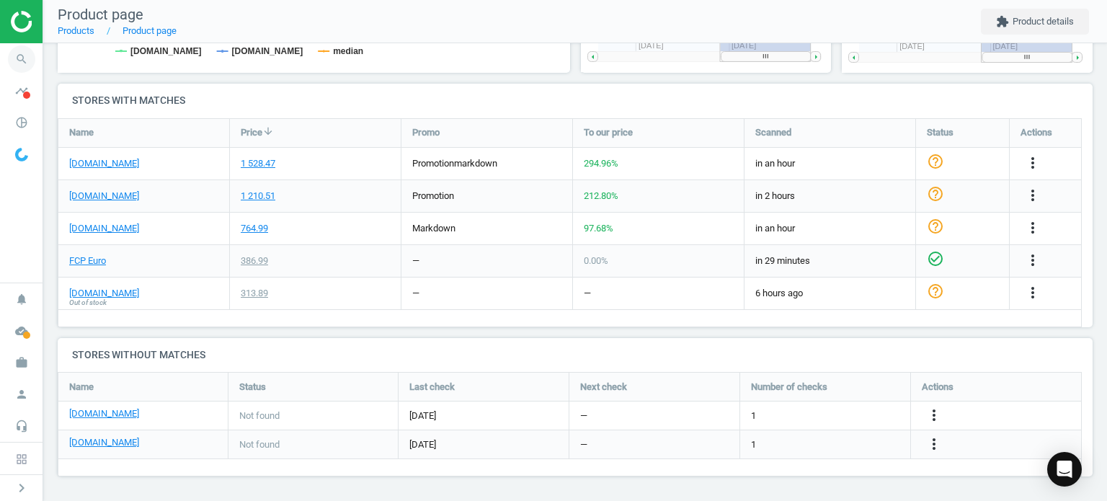
click at [21, 63] on icon "search" at bounding box center [21, 58] width 27 height 27
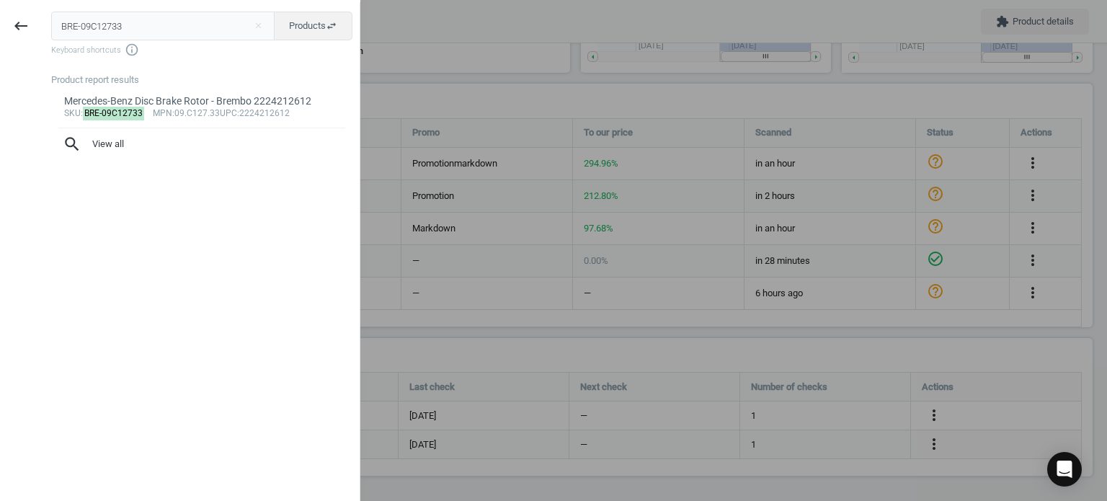
click at [120, 33] on input "BRE-09C12733" at bounding box center [163, 26] width 224 height 29
type input "BOS-3397118909"
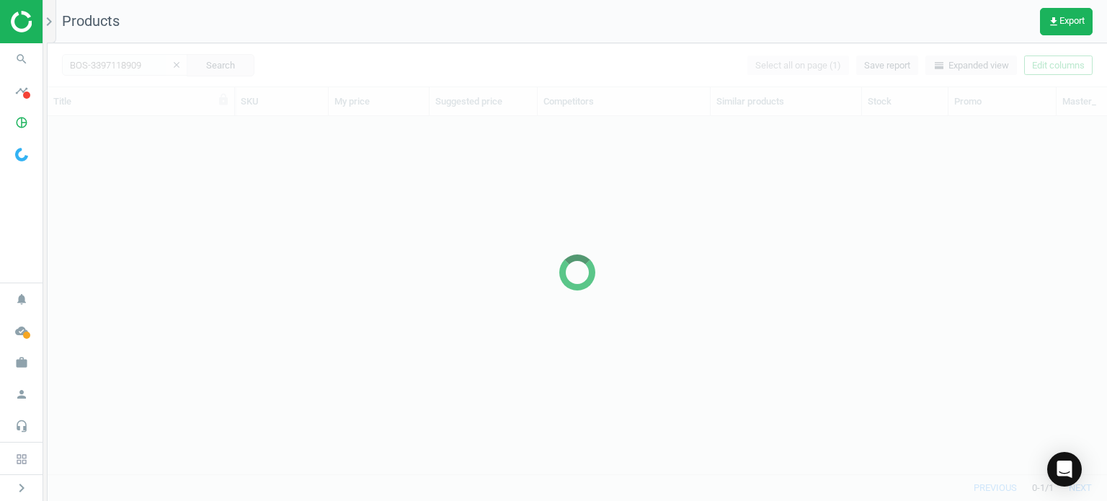
scroll to position [337, 1048]
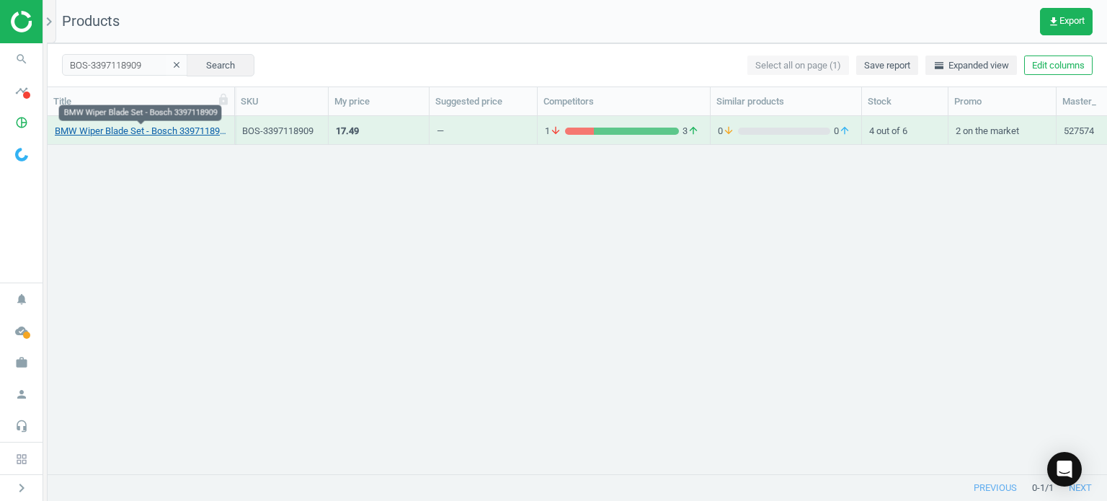
click at [172, 135] on link "BMW Wiper Blade Set - Bosch 3397118909" at bounding box center [141, 131] width 172 height 13
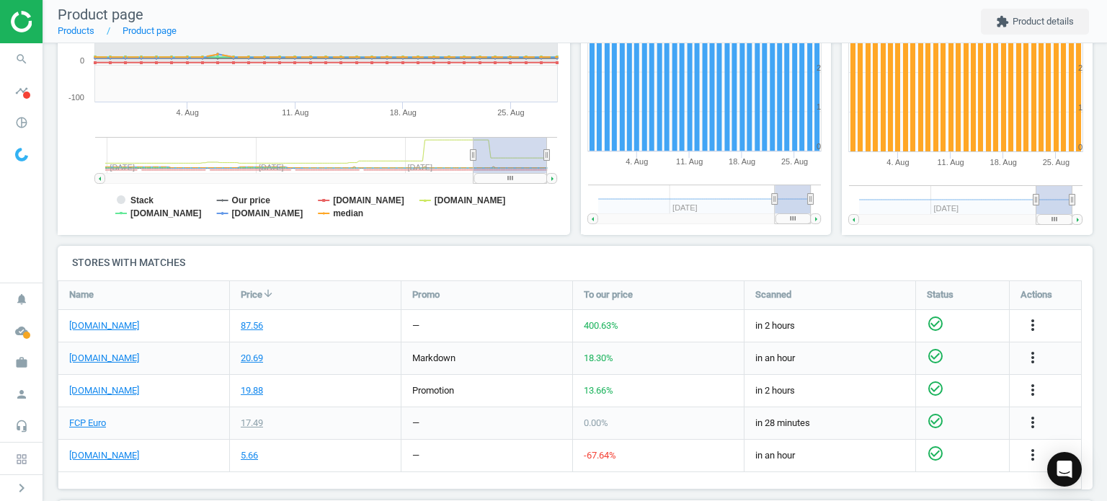
scroll to position [303, 0]
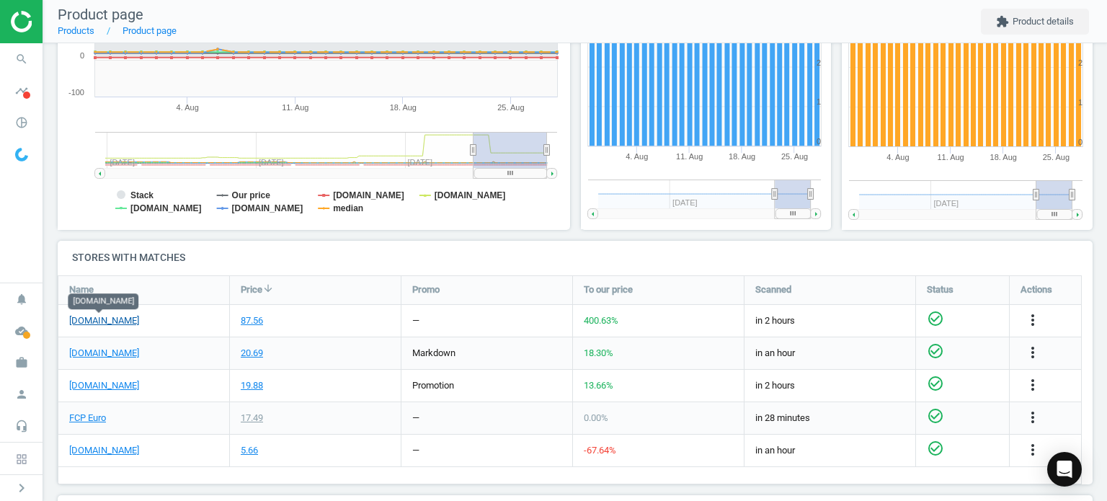
click at [98, 323] on link "[DOMAIN_NAME]" at bounding box center [104, 320] width 70 height 13
click at [40, 54] on span "search" at bounding box center [21, 59] width 43 height 32
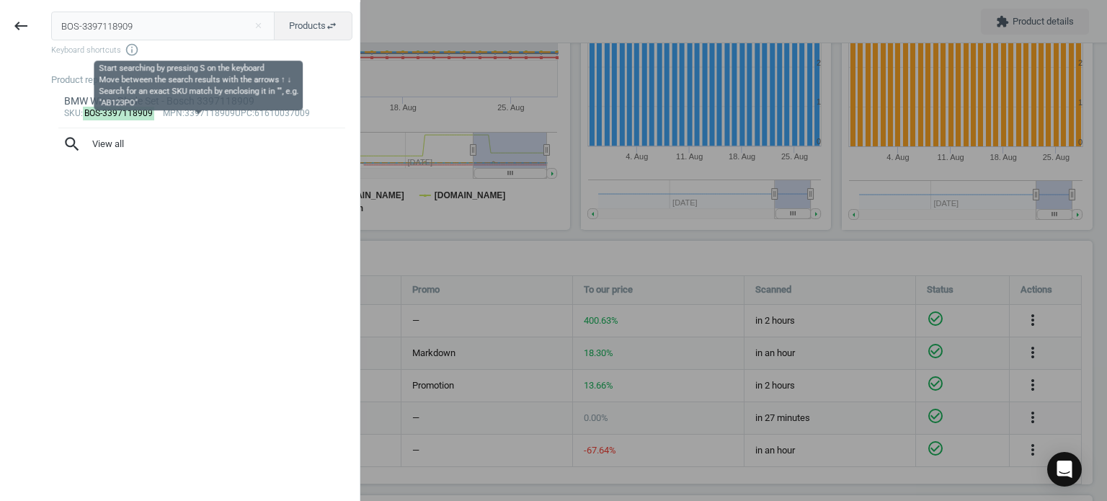
click at [177, 44] on span "Keyboard shortcuts info_outline" at bounding box center [201, 50] width 301 height 14
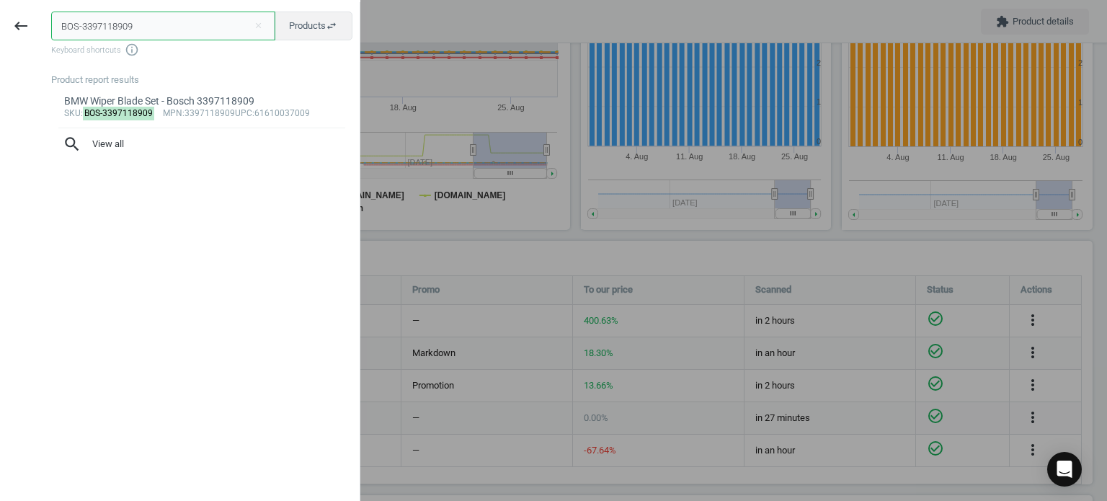
click at [169, 32] on input "BOS-3397118909" at bounding box center [163, 26] width 224 height 29
paste input "REI-702849900"
type input "REI-702849900"
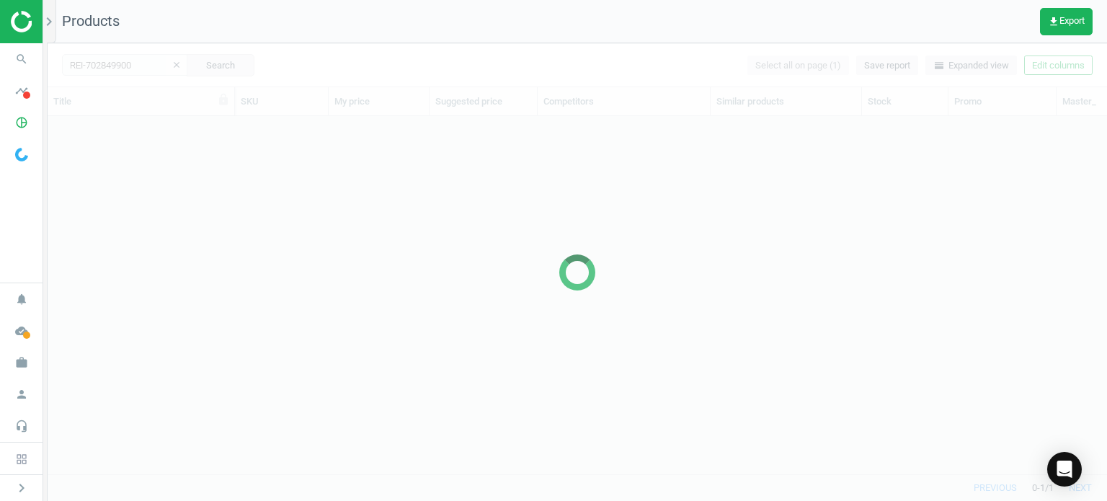
scroll to position [337, 1048]
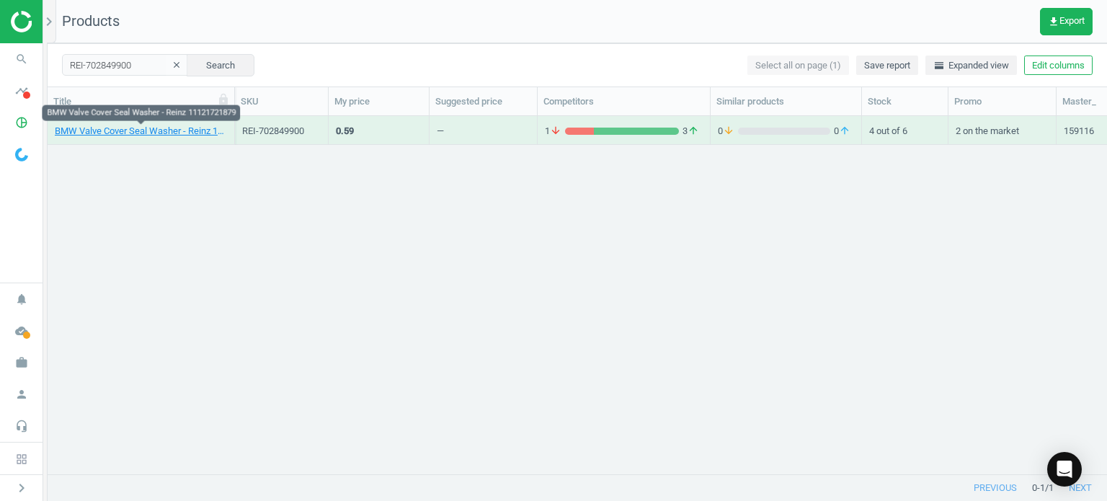
click at [151, 121] on div "BMW Valve Cover Seal Washer - Reinz 11121721879" at bounding box center [141, 129] width 172 height 25
click at [153, 124] on body "Group 2 Created with Sketch. ic/cloud_download/grey600 Created with Sketch. gra…" at bounding box center [553, 250] width 1107 height 501
click at [156, 129] on link "BMW Valve Cover Seal Washer - Reinz 11121721879" at bounding box center [141, 131] width 172 height 13
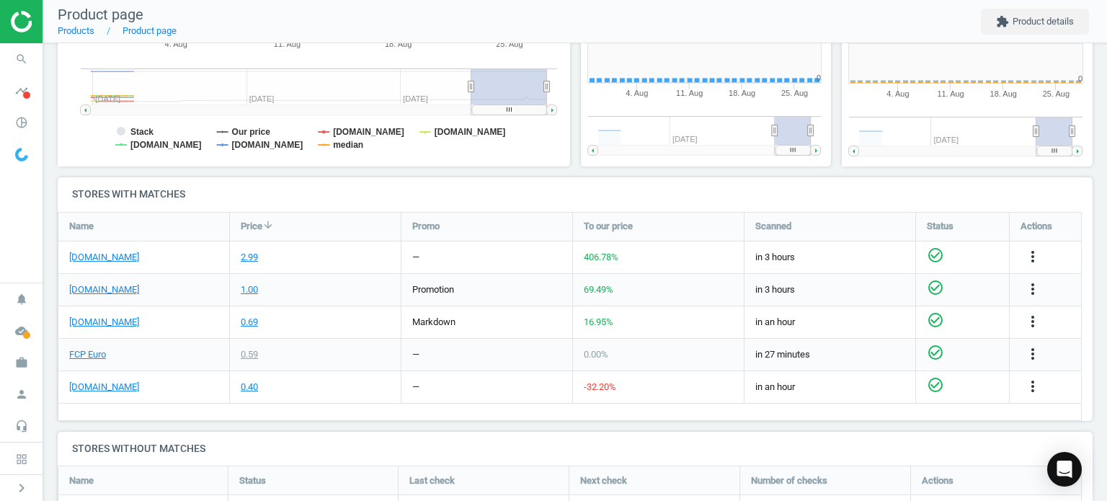
scroll to position [368, 0]
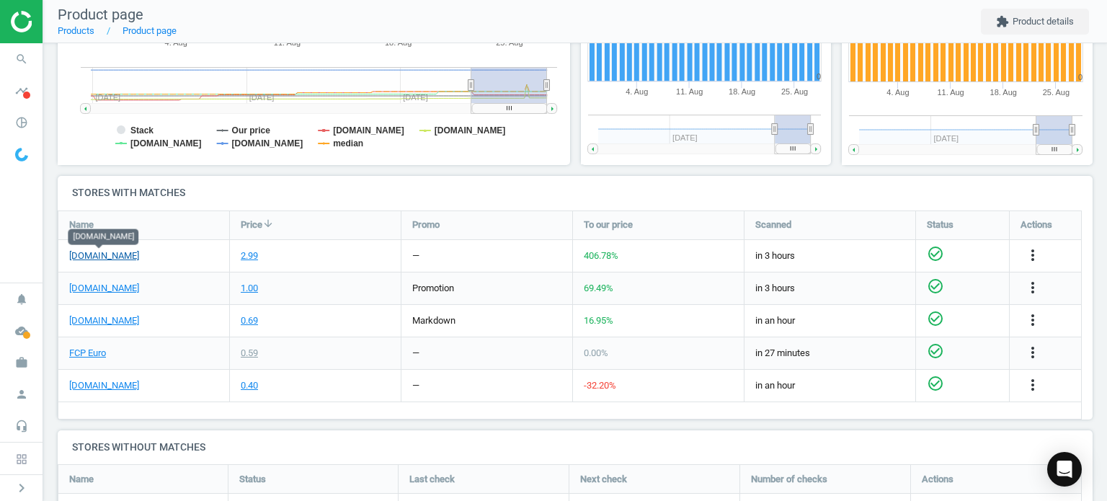
click at [120, 259] on link "[DOMAIN_NAME]" at bounding box center [104, 255] width 70 height 13
click at [24, 58] on icon "search" at bounding box center [21, 58] width 27 height 27
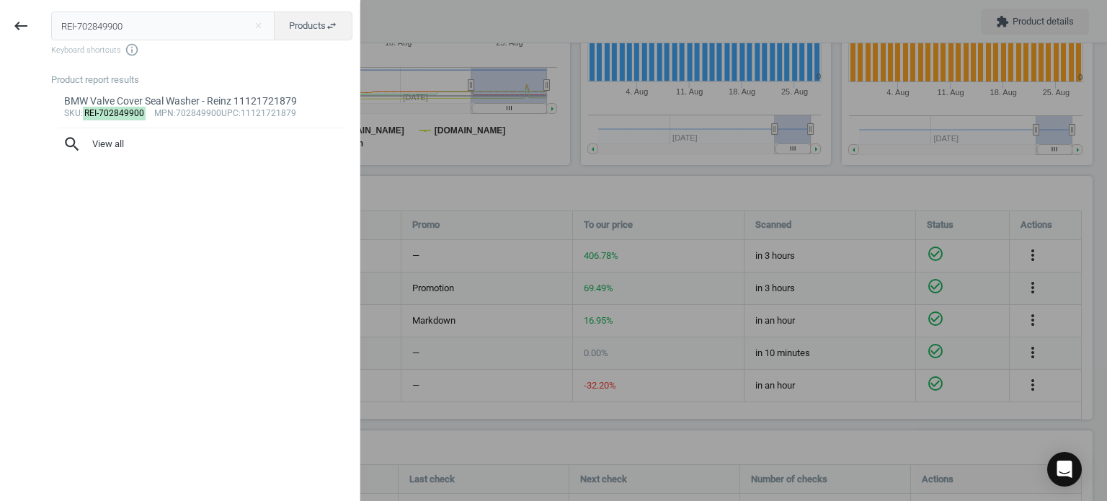
click at [214, 29] on input "REI-702849900" at bounding box center [163, 26] width 224 height 29
type input "VAG-WHT001987"
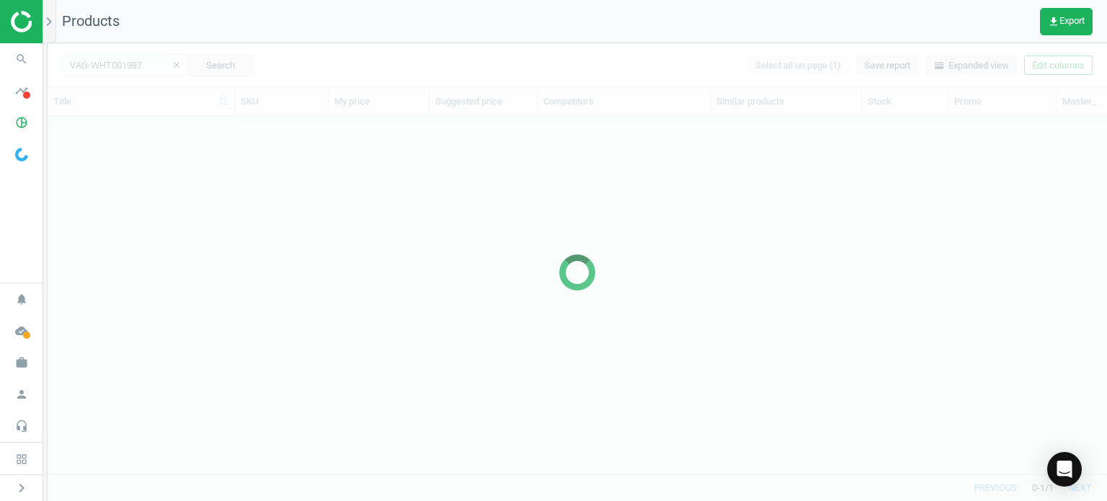
scroll to position [337, 1048]
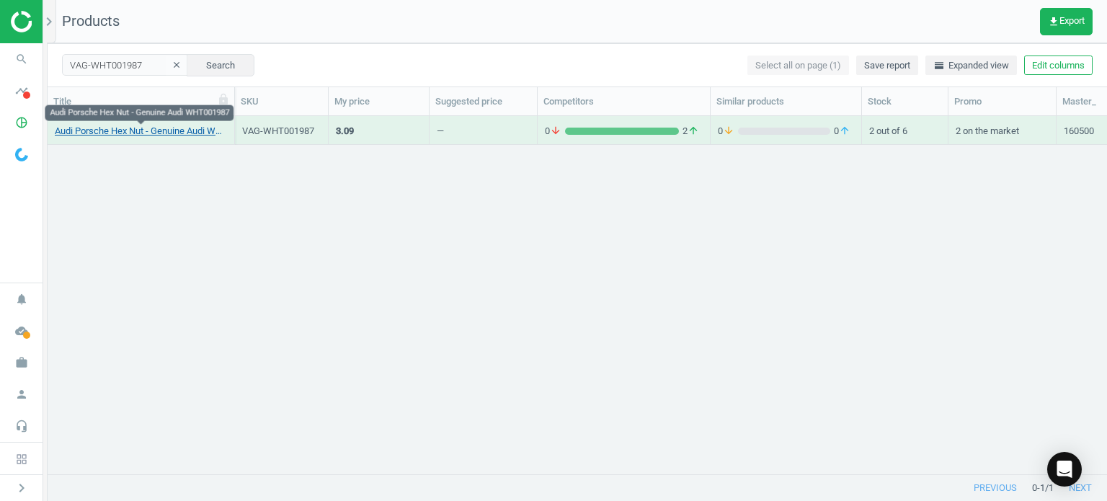
click at [165, 132] on link "Audi Porsche Hex Nut - Genuine Audi WHT001987" at bounding box center [141, 131] width 172 height 13
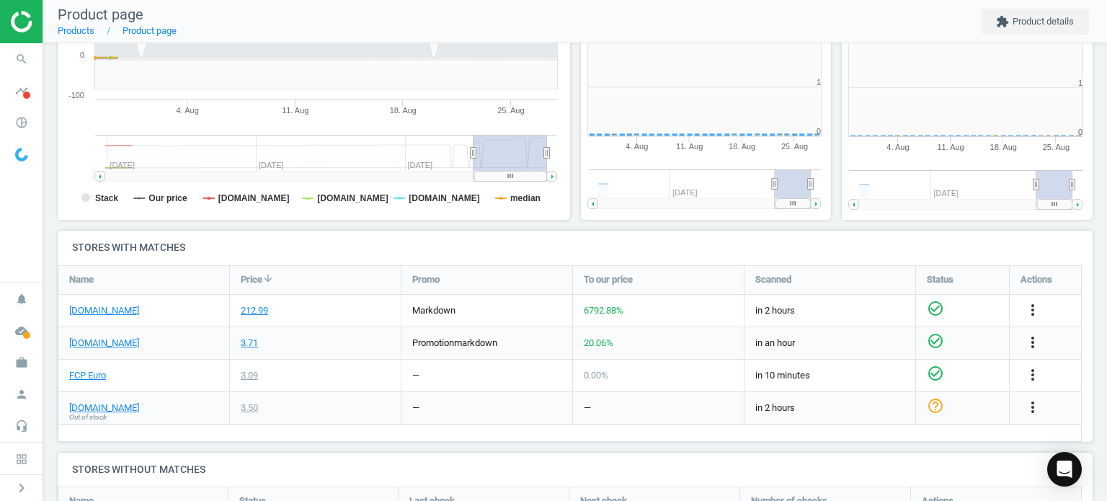
scroll to position [6, 6]
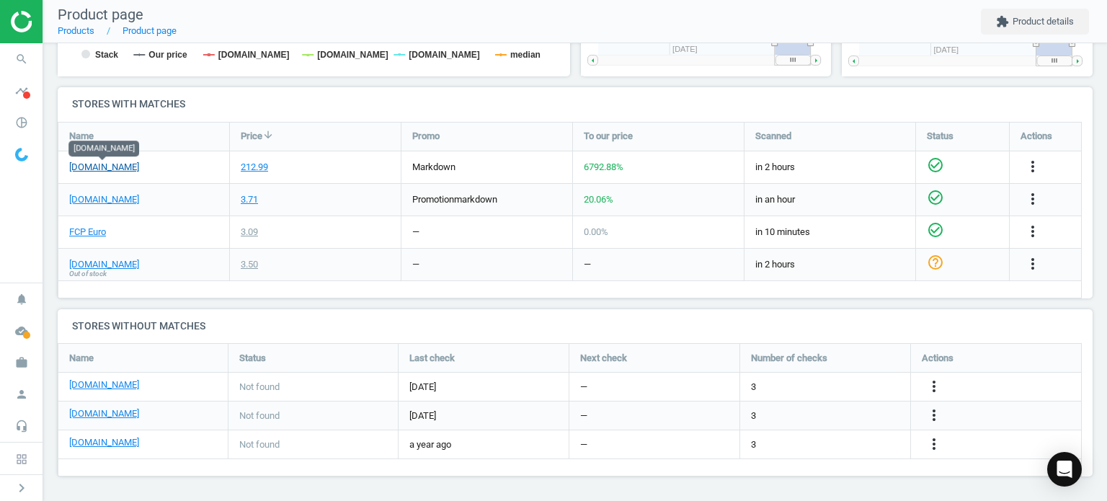
click at [128, 166] on link "[DOMAIN_NAME]" at bounding box center [104, 167] width 70 height 13
click at [1037, 165] on icon "more_vert" at bounding box center [1032, 166] width 17 height 17
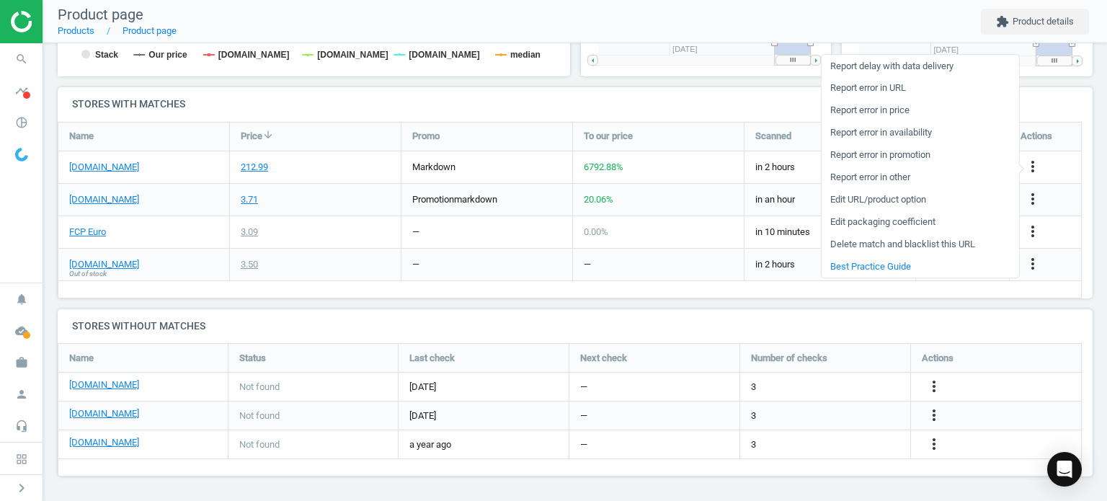
click at [889, 89] on link "Report error in URL" at bounding box center [919, 88] width 197 height 22
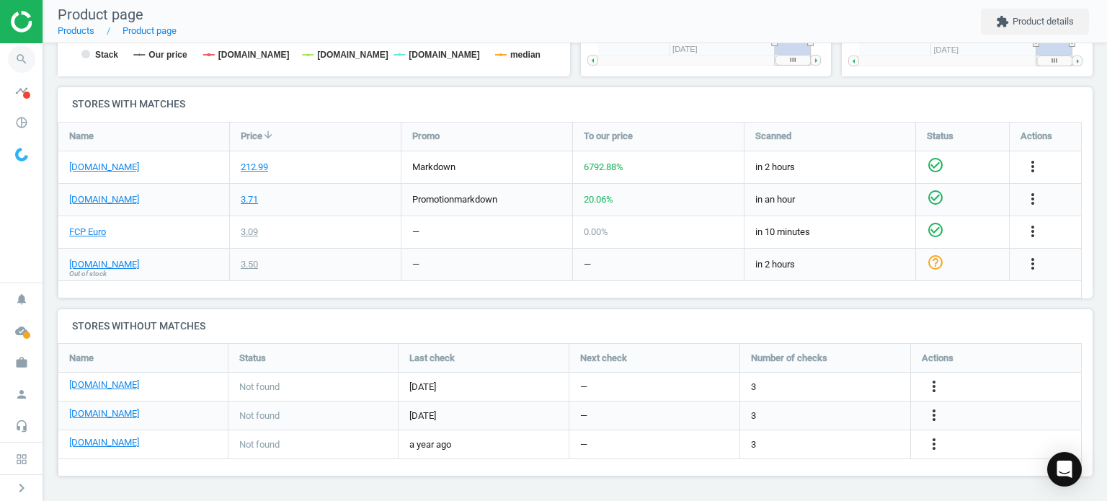
click at [13, 65] on icon "search" at bounding box center [21, 58] width 27 height 27
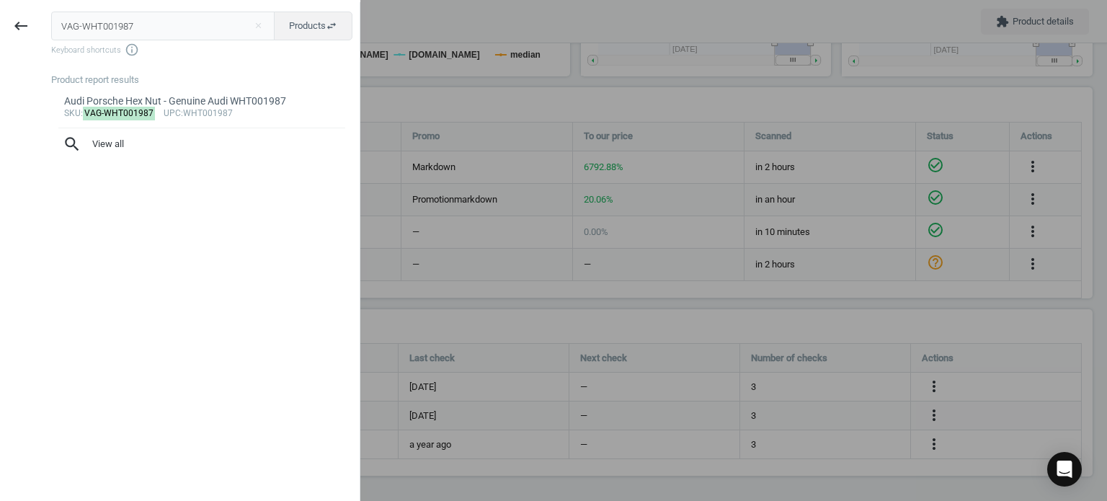
click at [218, 25] on input "VAG-WHT001987" at bounding box center [163, 26] width 224 height 29
type input "MER-000000001147"
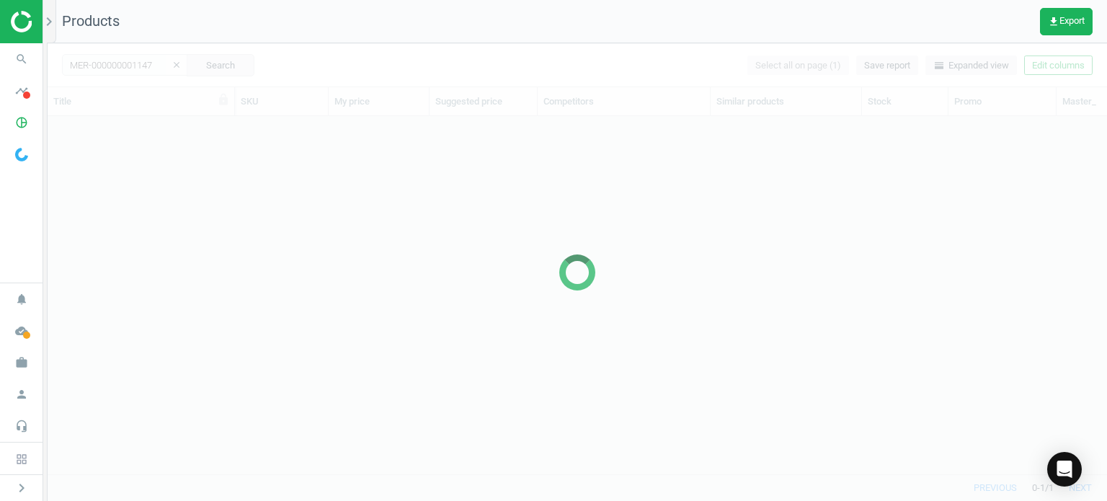
scroll to position [337, 1048]
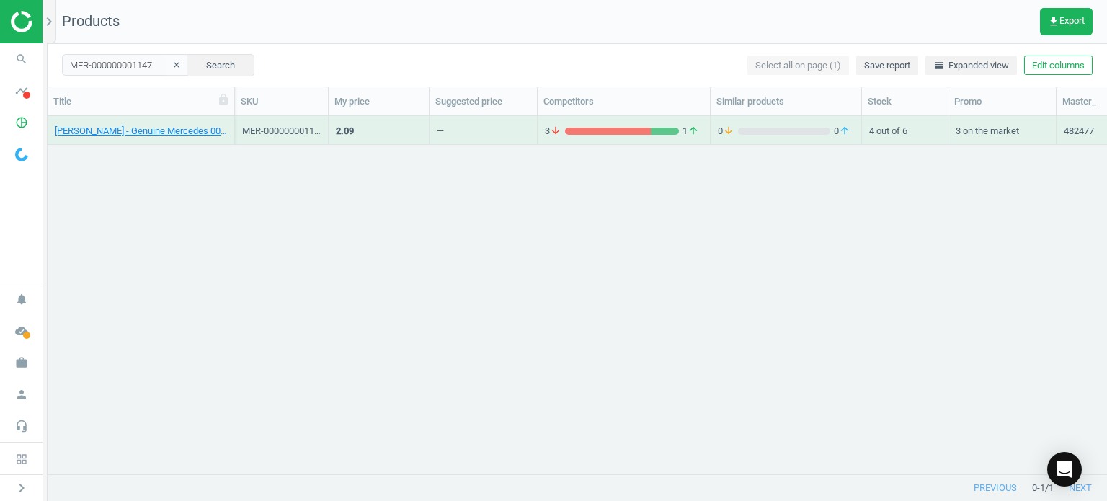
click at [125, 138] on div "Mercedes Bolt - Genuine Mercedes 000000001147" at bounding box center [141, 134] width 172 height 18
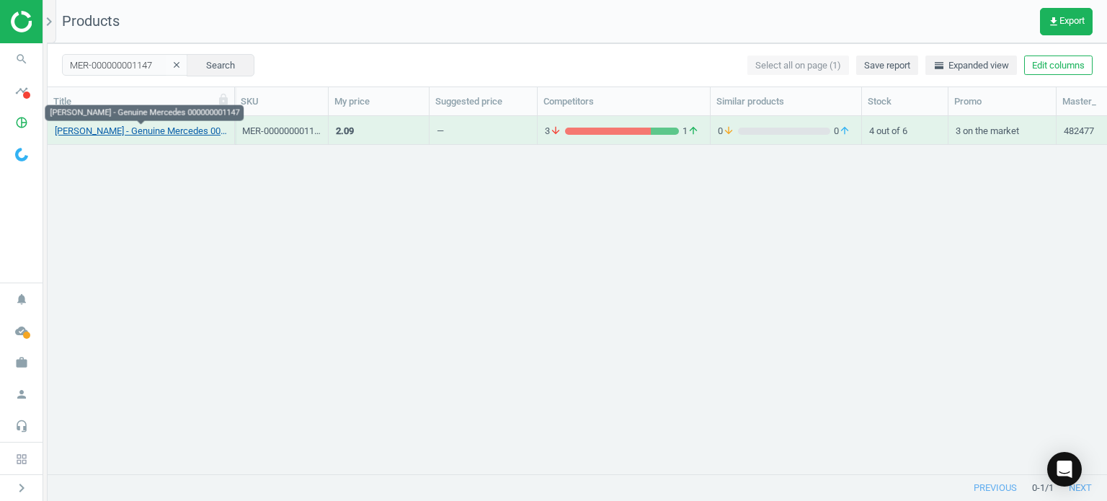
click at [120, 137] on link "Mercedes Bolt - Genuine Mercedes 000000001147" at bounding box center [141, 131] width 172 height 13
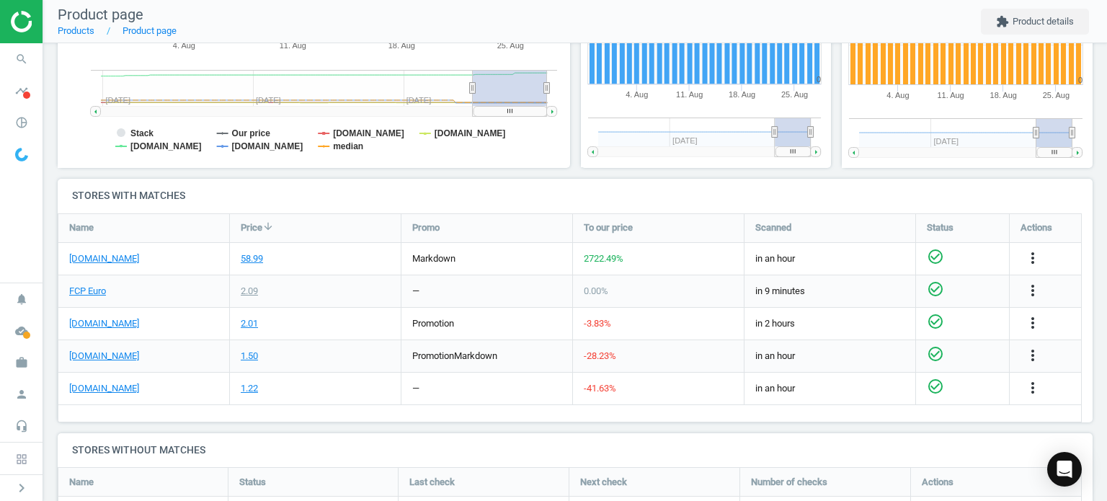
scroll to position [417, 0]
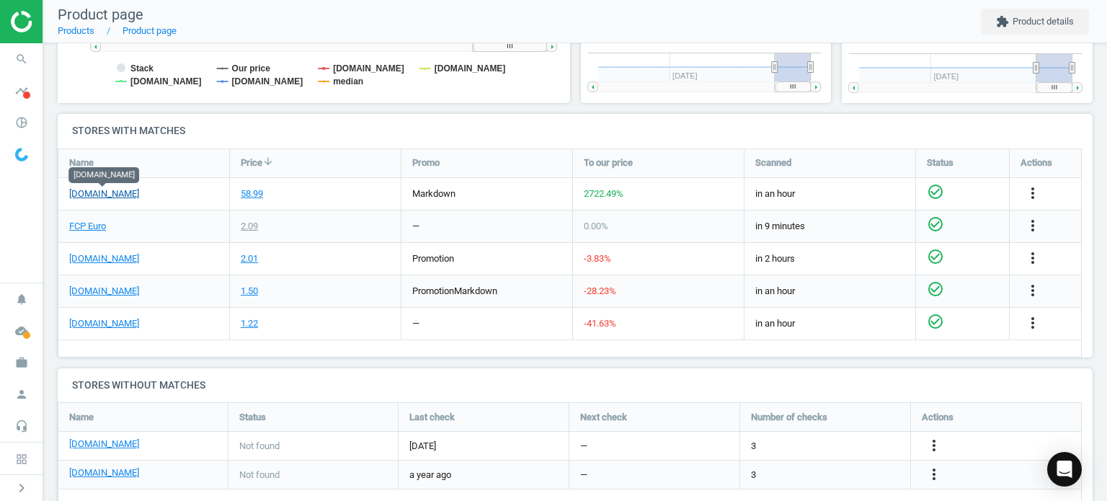
click at [109, 195] on link "[DOMAIN_NAME]" at bounding box center [104, 193] width 70 height 13
click at [1029, 190] on icon "more_vert" at bounding box center [1032, 193] width 17 height 17
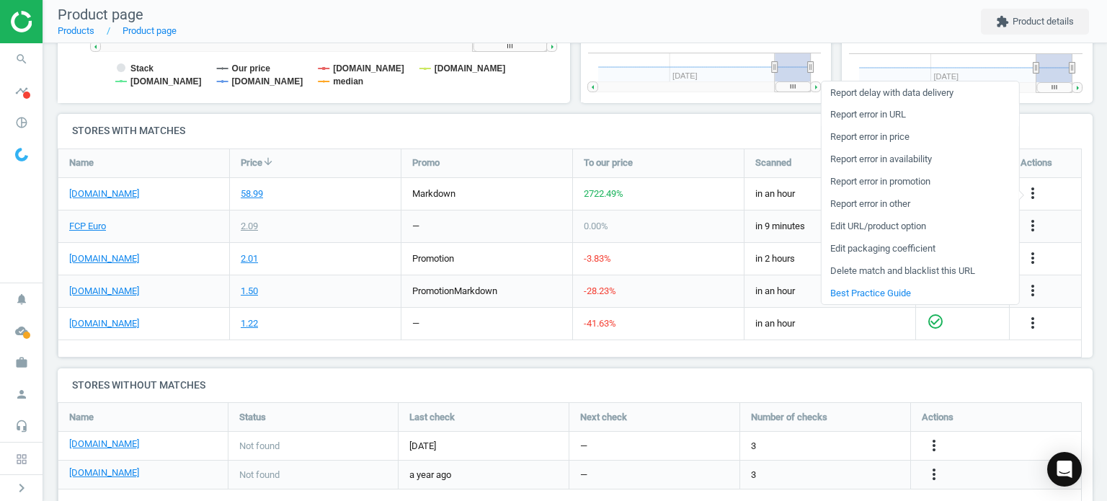
click at [887, 117] on link "Report error in URL" at bounding box center [919, 115] width 197 height 22
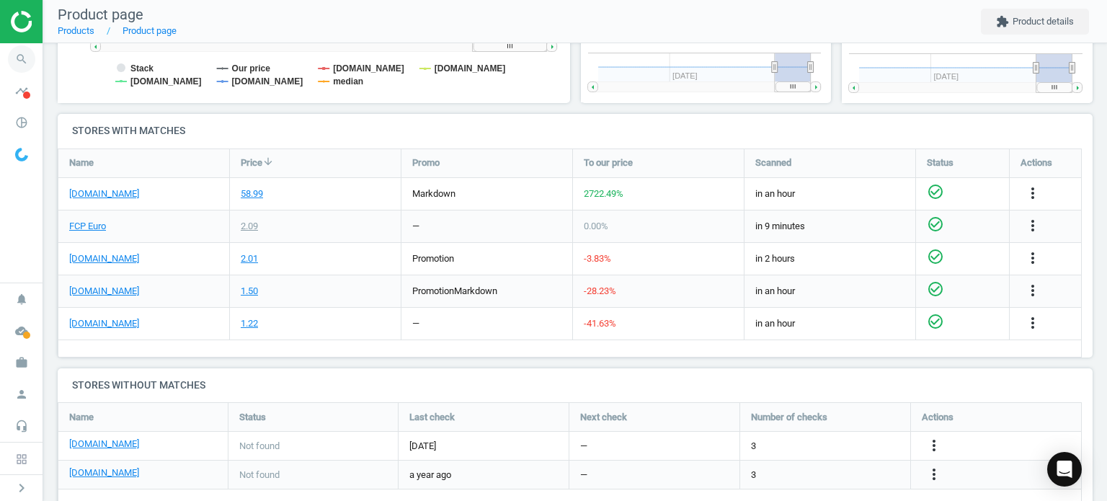
click at [27, 51] on icon "search" at bounding box center [21, 58] width 27 height 27
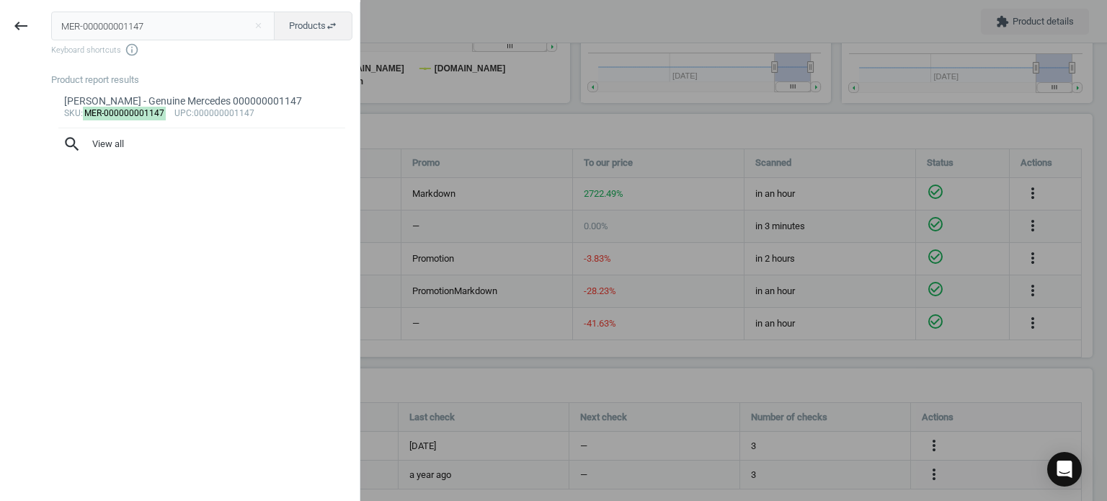
click at [212, 27] on input "MER-000000001147" at bounding box center [163, 26] width 224 height 29
type input "FEB-44204"
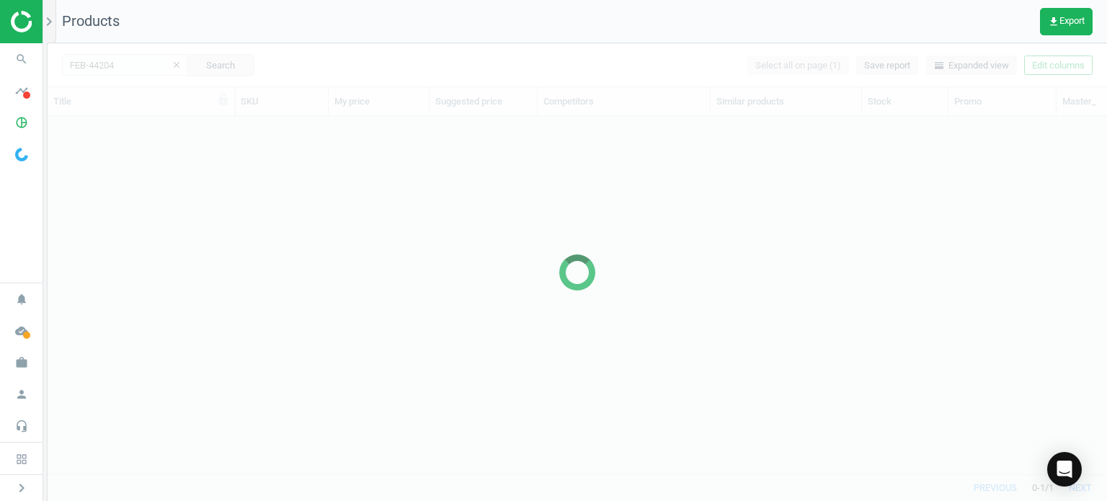
scroll to position [337, 1048]
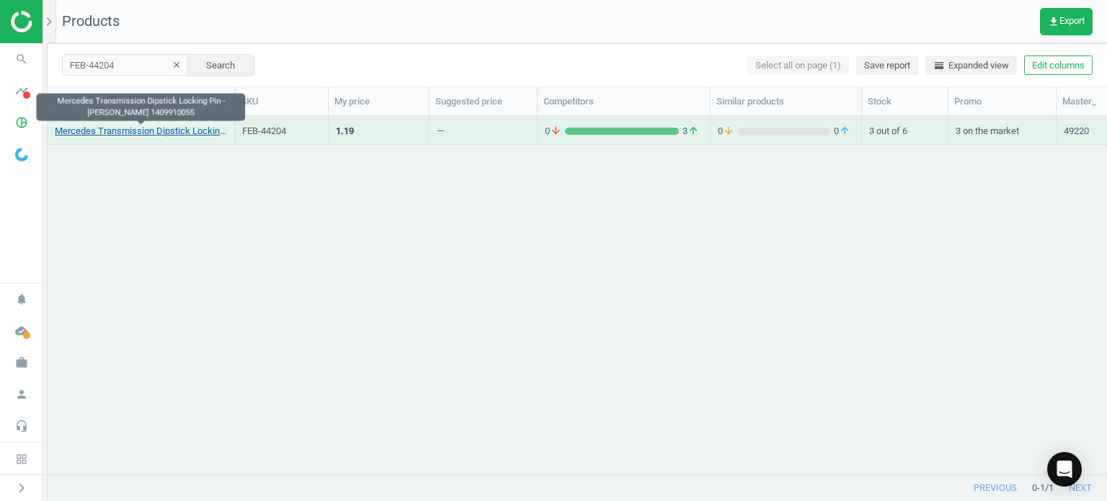
click at [205, 127] on link "Mercedes Transmission Dipstick Locking Pin - Febi Bilstein 1409910055" at bounding box center [141, 131] width 172 height 13
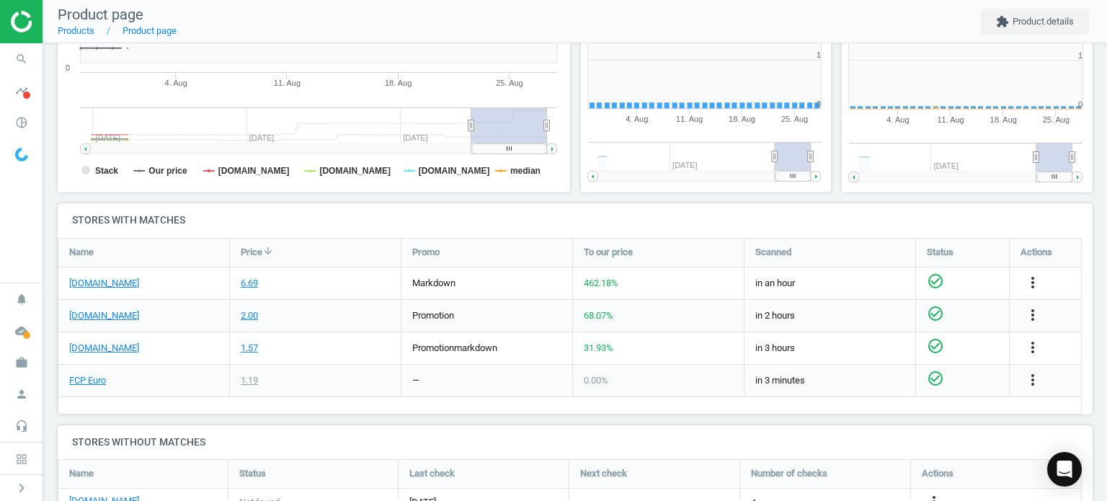
scroll to position [311, 529]
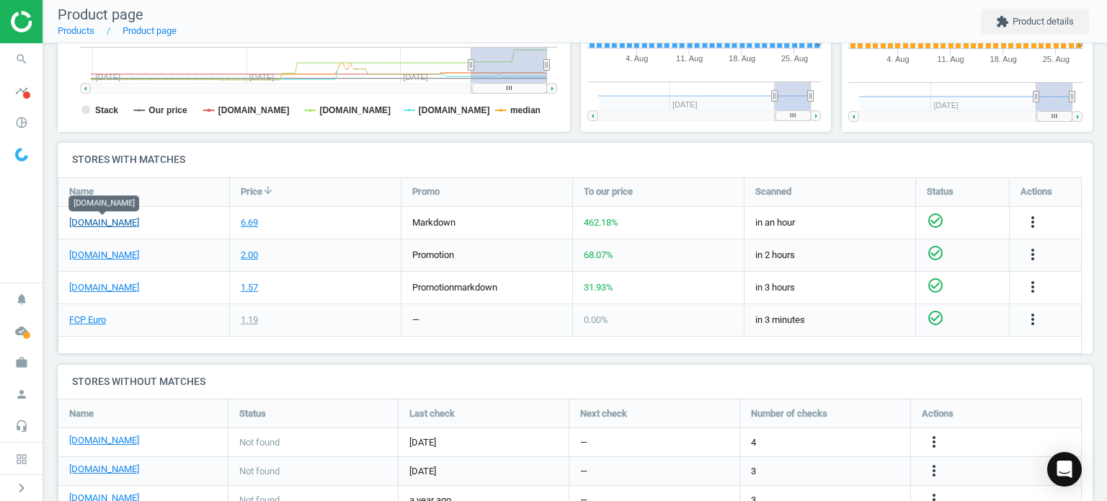
click at [128, 222] on link "[DOMAIN_NAME]" at bounding box center [104, 222] width 70 height 13
click at [28, 67] on icon "search" at bounding box center [21, 58] width 27 height 27
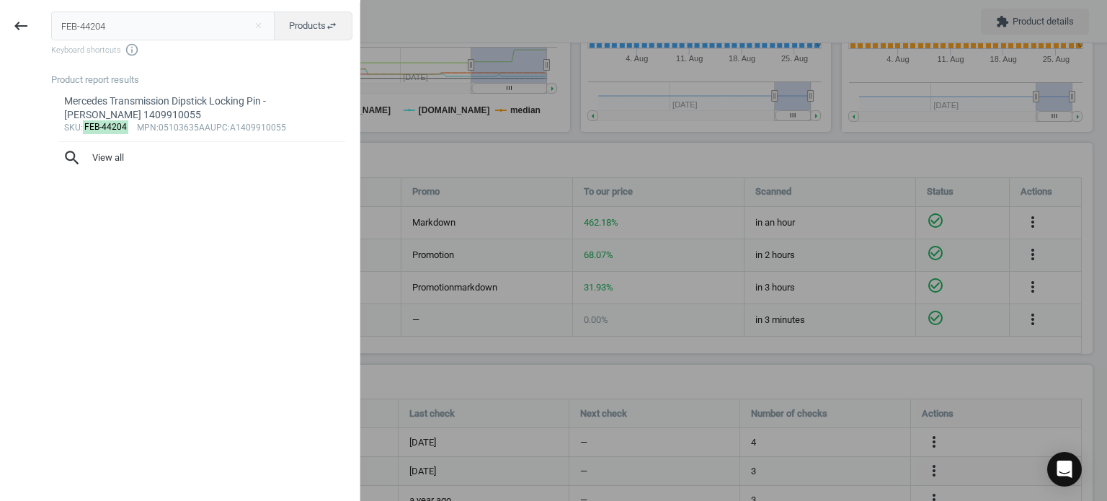
click at [158, 14] on input "FEB-44204" at bounding box center [163, 26] width 224 height 29
type input "ATE-706402"
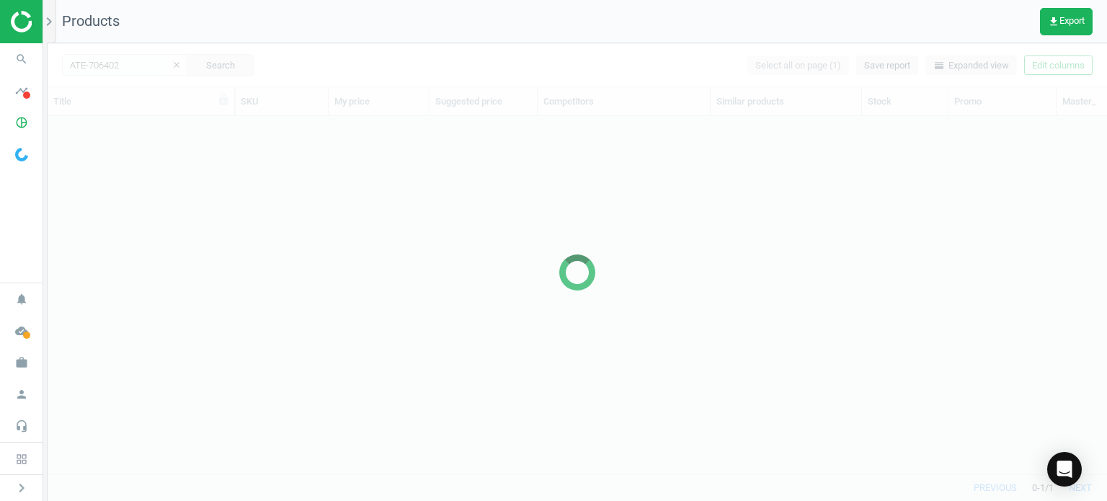
scroll to position [337, 1048]
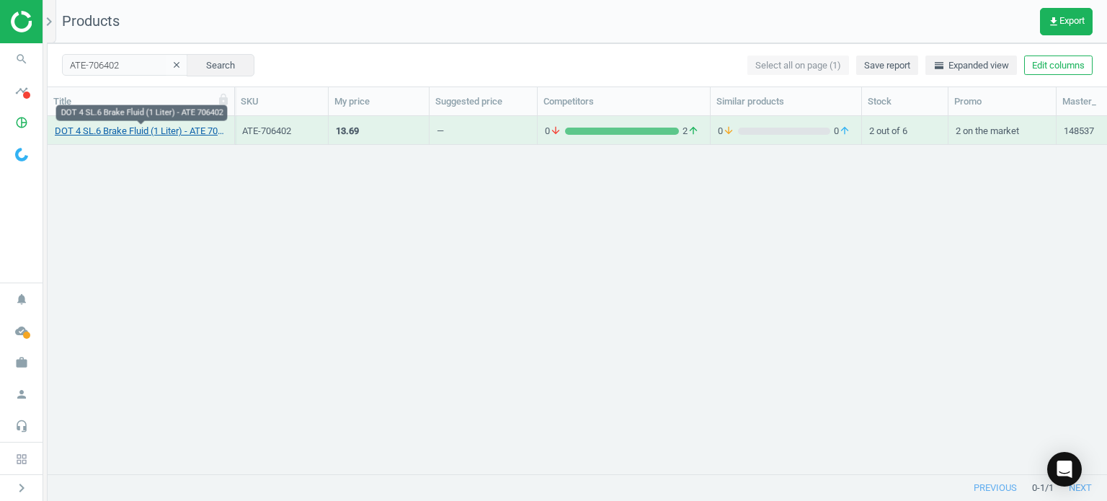
click at [158, 134] on link "DOT 4 SL.6 Brake Fluid (1 Liter) - ATE 706402" at bounding box center [141, 131] width 172 height 13
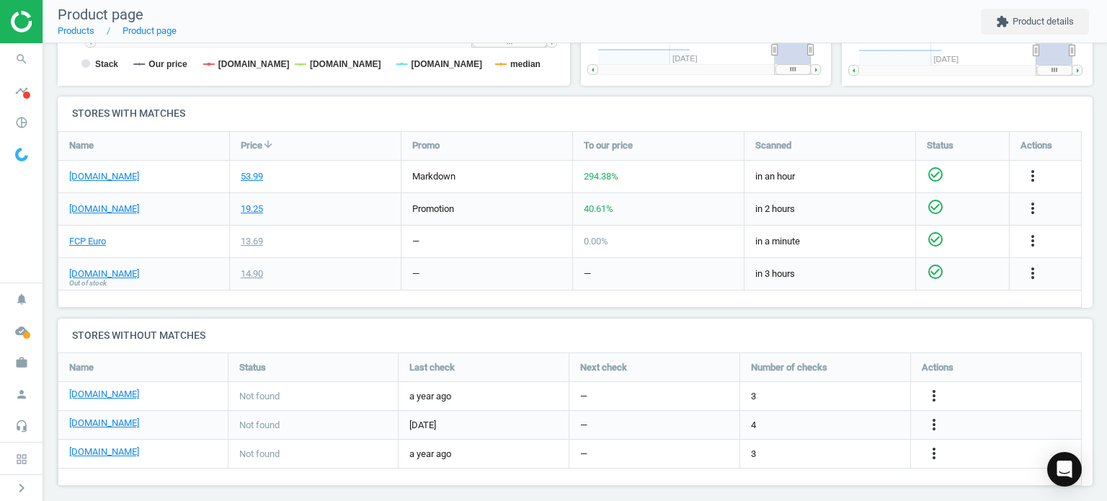
scroll to position [456, 0]
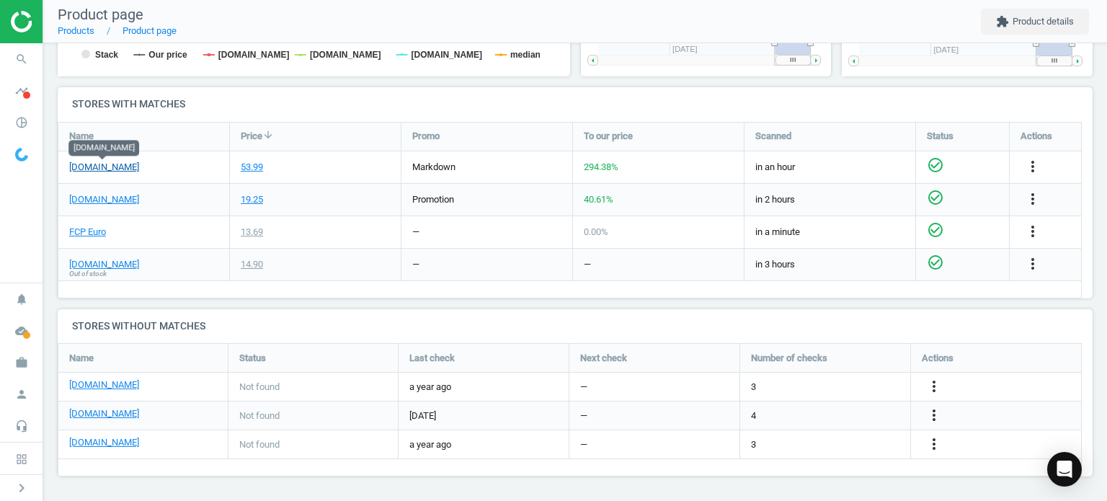
click at [118, 165] on link "[DOMAIN_NAME]" at bounding box center [104, 167] width 70 height 13
click at [21, 60] on icon "search" at bounding box center [21, 58] width 27 height 27
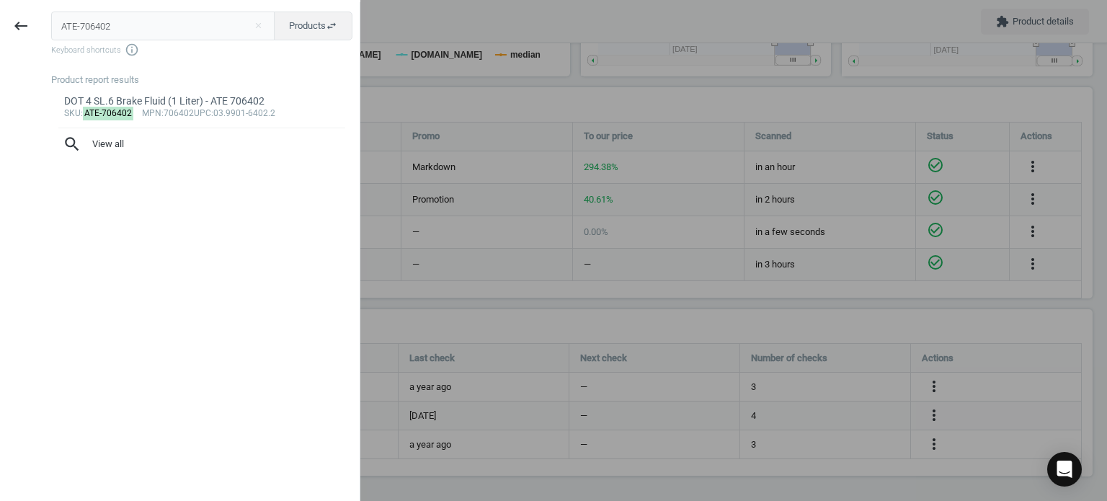
click at [160, 31] on input "ATE-706402" at bounding box center [163, 26] width 224 height 29
type input "OES-1233068"
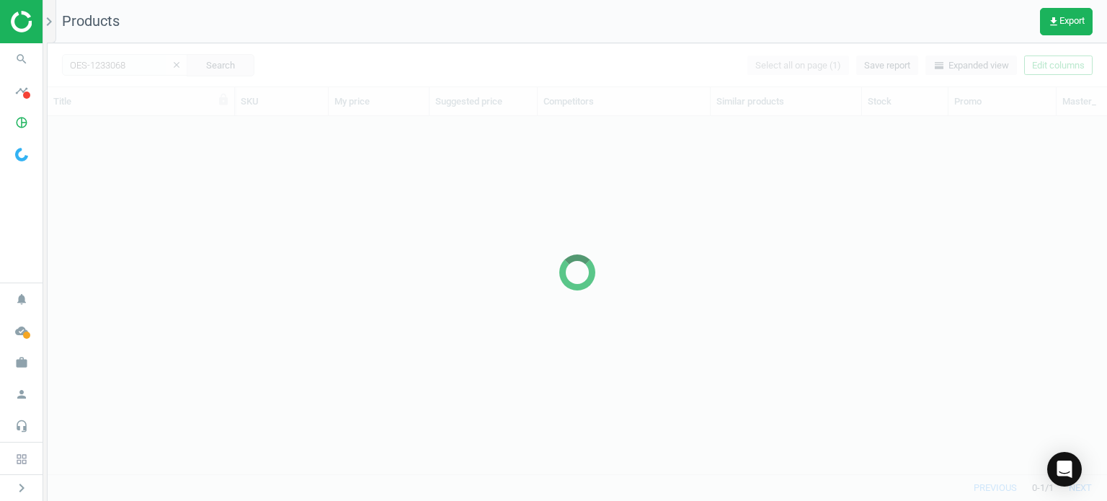
scroll to position [337, 1048]
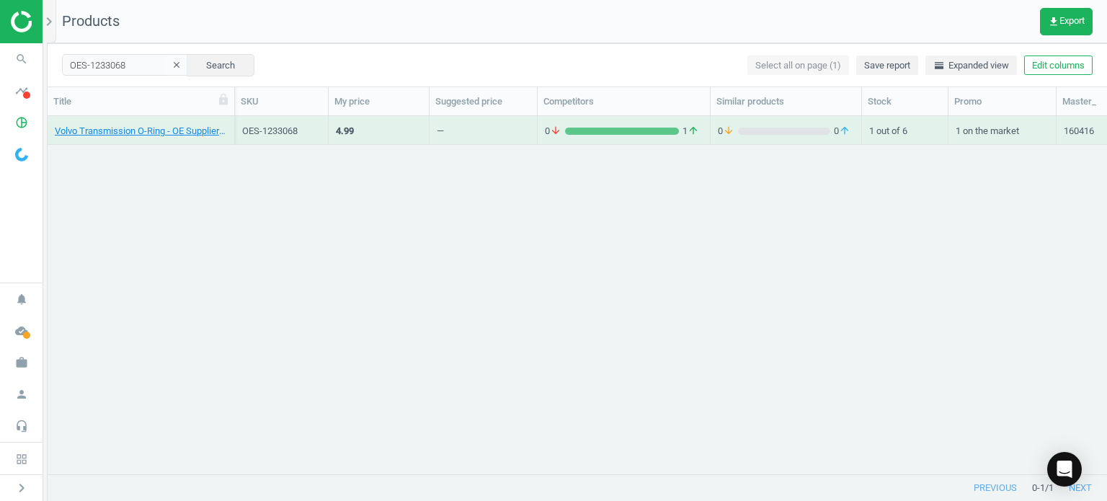
click at [152, 141] on div "Volvo Transmission O-Ring - OE Supplier 1233068" at bounding box center [141, 134] width 172 height 18
click at [151, 136] on link "Volvo Transmission O-Ring - OE Supplier 1233068" at bounding box center [141, 131] width 172 height 13
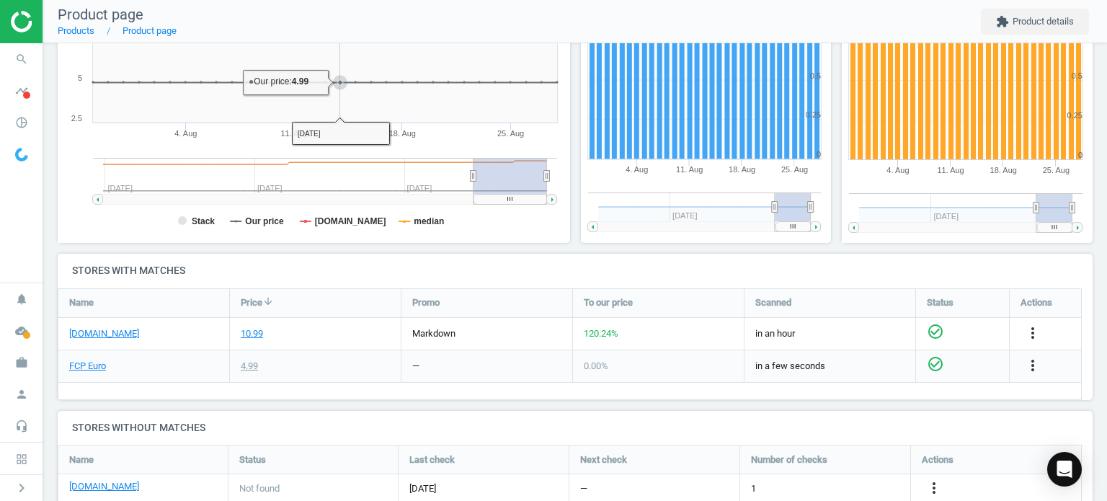
scroll to position [449, 0]
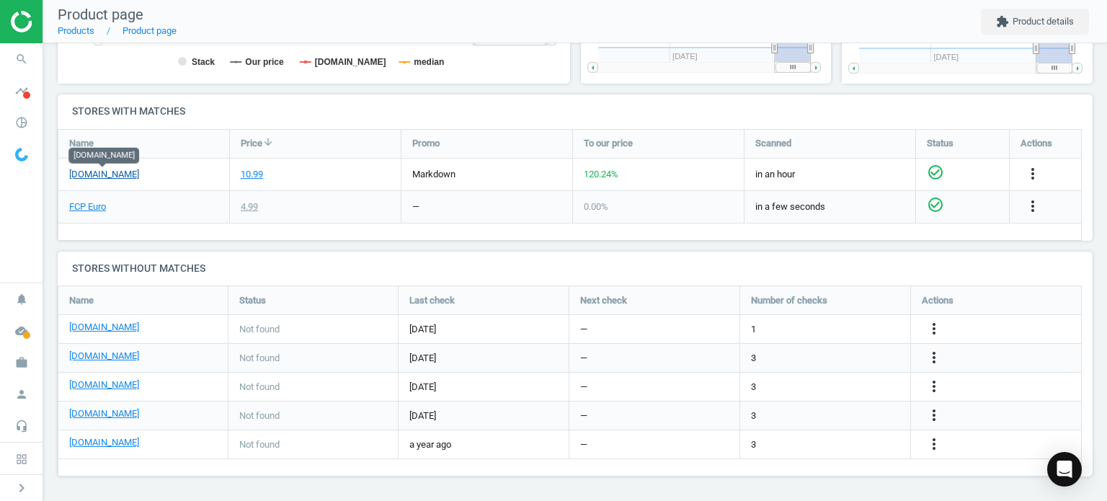
click at [127, 178] on link "[DOMAIN_NAME]" at bounding box center [104, 174] width 70 height 13
click at [31, 62] on icon "search" at bounding box center [21, 58] width 27 height 27
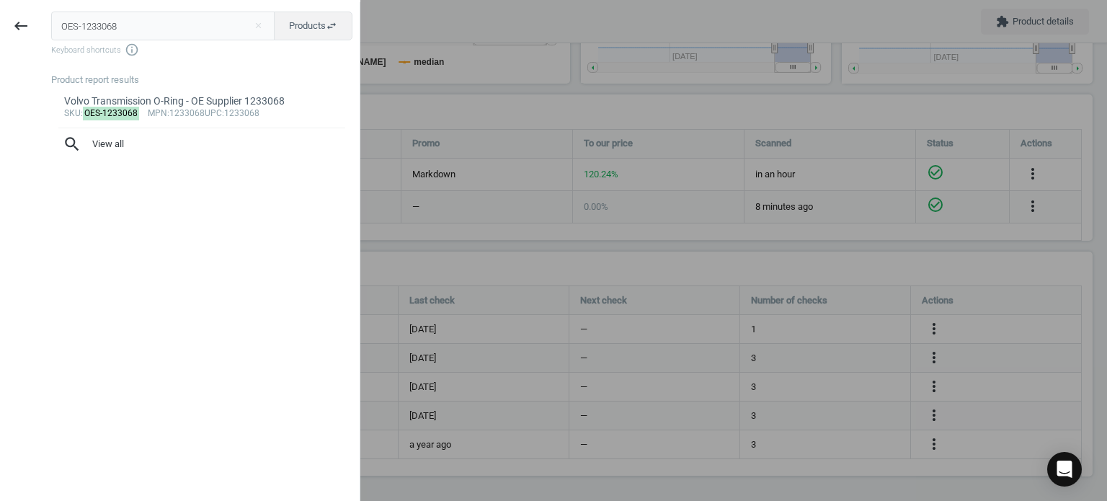
click at [144, 25] on input "OES-1233068" at bounding box center [163, 26] width 224 height 29
type input "BOS-FR7HPP33"
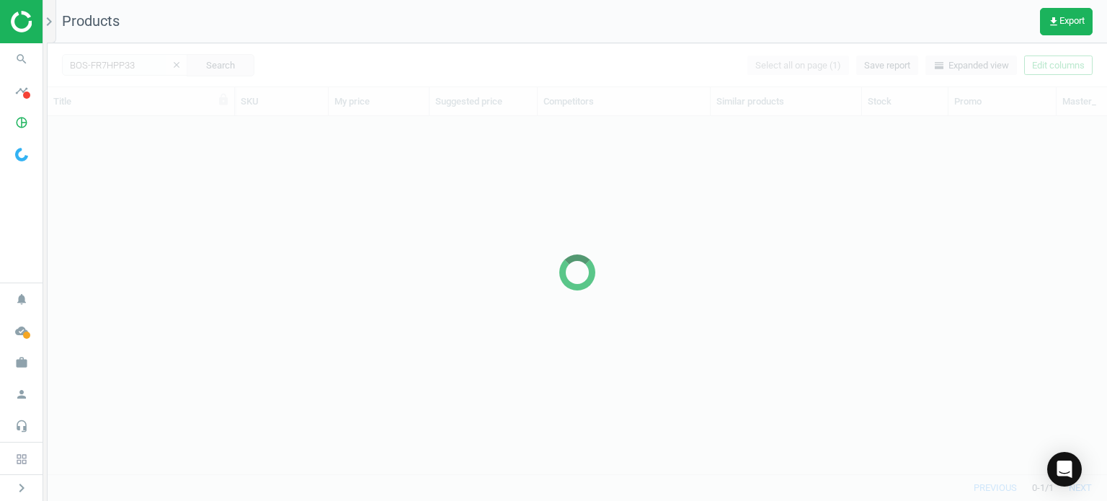
scroll to position [337, 1048]
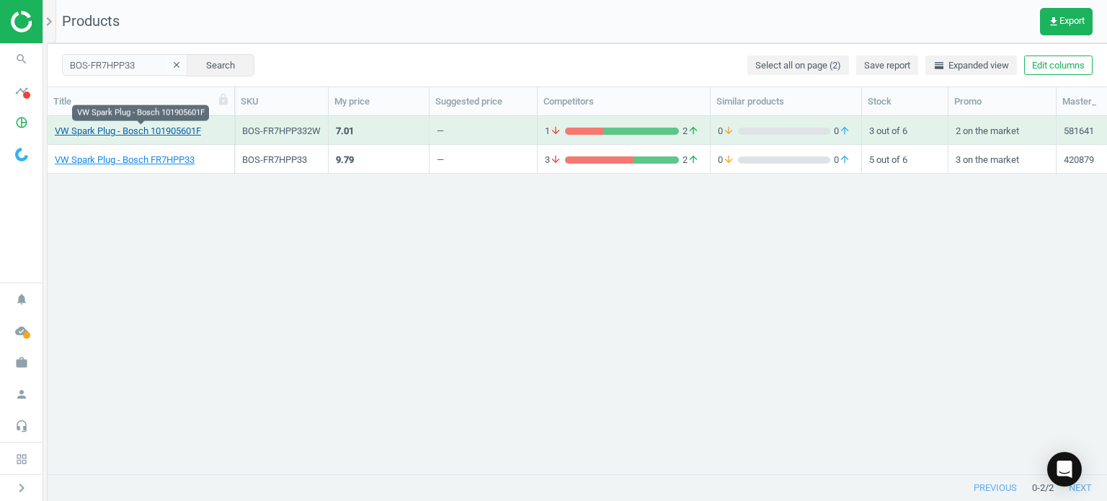
click at [165, 125] on link "VW Spark Plug - Bosch 101905601F" at bounding box center [128, 131] width 146 height 13
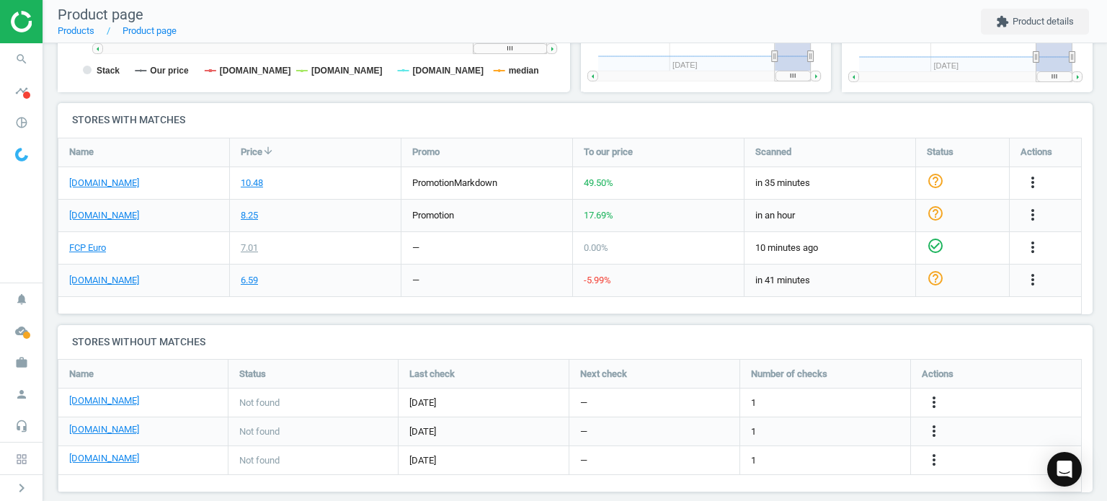
scroll to position [456, 0]
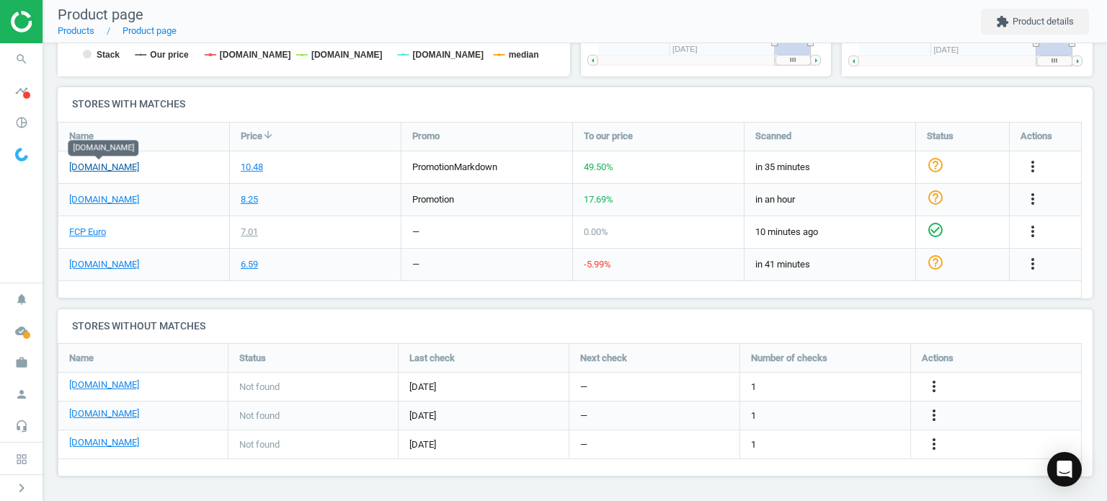
click at [107, 166] on link "[DOMAIN_NAME]" at bounding box center [104, 167] width 70 height 13
click at [14, 47] on icon "search" at bounding box center [21, 58] width 27 height 27
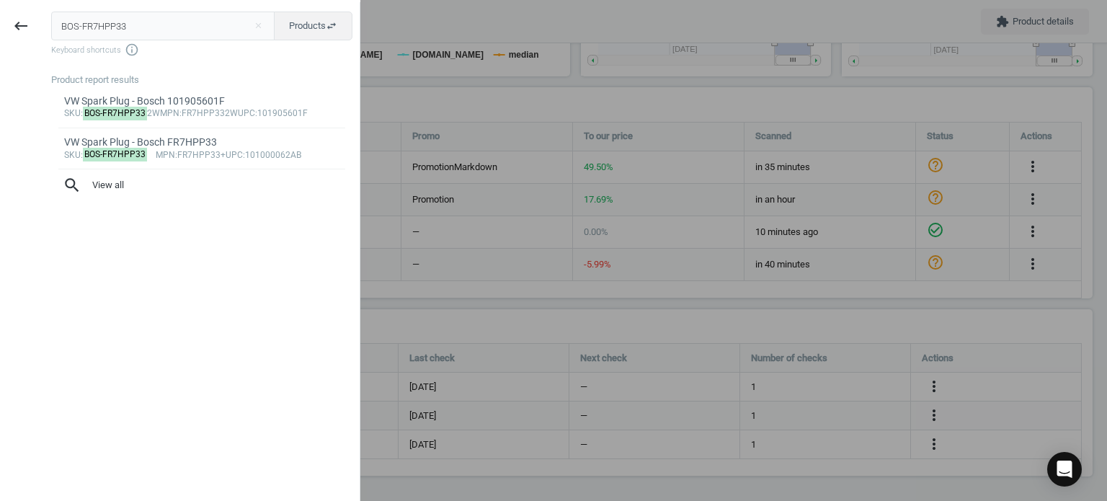
click at [142, 25] on input "BOS-FR7HPP33" at bounding box center [163, 26] width 224 height 29
type input "ELR-456430"
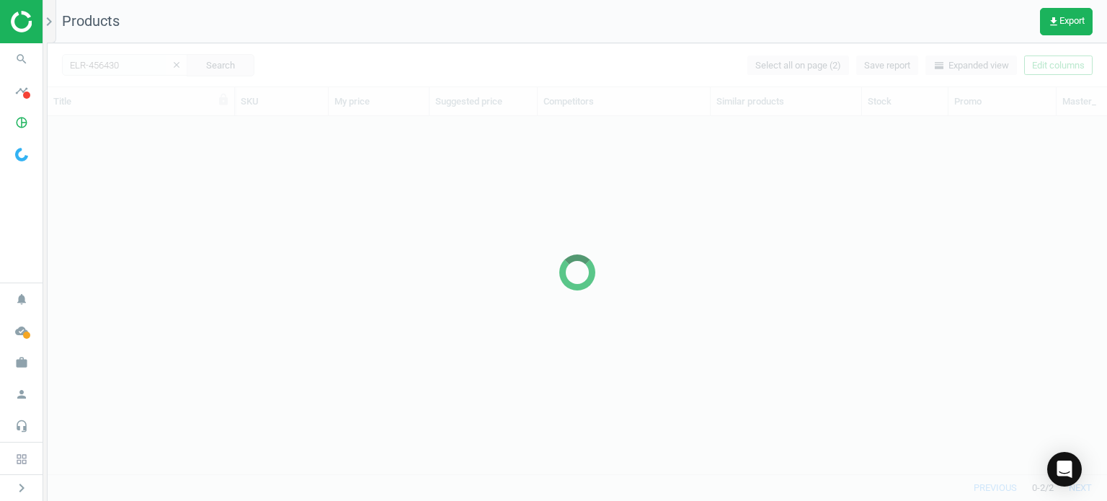
scroll to position [337, 1048]
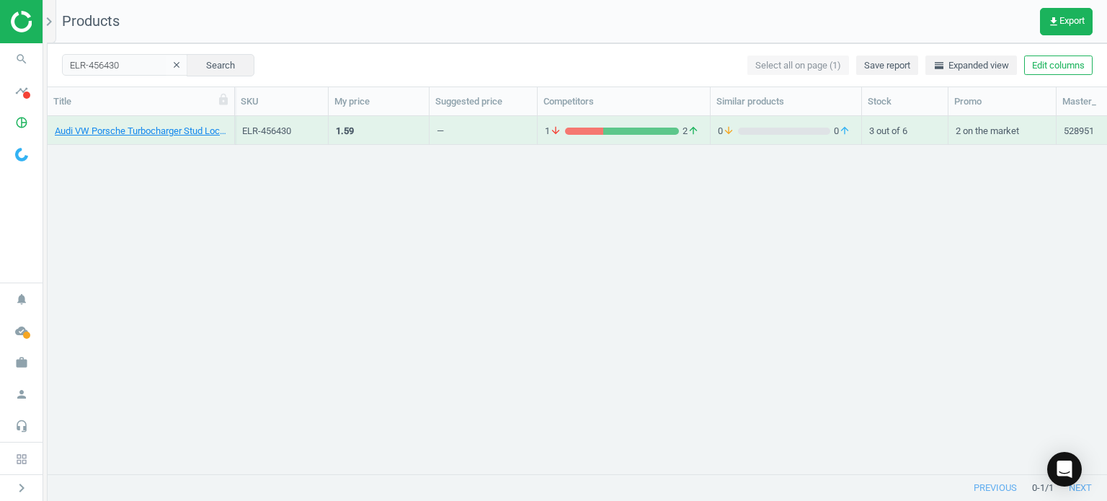
click at [126, 141] on div "Audi VW Porsche Turbocharger Stud Lock Nut - Elring WHT007210" at bounding box center [141, 134] width 172 height 18
click at [121, 131] on link "Audi VW Porsche Turbocharger Stud Lock Nut - Elring WHT007210" at bounding box center [141, 131] width 172 height 13
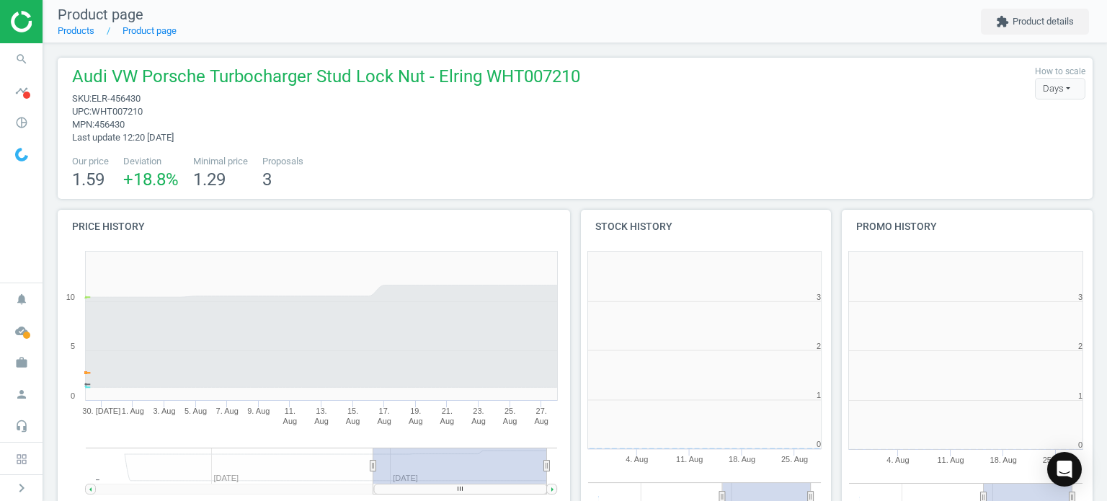
scroll to position [311, 270]
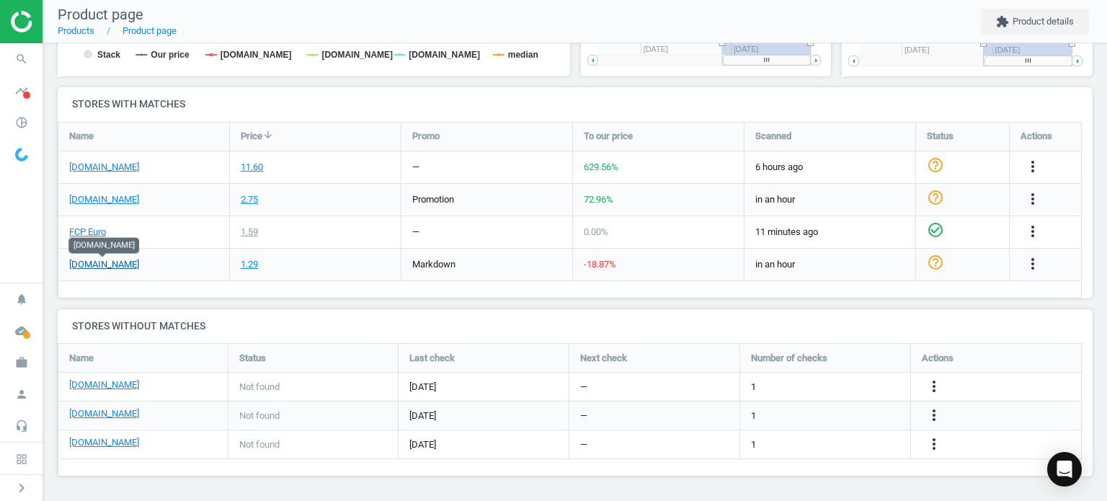
click at [102, 262] on link "[DOMAIN_NAME]" at bounding box center [104, 264] width 70 height 13
click at [16, 50] on icon "search" at bounding box center [21, 58] width 27 height 27
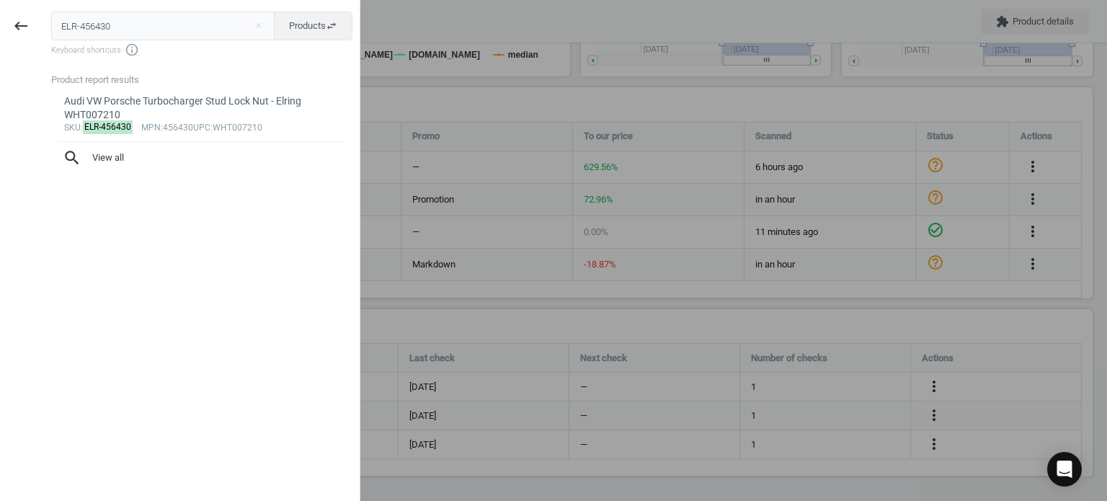
click at [146, 40] on input "ELR-456430" at bounding box center [163, 26] width 224 height 29
type input "BMW-11117584398"
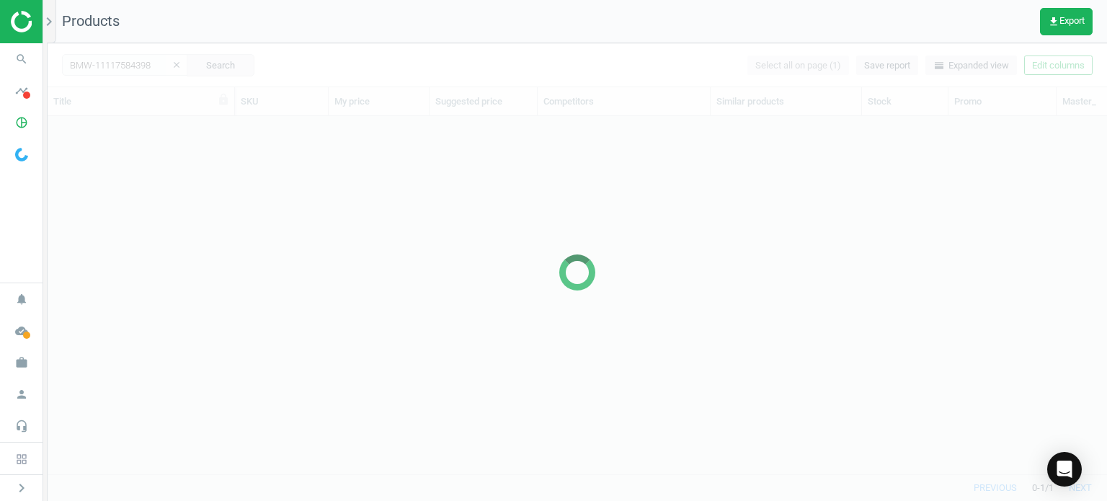
scroll to position [337, 1048]
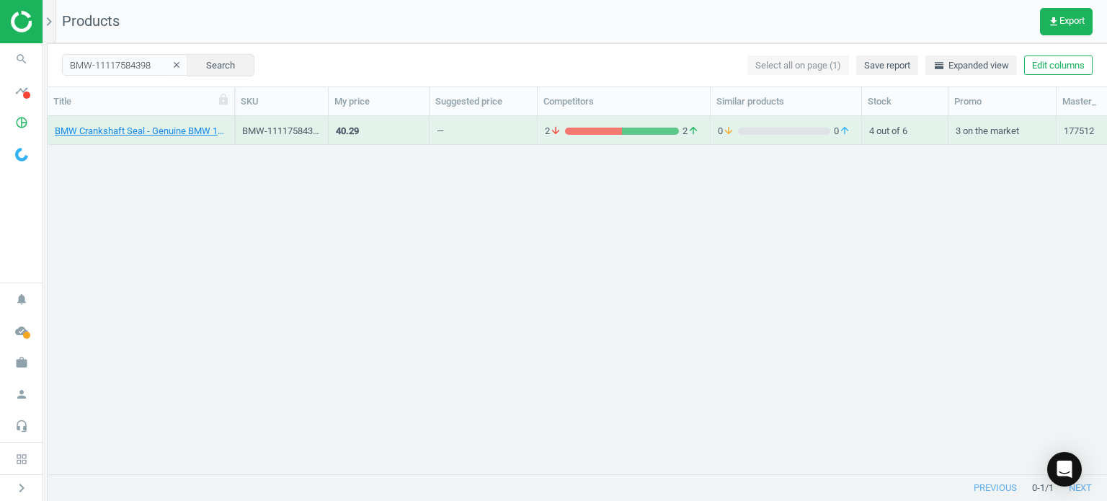
click at [153, 122] on div "BMW Crankshaft Seal - Genuine BMW 11117584398" at bounding box center [141, 129] width 172 height 25
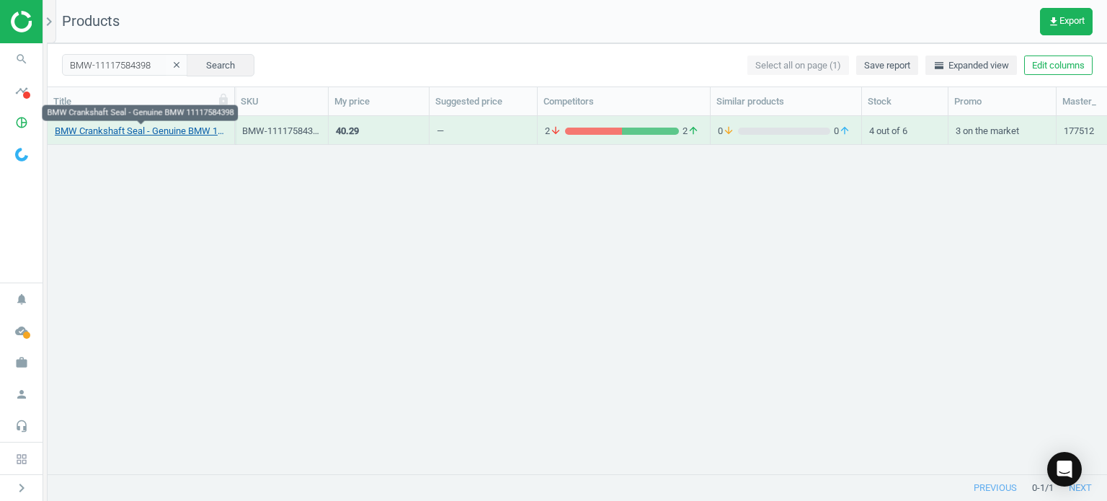
click at [161, 130] on link "BMW Crankshaft Seal - Genuine BMW 11117584398" at bounding box center [141, 131] width 172 height 13
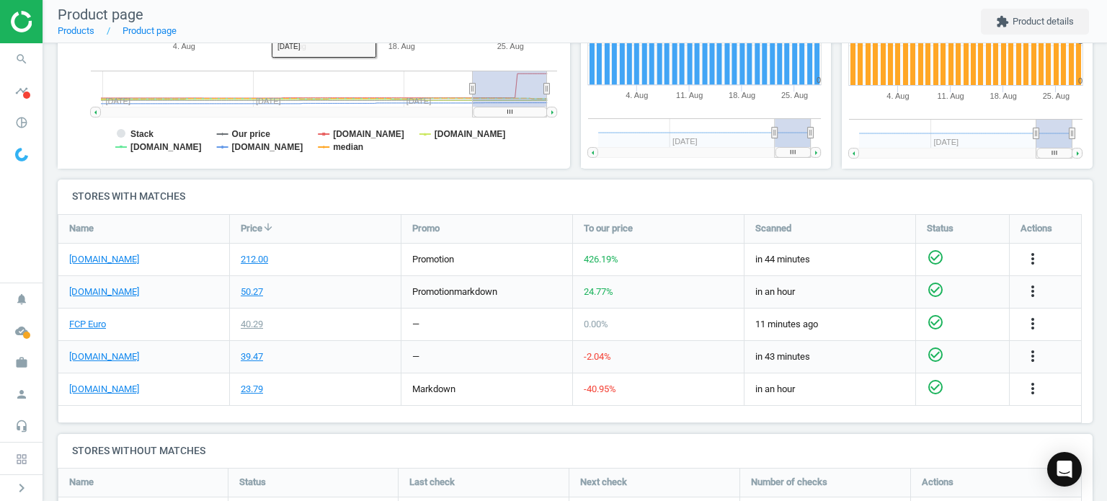
scroll to position [447, 0]
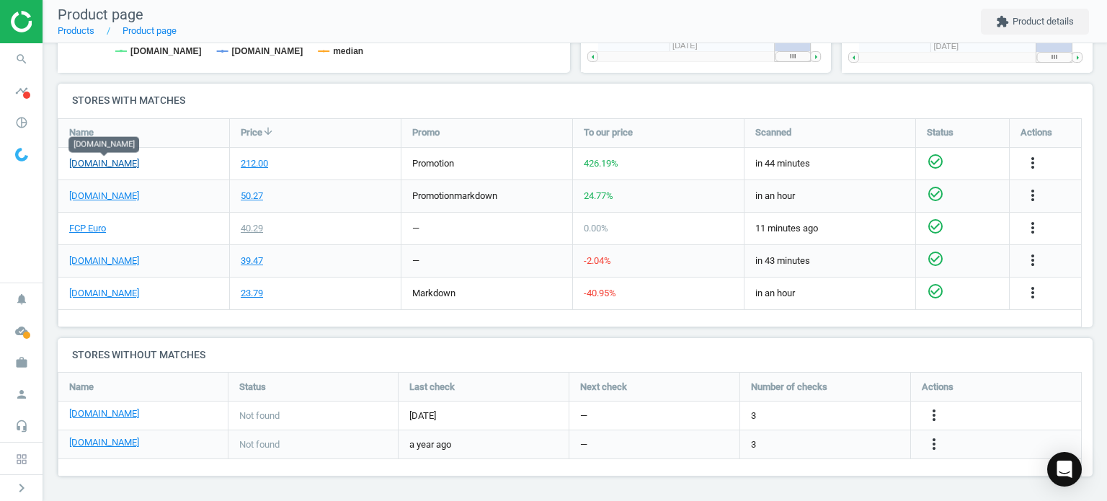
click at [123, 167] on link "[DOMAIN_NAME]" at bounding box center [104, 163] width 70 height 13
click at [1031, 161] on icon "more_vert" at bounding box center [1032, 162] width 17 height 17
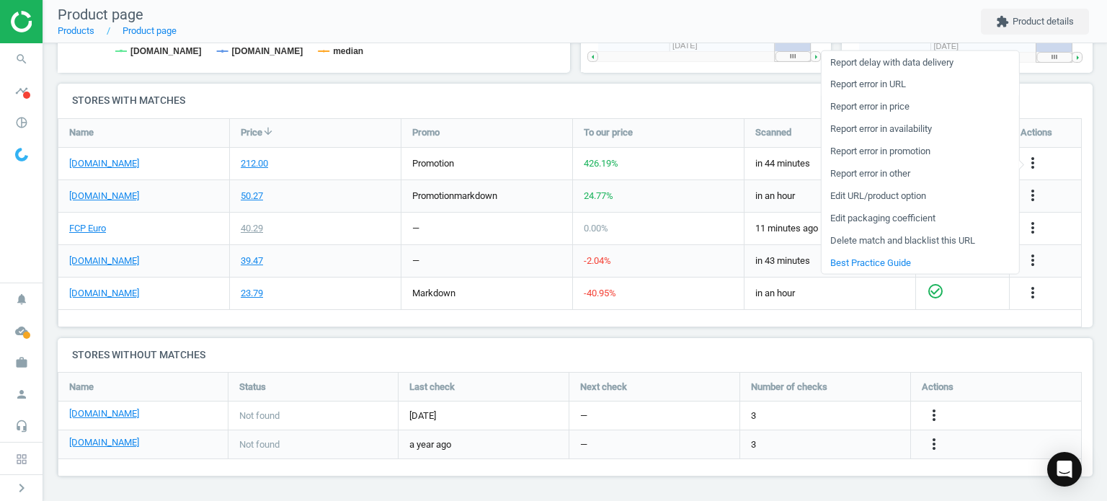
click at [874, 85] on link "Report error in URL" at bounding box center [919, 85] width 197 height 22
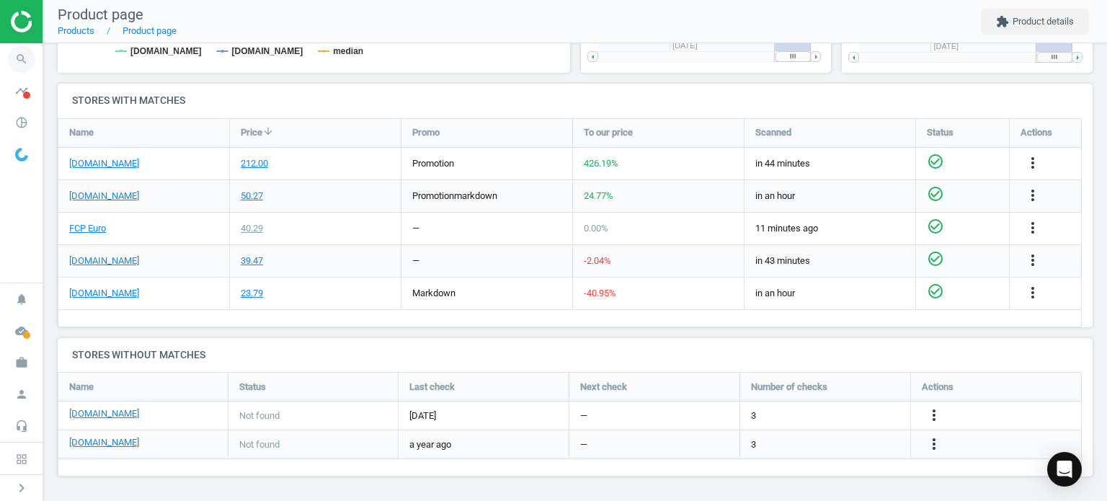
click at [12, 71] on span "search" at bounding box center [21, 59] width 43 height 32
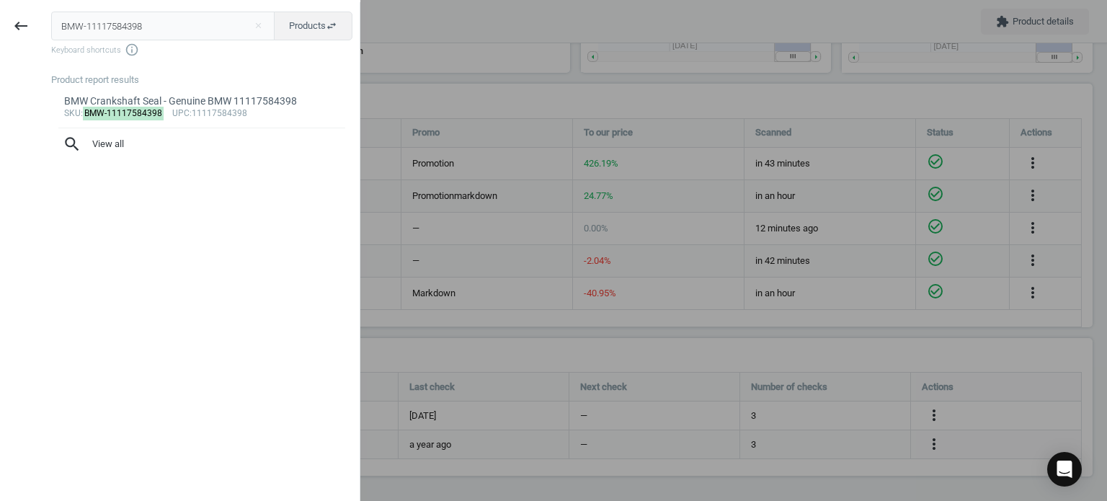
click at [125, 29] on input "BMW-11117584398" at bounding box center [163, 26] width 224 height 29
type input "BMW-11627509731"
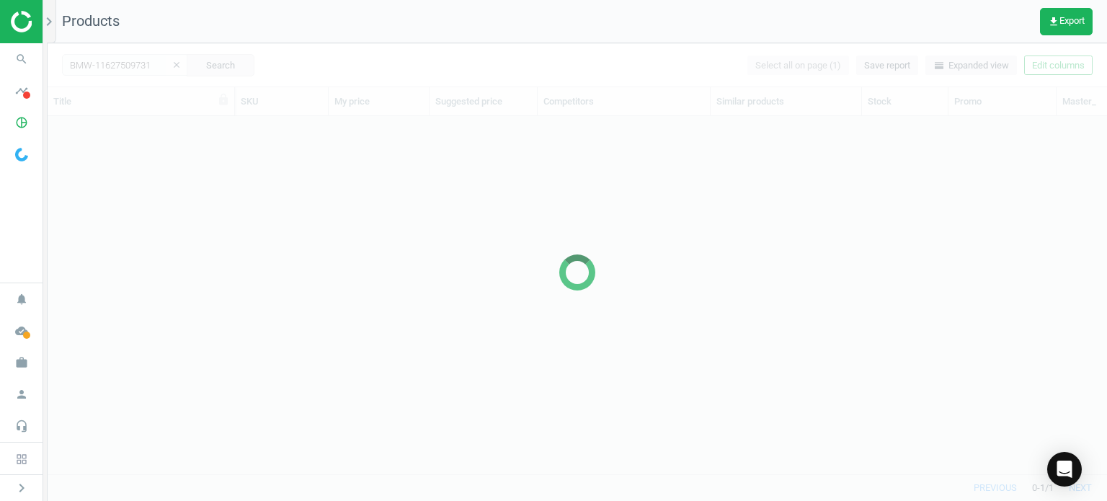
scroll to position [337, 1048]
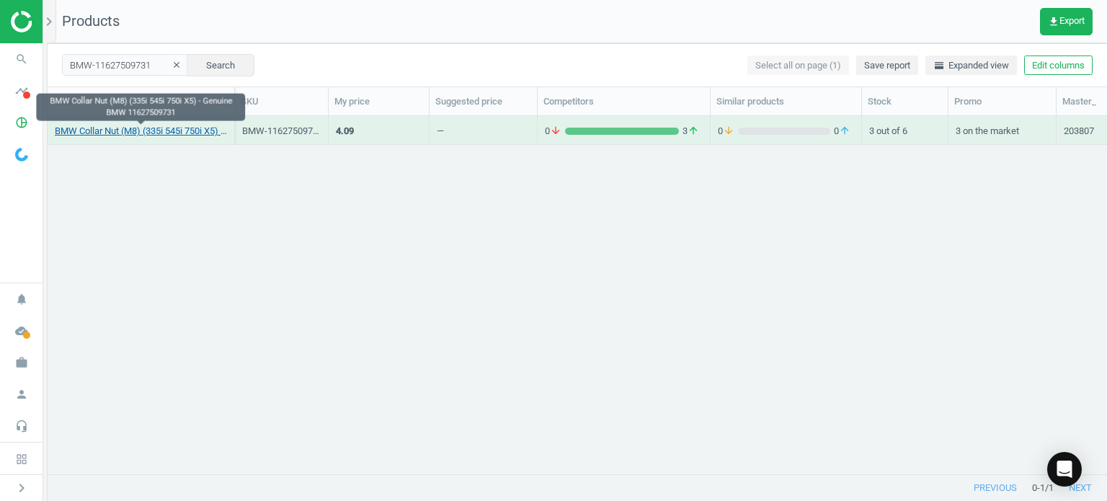
click at [192, 133] on link "BMW Collar Nut (M8) (335i 545i 750i X5) - Genuine BMW 11627509731" at bounding box center [141, 131] width 172 height 13
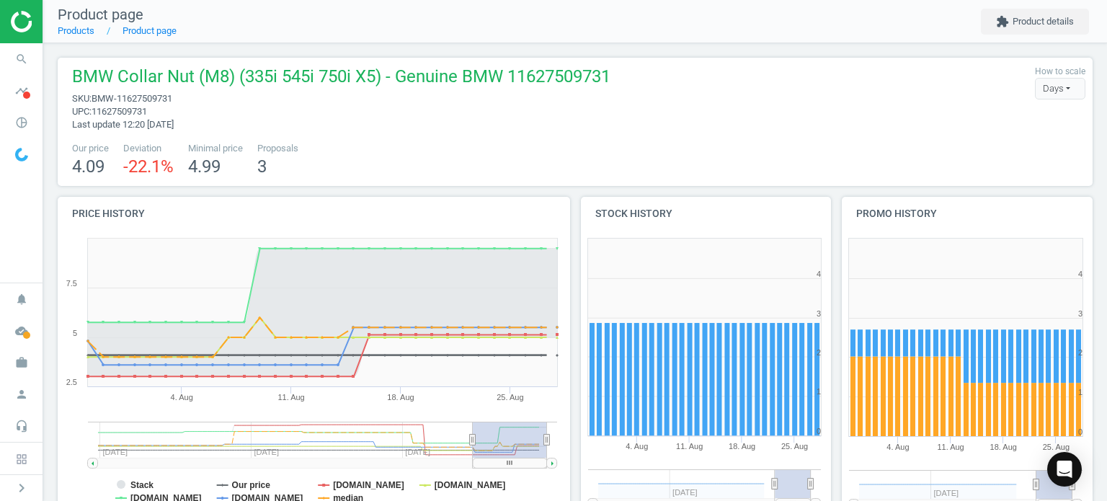
scroll to position [447, 0]
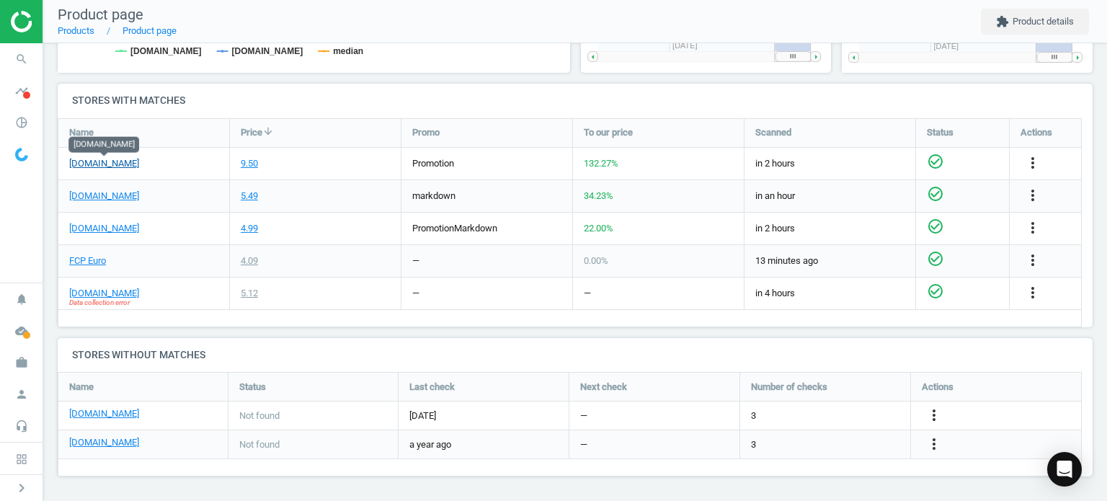
click at [130, 160] on link "[DOMAIN_NAME]" at bounding box center [104, 163] width 70 height 13
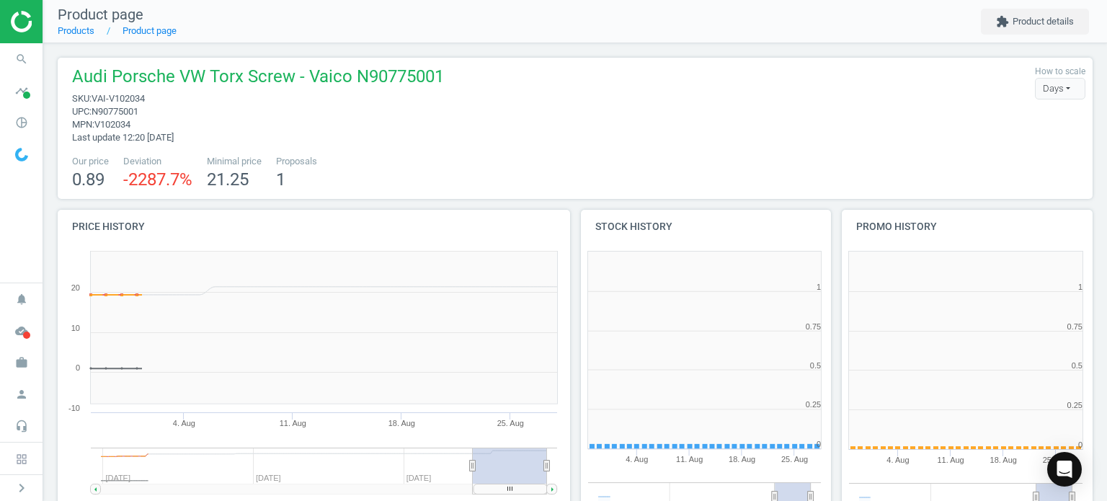
scroll to position [311, 270]
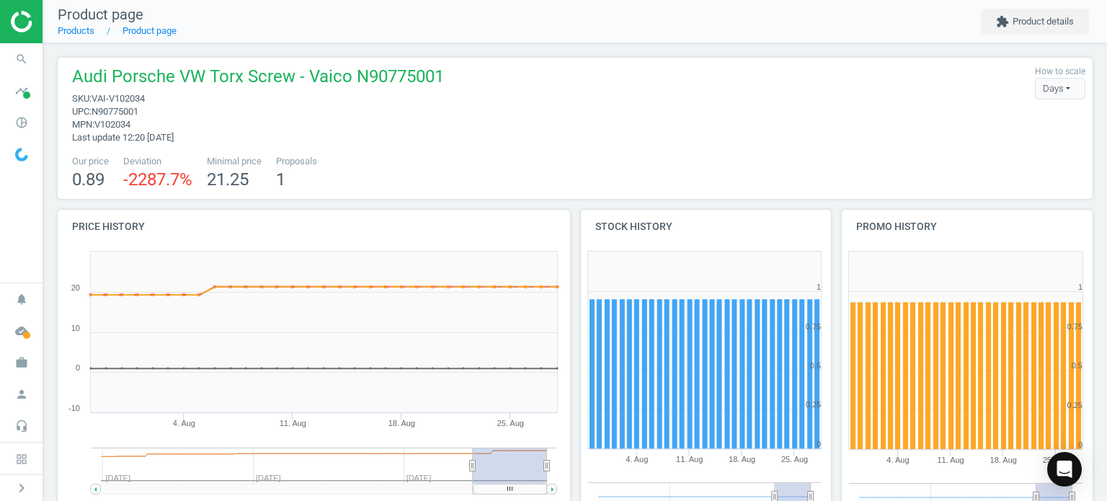
click at [368, 77] on span "Audi Porsche VW Torx Screw - Vaico N90775001" at bounding box center [258, 78] width 372 height 27
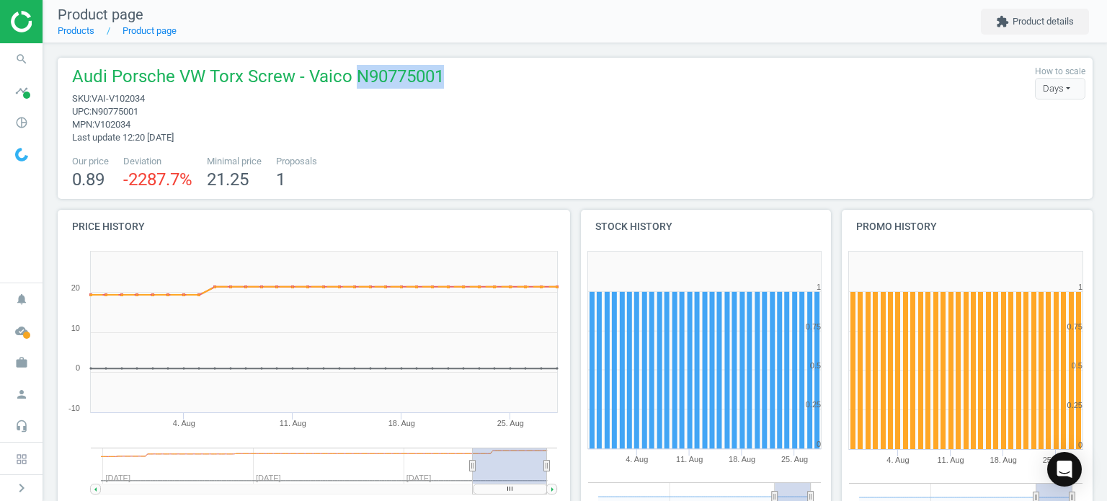
click at [368, 77] on span "Audi Porsche VW Torx Screw - Vaico N90775001" at bounding box center [258, 78] width 372 height 27
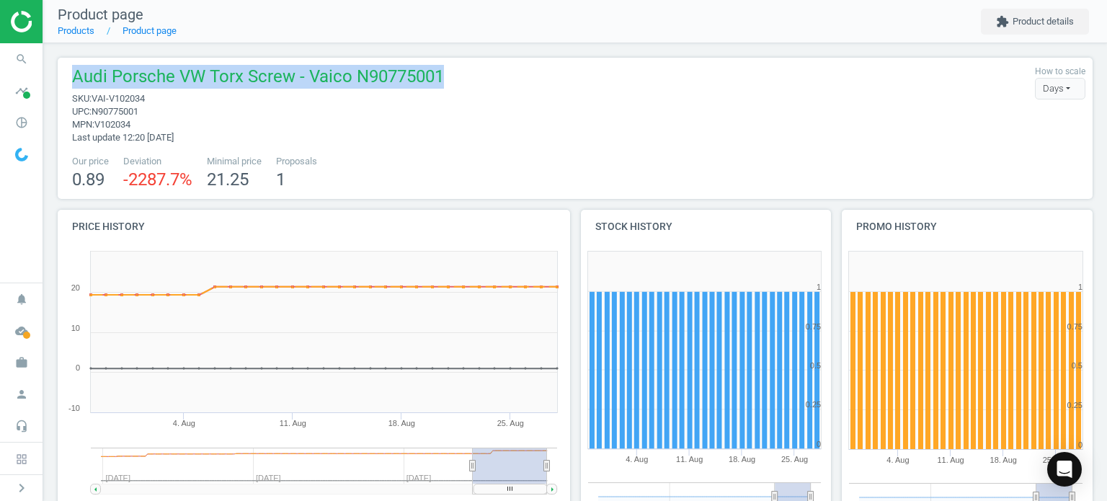
click at [368, 77] on span "Audi Porsche VW Torx Screw - Vaico N90775001" at bounding box center [258, 78] width 372 height 27
copy span "Audi Porsche VW Torx Screw - Vaico N90775001"
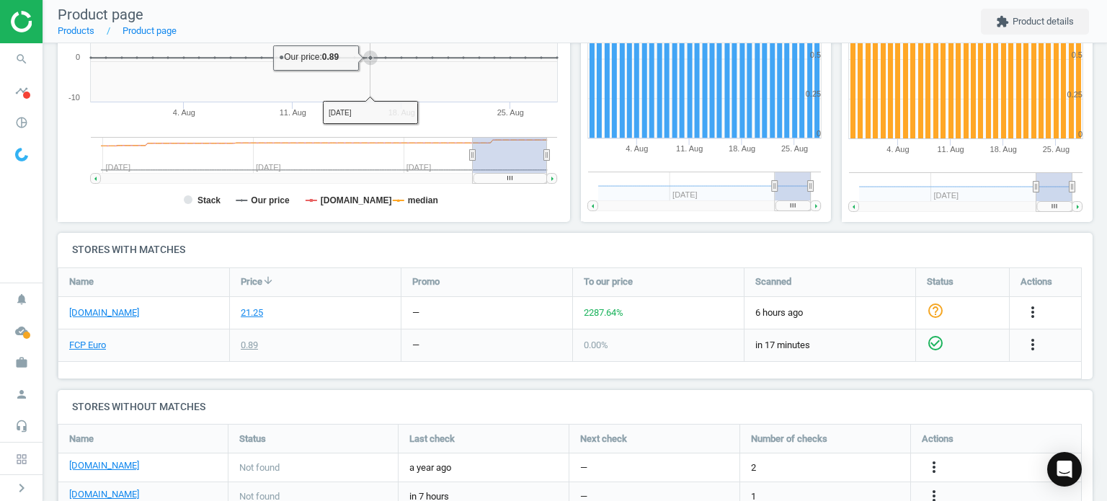
scroll to position [449, 0]
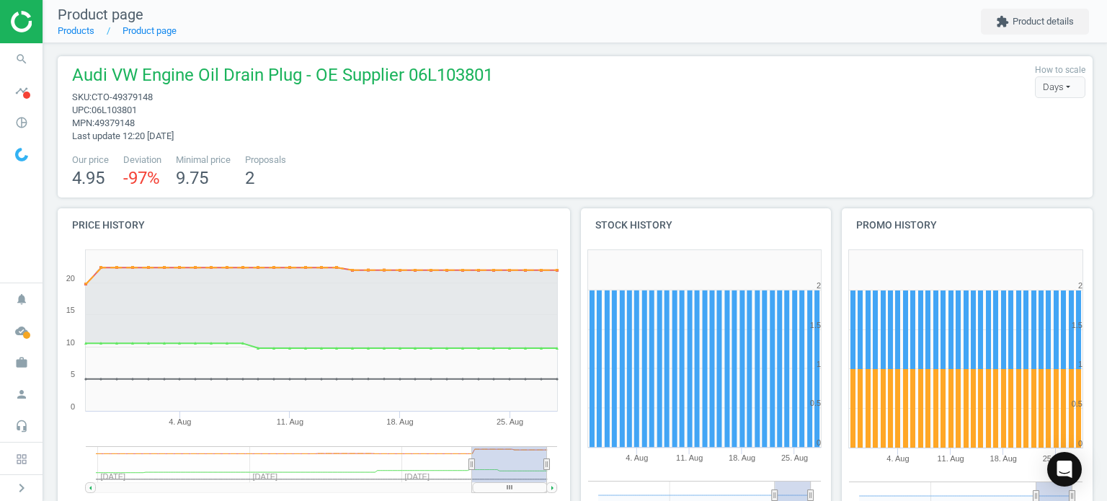
scroll to position [2, 0]
click at [121, 104] on span "06L103801" at bounding box center [114, 109] width 45 height 11
click at [94, 100] on span "CTO-49379148" at bounding box center [122, 96] width 61 height 11
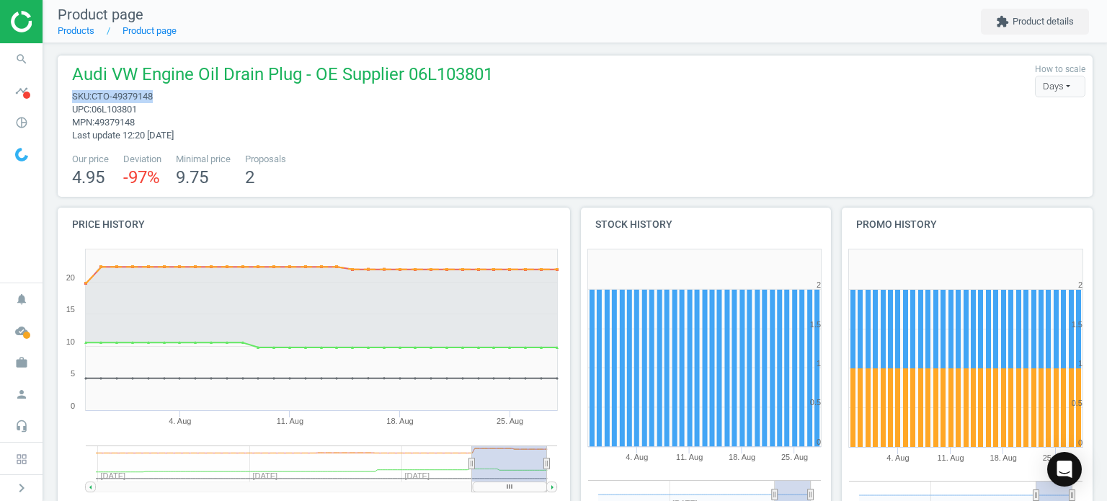
copy span "sku : CTO-49379148"
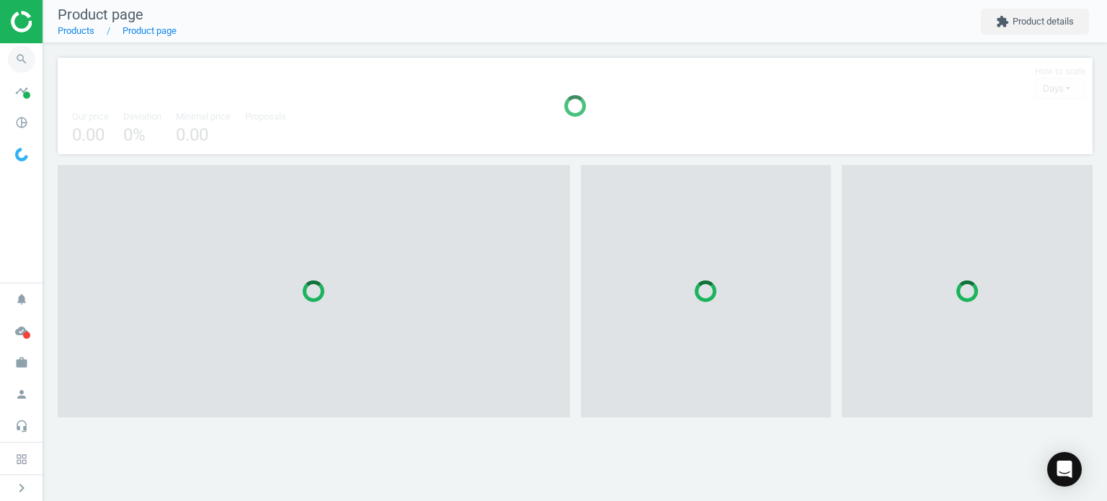
click at [17, 62] on icon "search" at bounding box center [21, 58] width 27 height 27
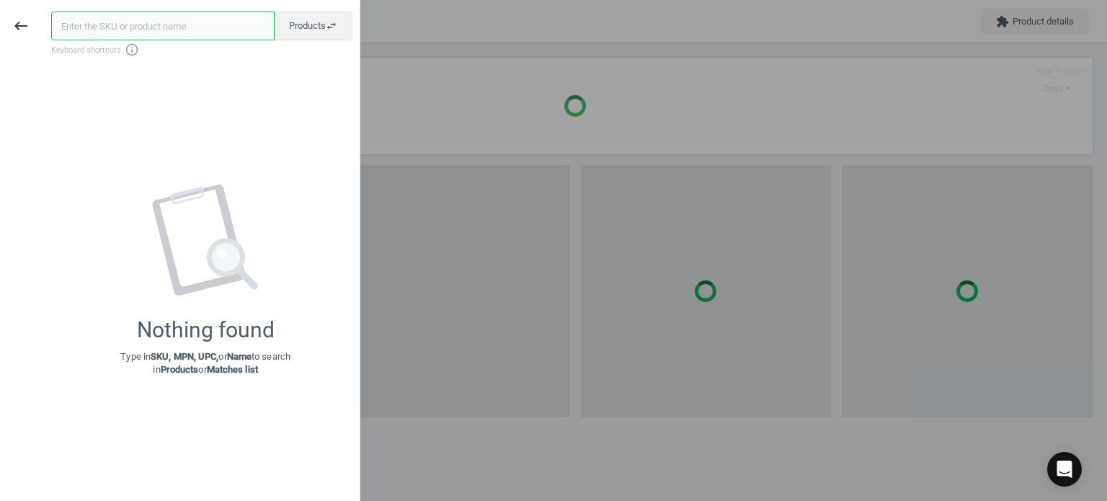
click at [162, 21] on input "text" at bounding box center [162, 26] width 223 height 29
paste input "CTO-49379148"
type input "CTO-49379148"
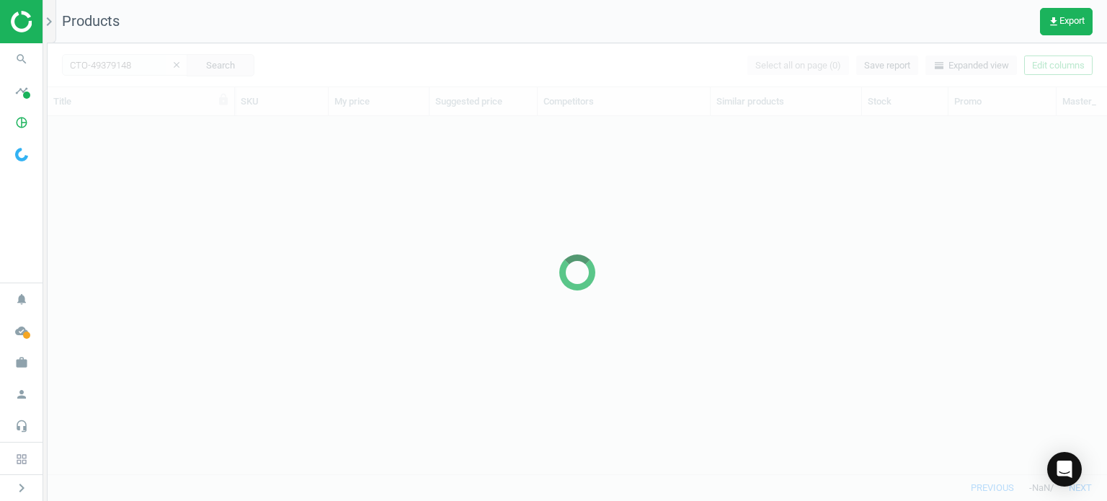
scroll to position [337, 1048]
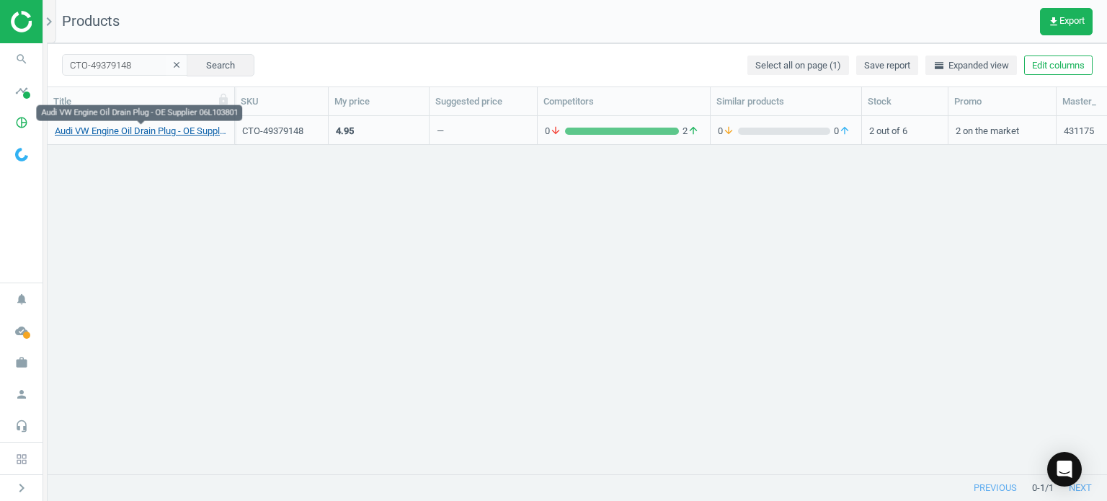
click at [161, 132] on link "Audi VW Engine Oil Drain Plug - OE Supplier 06L103801" at bounding box center [141, 131] width 172 height 13
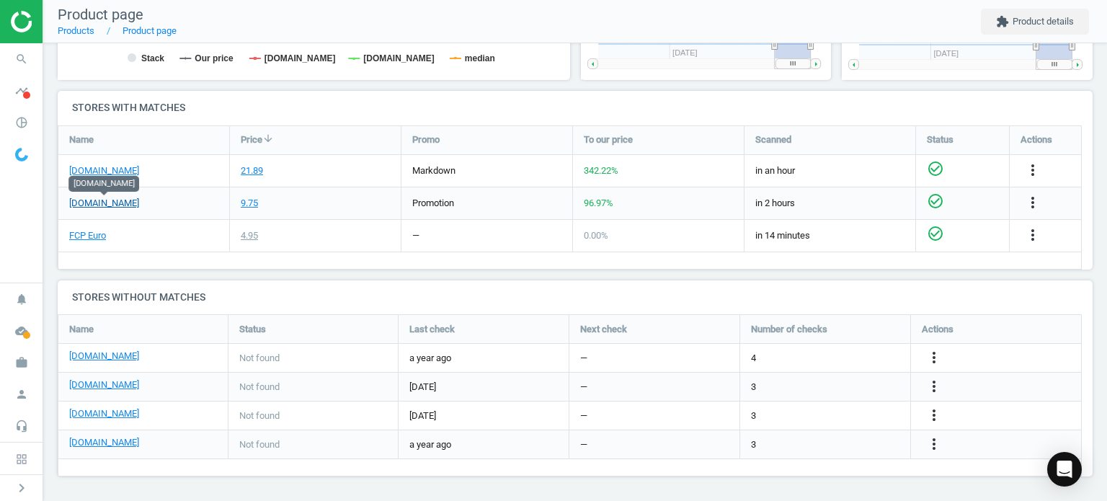
click at [125, 201] on link "[DOMAIN_NAME]" at bounding box center [104, 203] width 70 height 13
